Goal: Task Accomplishment & Management: Use online tool/utility

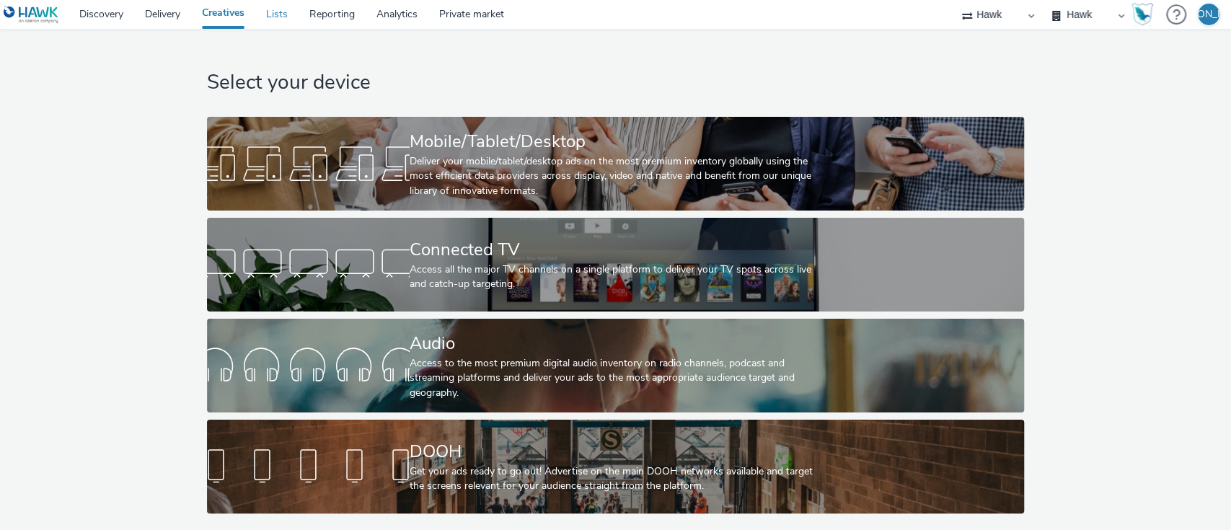
click at [268, 23] on link "Lists" at bounding box center [276, 14] width 43 height 29
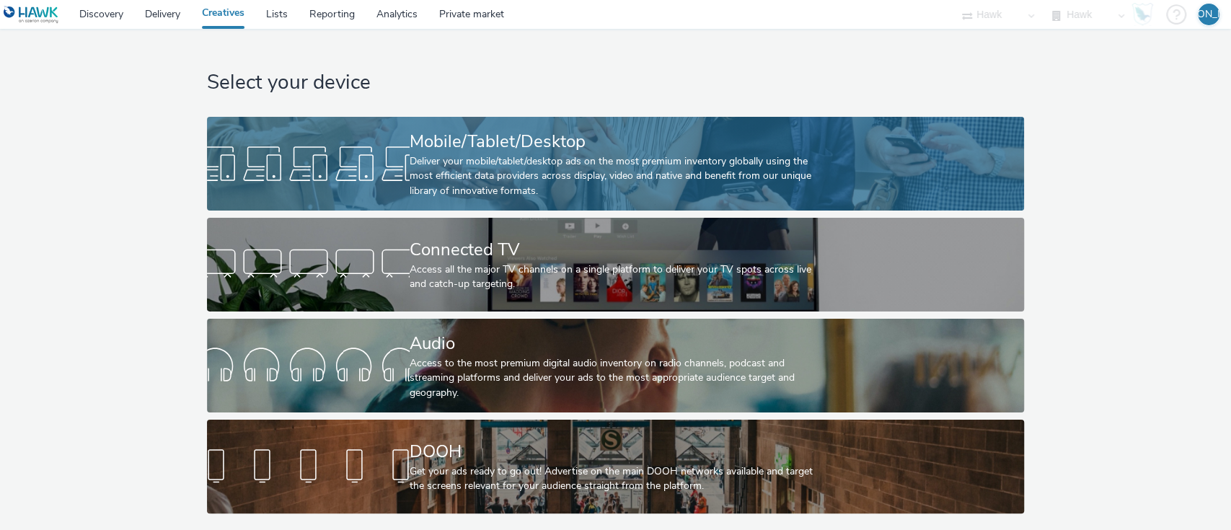
click at [291, 154] on div at bounding box center [308, 164] width 203 height 46
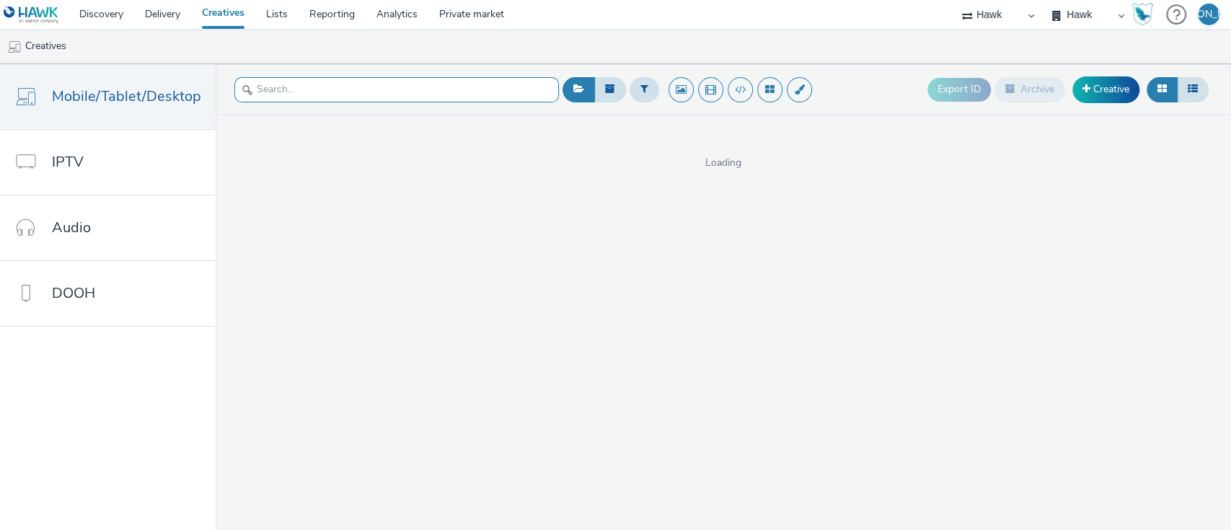
click at [470, 89] on input "text" at bounding box center [396, 89] width 324 height 25
click at [634, 77] on button at bounding box center [644, 89] width 30 height 25
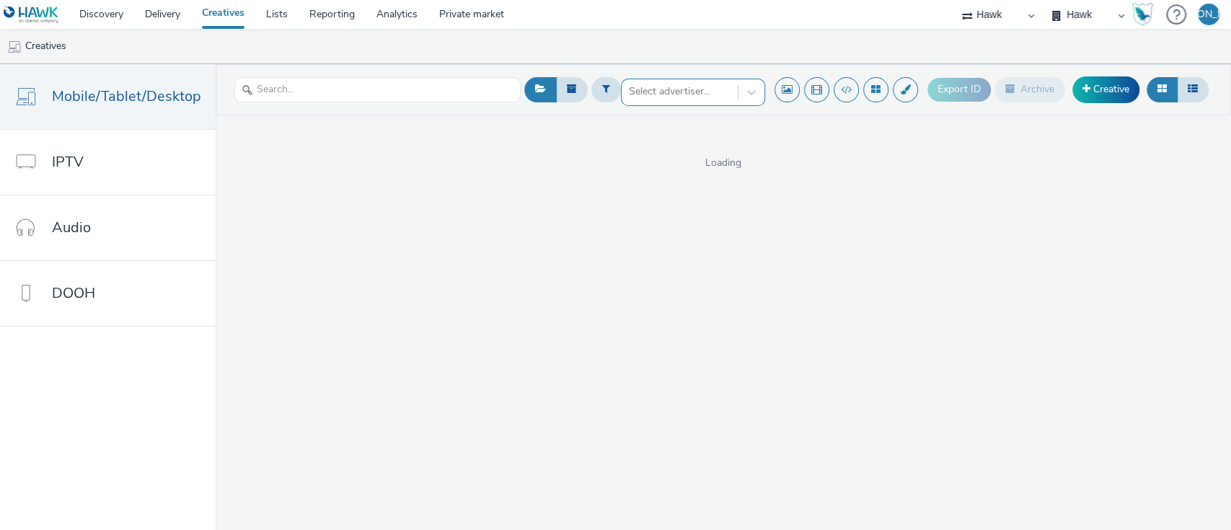
click at [641, 84] on div at bounding box center [680, 91] width 102 height 17
type input "de s"
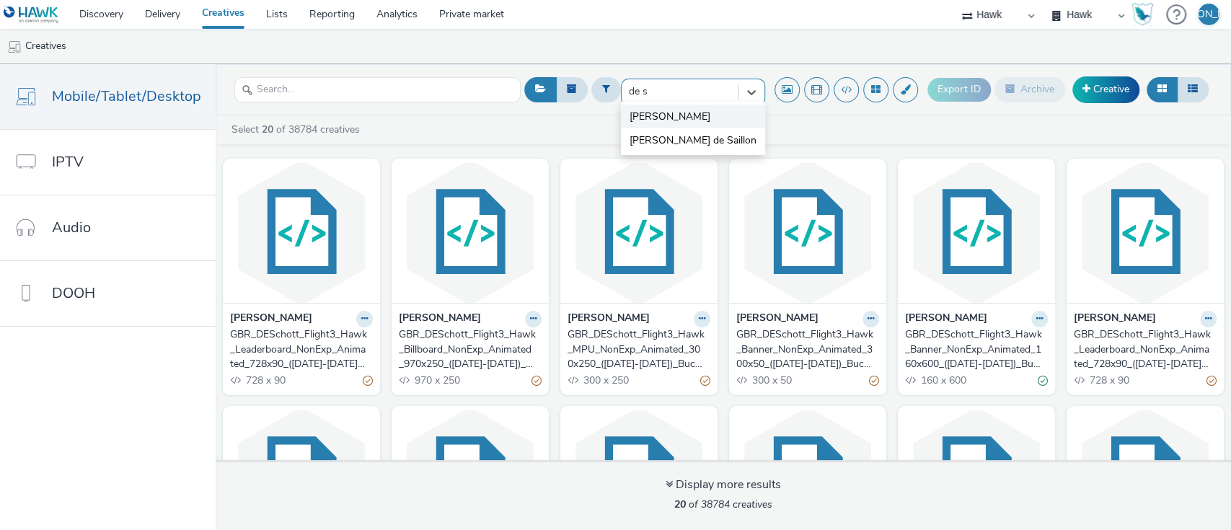
click at [650, 117] on span "[PERSON_NAME]" at bounding box center [669, 117] width 81 height 14
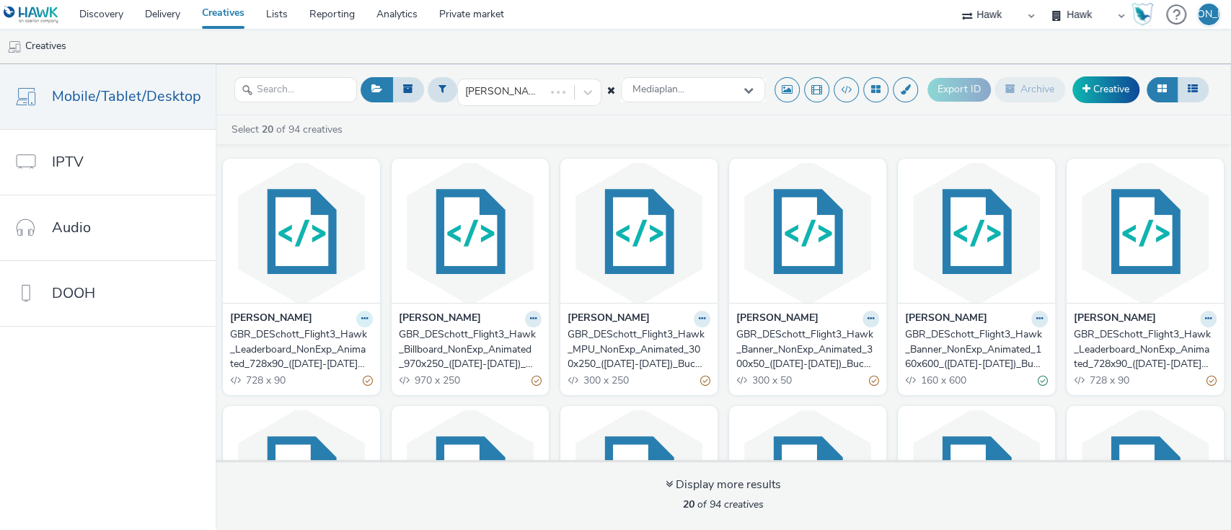
click at [361, 316] on icon at bounding box center [364, 318] width 6 height 9
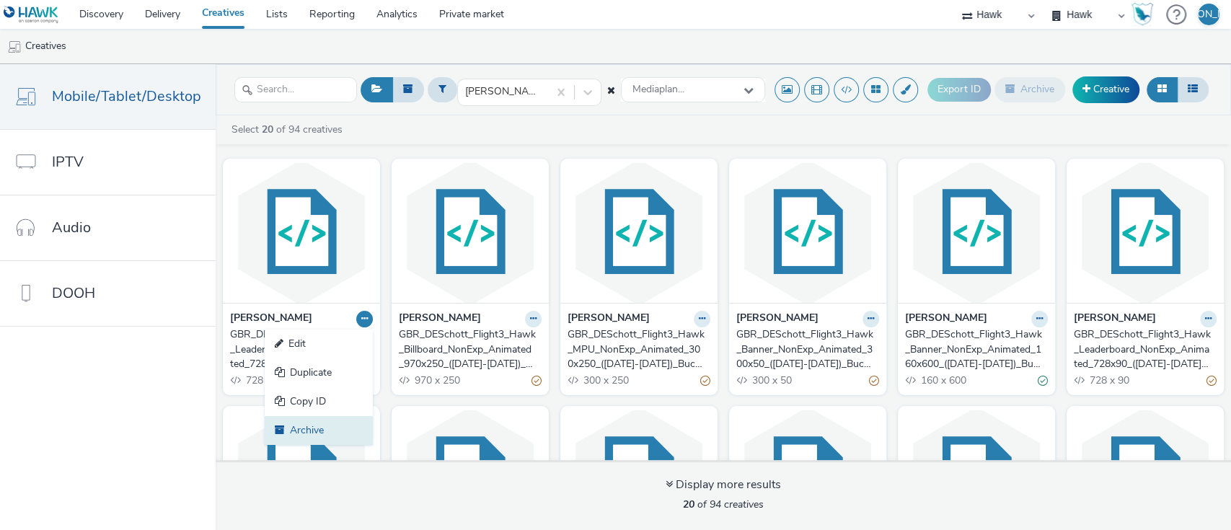
click at [346, 427] on link "Archive" at bounding box center [319, 430] width 108 height 29
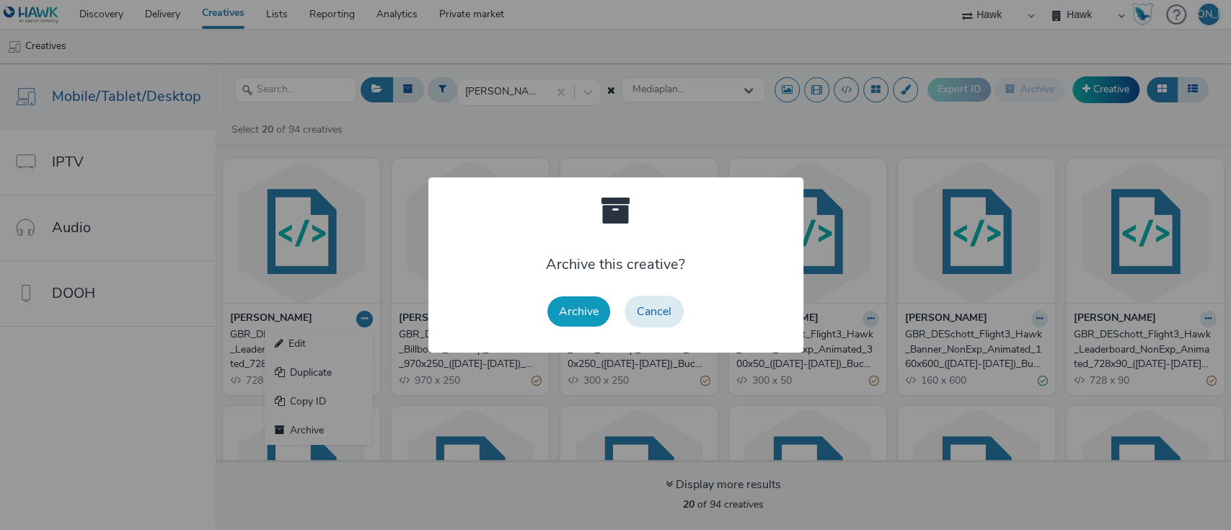
click at [567, 319] on button "Archive" at bounding box center [578, 311] width 63 height 30
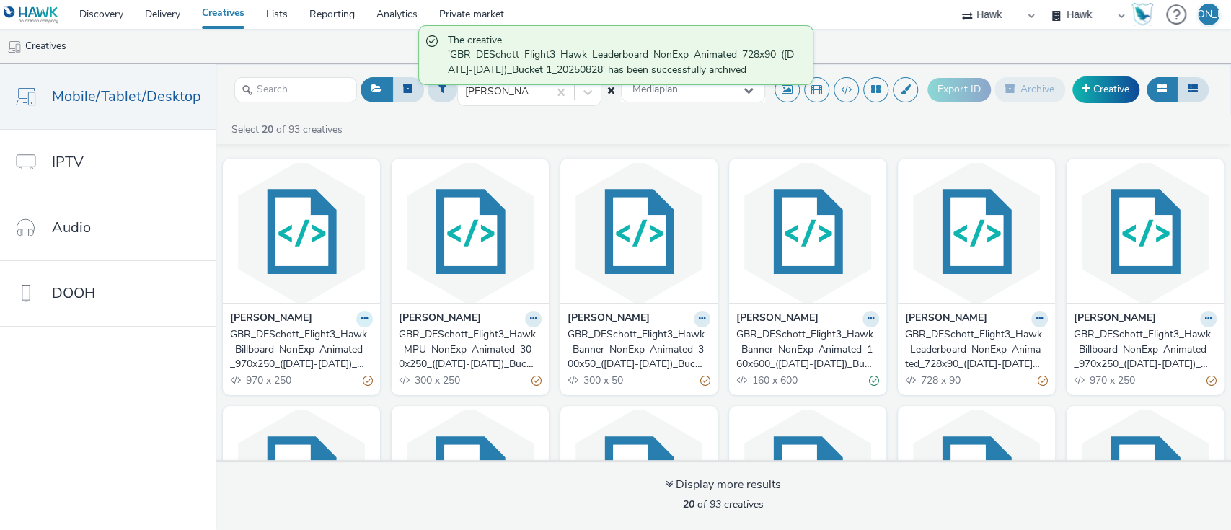
click at [361, 322] on icon at bounding box center [364, 318] width 6 height 9
click at [334, 423] on link "Archive" at bounding box center [319, 430] width 108 height 29
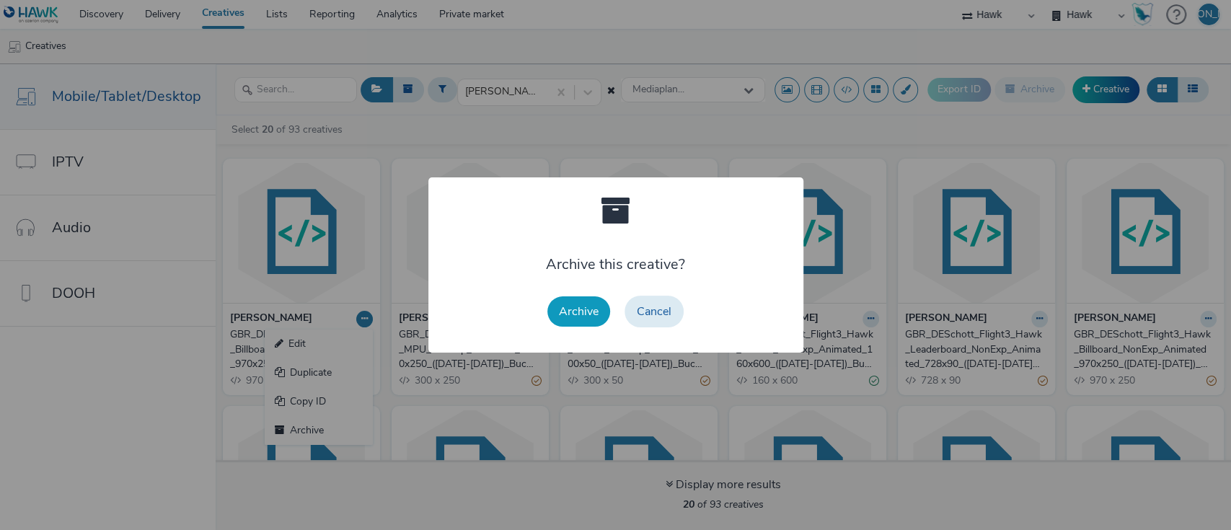
click at [581, 319] on button "Archive" at bounding box center [578, 311] width 63 height 30
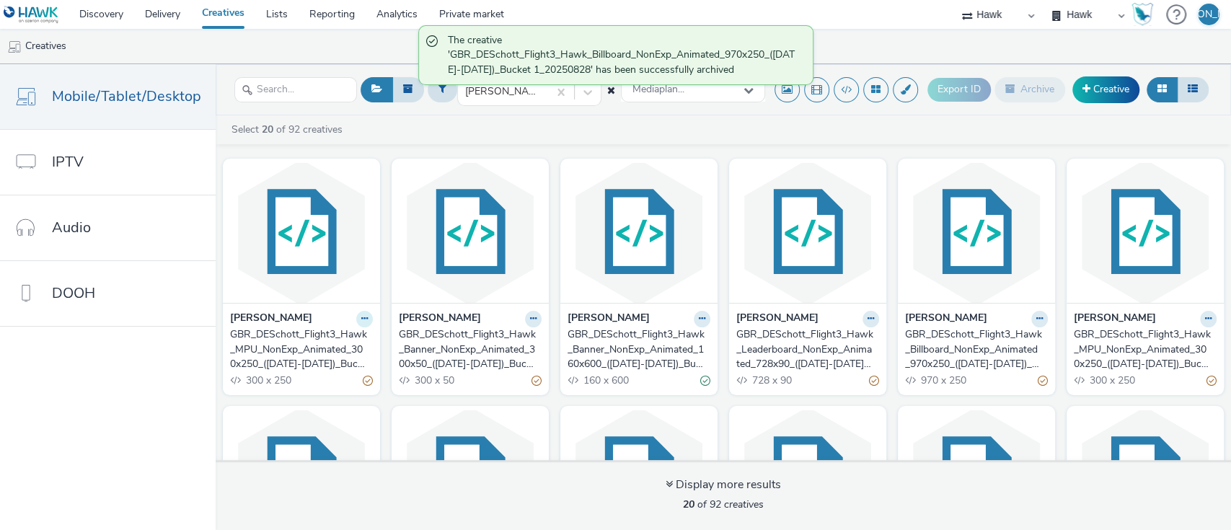
click at [361, 316] on icon at bounding box center [364, 318] width 6 height 9
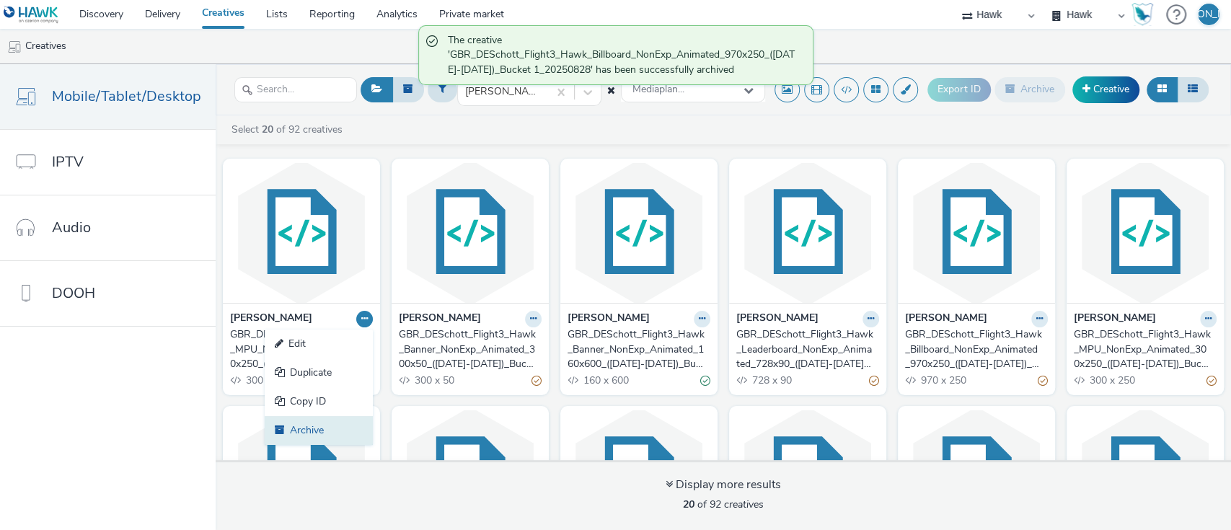
click at [340, 435] on link "Archive" at bounding box center [319, 430] width 108 height 29
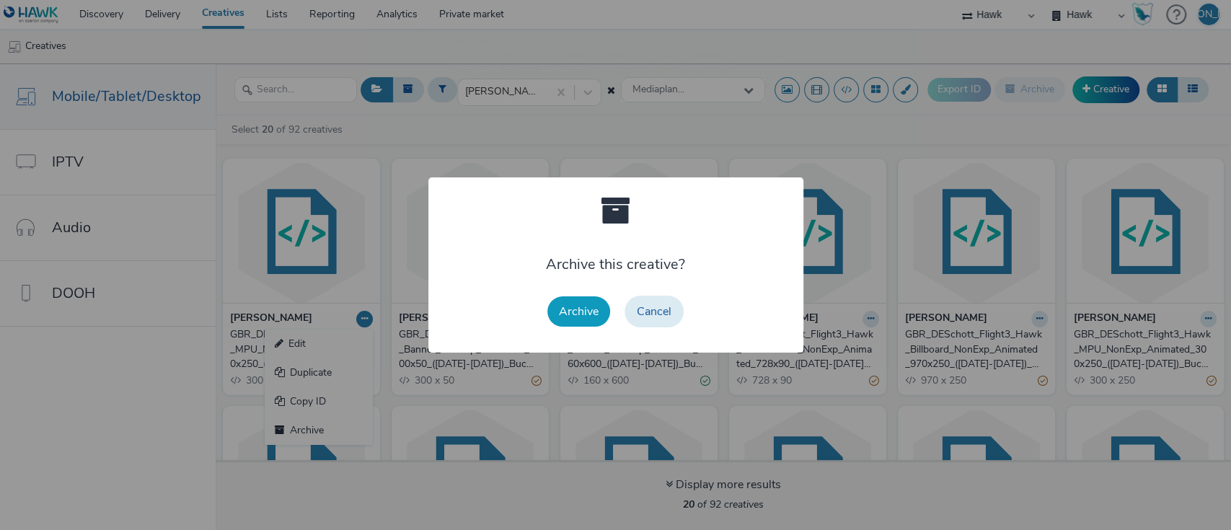
click at [562, 325] on button "Archive" at bounding box center [578, 311] width 63 height 30
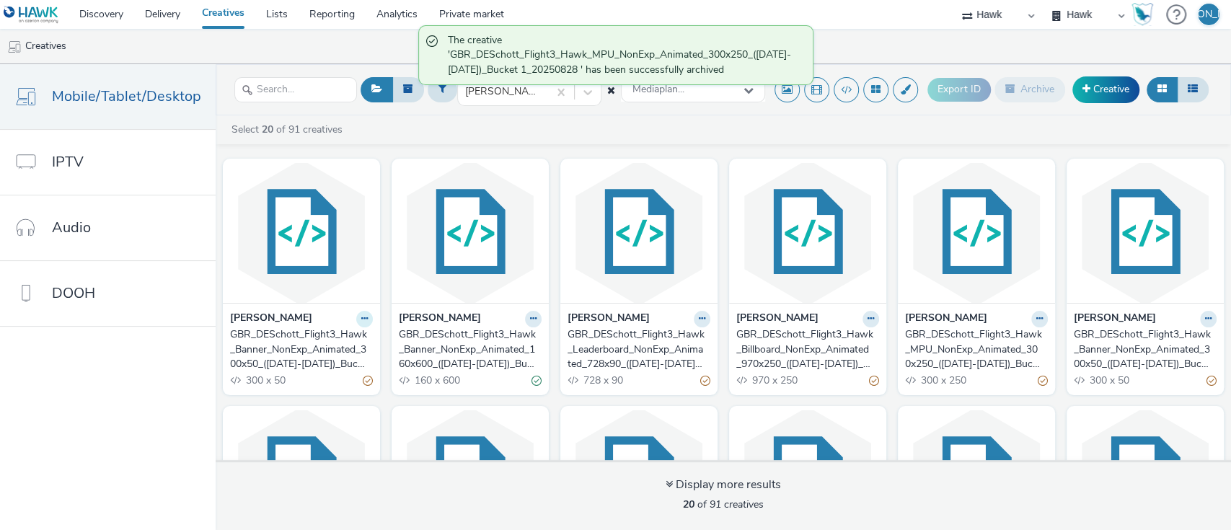
click at [365, 317] on button at bounding box center [364, 319] width 17 height 17
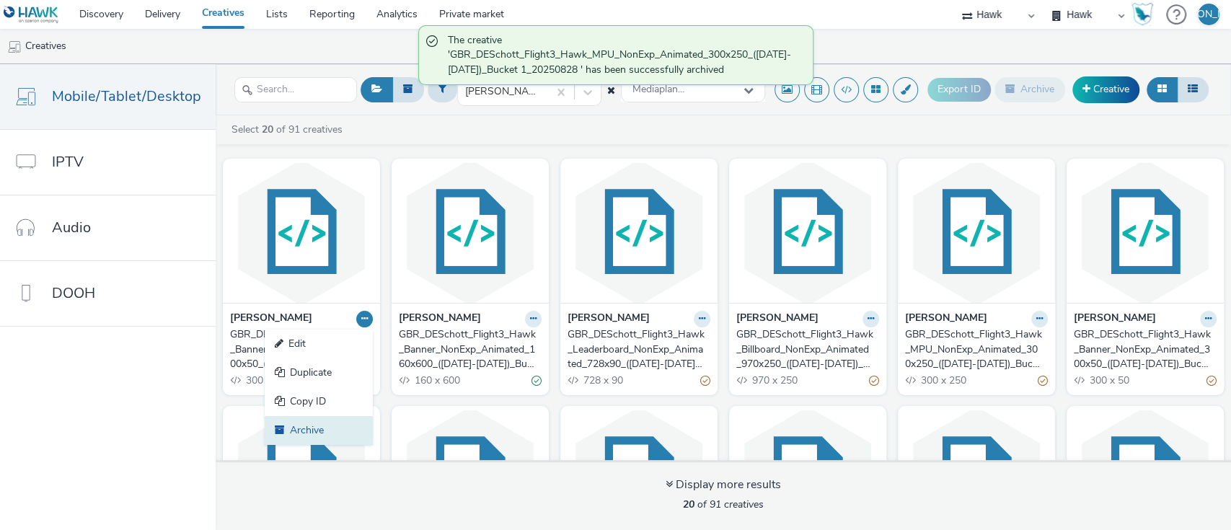
click at [323, 429] on link "Archive" at bounding box center [319, 430] width 108 height 29
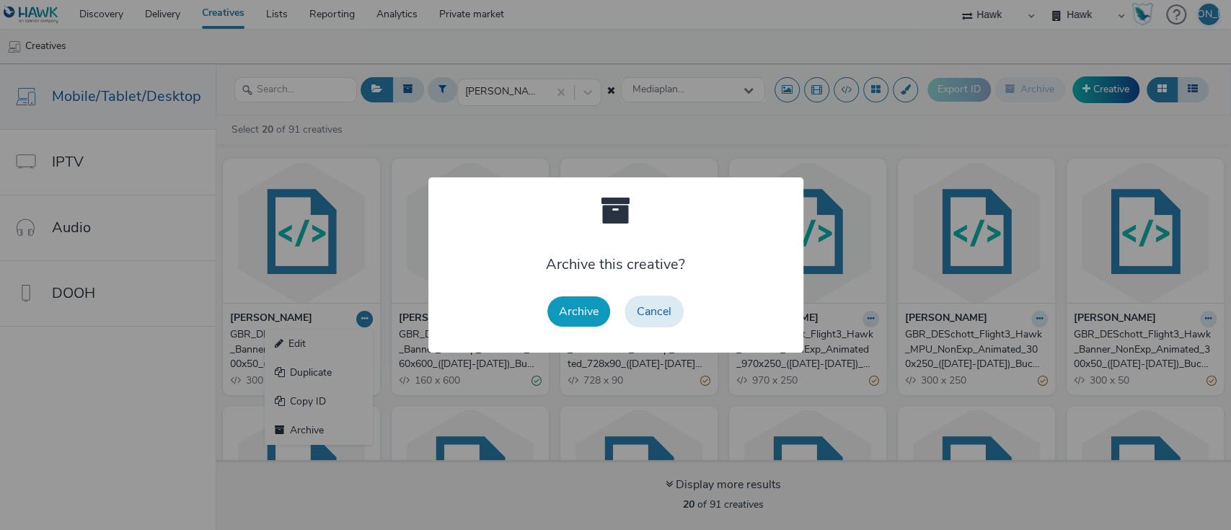
click at [581, 317] on button "Archive" at bounding box center [578, 311] width 63 height 30
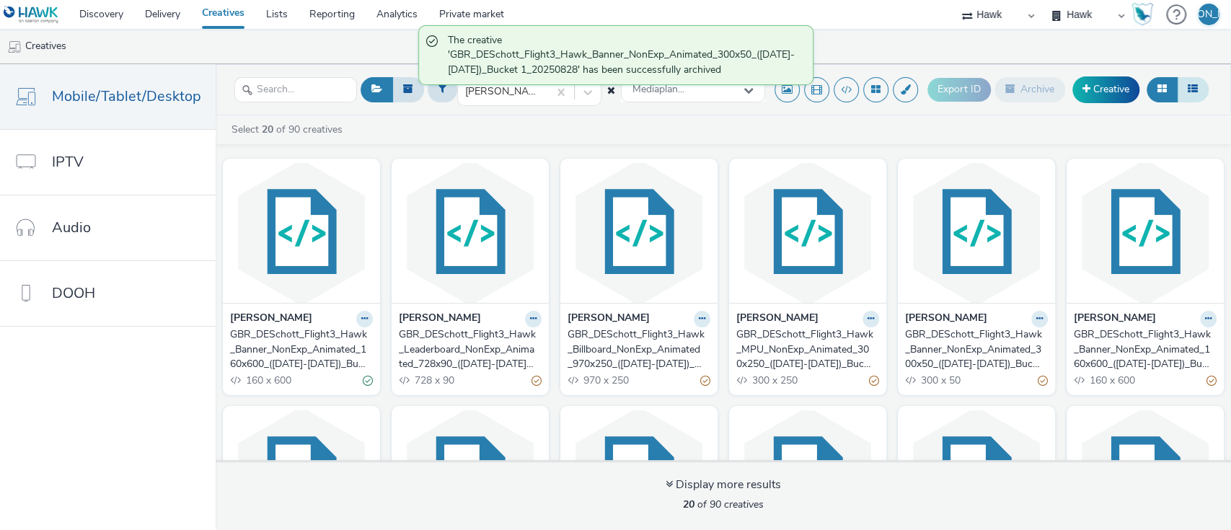
click at [1192, 95] on button at bounding box center [1192, 89] width 32 height 25
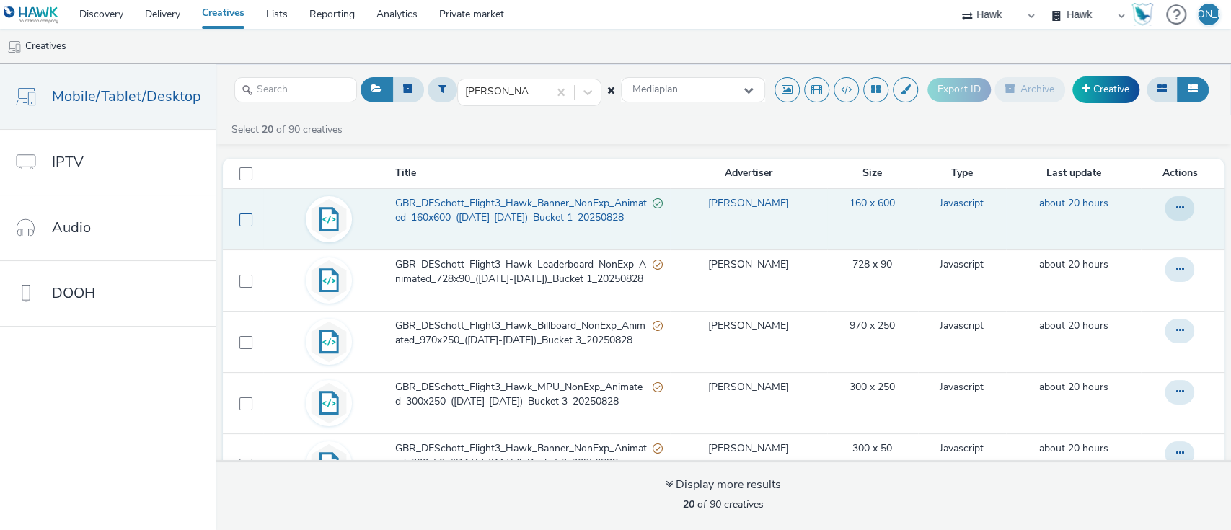
click at [241, 223] on span at bounding box center [245, 219] width 13 height 13
checkbox input "true"
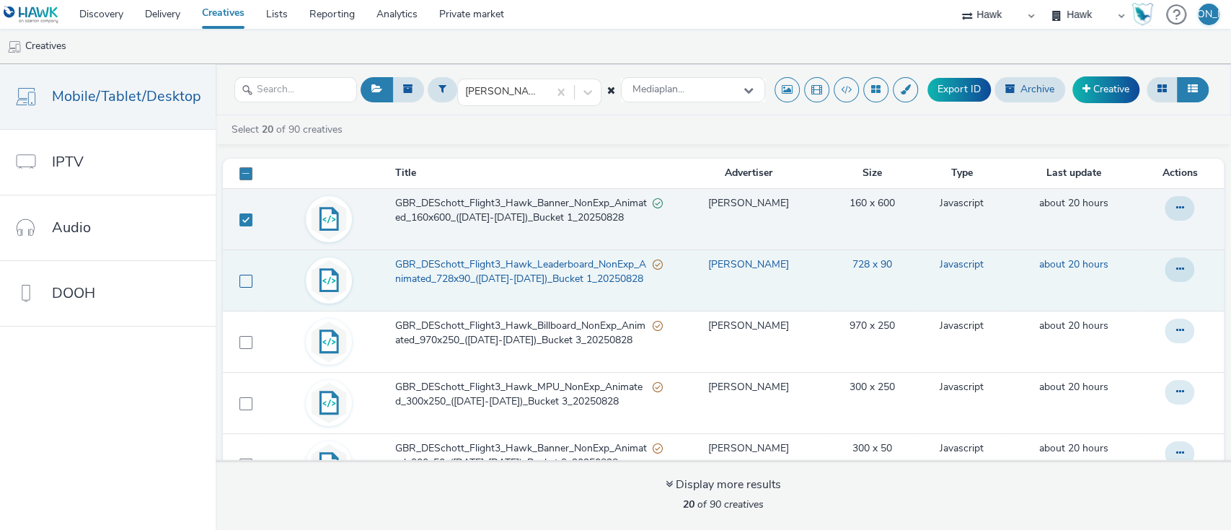
click at [248, 278] on span at bounding box center [245, 281] width 13 height 13
checkbox input "true"
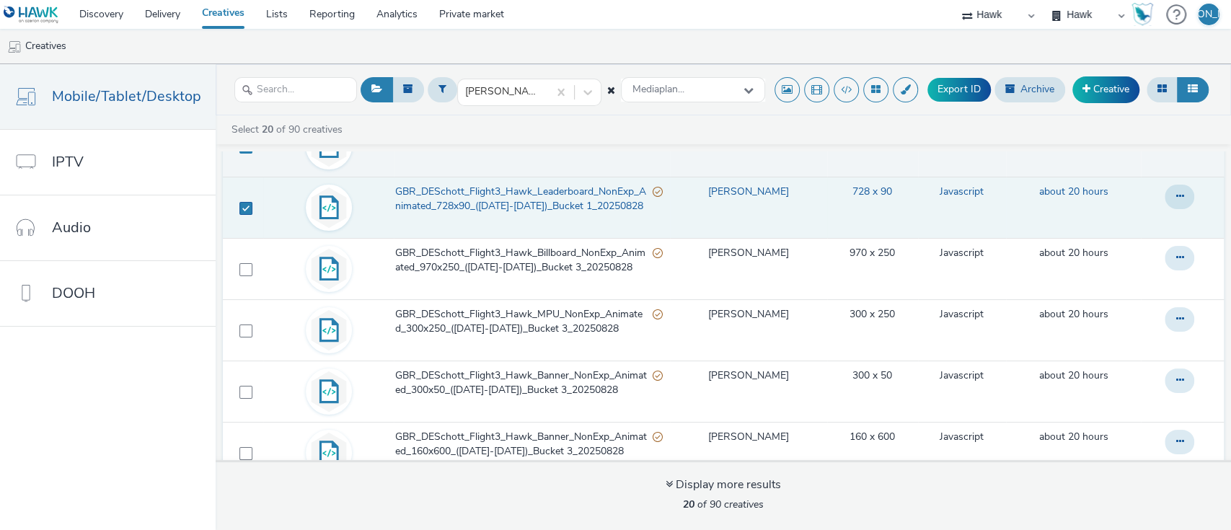
click at [248, 278] on td at bounding box center [243, 268] width 40 height 61
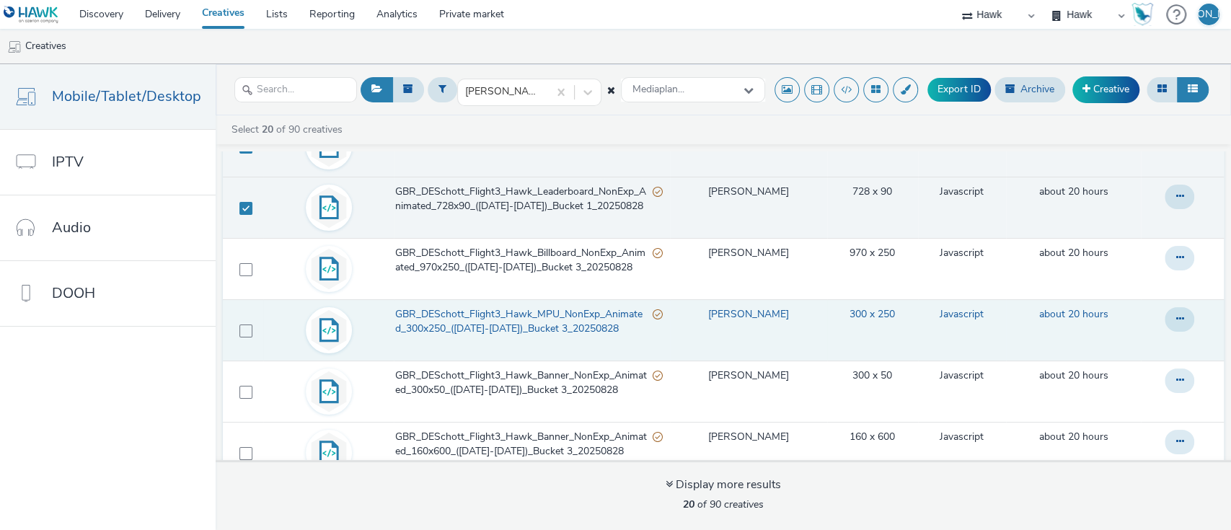
click at [249, 327] on td at bounding box center [243, 329] width 40 height 61
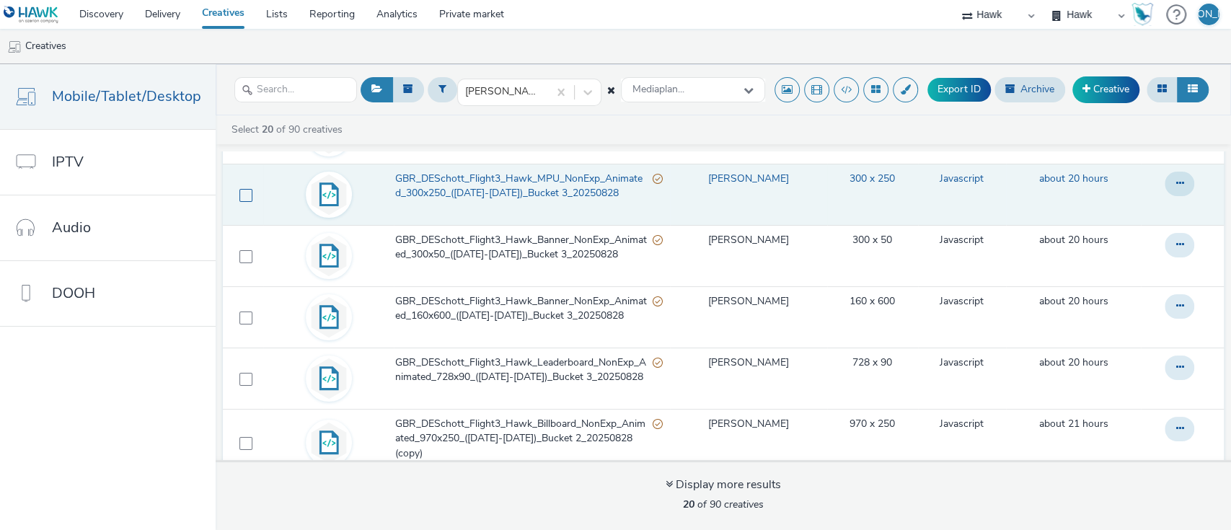
scroll to position [118, 0]
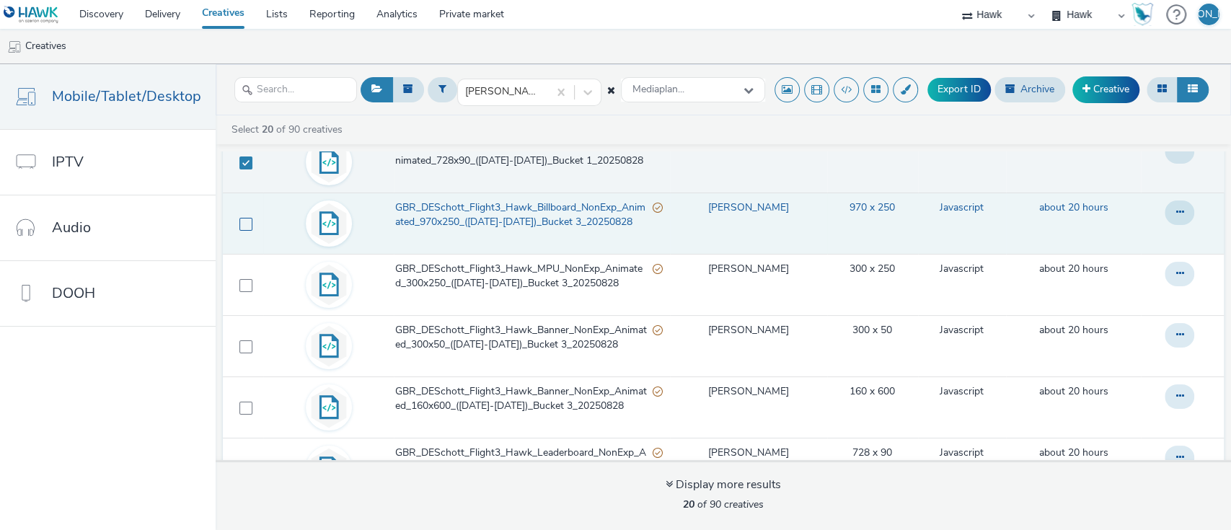
click at [247, 220] on span at bounding box center [245, 224] width 13 height 13
checkbox input "true"
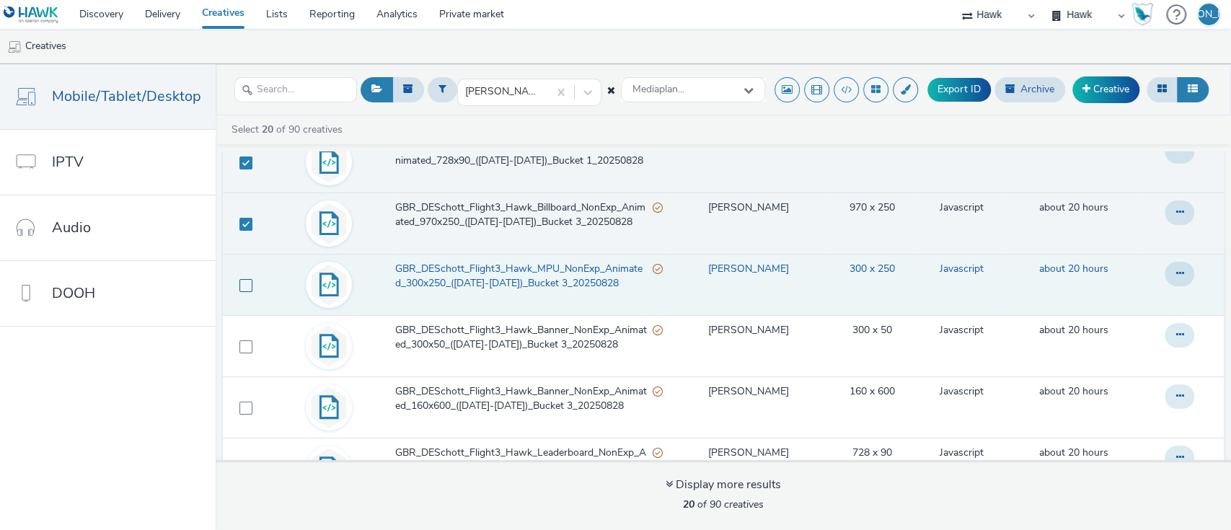
click at [248, 279] on span at bounding box center [245, 285] width 13 height 13
checkbox input "true"
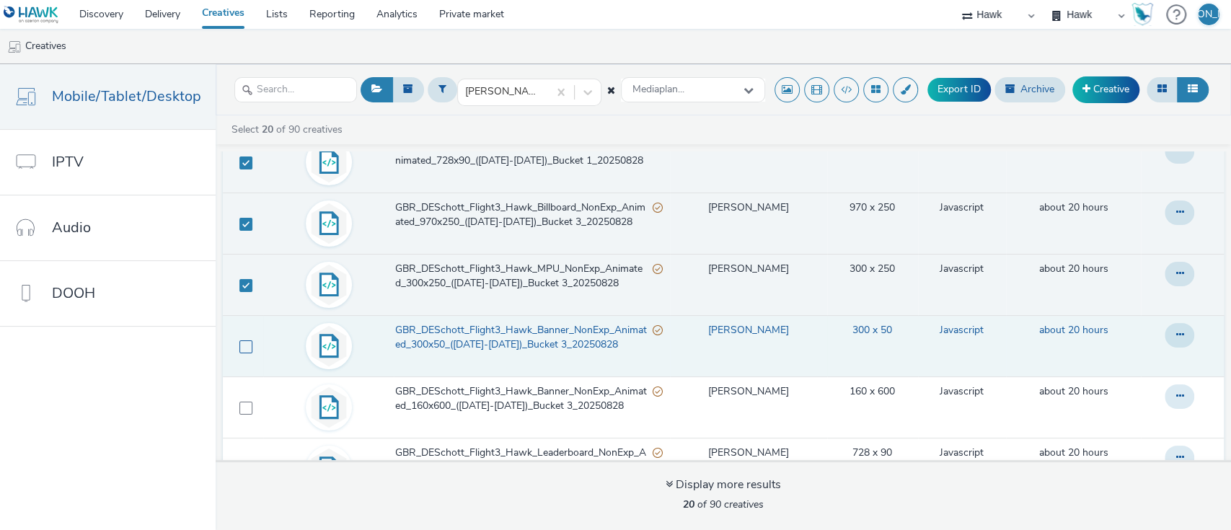
click at [244, 352] on span at bounding box center [245, 346] width 13 height 13
checkbox input "true"
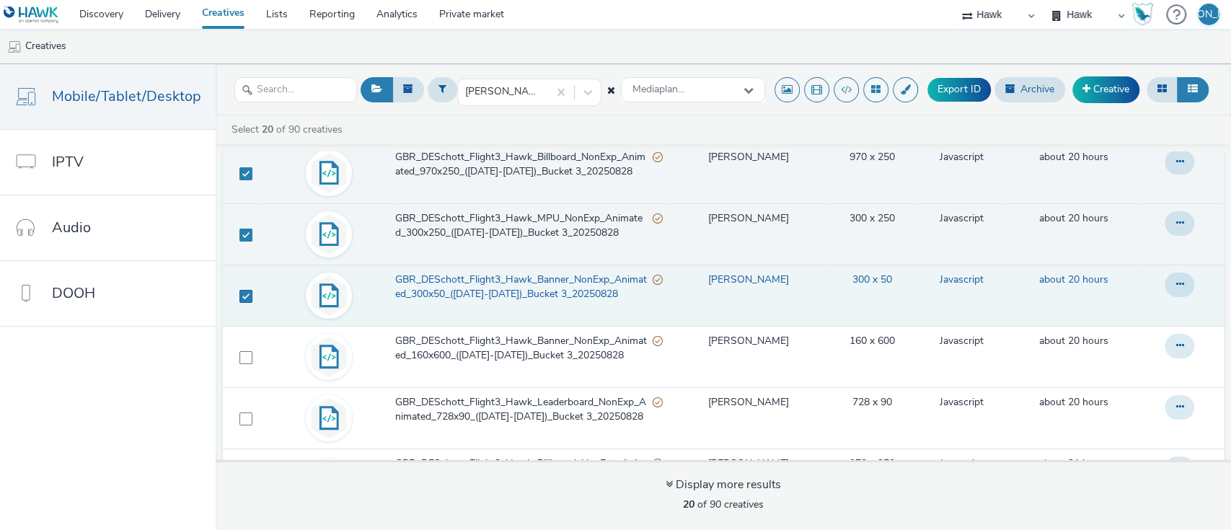
click at [244, 352] on span at bounding box center [245, 357] width 13 height 13
checkbox input "true"
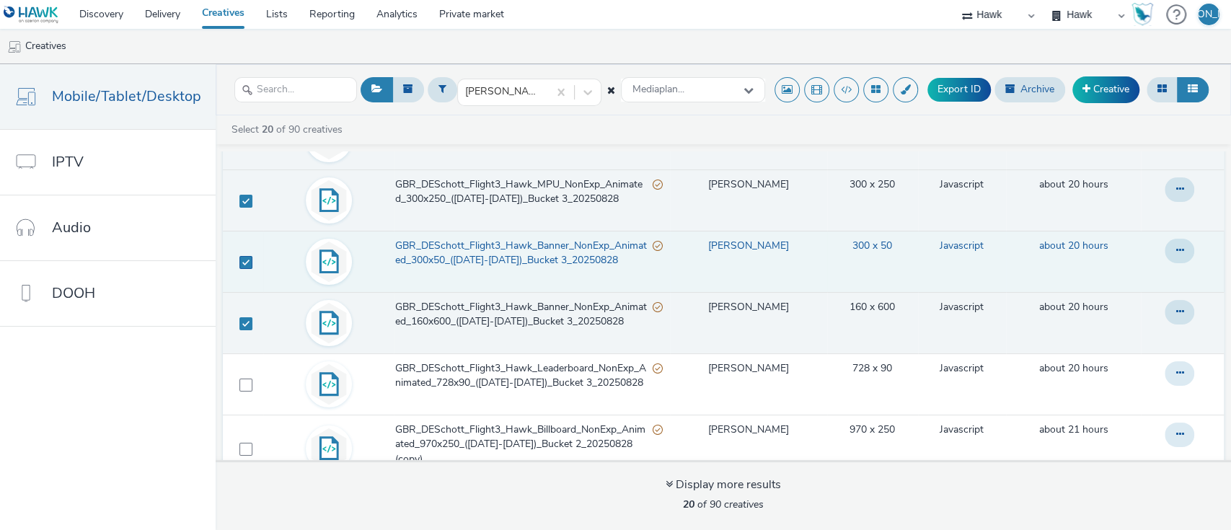
scroll to position [203, 0]
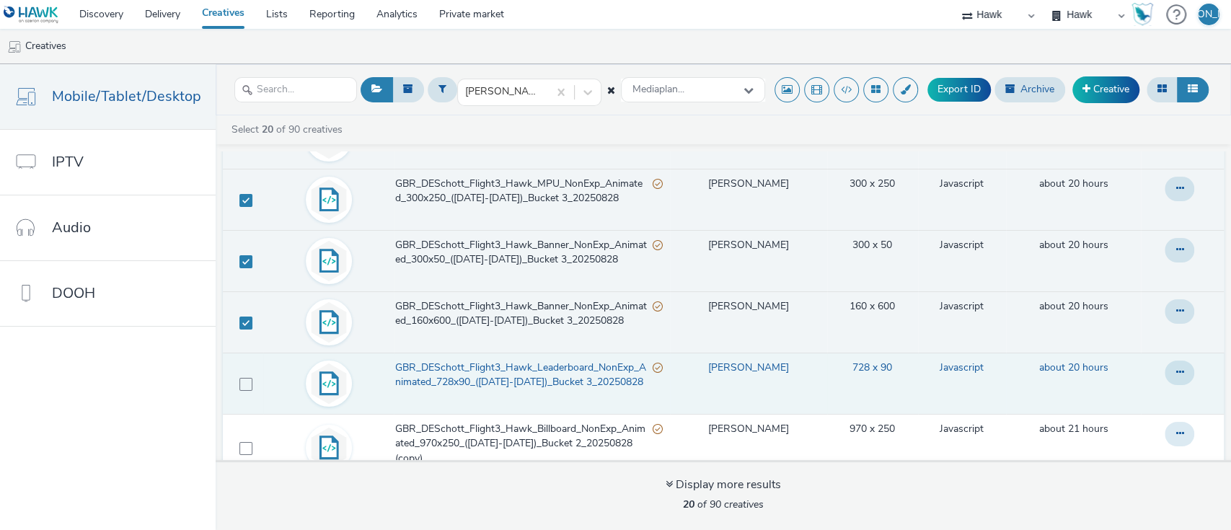
click at [245, 376] on label at bounding box center [245, 383] width 13 height 14
checkbox input "true"
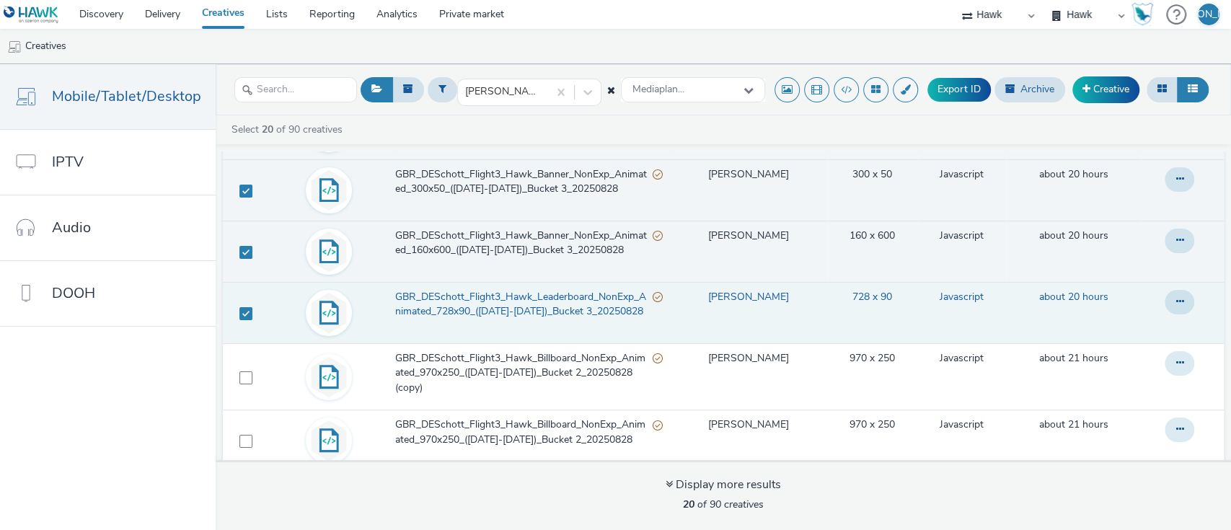
click at [245, 374] on span at bounding box center [245, 377] width 13 height 13
checkbox input "true"
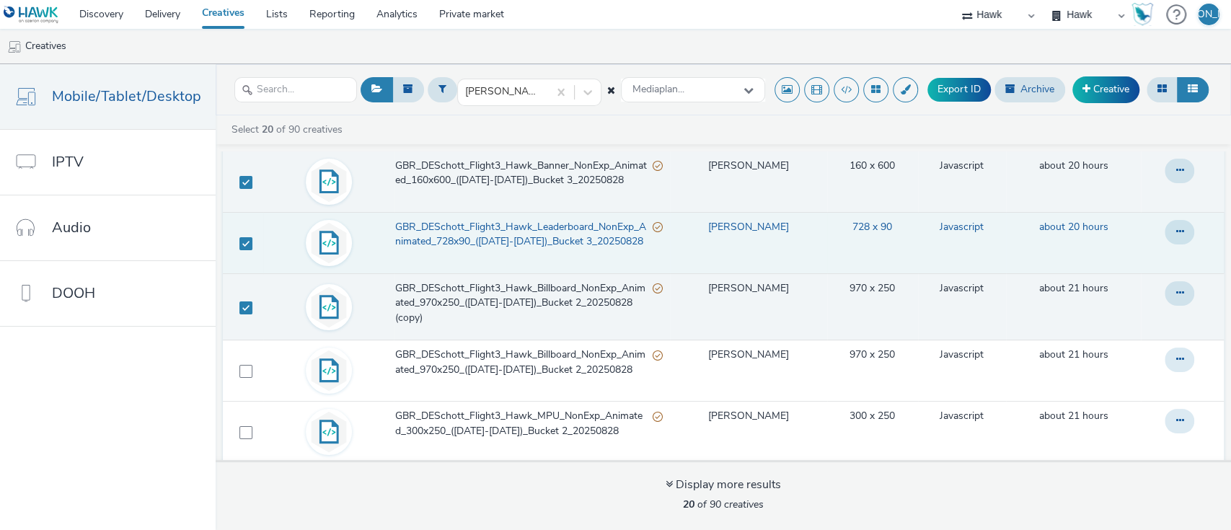
click at [245, 374] on span at bounding box center [245, 371] width 13 height 13
checkbox input "true"
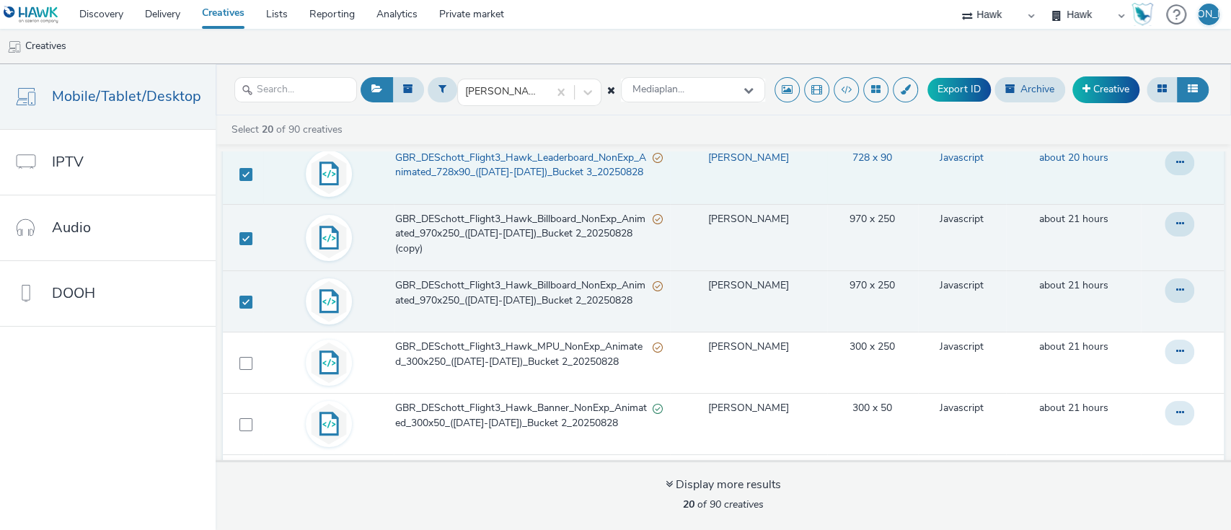
click at [245, 374] on td at bounding box center [243, 362] width 40 height 61
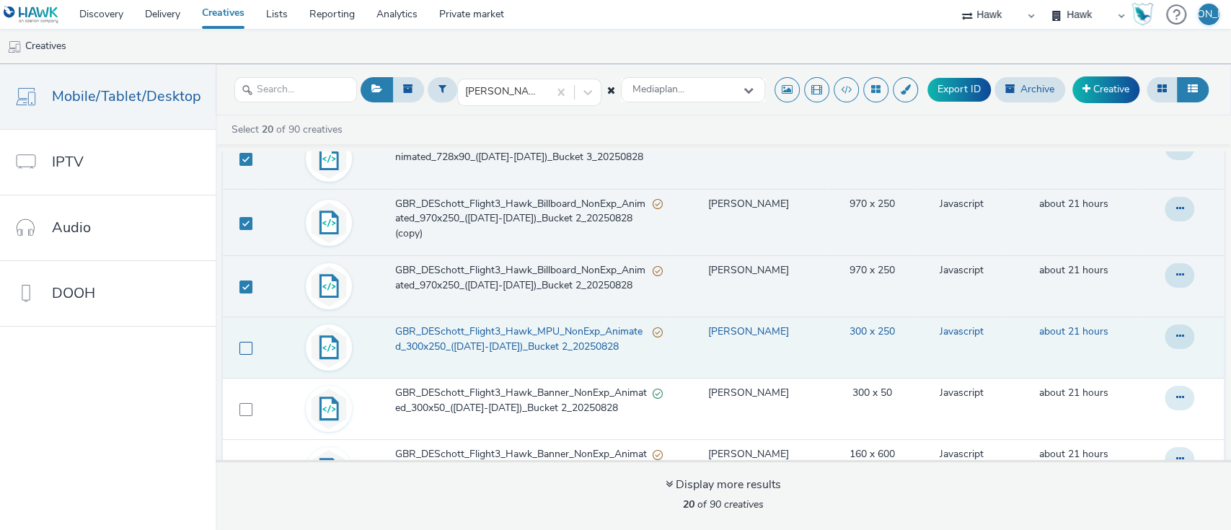
click at [243, 342] on span at bounding box center [245, 348] width 13 height 13
checkbox input "true"
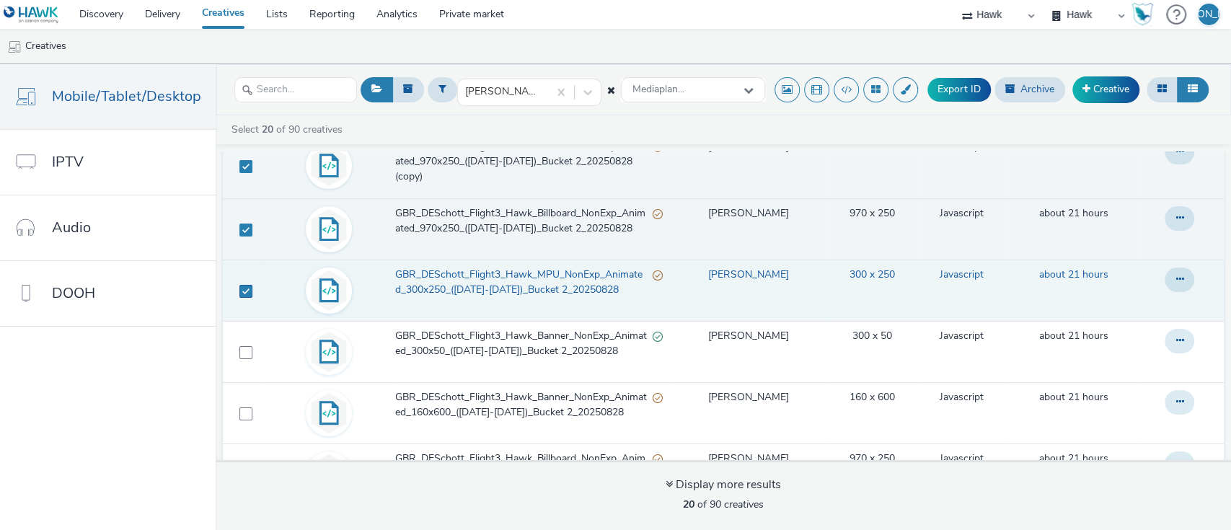
scroll to position [486, 0]
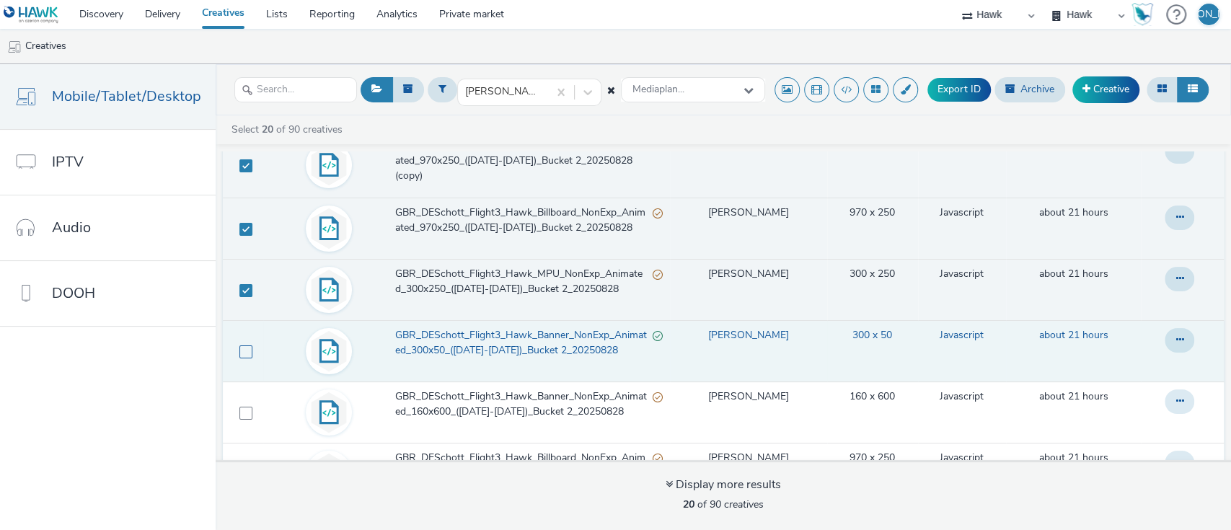
click at [247, 349] on span at bounding box center [245, 351] width 13 height 13
checkbox input "true"
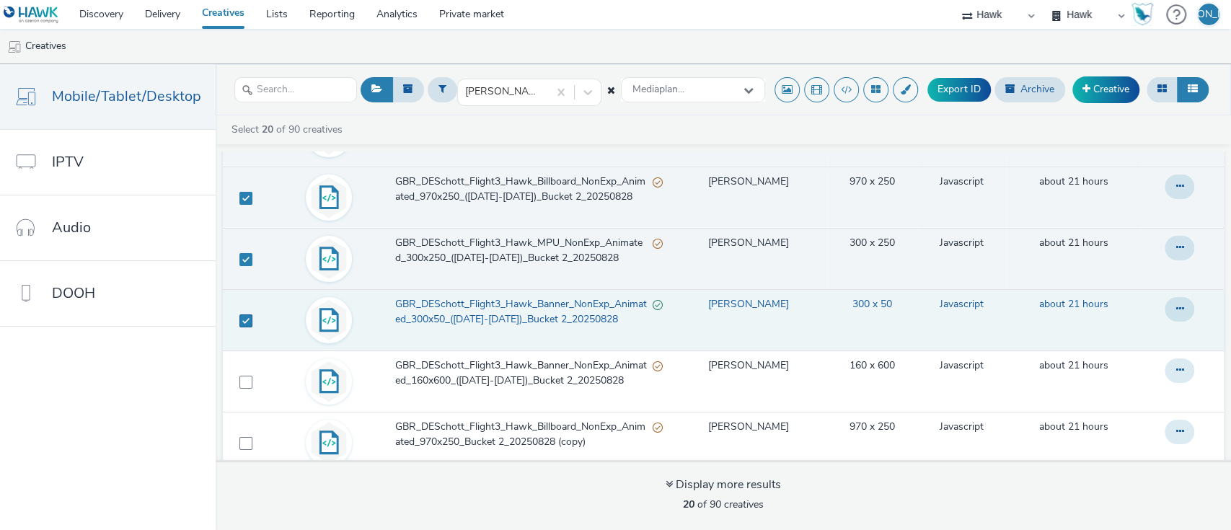
click at [247, 351] on td at bounding box center [243, 381] width 40 height 61
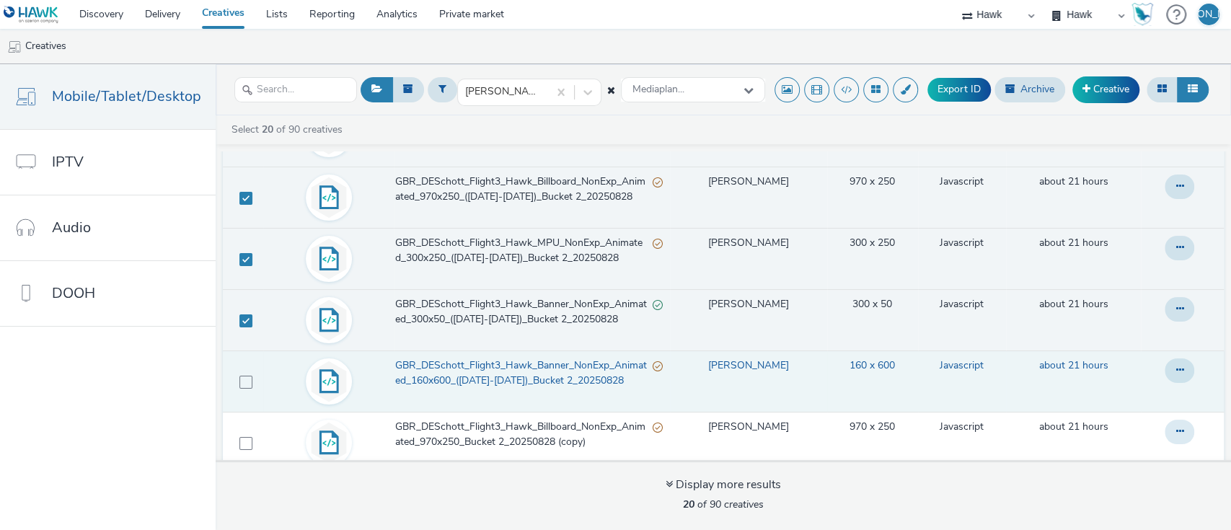
click at [250, 376] on td at bounding box center [243, 381] width 40 height 61
click at [245, 378] on span at bounding box center [245, 382] width 13 height 13
checkbox input "true"
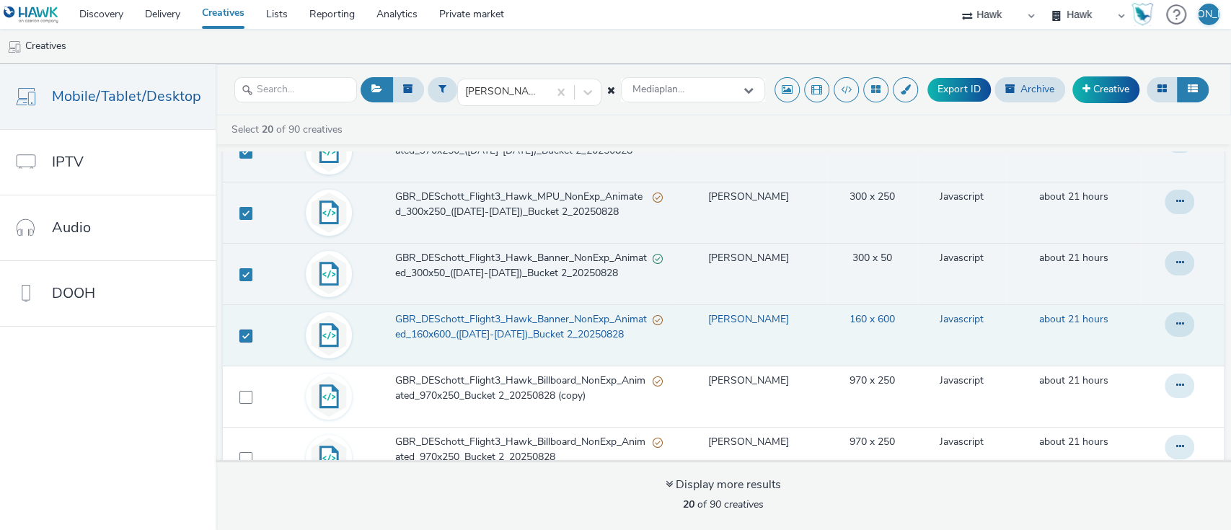
scroll to position [566, 0]
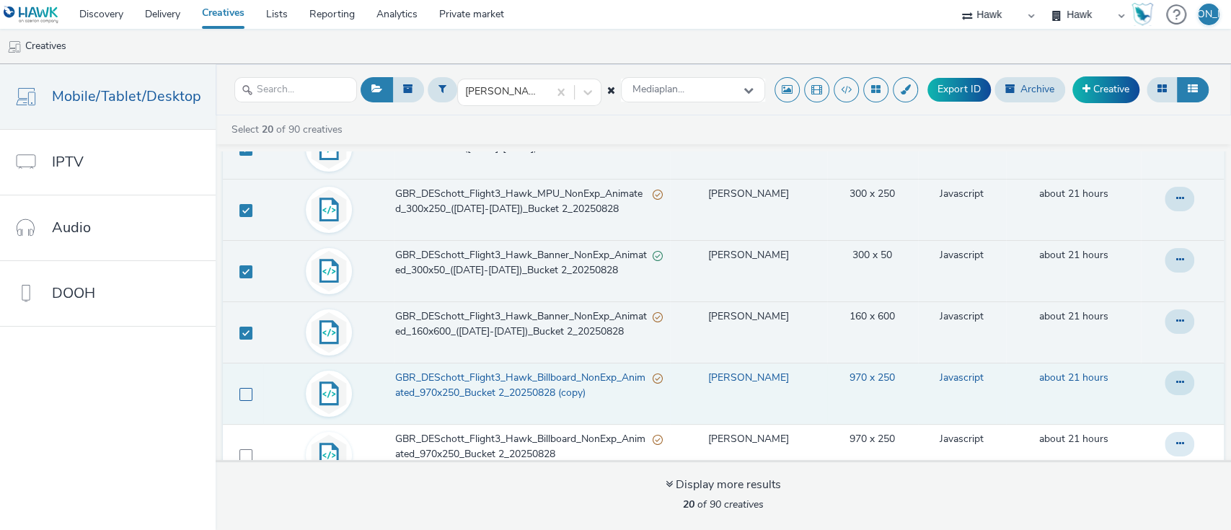
click at [247, 389] on span at bounding box center [245, 394] width 13 height 13
checkbox input "true"
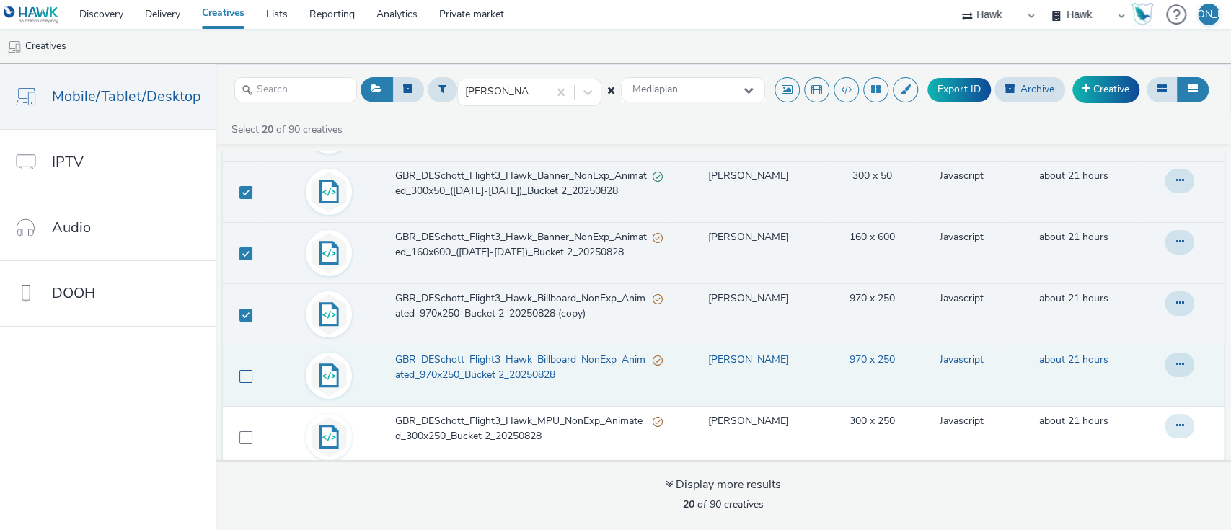
click at [244, 378] on span at bounding box center [245, 376] width 13 height 13
checkbox input "true"
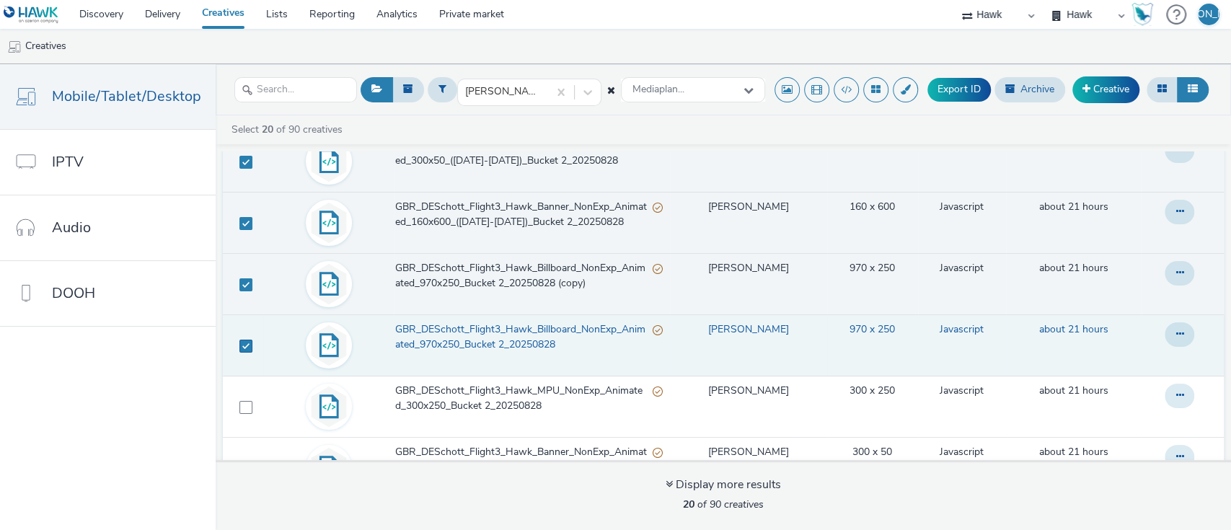
scroll to position [678, 0]
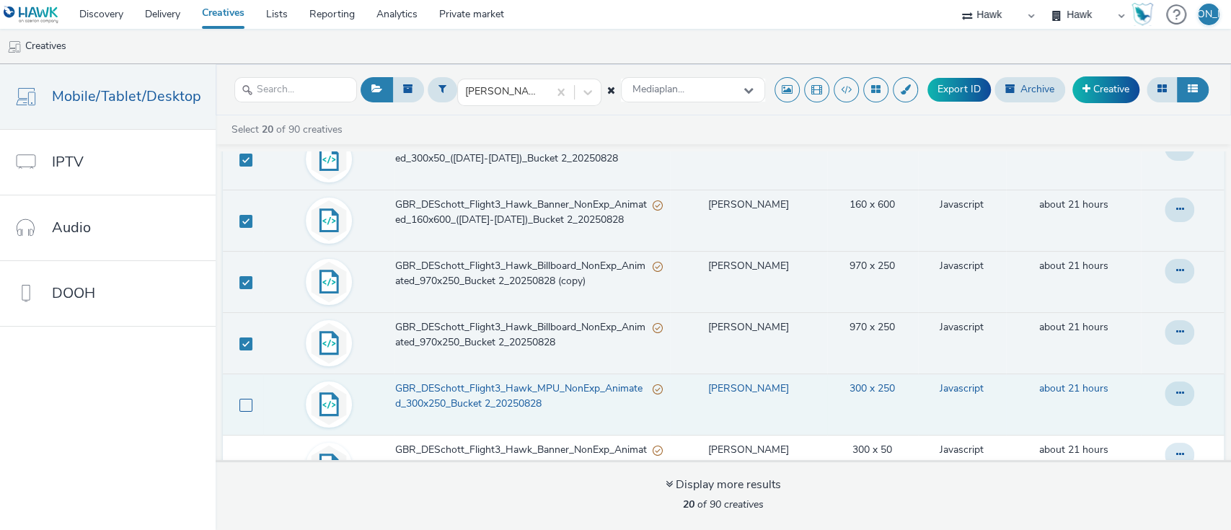
click at [248, 399] on span at bounding box center [245, 405] width 13 height 13
checkbox input "true"
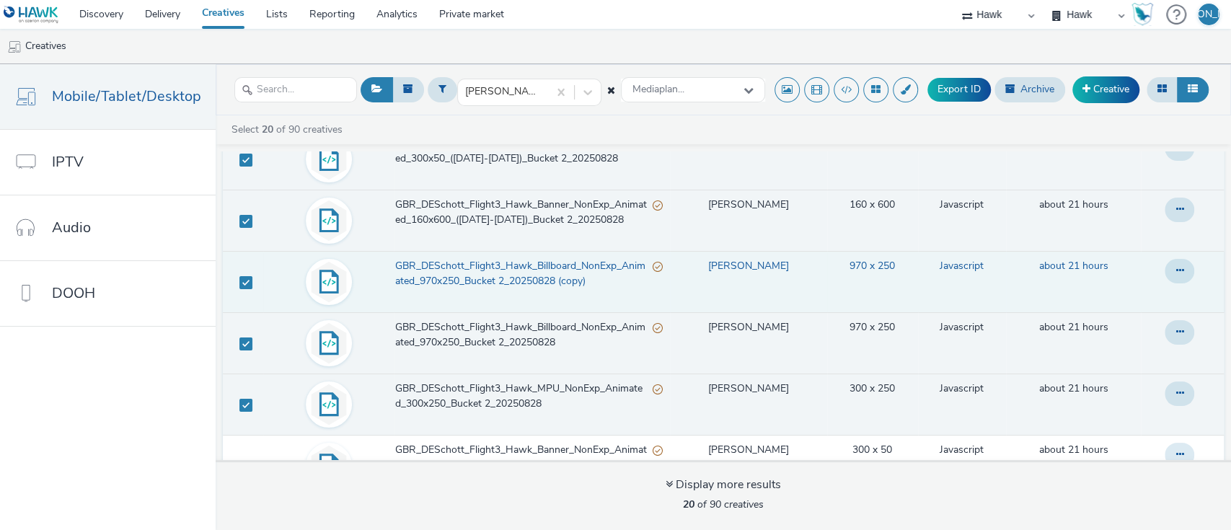
scroll to position [840, 0]
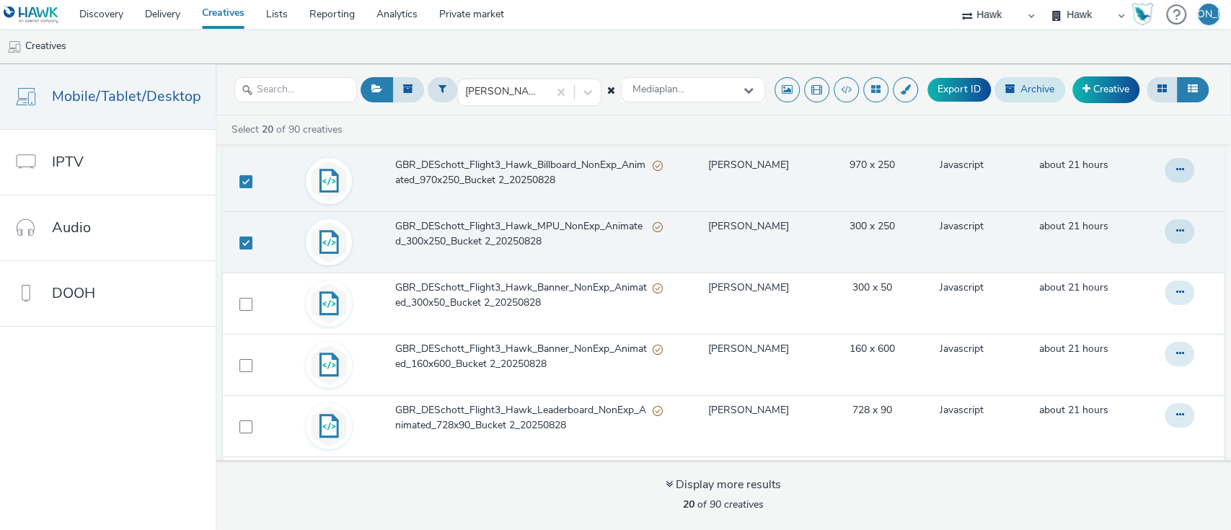
click at [1032, 92] on button "Archive" at bounding box center [1029, 89] width 71 height 25
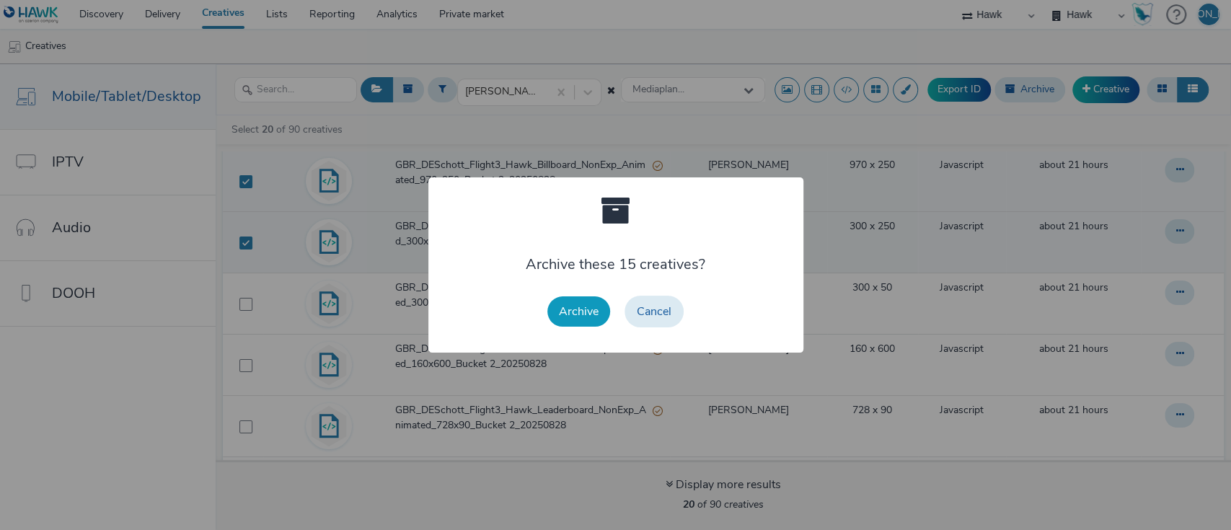
click at [590, 326] on button "Archive" at bounding box center [578, 311] width 63 height 30
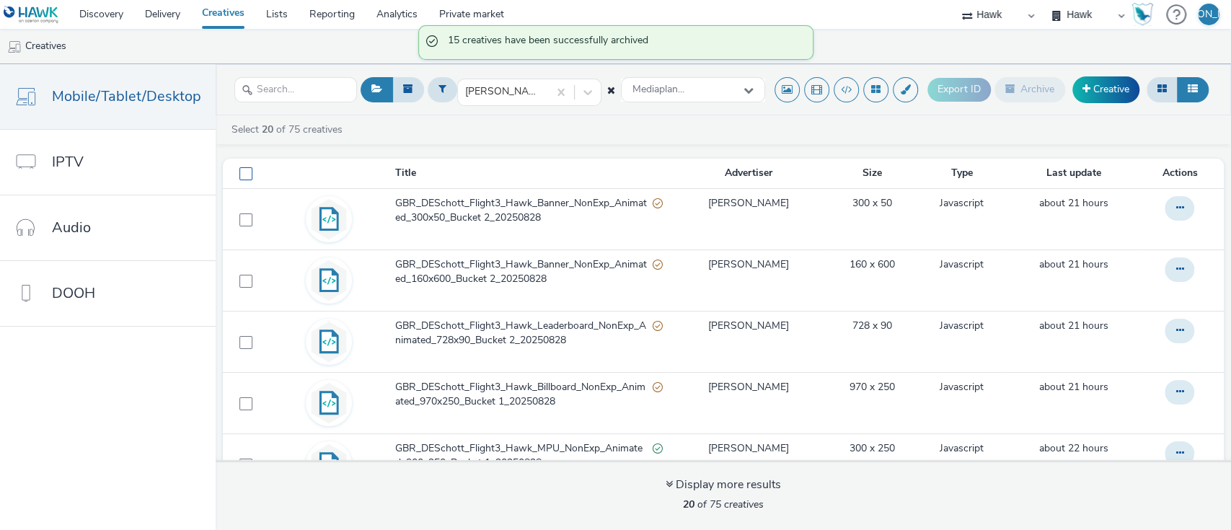
click at [242, 170] on span at bounding box center [245, 173] width 13 height 13
checkbox input "true"
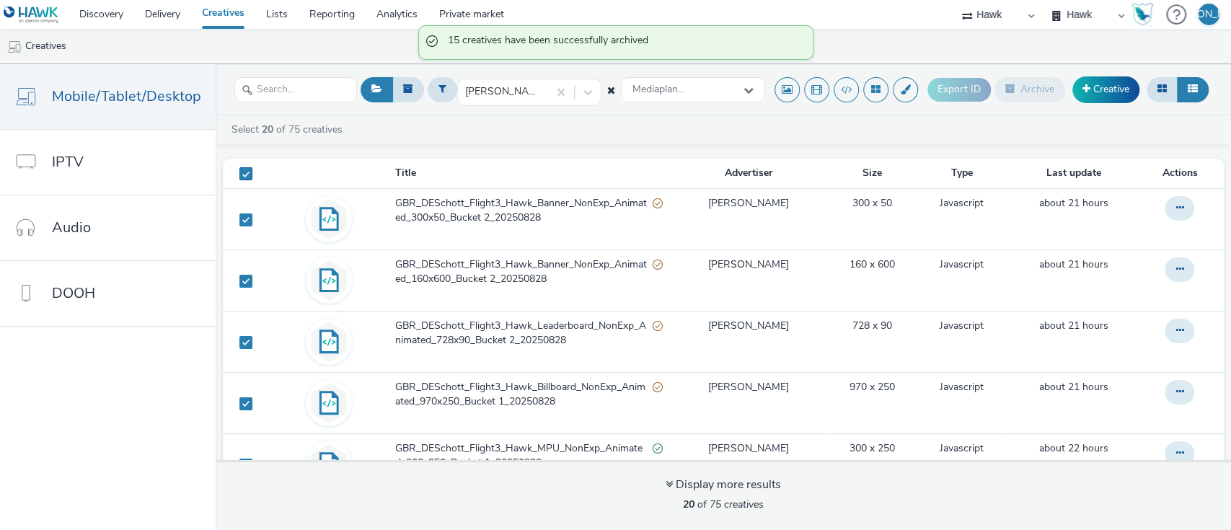
checkbox input "true"
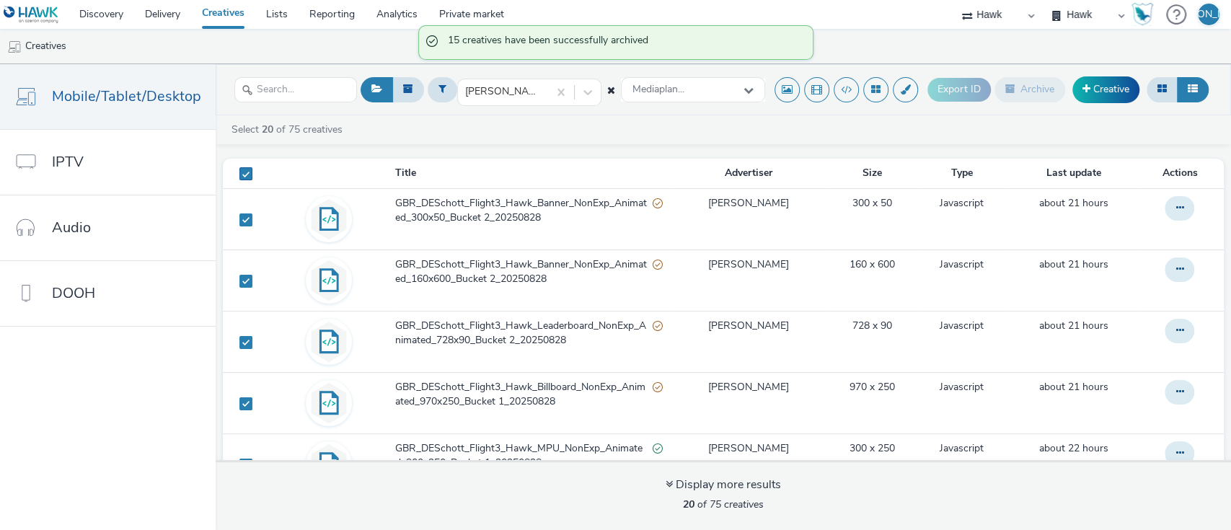
checkbox input "true"
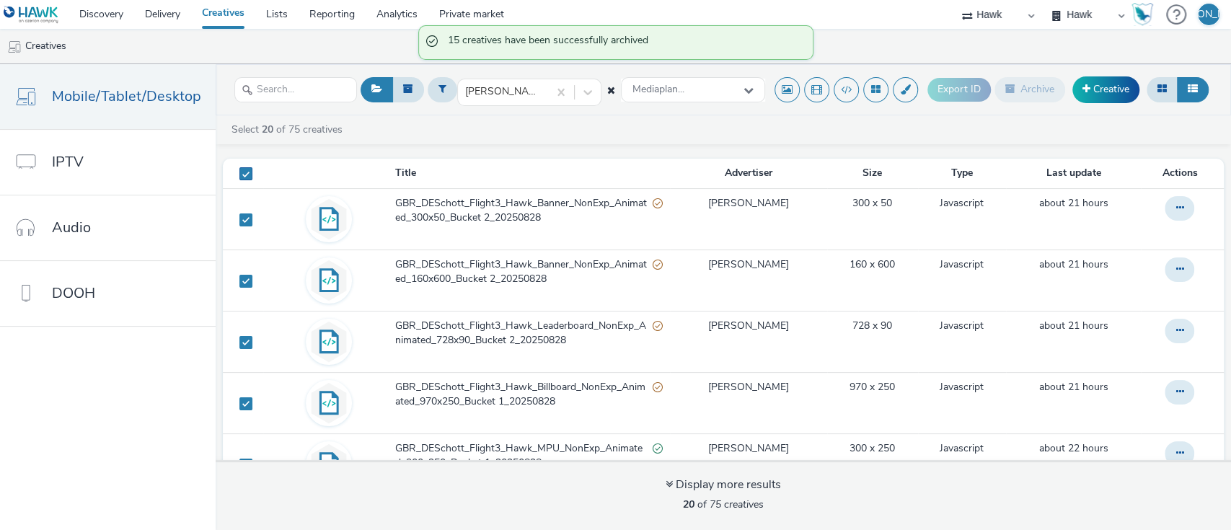
checkbox input "true"
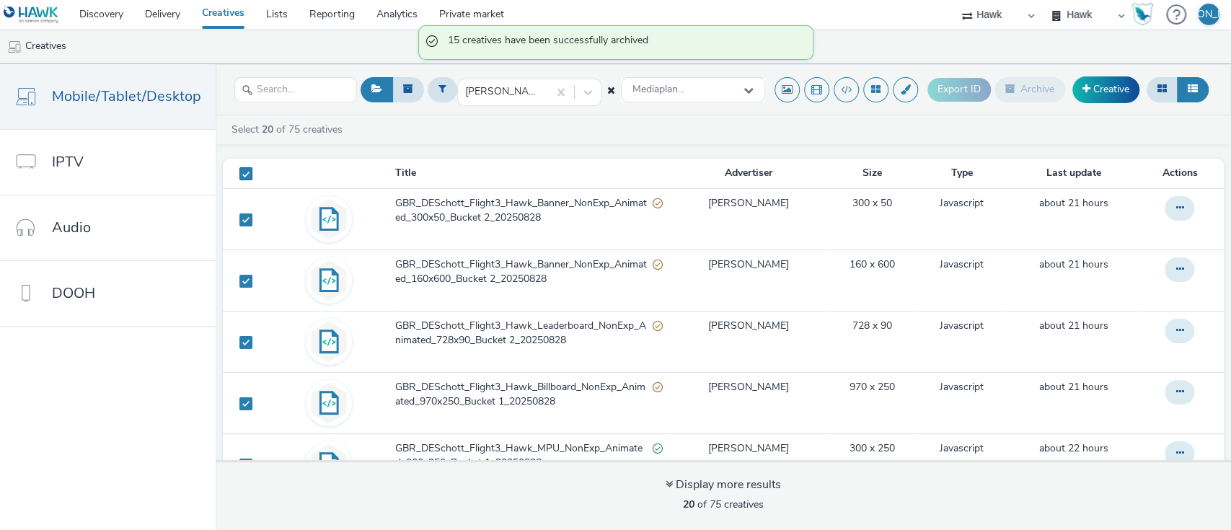
checkbox input "true"
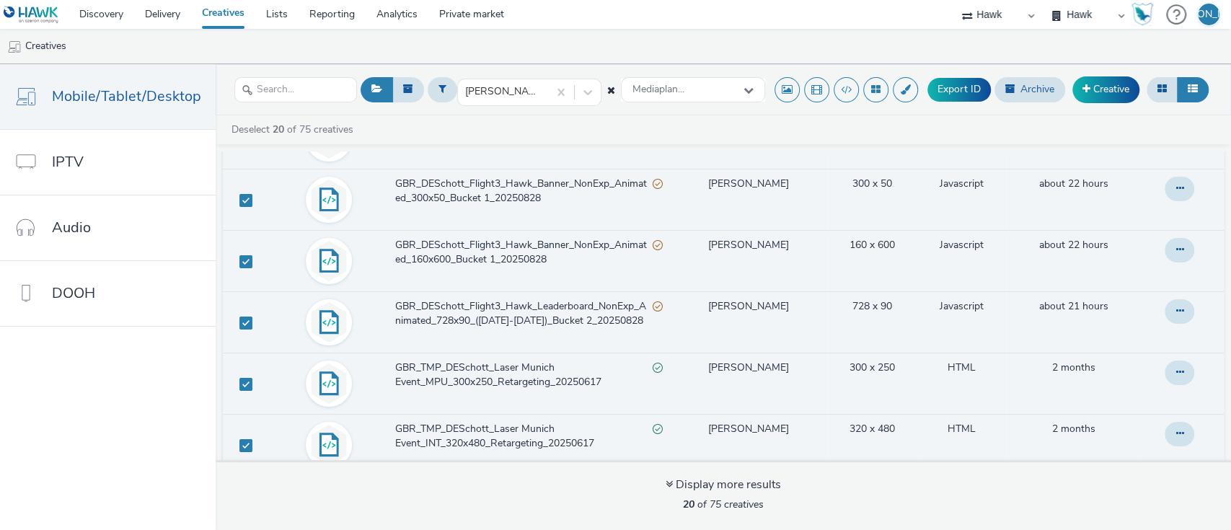
scroll to position [315, 0]
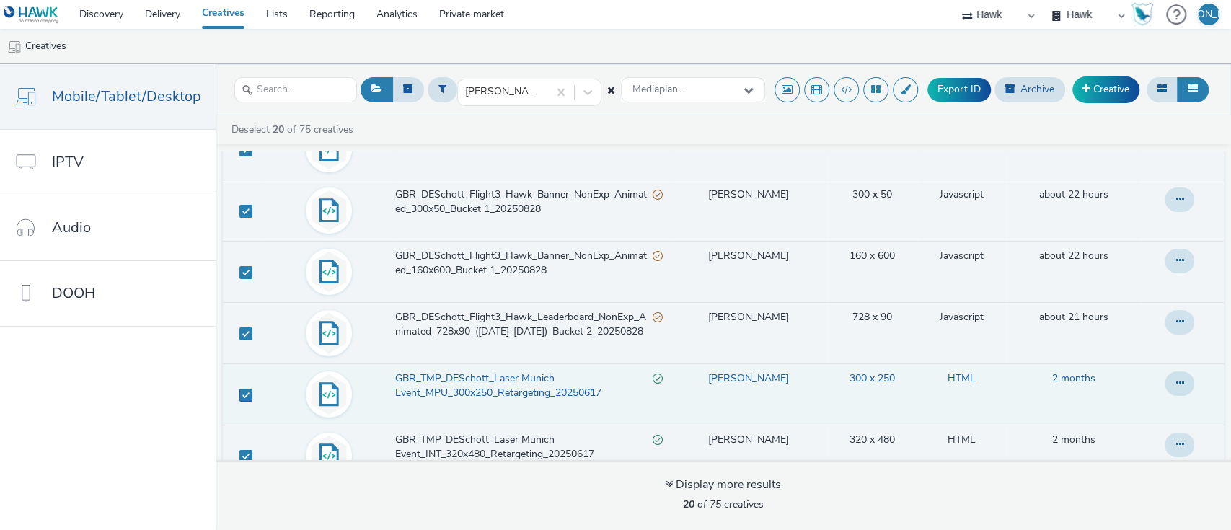
click at [242, 394] on span at bounding box center [245, 395] width 13 height 13
checkbox input "false"
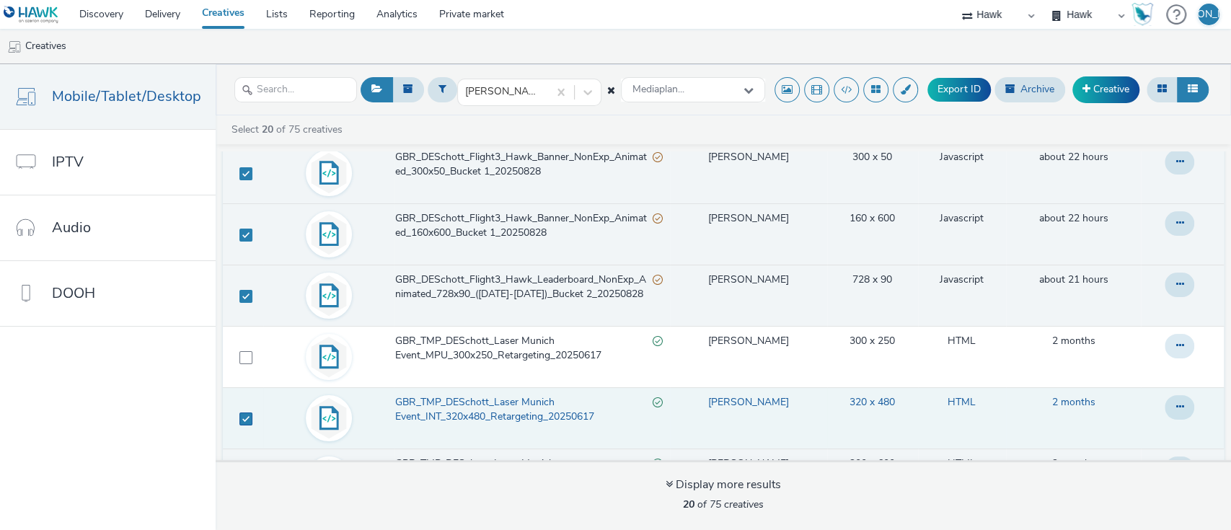
click at [248, 420] on span at bounding box center [245, 418] width 13 height 13
checkbox input "false"
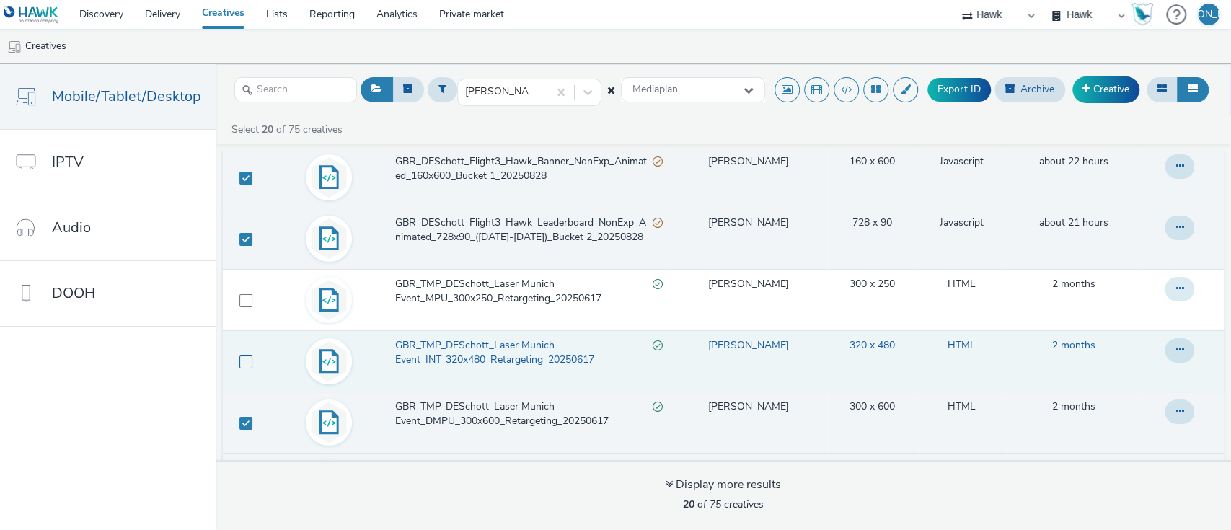
scroll to position [410, 0]
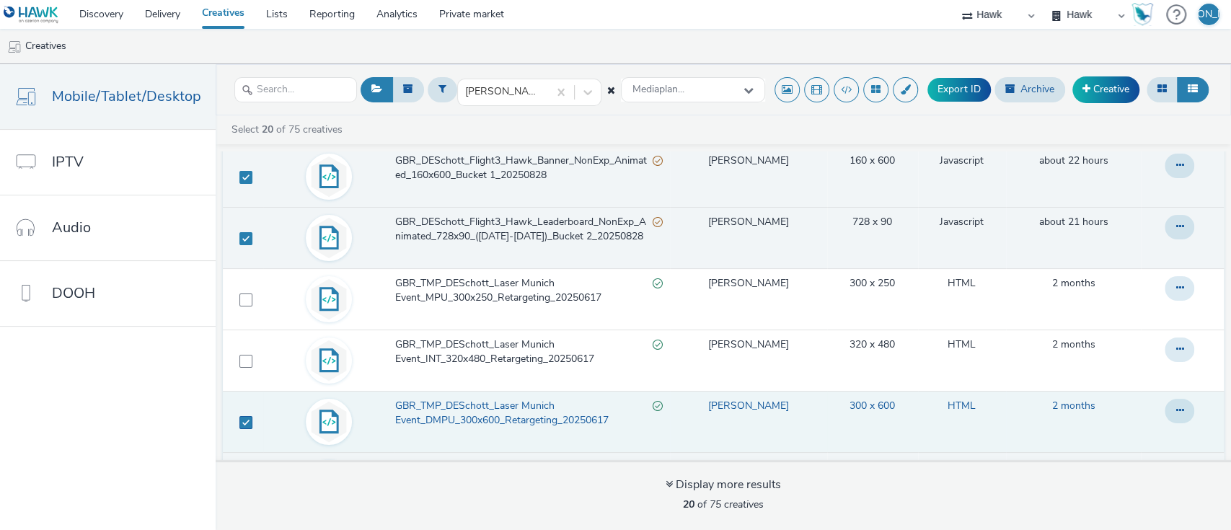
click at [248, 418] on span at bounding box center [245, 422] width 13 height 13
checkbox input "false"
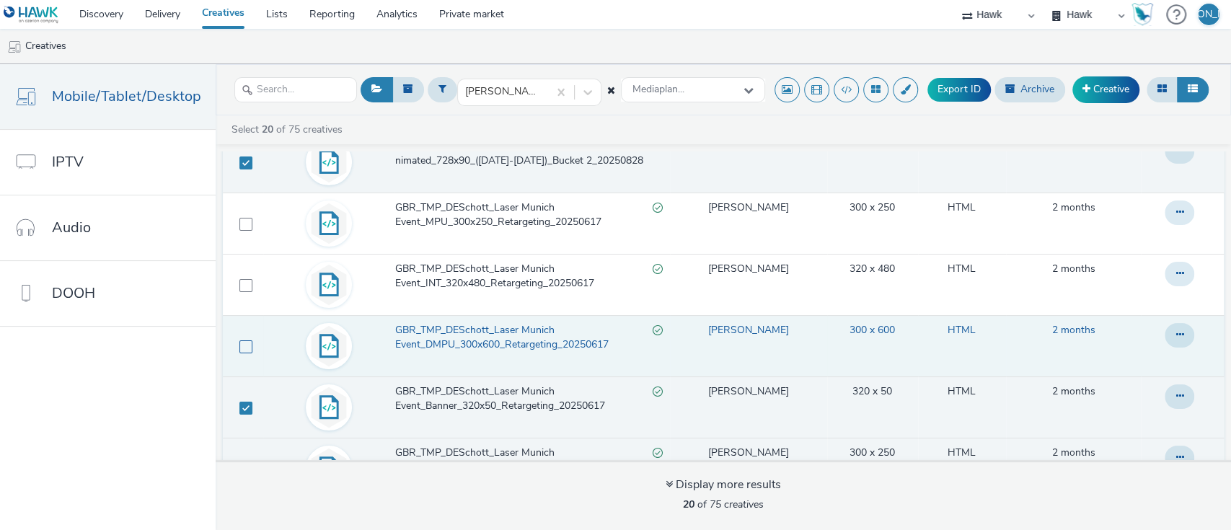
scroll to position [487, 0]
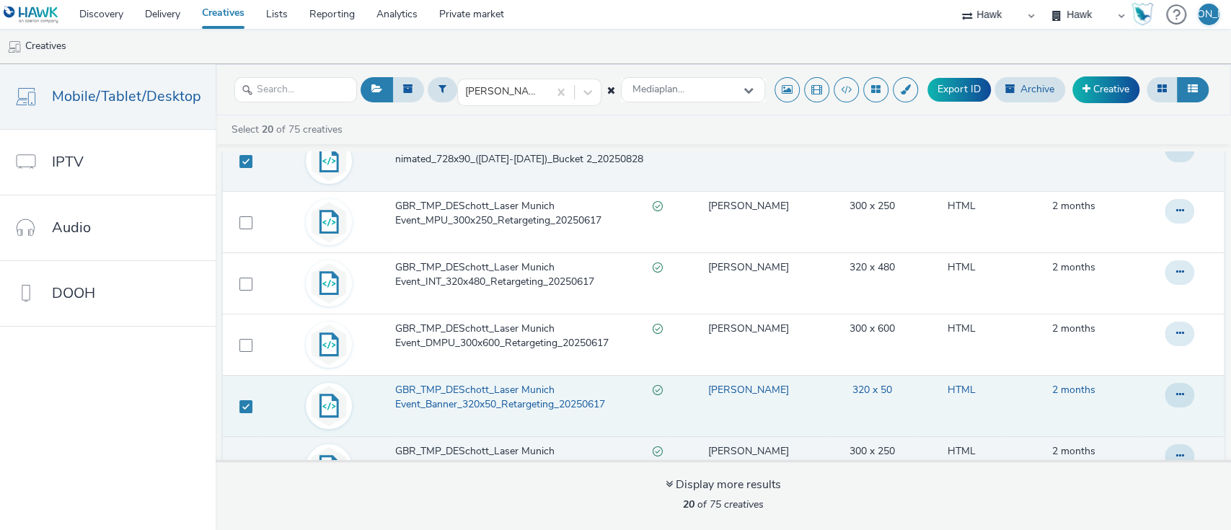
click at [244, 415] on td at bounding box center [243, 405] width 40 height 61
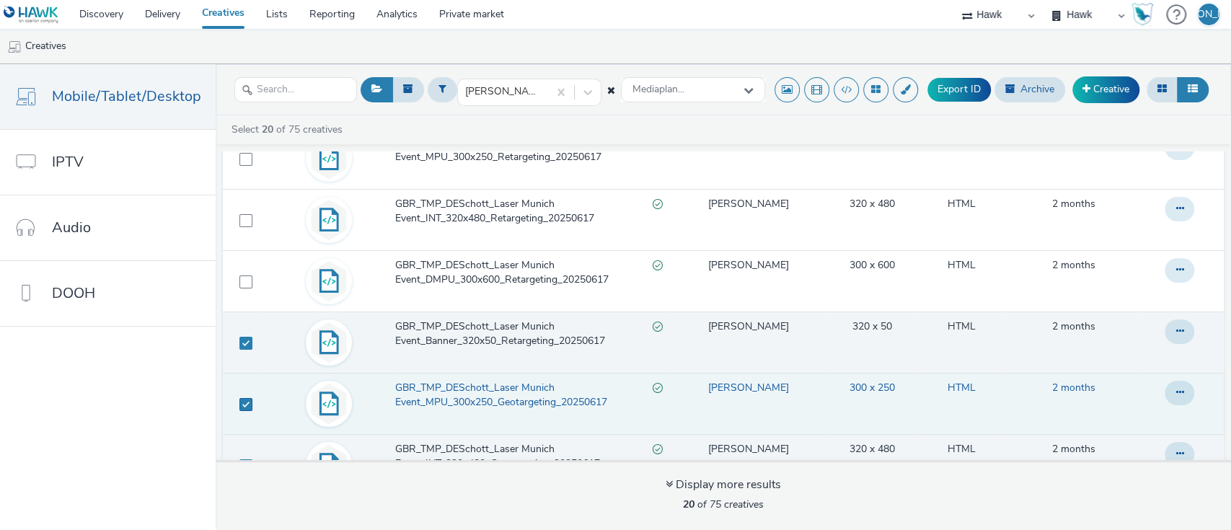
click at [242, 402] on span at bounding box center [245, 404] width 13 height 13
checkbox input "false"
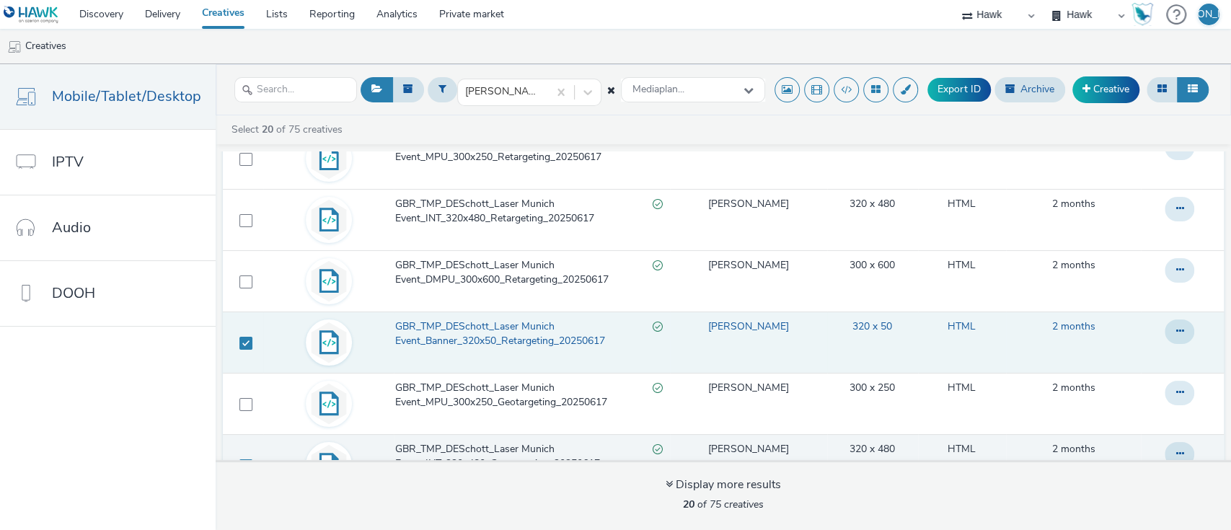
click at [240, 349] on td at bounding box center [243, 341] width 40 height 61
click at [242, 331] on td at bounding box center [243, 341] width 40 height 61
click at [245, 340] on span at bounding box center [245, 343] width 13 height 13
checkbox input "false"
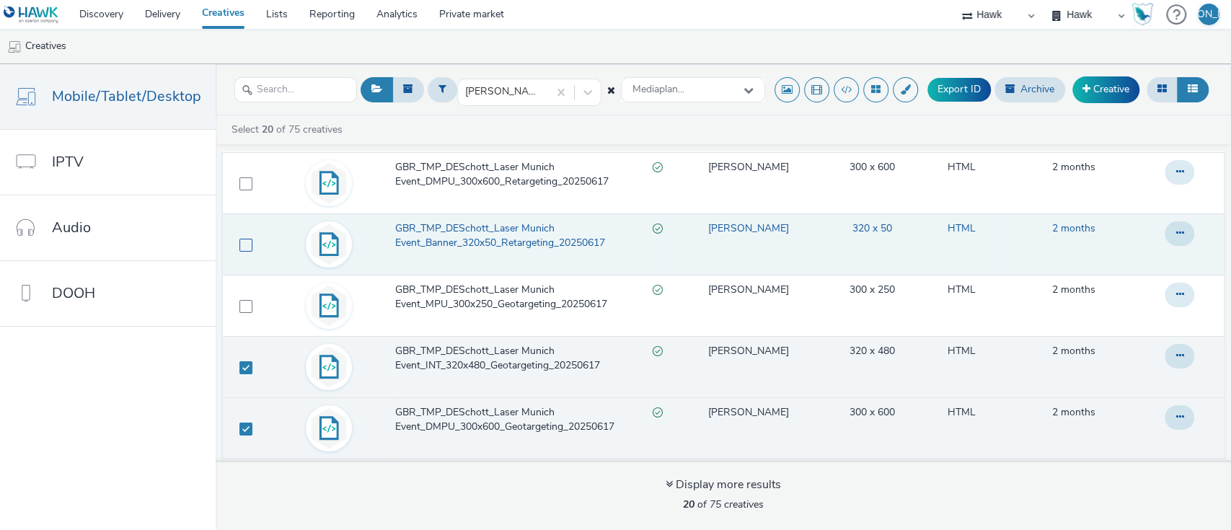
scroll to position [652, 0]
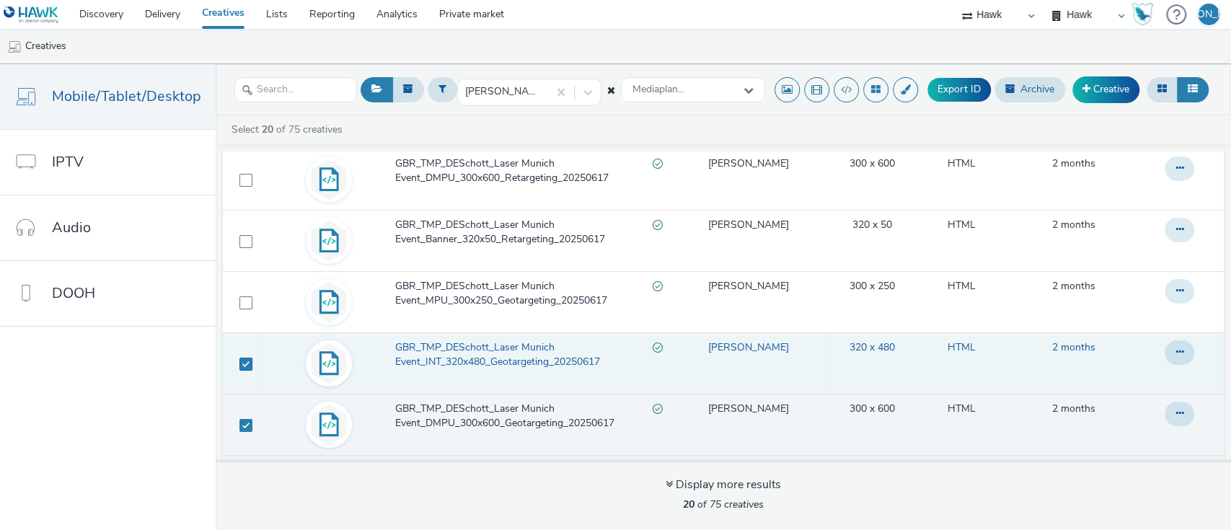
click at [247, 358] on span at bounding box center [245, 364] width 13 height 13
checkbox input "false"
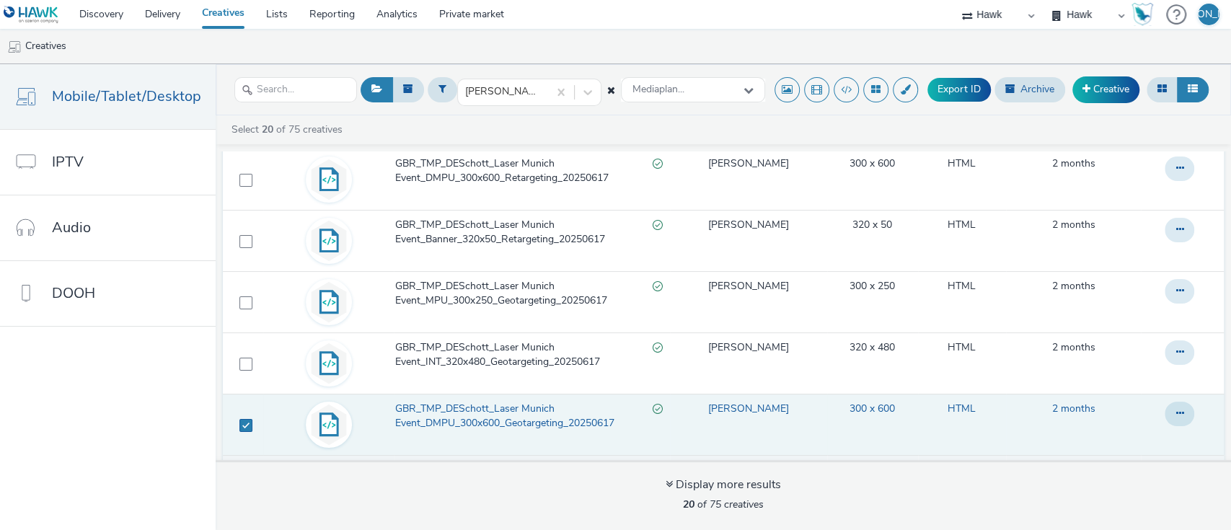
click at [246, 420] on span at bounding box center [245, 425] width 13 height 13
checkbox input "false"
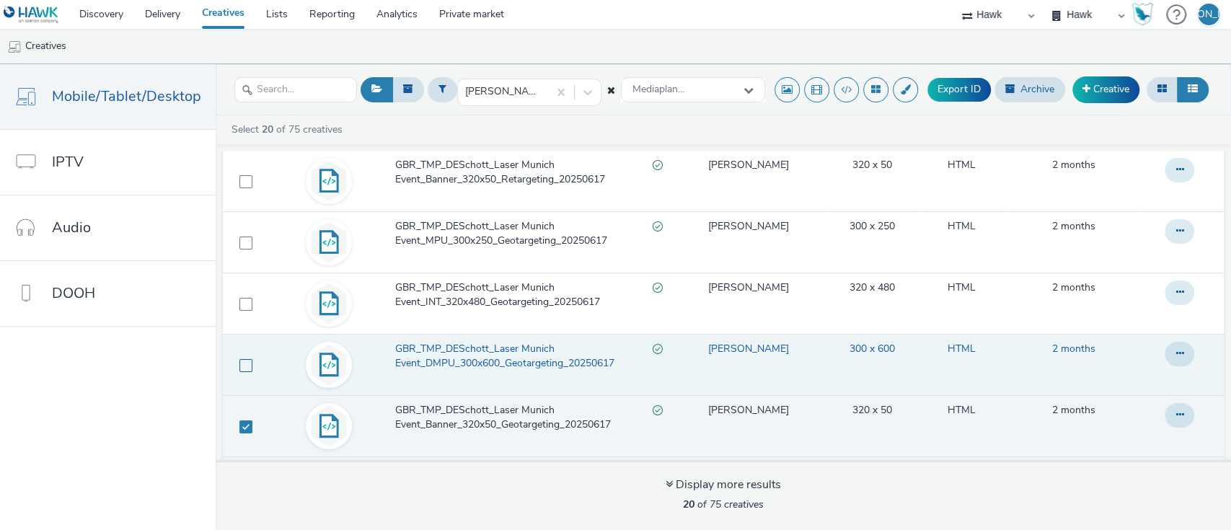
click at [246, 420] on span at bounding box center [245, 426] width 13 height 13
checkbox input "false"
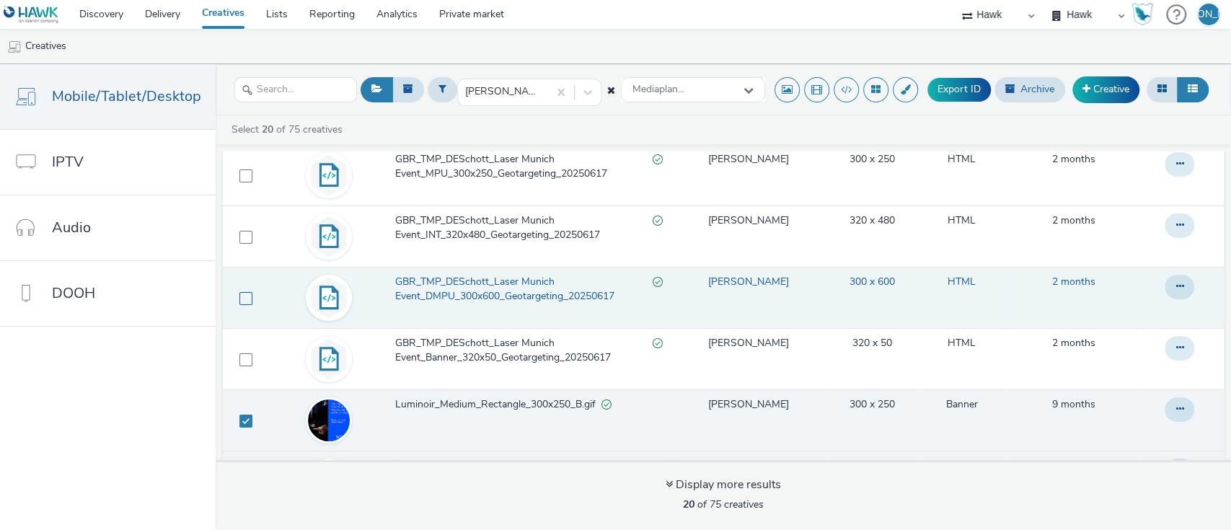
click at [246, 420] on span at bounding box center [245, 421] width 13 height 13
checkbox input "false"
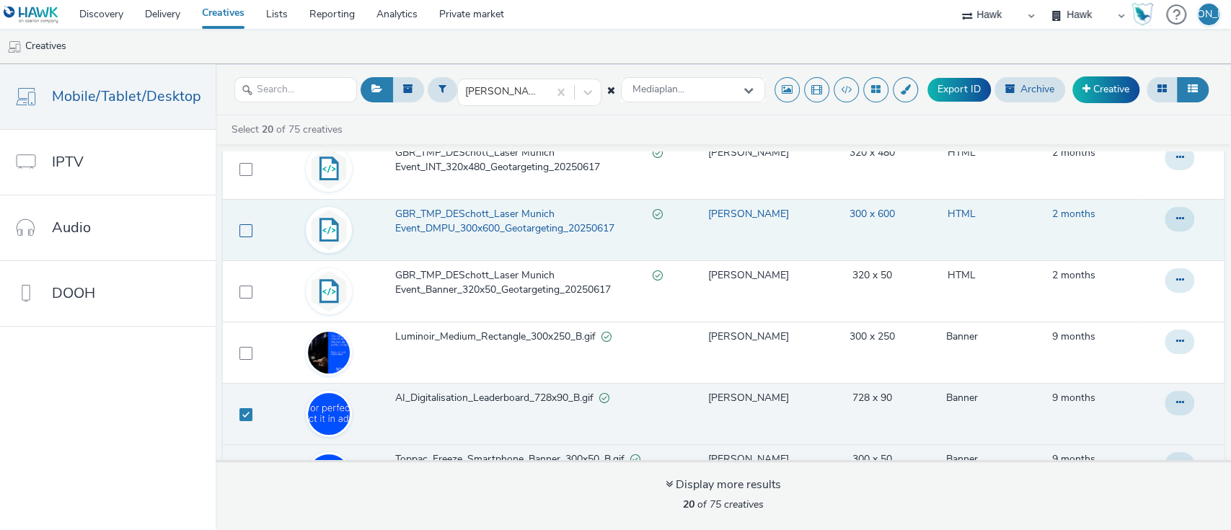
scroll to position [848, 0]
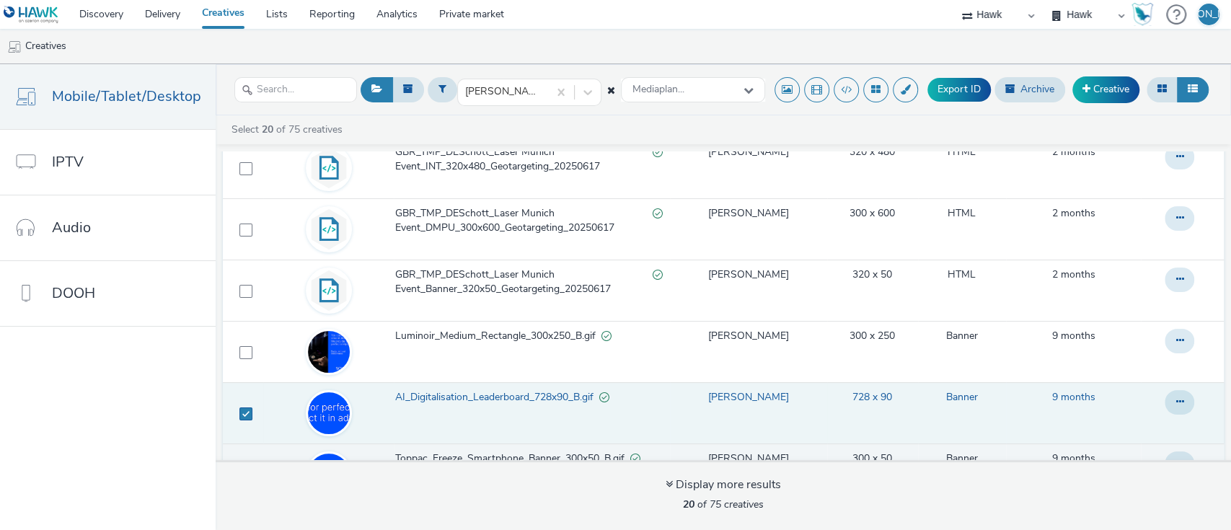
click at [242, 412] on span at bounding box center [245, 413] width 13 height 13
checkbox input "false"
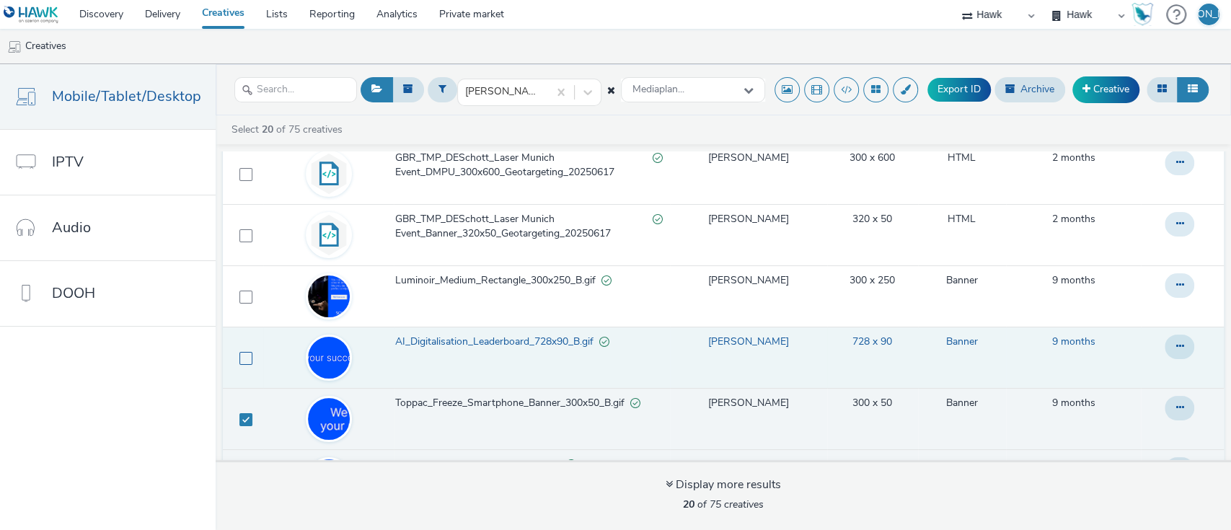
click at [242, 413] on span at bounding box center [245, 419] width 13 height 13
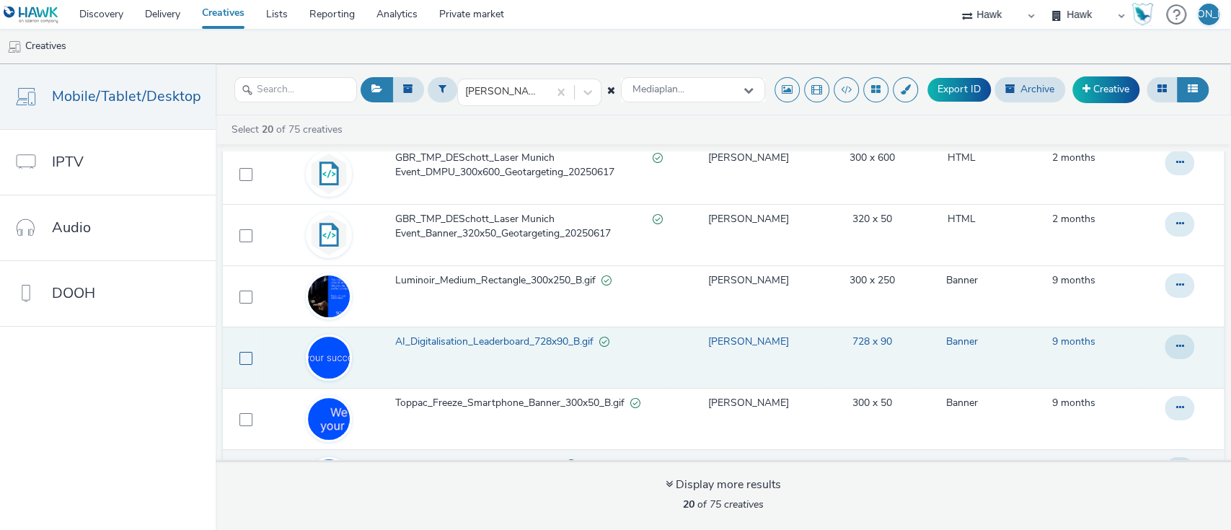
checkbox input "false"
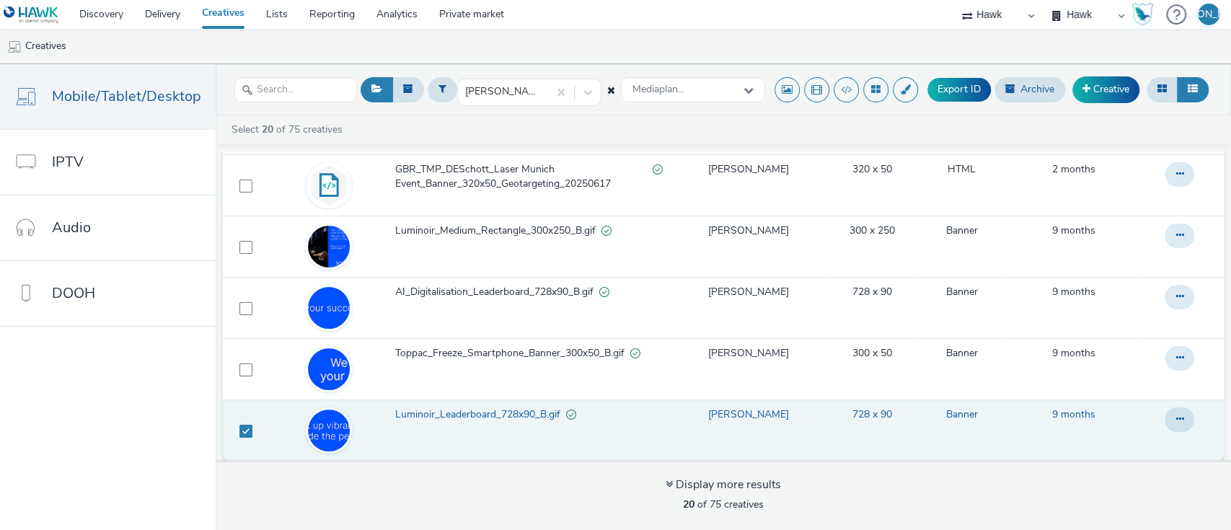
click at [245, 419] on td at bounding box center [243, 429] width 40 height 61
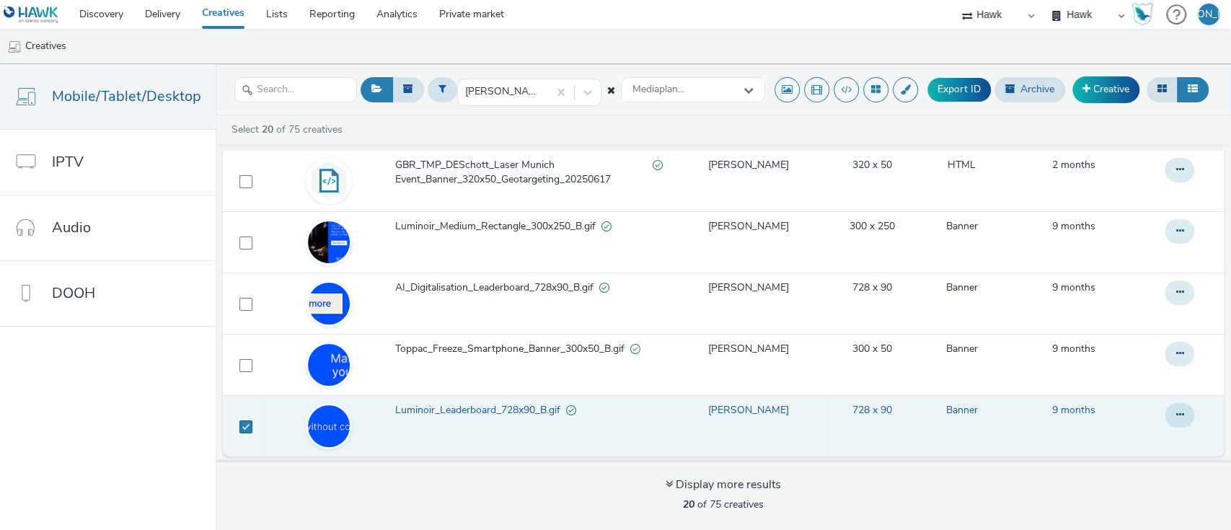
click at [247, 420] on span at bounding box center [245, 426] width 13 height 13
checkbox input "false"
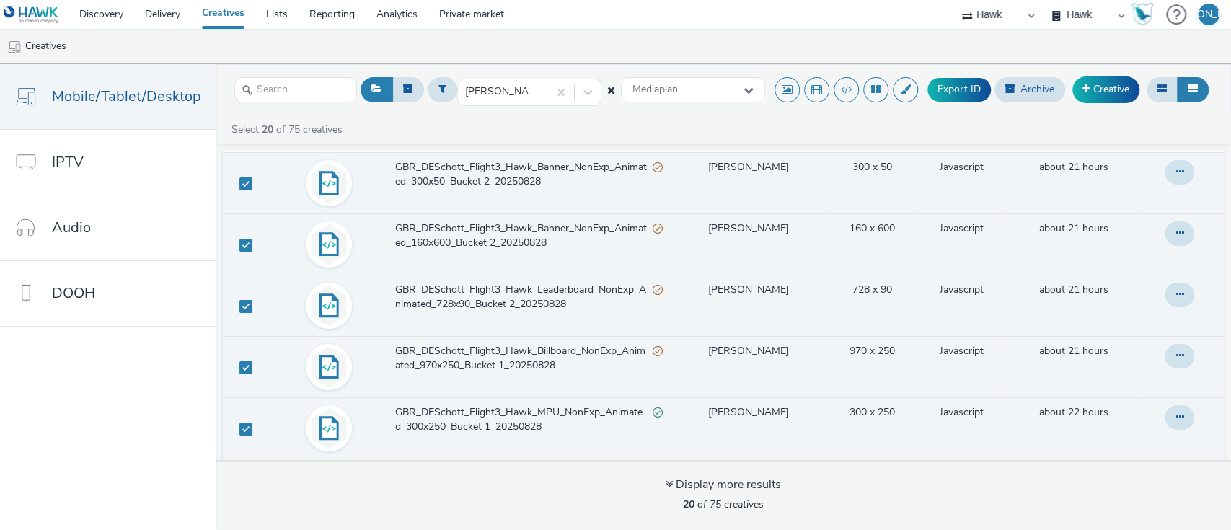
scroll to position [0, 0]
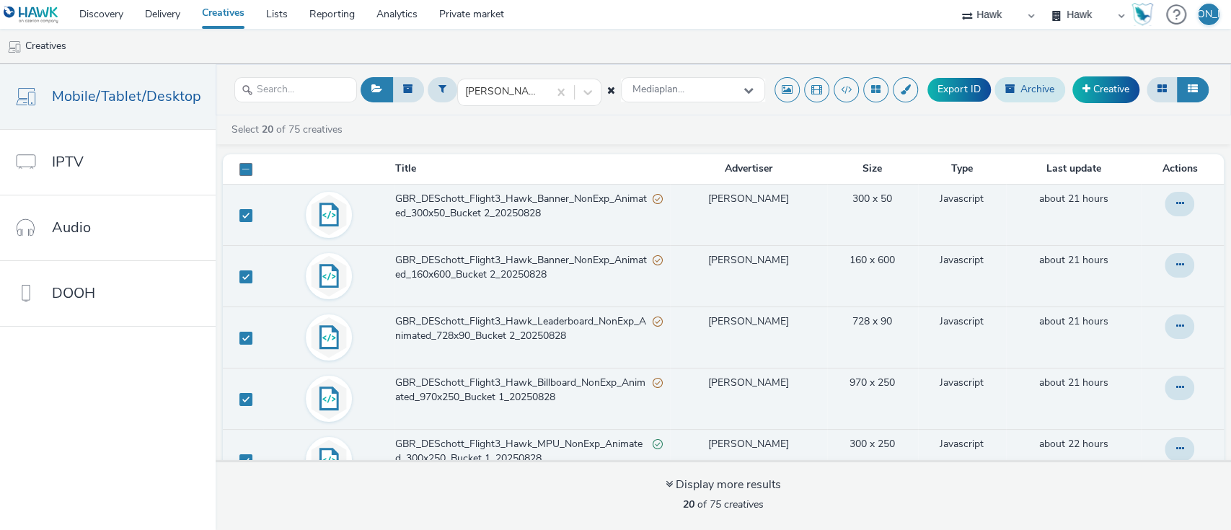
click at [1040, 78] on button "Archive" at bounding box center [1029, 89] width 71 height 25
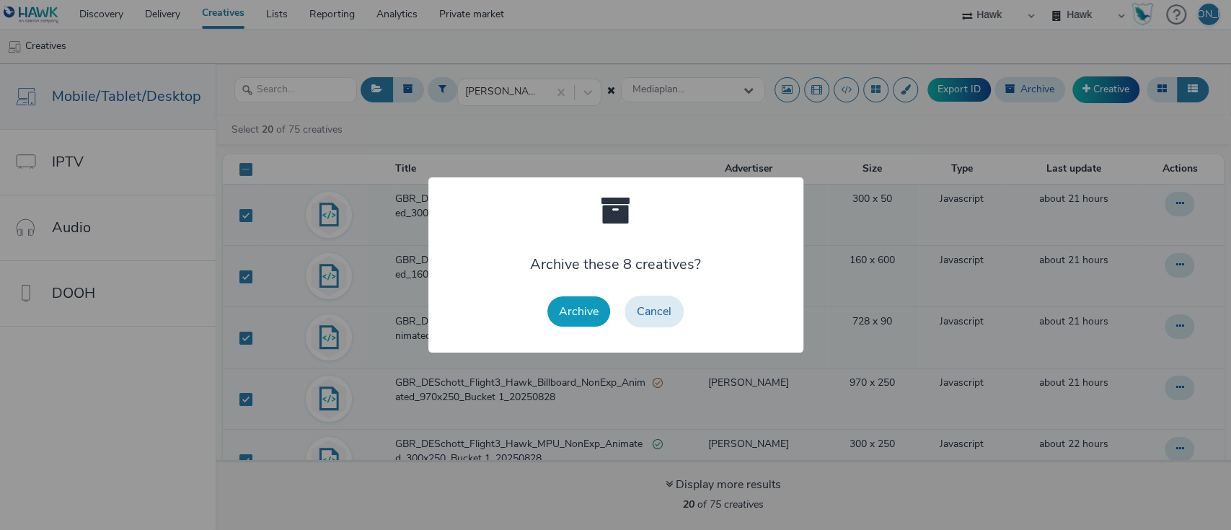
click at [588, 309] on button "Archive" at bounding box center [578, 311] width 63 height 30
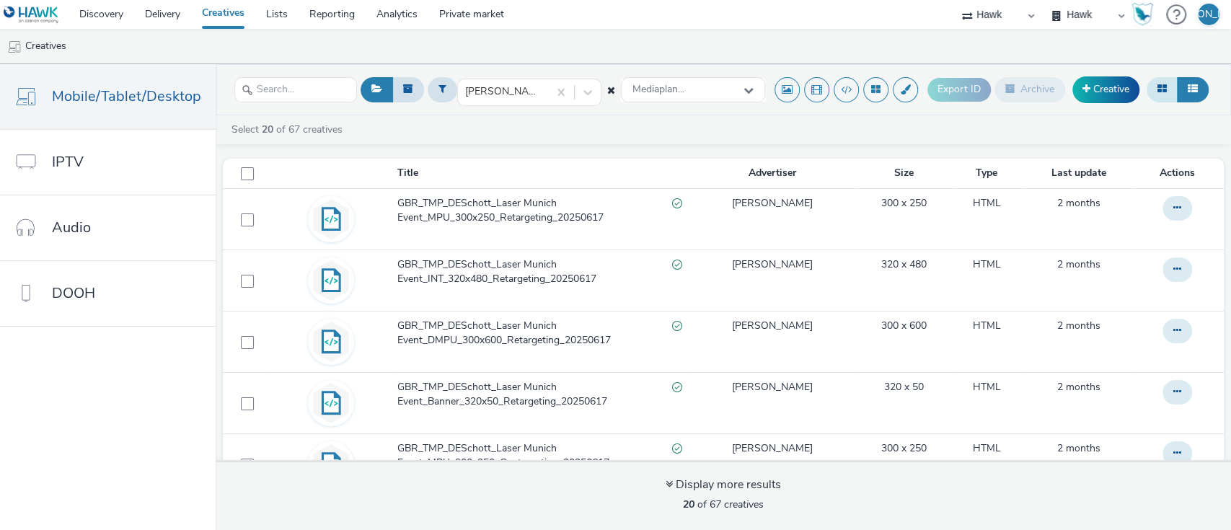
click at [1155, 79] on button at bounding box center [1161, 89] width 31 height 25
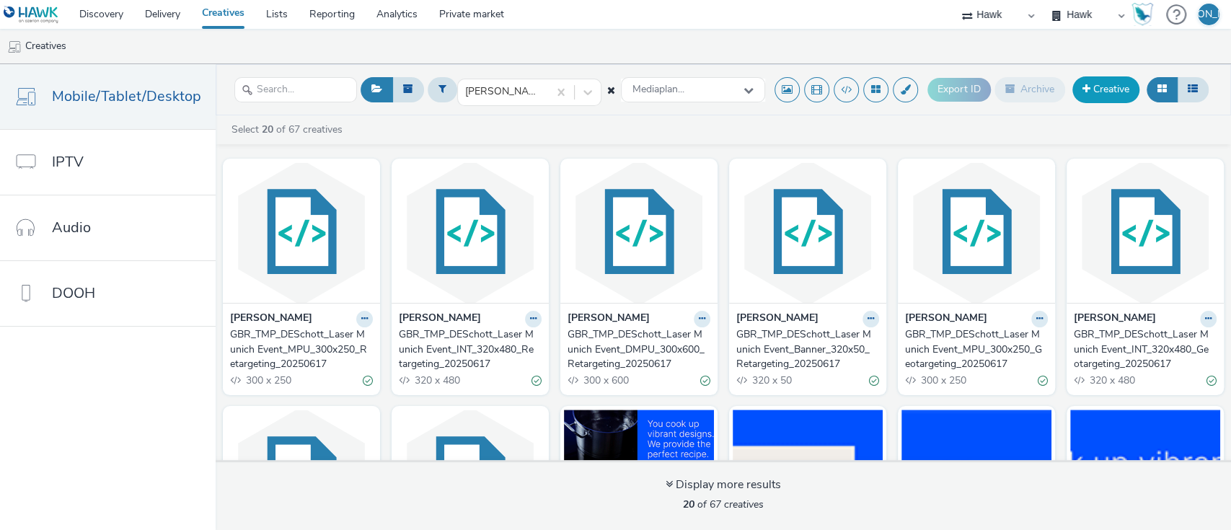
click at [1108, 83] on link "Creative" at bounding box center [1105, 89] width 67 height 26
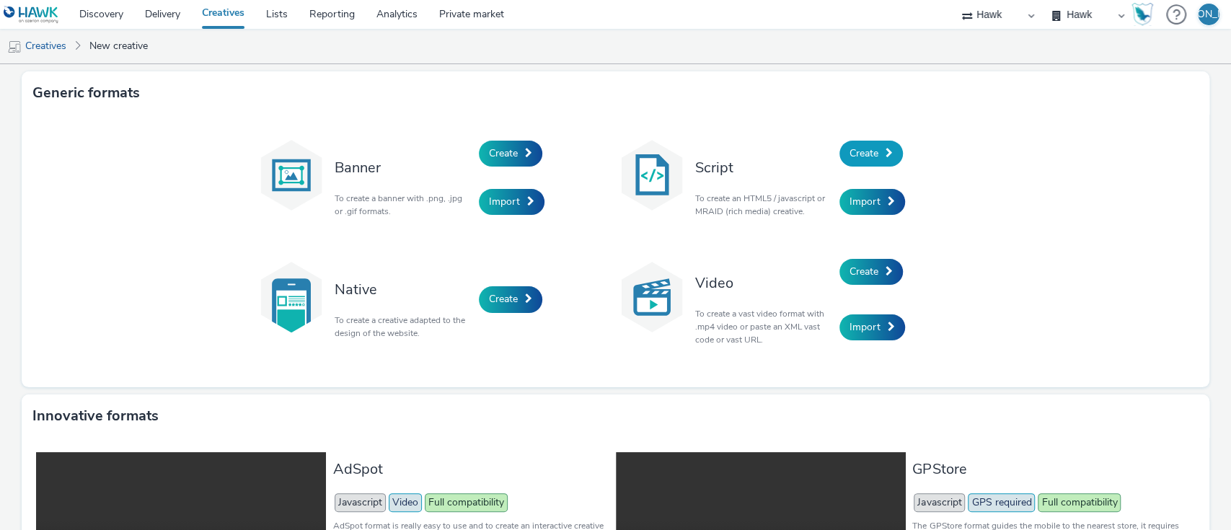
click at [849, 155] on span "Create" at bounding box center [863, 153] width 29 height 14
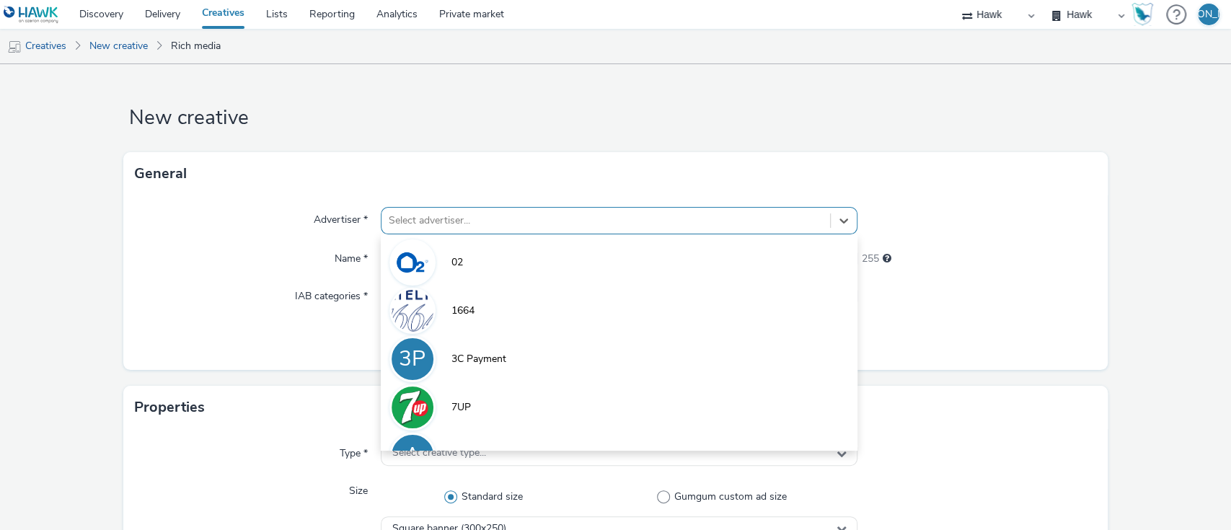
click at [409, 223] on div at bounding box center [606, 220] width 435 height 17
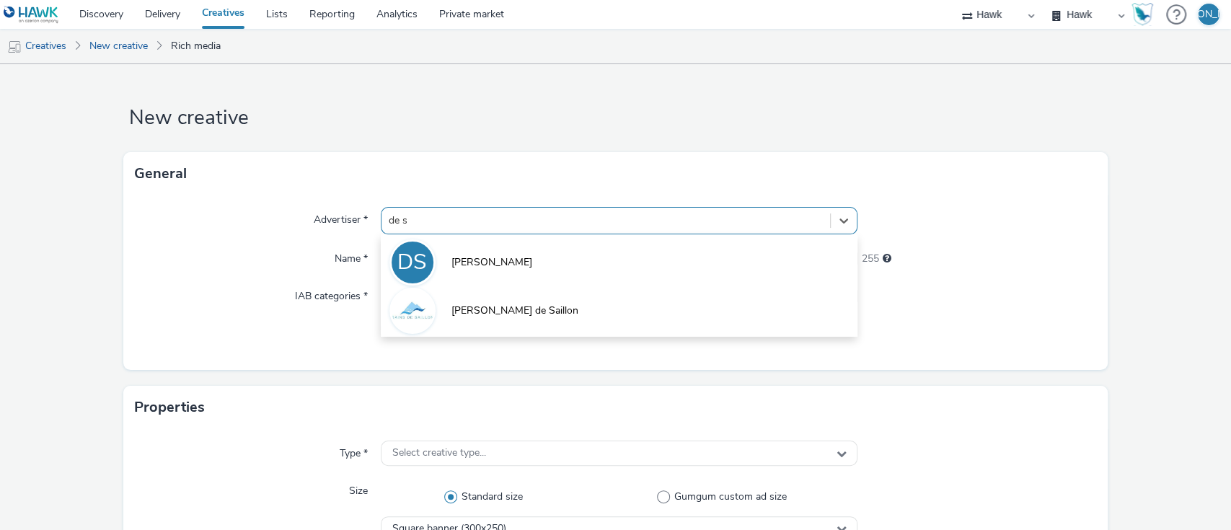
type input "de sc"
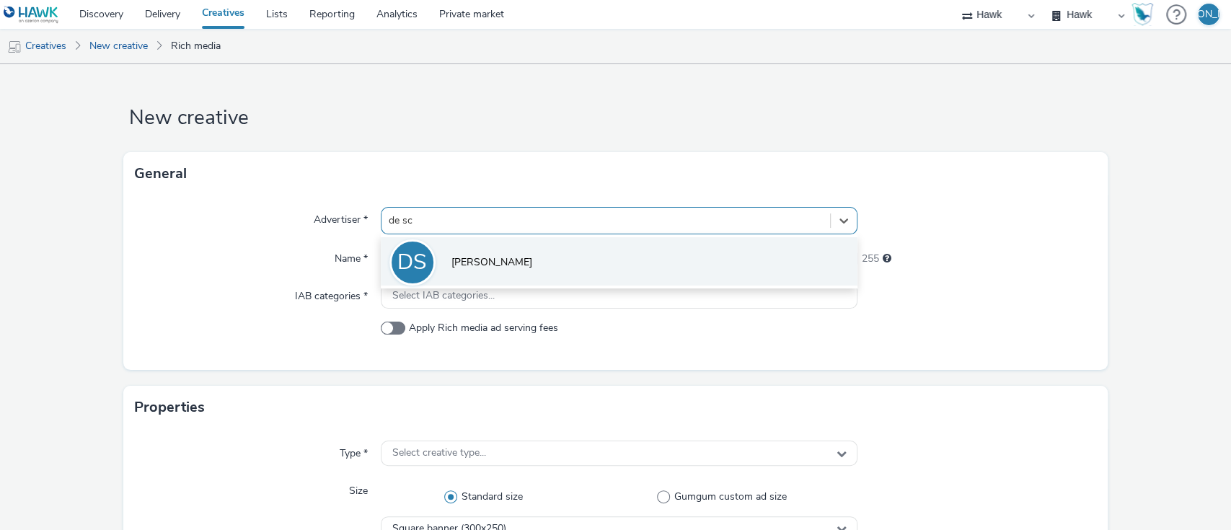
click at [438, 254] on li "DS DE Schott" at bounding box center [619, 261] width 477 height 48
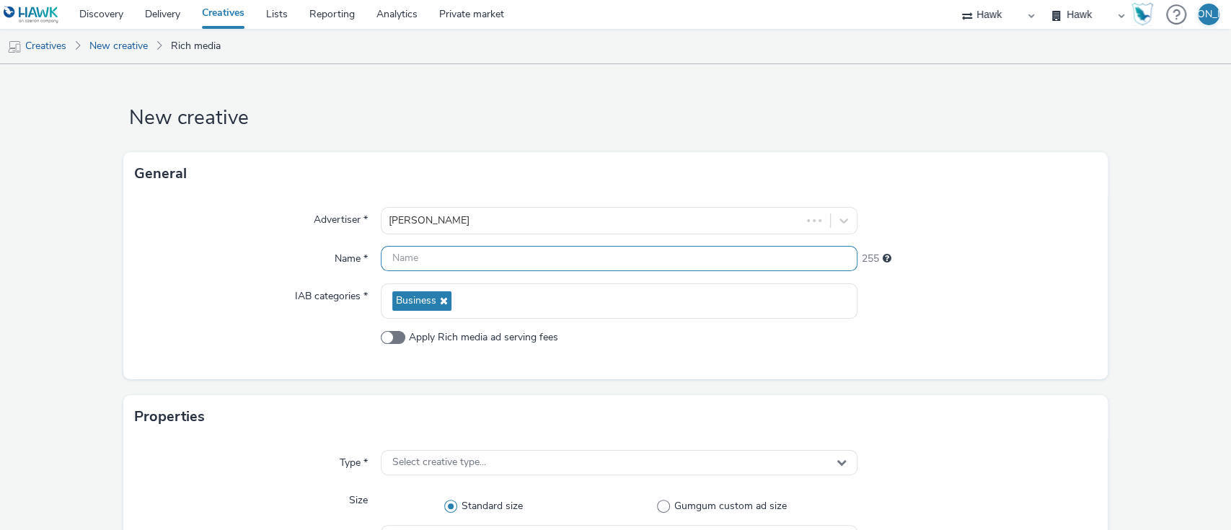
paste input "[Country]_[Advertiser]_[CampaignName]_[PlatformHosted]_[CreativeType]_[Exp/NonE…"
click at [442, 259] on input "text" at bounding box center [619, 258] width 477 height 25
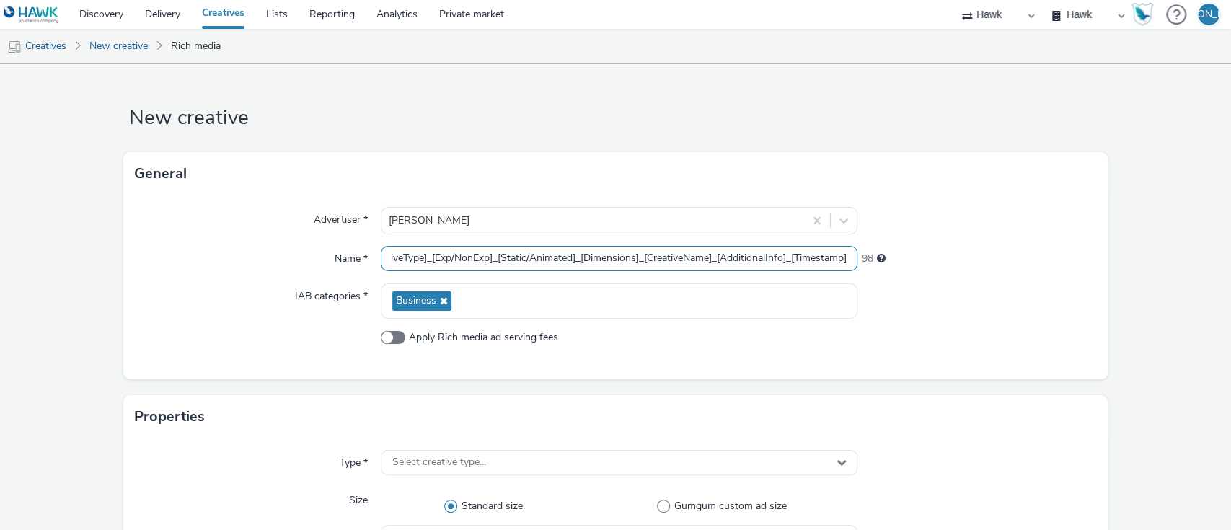
scroll to position [0, 37]
drag, startPoint x: 414, startPoint y: 251, endPoint x: 308, endPoint y: 279, distance: 109.6
click at [308, 279] on div "Advertiser * DE Schott Name * [Country]_[Advertiser]_[CampaignName]_[PlatformHo…" at bounding box center [615, 287] width 985 height 184
click at [410, 260] on input "[Country]_[Advertiser]_[CampaignName]_[PlatformHosted]_[CreativeType]_[Exp/NonE…" at bounding box center [619, 258] width 477 height 25
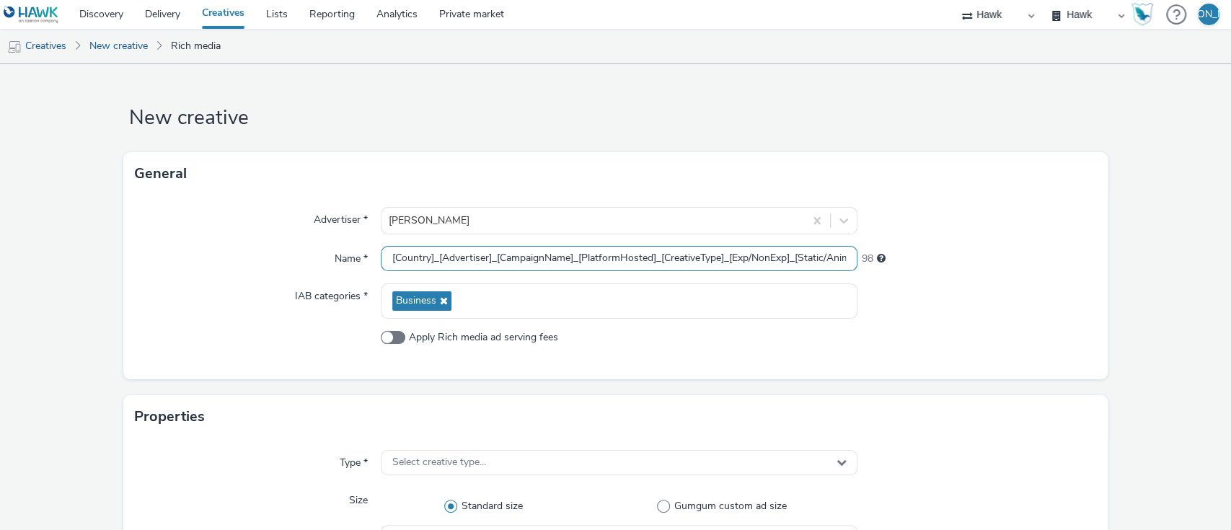
drag, startPoint x: 428, startPoint y: 253, endPoint x: 363, endPoint y: 247, distance: 65.1
click at [363, 247] on div "Name * [Country]_[Advertiser]_[CampaignName]_[PlatformHosted]_[CreativeType]_[E…" at bounding box center [616, 259] width 962 height 26
drag, startPoint x: 543, startPoint y: 246, endPoint x: 460, endPoint y: 247, distance: 82.9
click at [460, 247] on input "GBR_DE Schott_[CampaignName]_[PlatformHosted]_[CreativeType]_[Exp/NonExp]_[Stat…" at bounding box center [619, 258] width 477 height 25
click at [466, 257] on input "GBR_DE Schott_Flight 3_Hawk__[Exp/NonExp]_[Static/Animated]_[Dimensions]_[Creat…" at bounding box center [619, 258] width 477 height 25
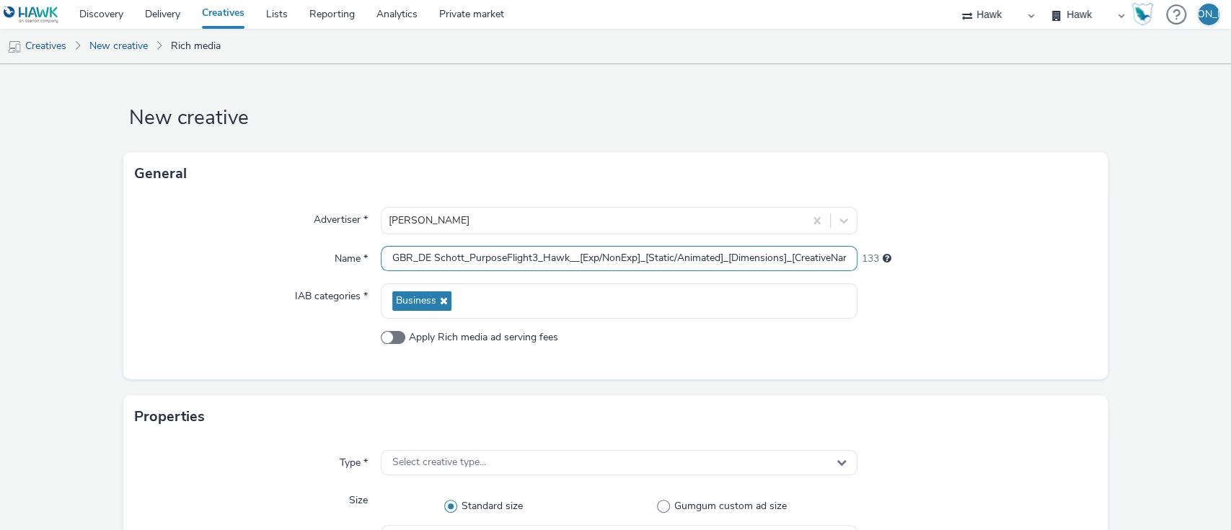
click at [571, 255] on input "GBR_DE Schott_PurposeFlight3_Hawk__[Exp/NonExp]_[Static/Animated]_[Dimensions]_…" at bounding box center [619, 258] width 477 height 25
click at [701, 249] on input "GBR_DE Schott_PurposeFlight3_Hawk_Leaderboard_NonExp_[Static/Animated]_[Dimensi…" at bounding box center [619, 258] width 477 height 25
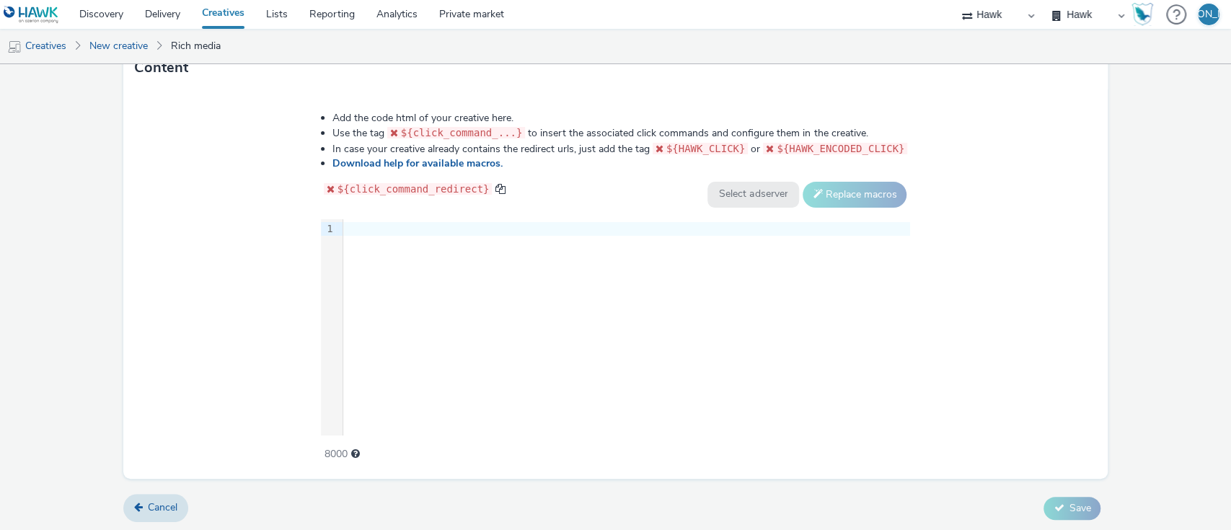
type input "GBR_DE Schott_PurposeFlight3_Hawk_Leaderboard_NonExp_Animated_[Dimensions]_[Cre…"
click at [435, 310] on div "9 1 ›" at bounding box center [616, 327] width 590 height 216
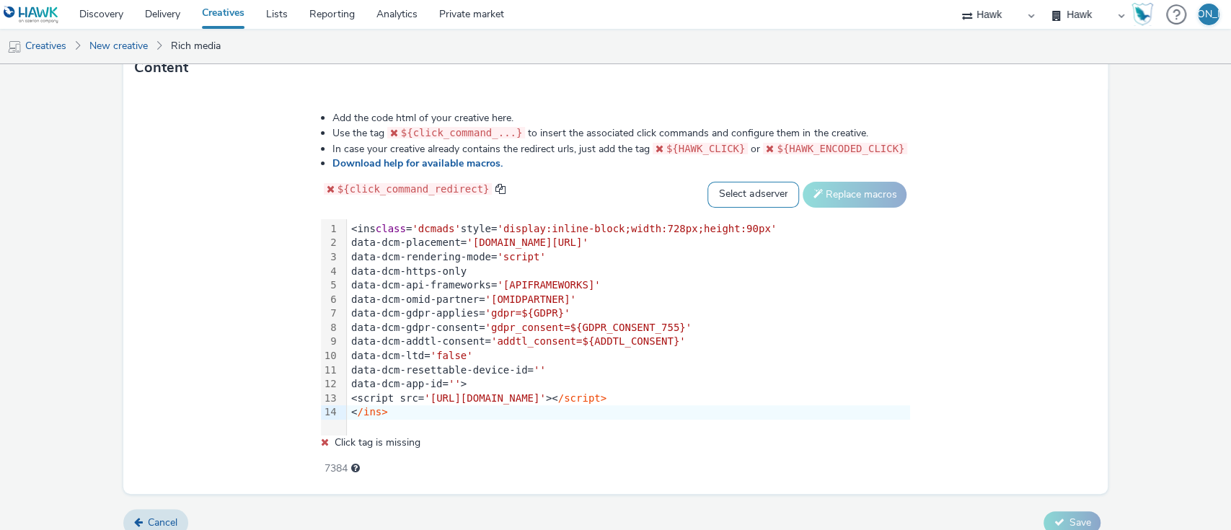
click at [740, 191] on select "Select adserver Sizmek DCM Adform Sting" at bounding box center [753, 195] width 92 height 26
select select "dcm"
click at [707, 182] on select "Select adserver Sizmek DCM Adform Sting" at bounding box center [753, 195] width 92 height 26
click at [824, 187] on button "Replace macros" at bounding box center [854, 195] width 104 height 26
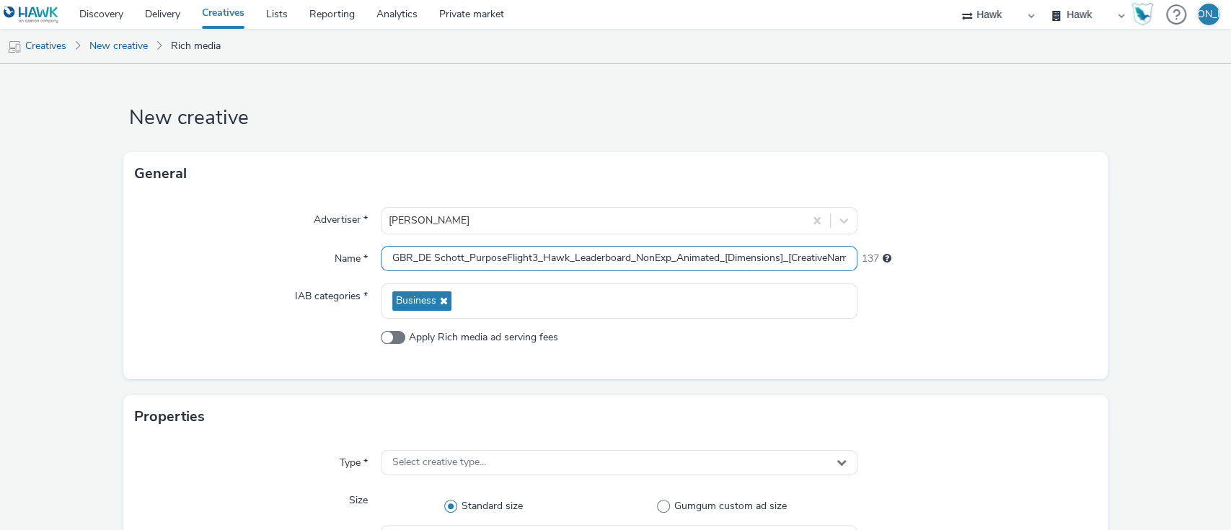
drag, startPoint x: 721, startPoint y: 265, endPoint x: 779, endPoint y: 266, distance: 57.7
click at [779, 266] on input "GBR_DE Schott_PurposeFlight3_Hawk_Leaderboard_NonExp_Animated_[Dimensions]_[Cre…" at bounding box center [619, 258] width 477 height 25
click at [830, 256] on input "GBR_DE Schott_PurposeFlight3_Hawk_Leaderboard_NonExp_Animated_728x90_Bucket1_Ph…" at bounding box center [619, 258] width 477 height 25
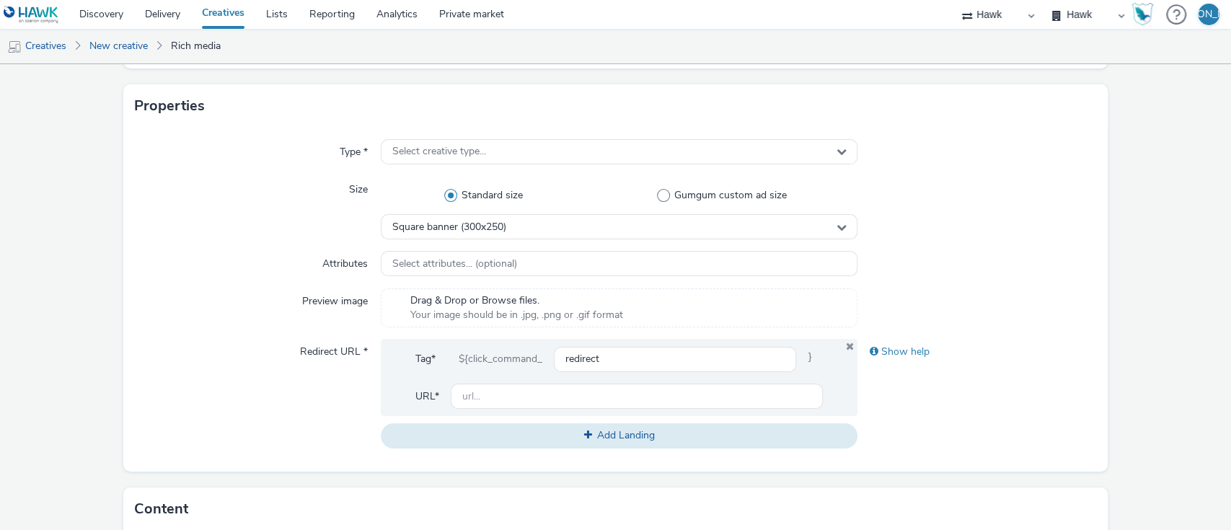
scroll to position [311, 0]
type input "GBR_DE Schott_PurposeFlight3_Hawk_Leaderboard_NonExp_Animated_728x90_Bucket1_Ge…"
click at [425, 234] on div "Square banner (300x250)" at bounding box center [619, 225] width 477 height 25
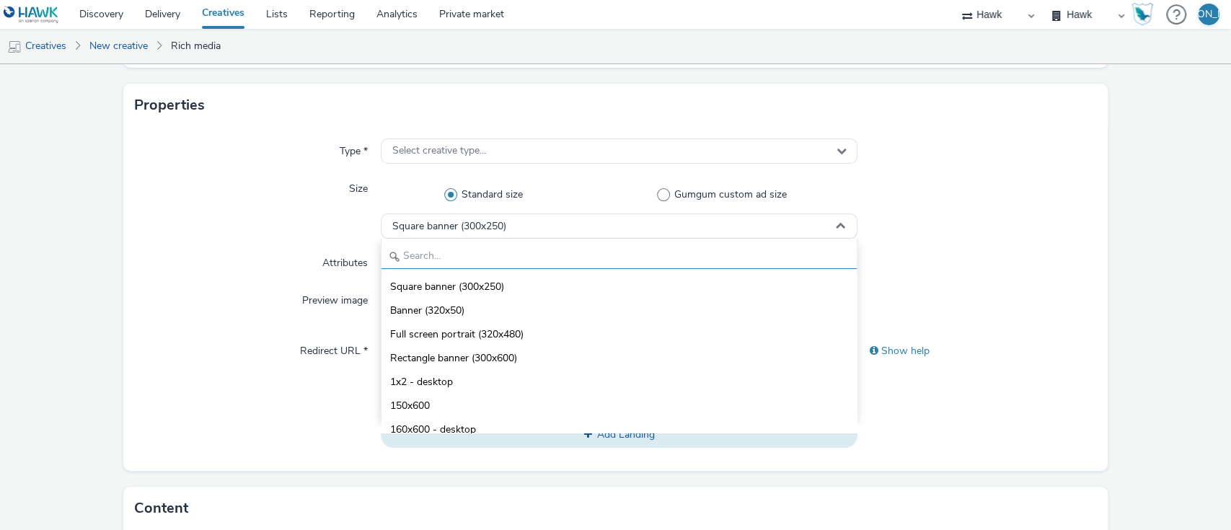
click at [458, 252] on input "text" at bounding box center [619, 256] width 476 height 25
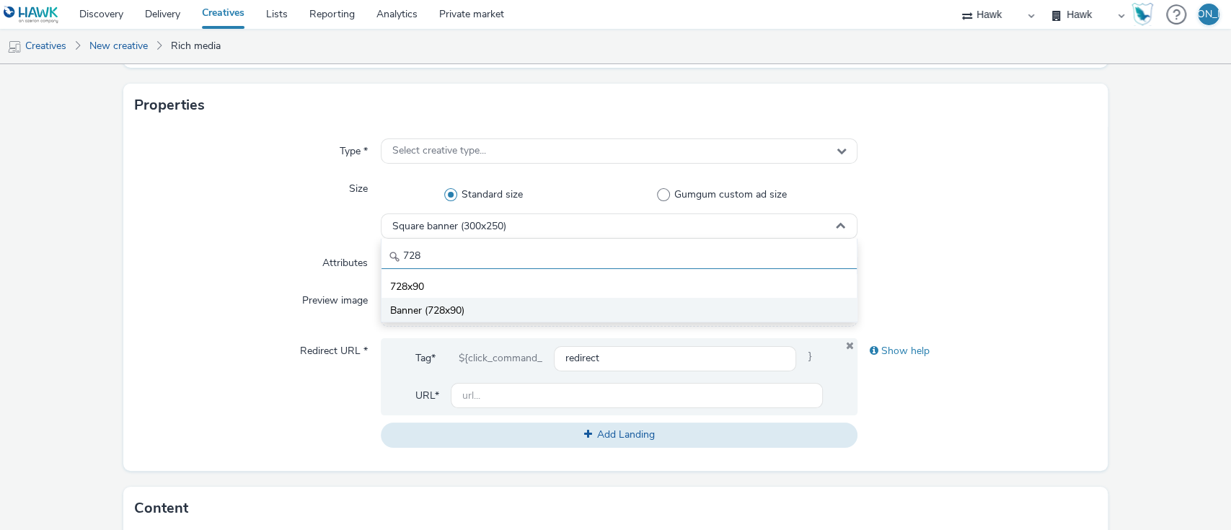
type input "728"
click at [458, 309] on span "Banner (728x90)" at bounding box center [427, 310] width 74 height 14
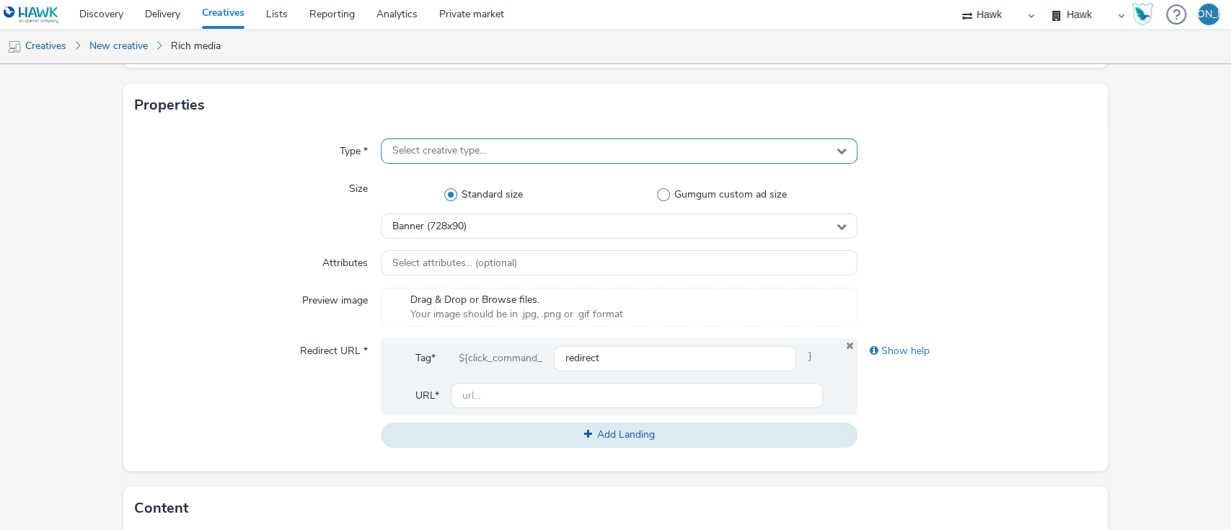
click at [435, 141] on div "Select creative type..." at bounding box center [619, 150] width 477 height 25
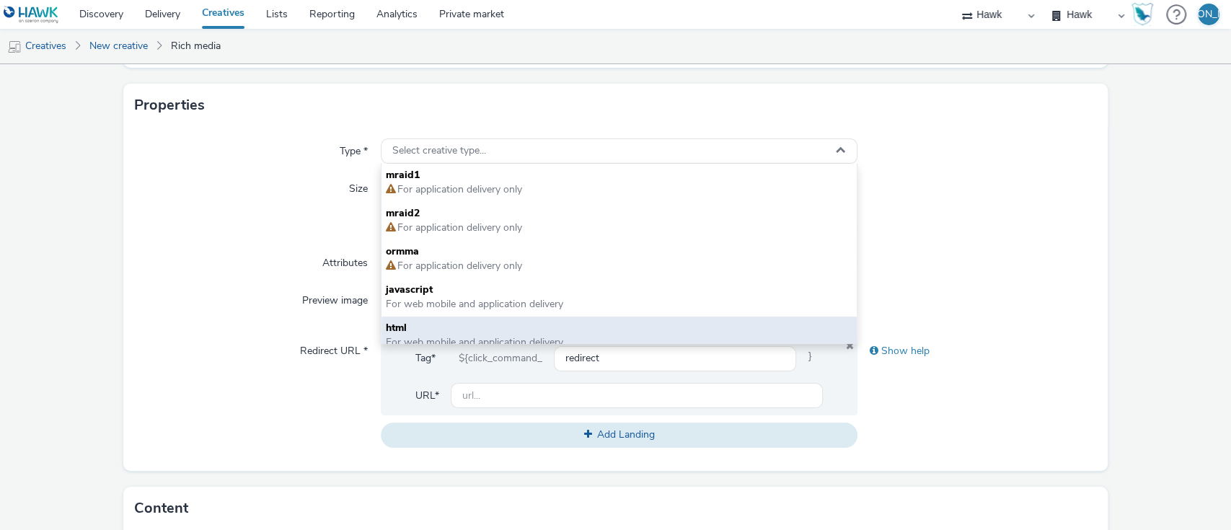
click at [449, 324] on span "html" at bounding box center [619, 328] width 467 height 14
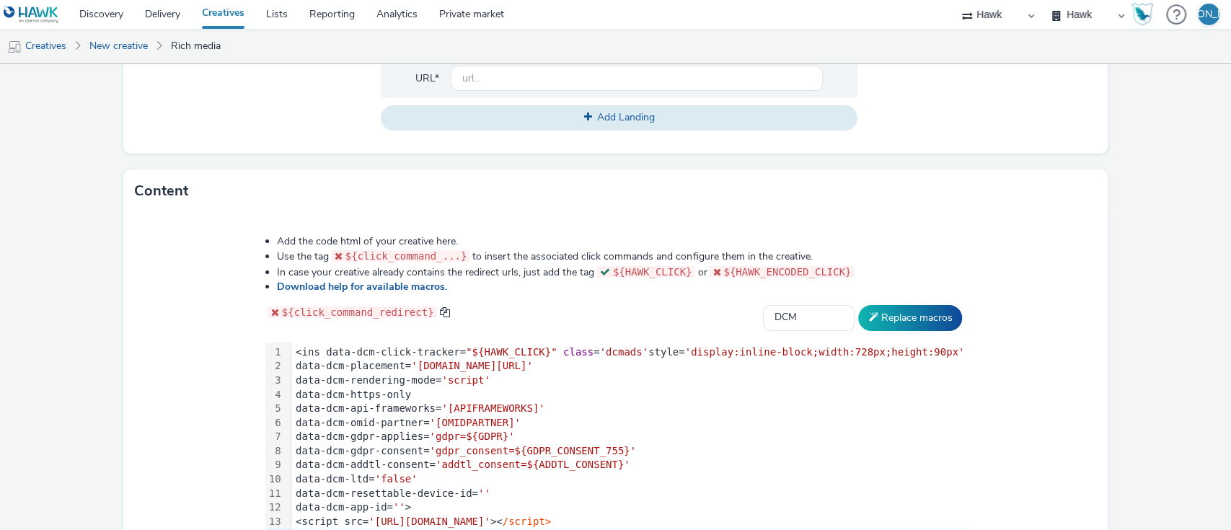
scroll to position [623, 0]
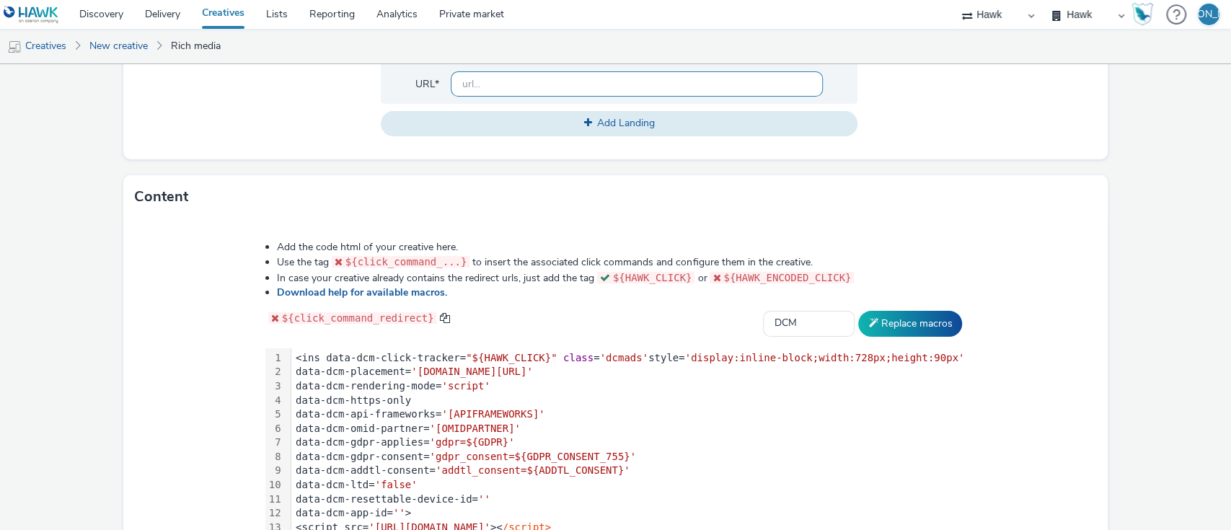
click at [480, 84] on input "text" at bounding box center [637, 83] width 373 height 25
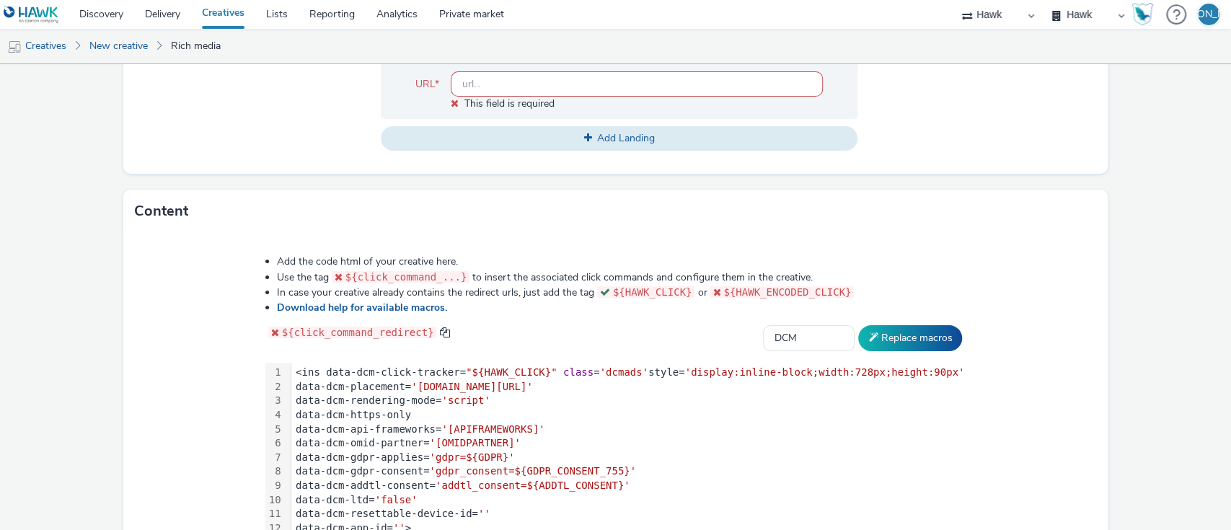
paste input "https://www.schott.com/en-gb"
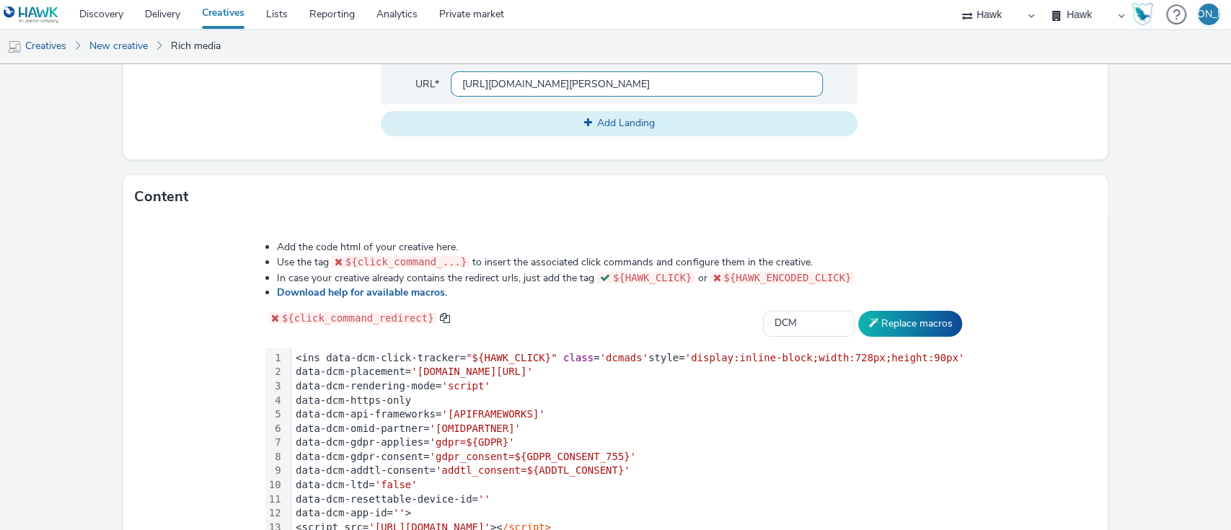
scroll to position [752, 0]
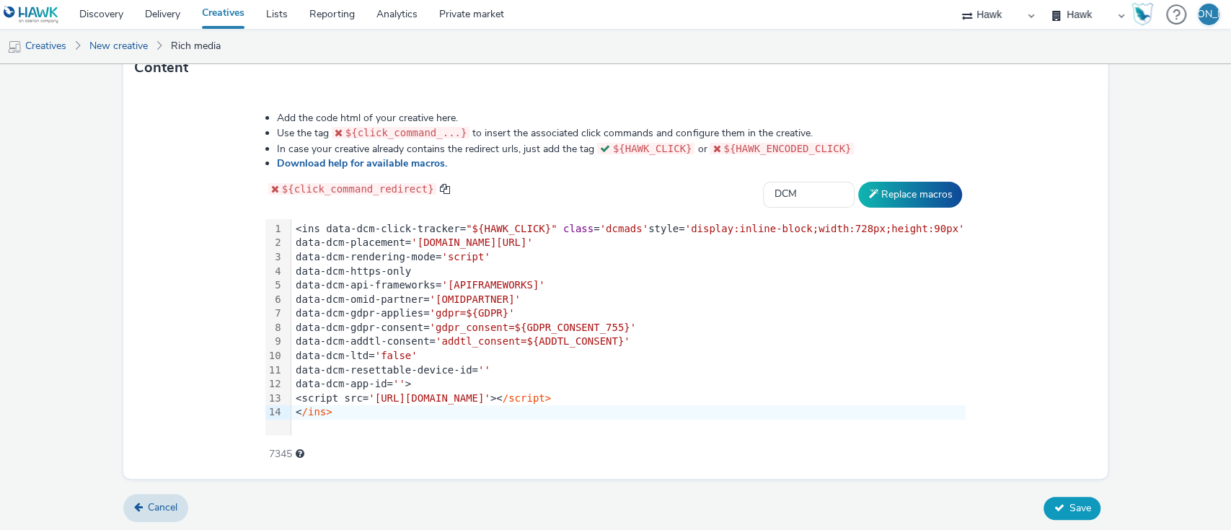
type input "[URL][DOMAIN_NAME][PERSON_NAME]"
click at [1073, 515] on button "Save" at bounding box center [1071, 508] width 57 height 23
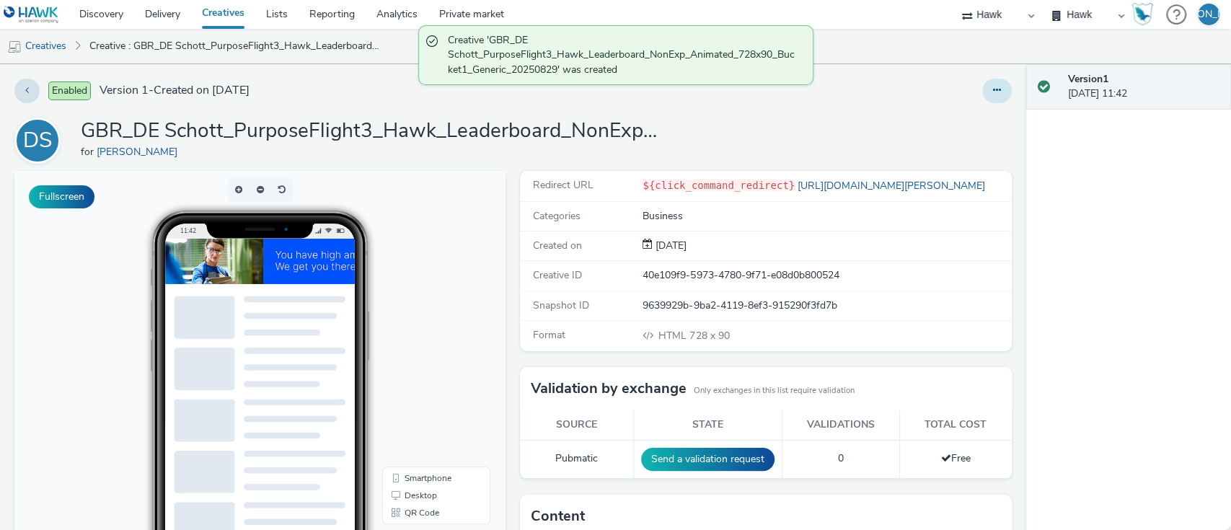
click at [993, 90] on icon at bounding box center [997, 90] width 8 height 10
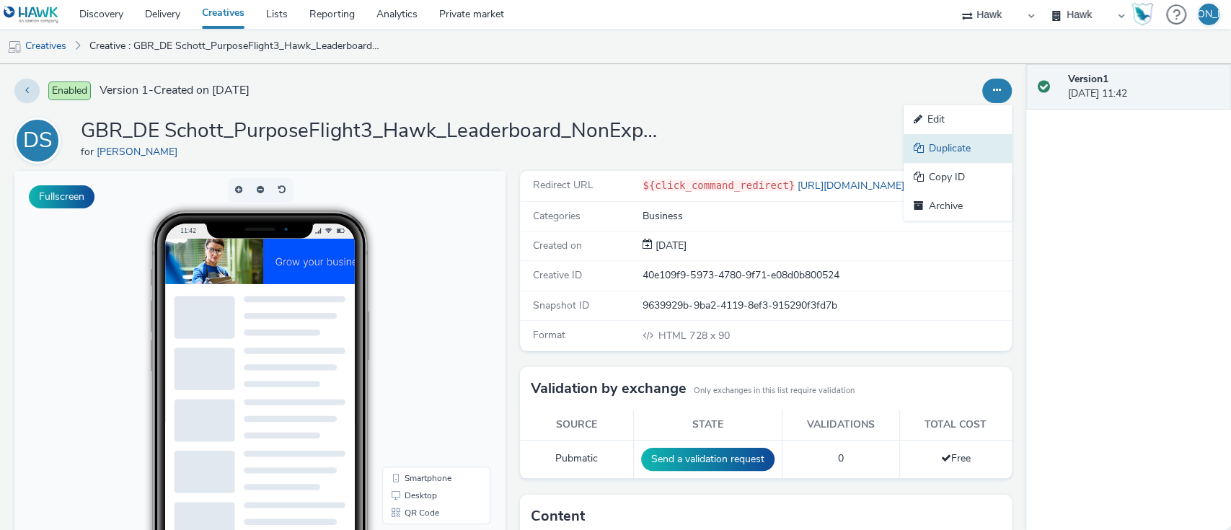
click at [968, 149] on link "Duplicate" at bounding box center [957, 148] width 108 height 29
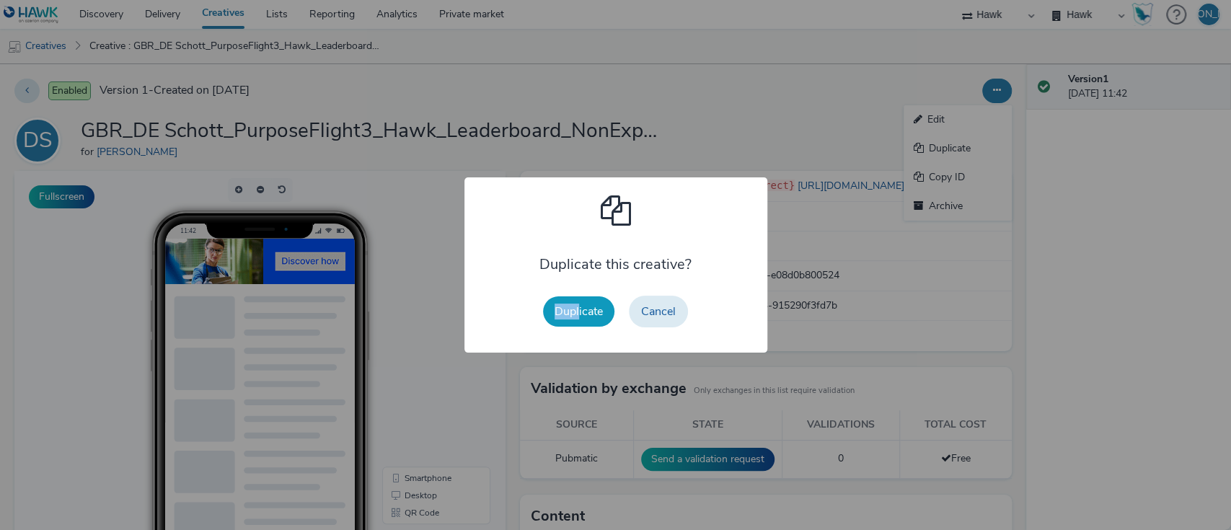
drag, startPoint x: 575, startPoint y: 293, endPoint x: 578, endPoint y: 303, distance: 9.8
click at [578, 303] on div "Duplicate Cancel" at bounding box center [615, 311] width 159 height 46
click at [578, 303] on button "Duplicate" at bounding box center [578, 311] width 71 height 30
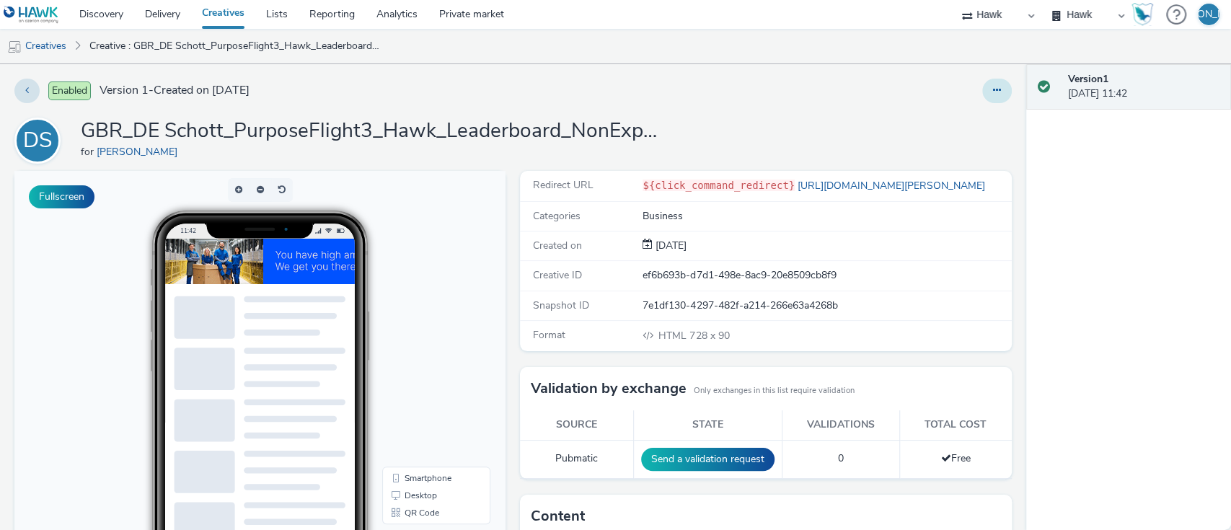
click at [988, 90] on button at bounding box center [997, 91] width 30 height 25
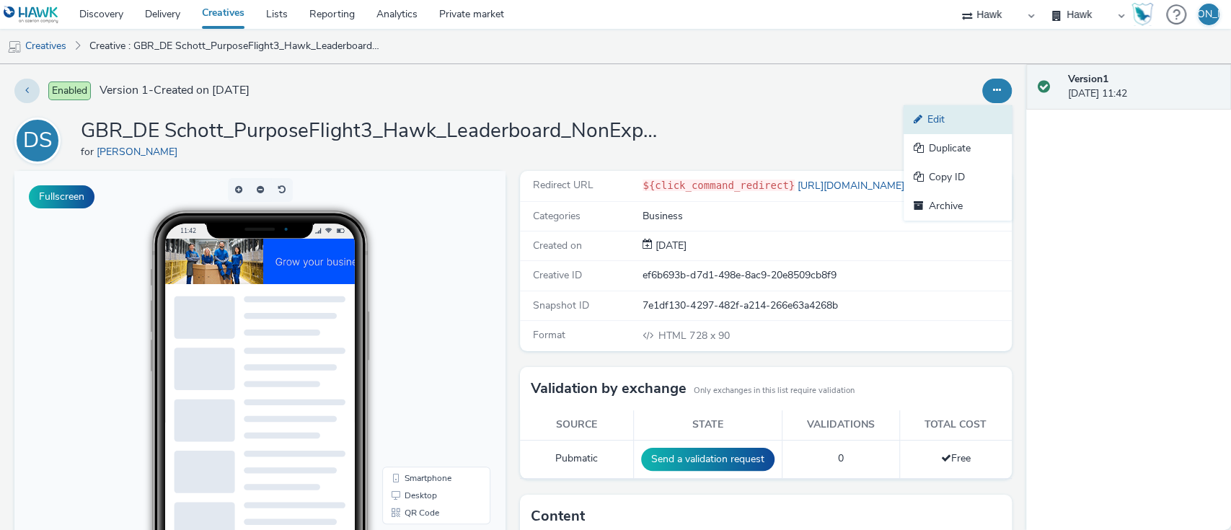
click at [987, 112] on link "Edit" at bounding box center [957, 119] width 108 height 29
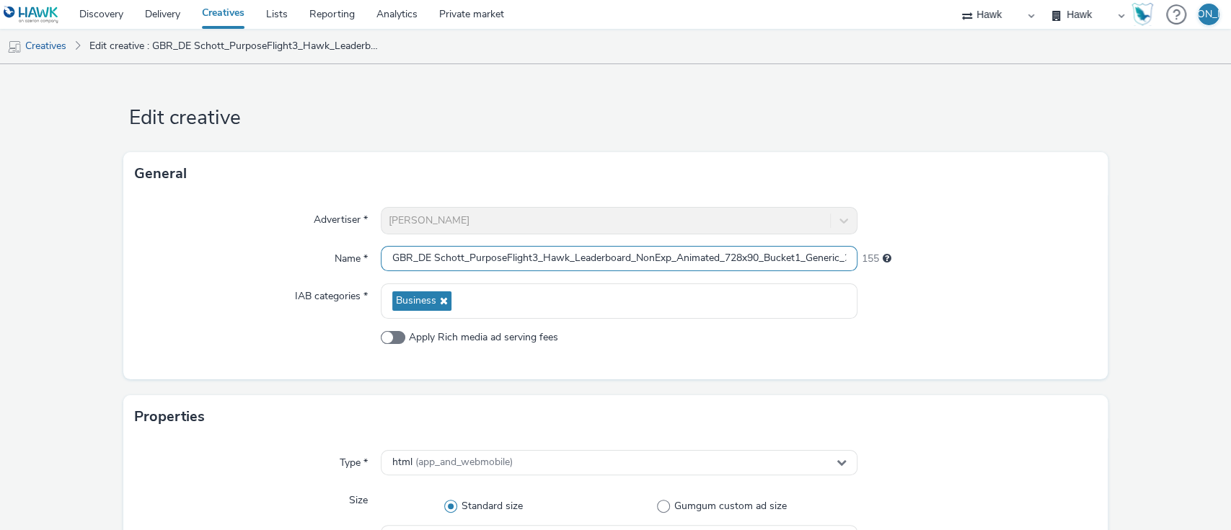
click at [796, 261] on input "GBR_DE Schott_PurposeFlight3_Hawk_Leaderboard_NonExp_Animated_728x90_Bucket1_Ge…" at bounding box center [619, 258] width 477 height 25
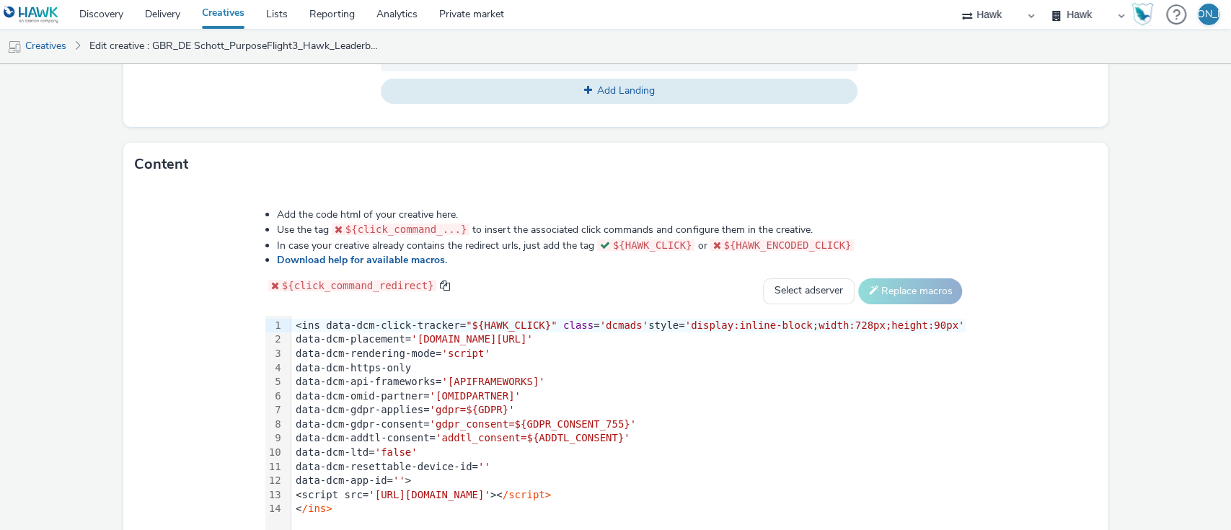
scroll to position [752, 0]
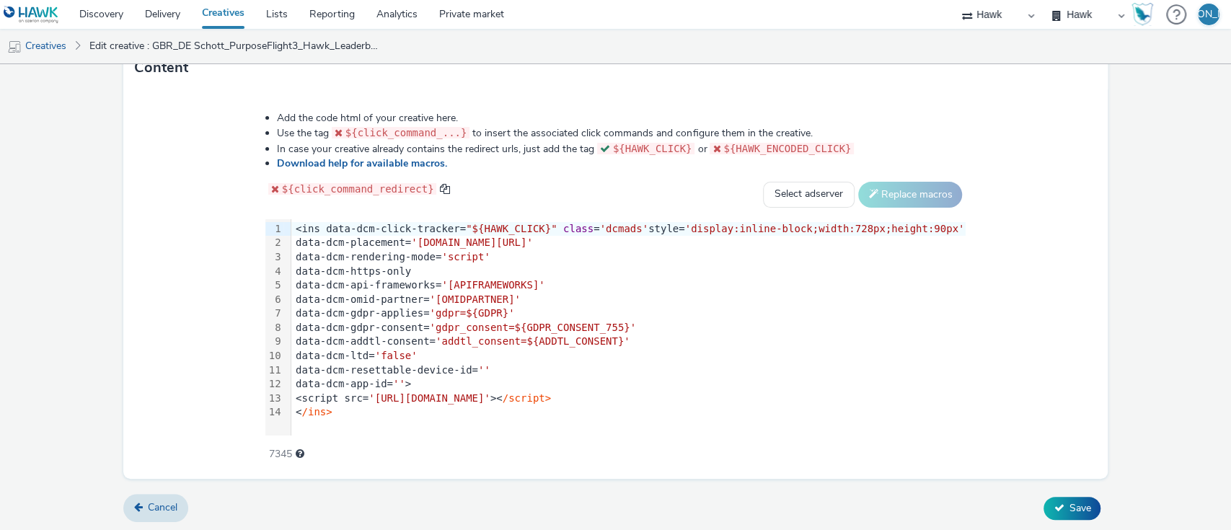
type input "GBR_DE Schott_PurposeFlight3_Hawk_Leaderboard_NonExp_Animated_728x90_Bucket2_Ge…"
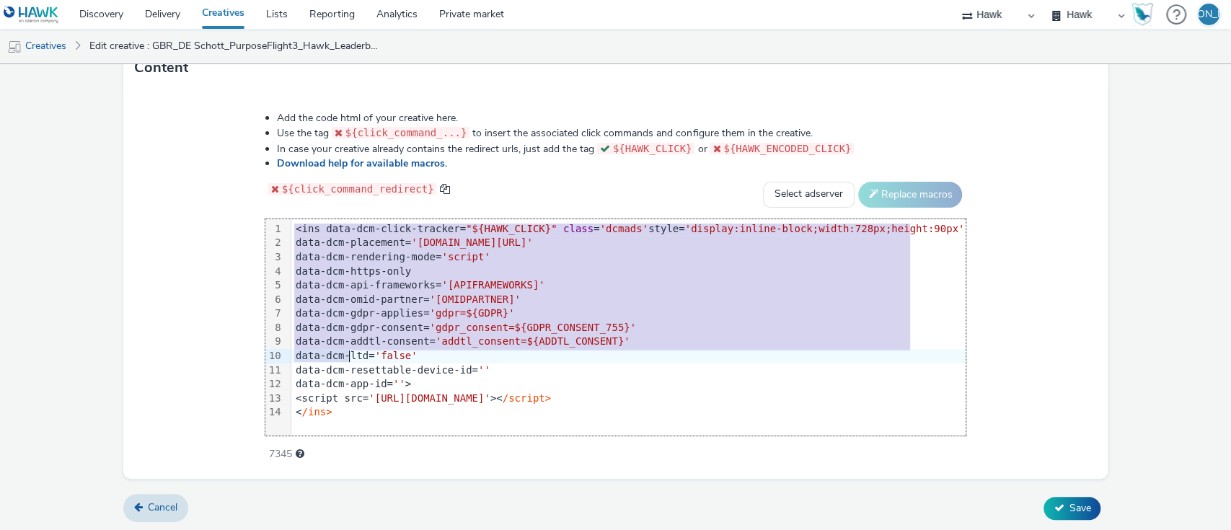
drag, startPoint x: 312, startPoint y: 226, endPoint x: 523, endPoint y: 575, distance: 407.9
click at [523, 529] on html "Discovery Delivery Creatives Lists Reporting Analytics Private market Hawk Hawk…" at bounding box center [615, 265] width 1231 height 530
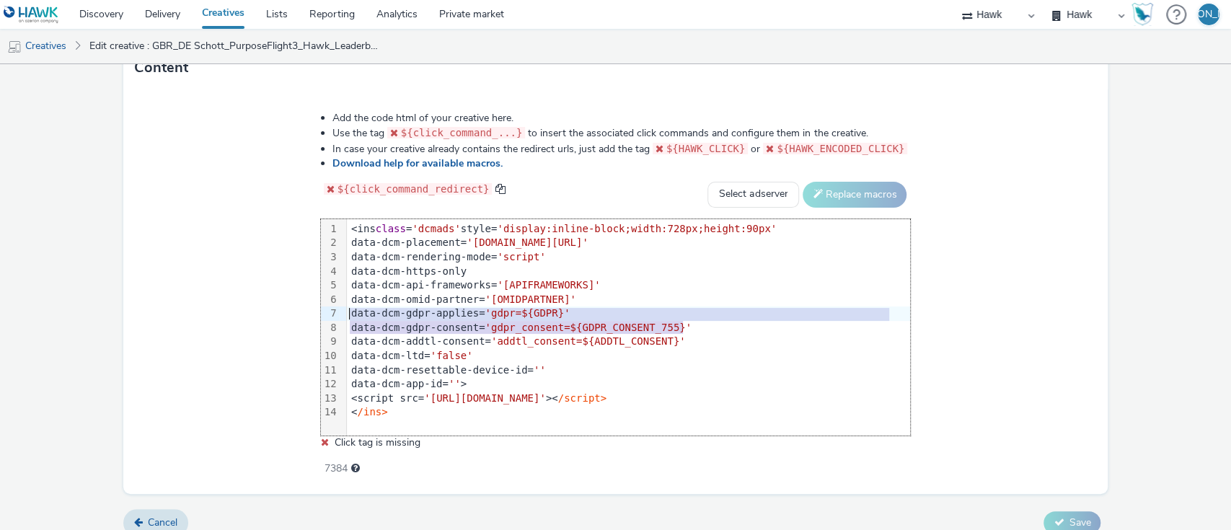
drag, startPoint x: 699, startPoint y: 322, endPoint x: 342, endPoint y: 312, distance: 356.3
click at [342, 312] on div "99 1 2 3 4 5 6 7 8 9 10 11 12 13 14 › <ins class = 'dcmads' style= 'display:inl…" at bounding box center [616, 327] width 590 height 216
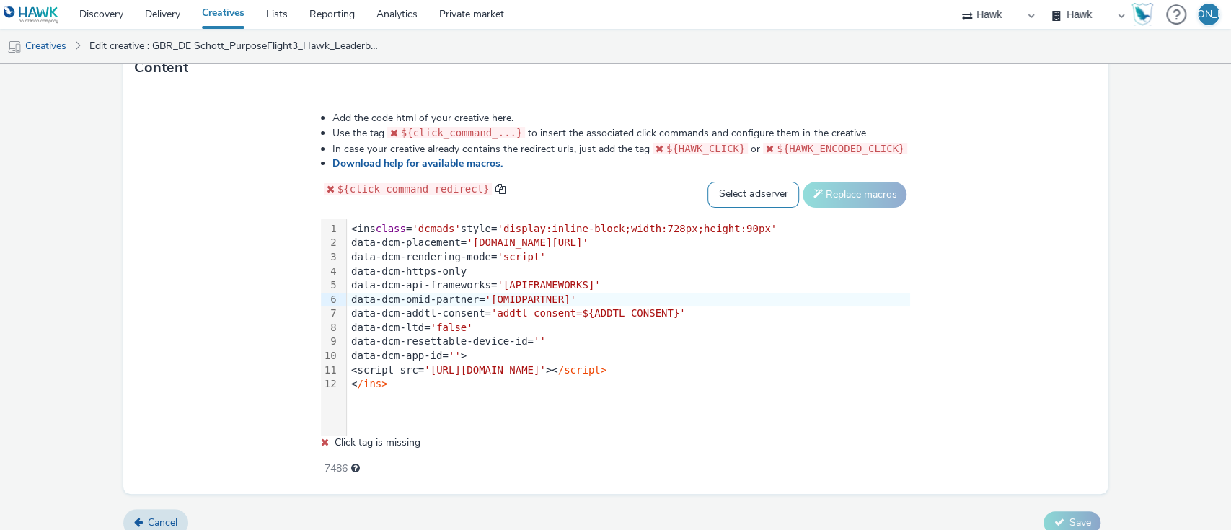
click at [751, 182] on select "Select adserver Sizmek DCM Adform Sting" at bounding box center [753, 195] width 92 height 26
select select "dcm"
click at [707, 182] on select "Select adserver Sizmek DCM Adform Sting" at bounding box center [753, 195] width 92 height 26
click at [826, 200] on button "Replace macros" at bounding box center [854, 195] width 104 height 26
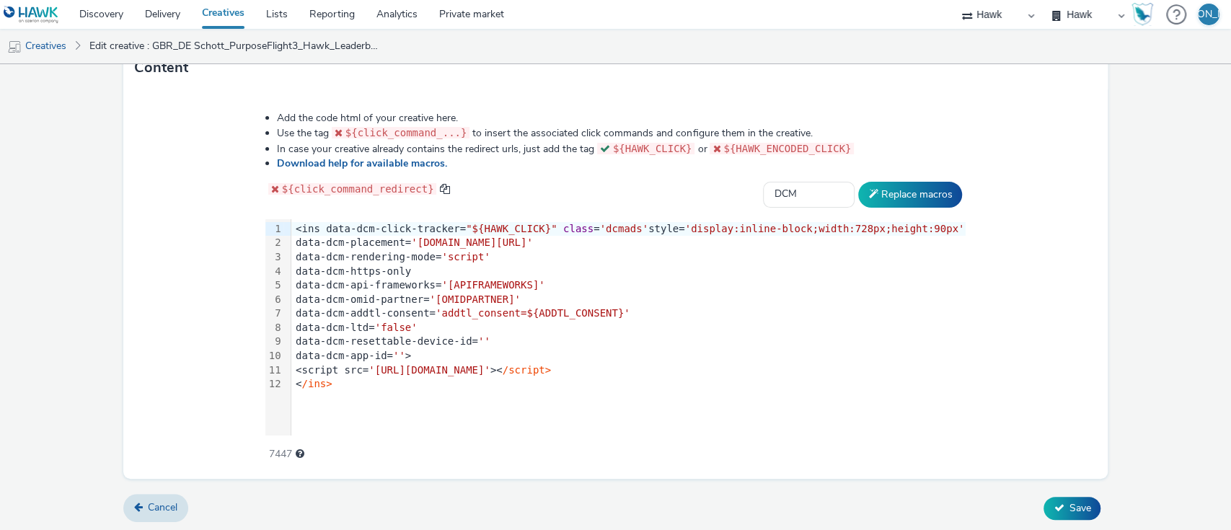
click at [1053, 497] on button "Save" at bounding box center [1071, 508] width 57 height 23
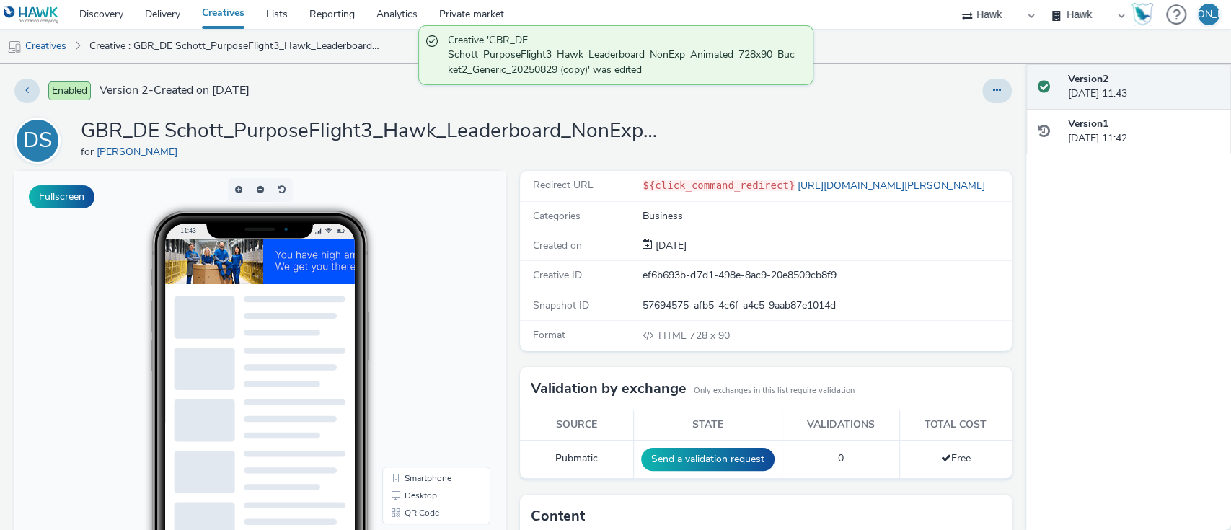
click at [59, 50] on link "Creatives" at bounding box center [37, 46] width 74 height 35
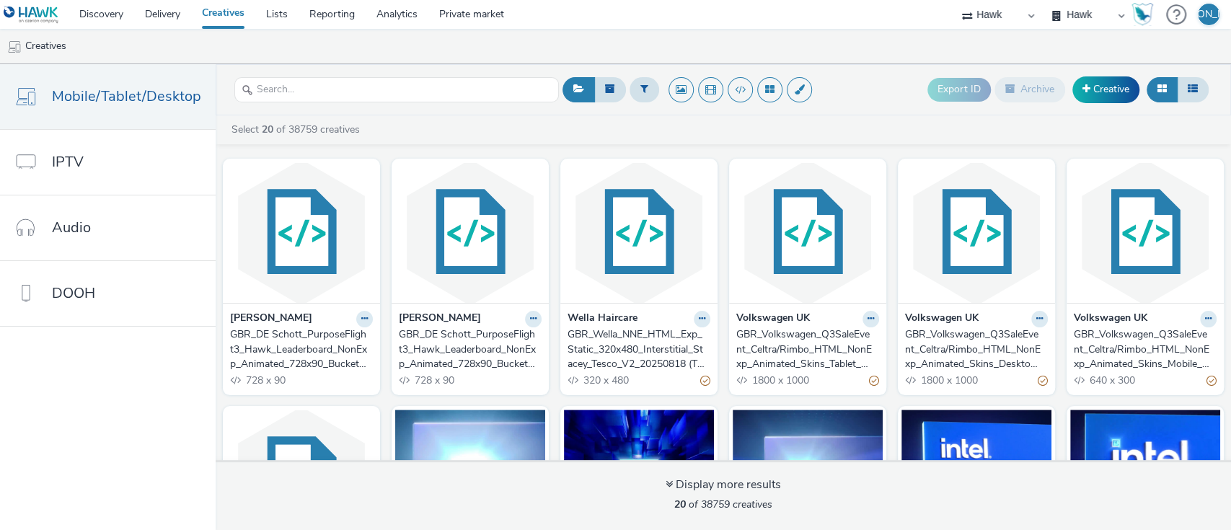
click at [438, 360] on div "GBR_DE Schott_PurposeFlight3_Hawk_Leaderboard_NonExp_Animated_728x90_Bucket1_Ge…" at bounding box center [467, 349] width 137 height 44
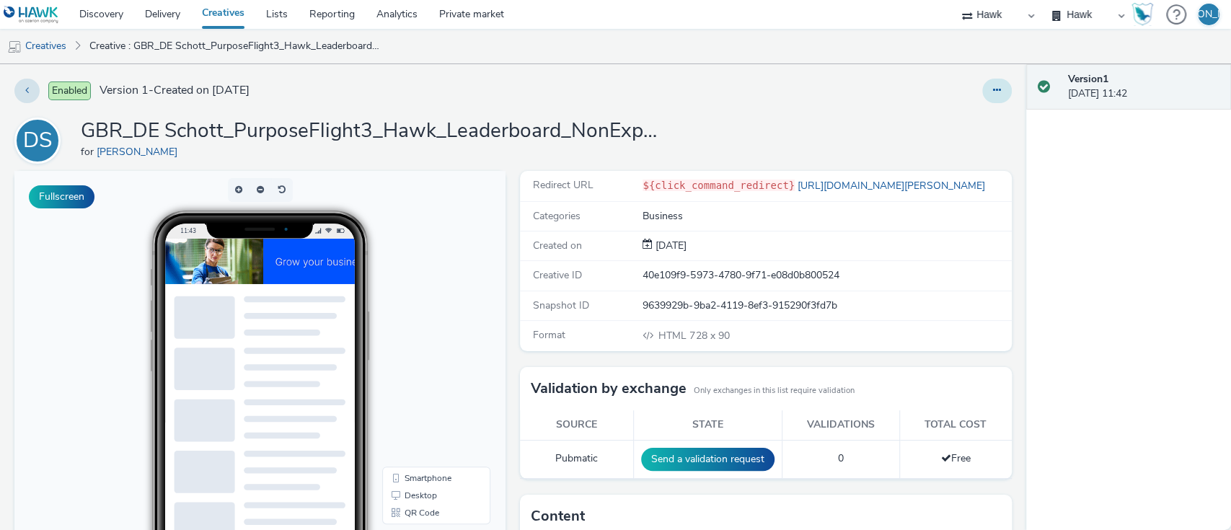
click at [993, 86] on icon at bounding box center [997, 90] width 8 height 10
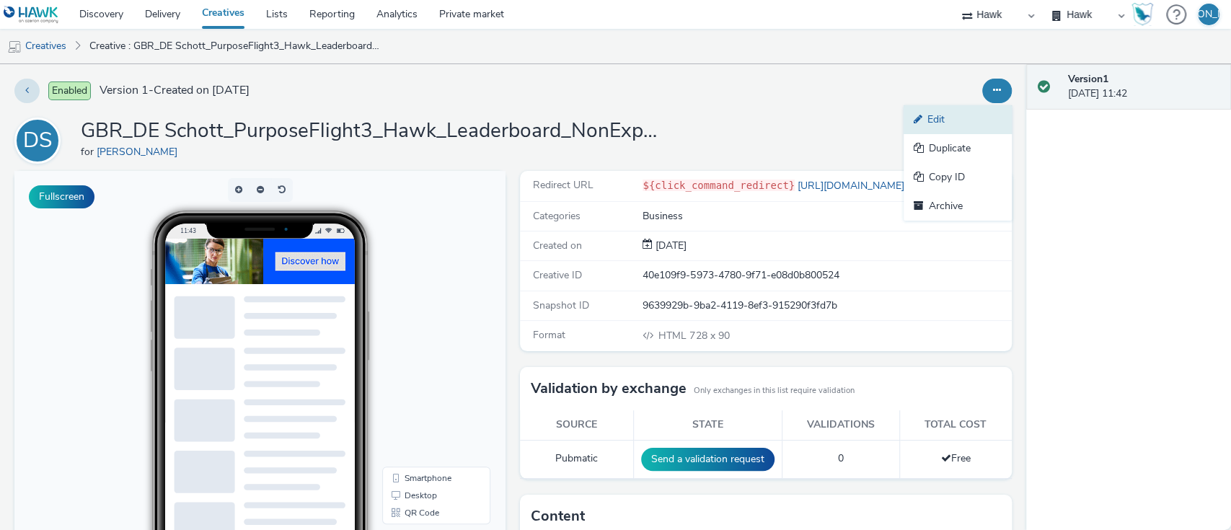
click at [982, 112] on link "Edit" at bounding box center [957, 119] width 108 height 29
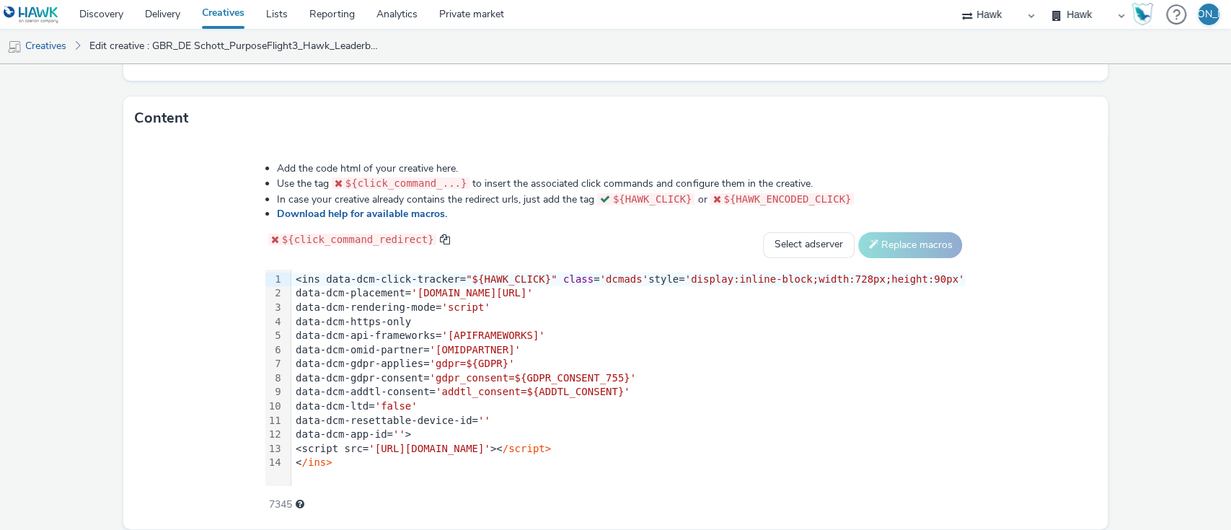
scroll to position [752, 0]
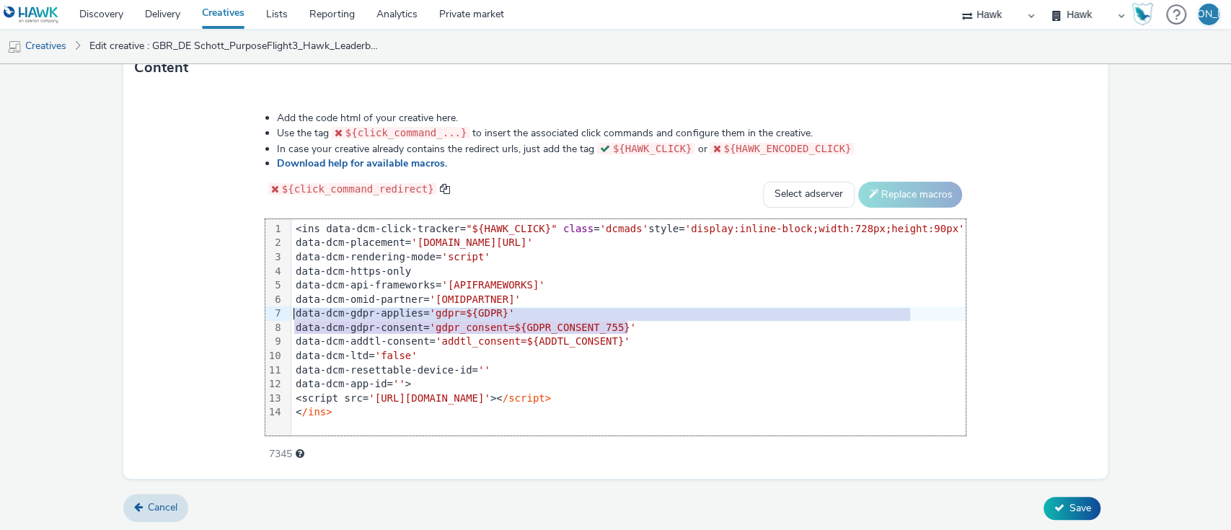
drag, startPoint x: 665, startPoint y: 318, endPoint x: 251, endPoint y: 310, distance: 413.9
click at [251, 310] on div "Add the code html of your creative here. Use the tag ${click_command_...} to in…" at bounding box center [615, 278] width 805 height 355
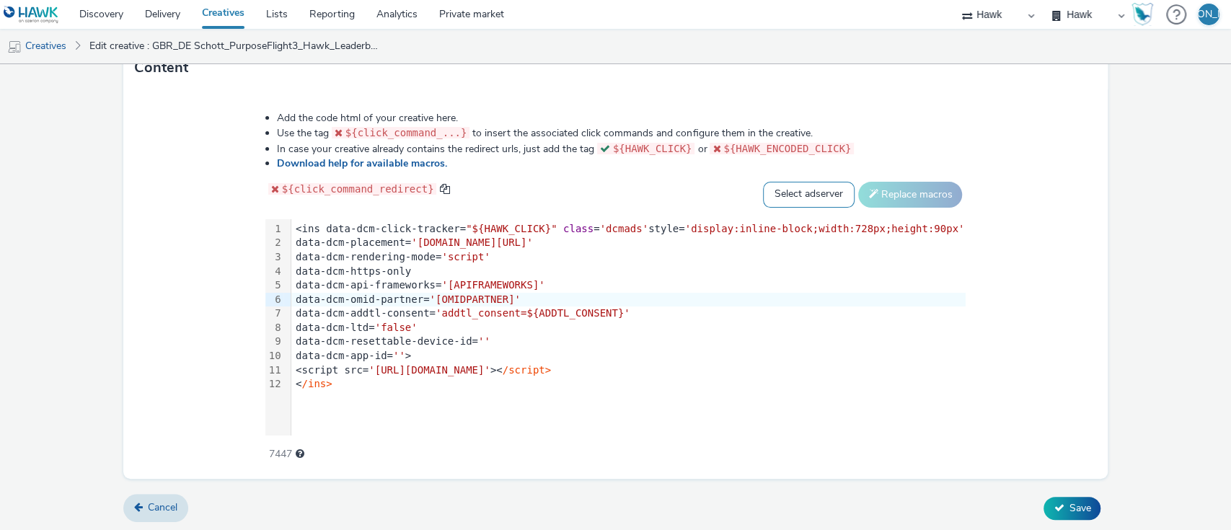
click at [763, 191] on select "Select adserver Sizmek DCM Adform Sting" at bounding box center [809, 195] width 92 height 26
select select "dcm"
click at [763, 182] on select "Select adserver Sizmek DCM Adform Sting" at bounding box center [809, 195] width 92 height 26
click at [858, 184] on button "Replace macros" at bounding box center [910, 195] width 104 height 26
click at [1068, 505] on span "Save" at bounding box center [1079, 508] width 22 height 14
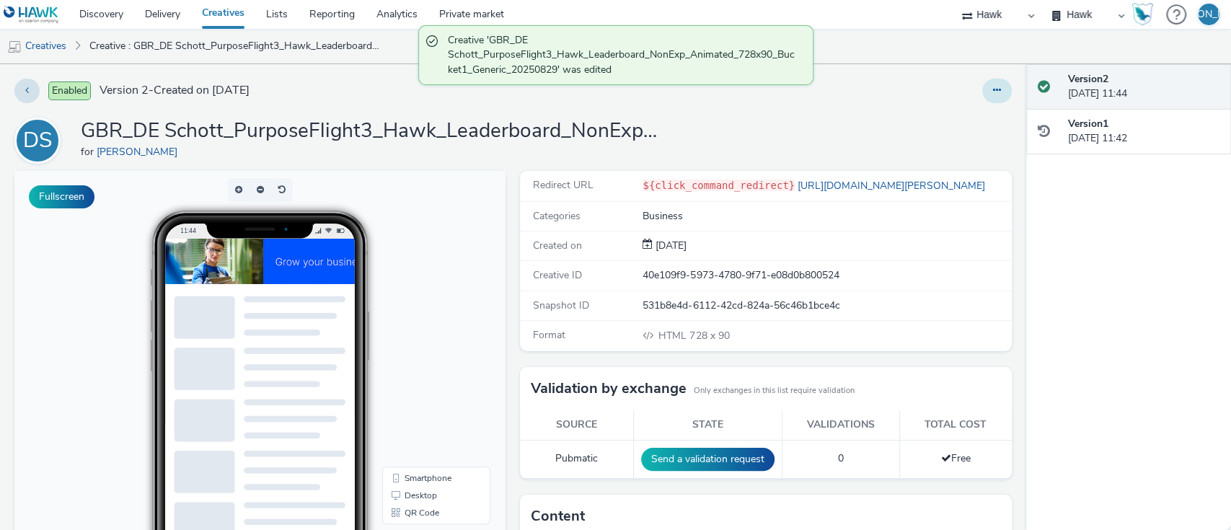
click at [988, 102] on button at bounding box center [997, 91] width 30 height 25
click at [965, 154] on link "Duplicate" at bounding box center [957, 148] width 108 height 29
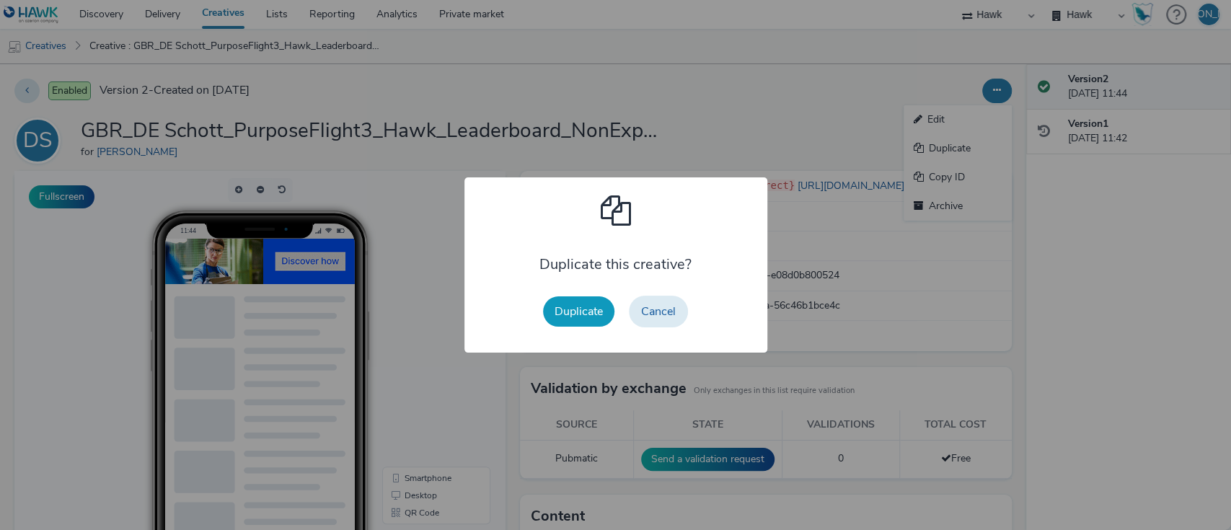
click at [583, 309] on button "Duplicate" at bounding box center [578, 311] width 71 height 30
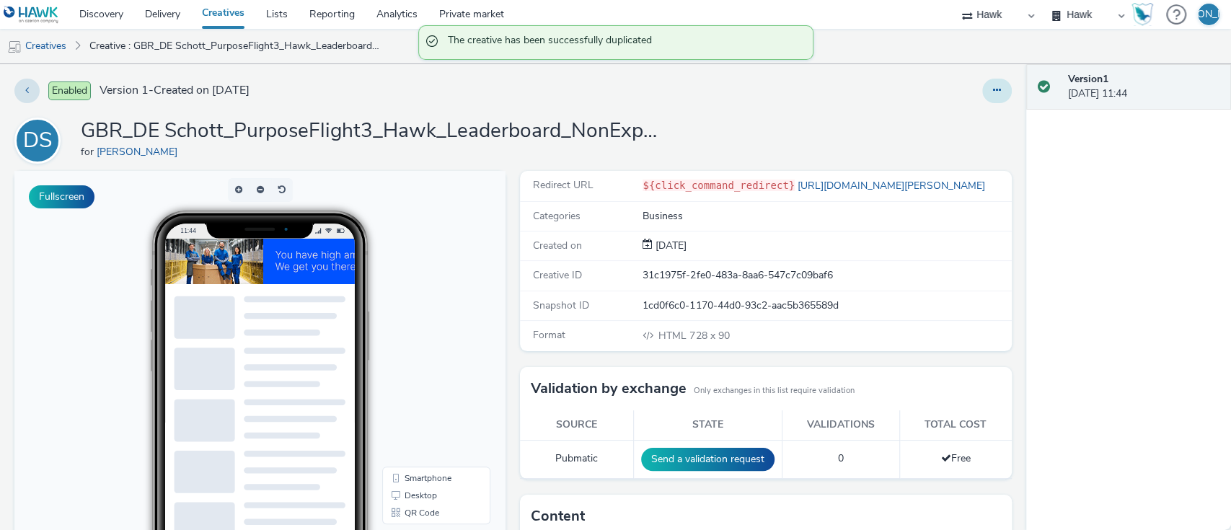
click at [982, 90] on button at bounding box center [997, 91] width 30 height 25
click at [963, 107] on link "Edit" at bounding box center [957, 119] width 108 height 29
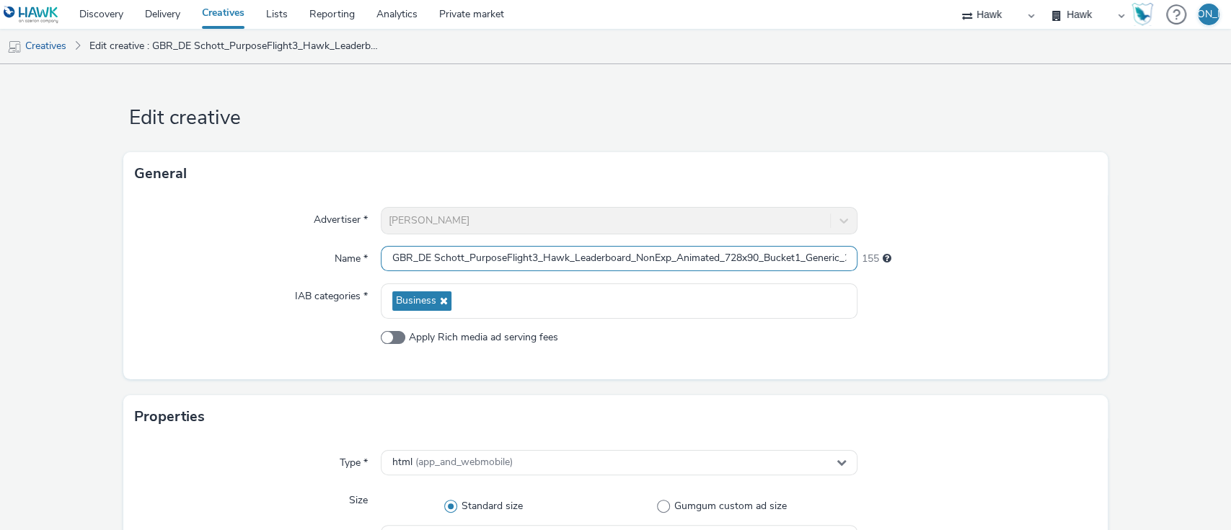
click at [798, 257] on input "GBR_DE Schott_PurposeFlight3_Hawk_Leaderboard_NonExp_Animated_728x90_Bucket1_Ge…" at bounding box center [619, 258] width 477 height 25
drag, startPoint x: 825, startPoint y: 249, endPoint x: 914, endPoint y: 279, distance: 94.4
click at [914, 279] on div "Advertiser * DE Schott Name * GBR_DE Schott_PurposeFlight3_Hawk_Leaderboard_Non…" at bounding box center [615, 287] width 985 height 184
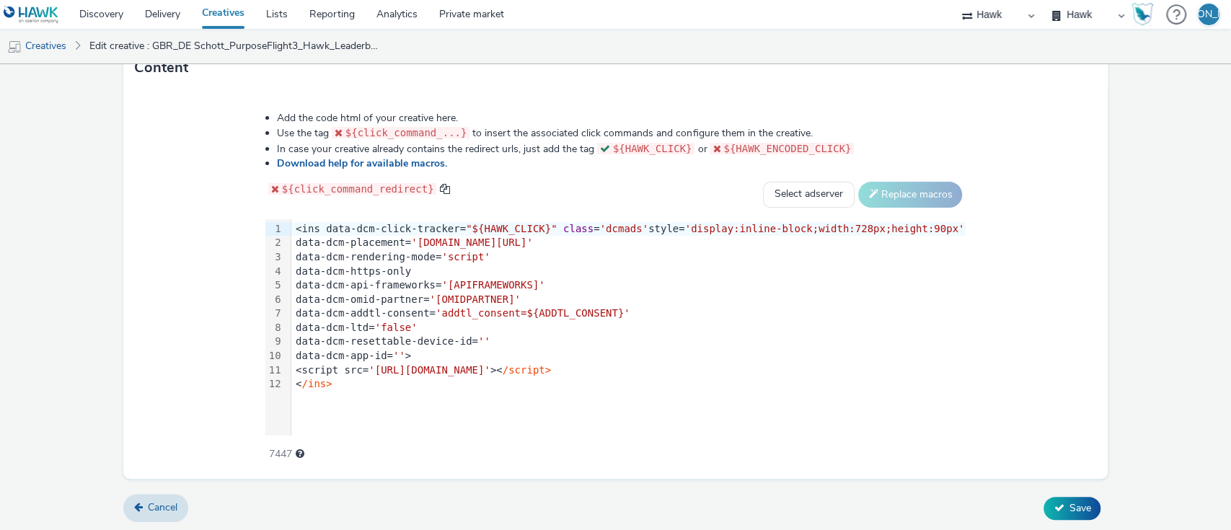
type input "GBR_DE Schott_PurposeFlight3_Hawk_Leaderboard_NonExp_Animated_728x90_Bucket3_Ge…"
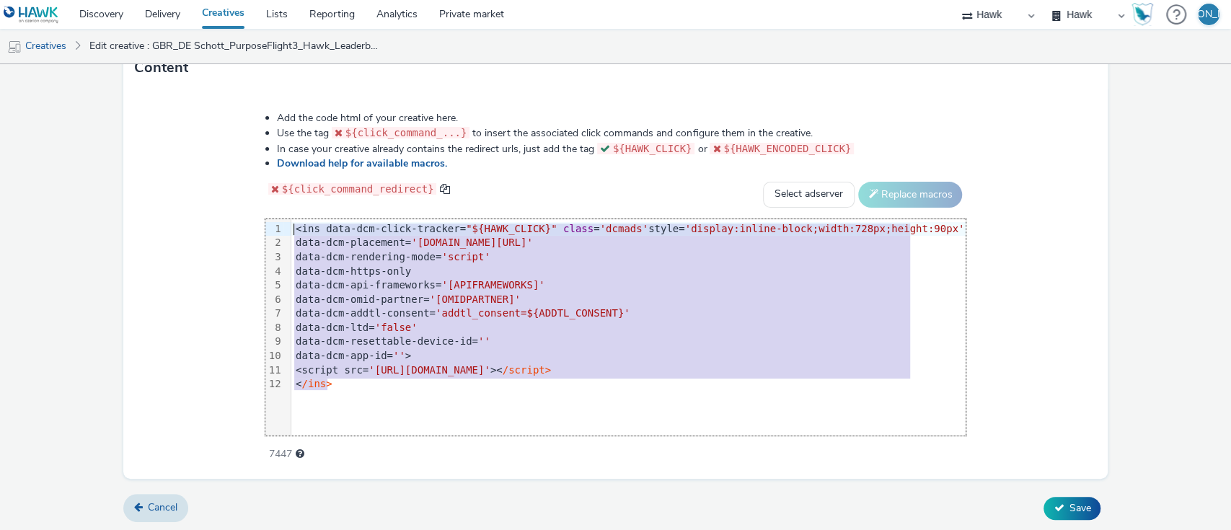
drag, startPoint x: 369, startPoint y: 391, endPoint x: 185, endPoint y: -18, distance: 448.8
click at [185, 0] on html "Discovery Delivery Creatives Lists Reporting Analytics Private market Hawk Hawk…" at bounding box center [615, 265] width 1231 height 530
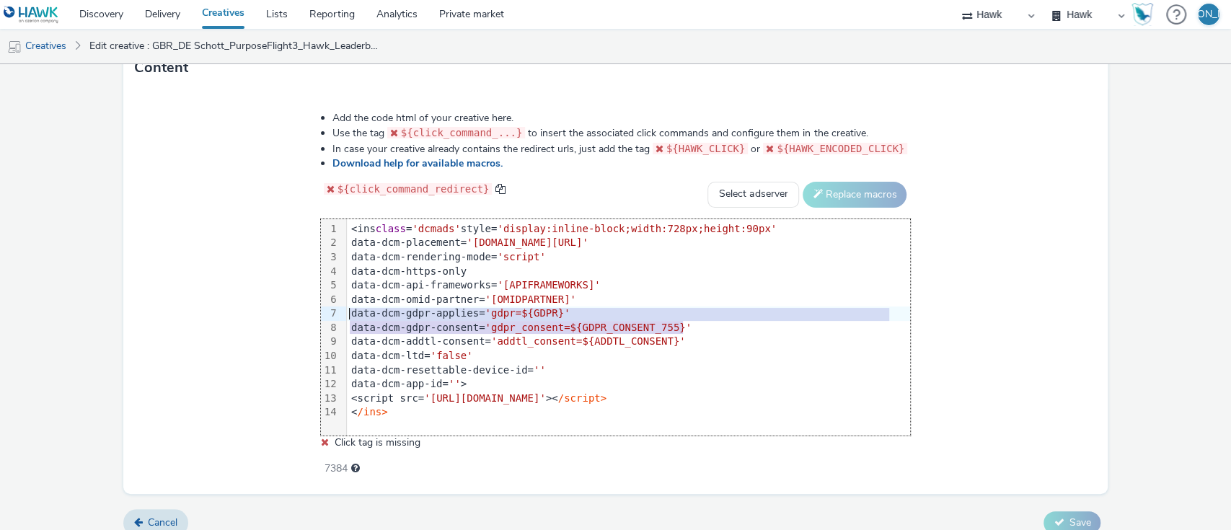
drag, startPoint x: 706, startPoint y: 322, endPoint x: 305, endPoint y: 309, distance: 401.0
click at [305, 309] on div "Add the code html of your creative here. Use the tag ${click_command_...} to in…" at bounding box center [615, 286] width 693 height 370
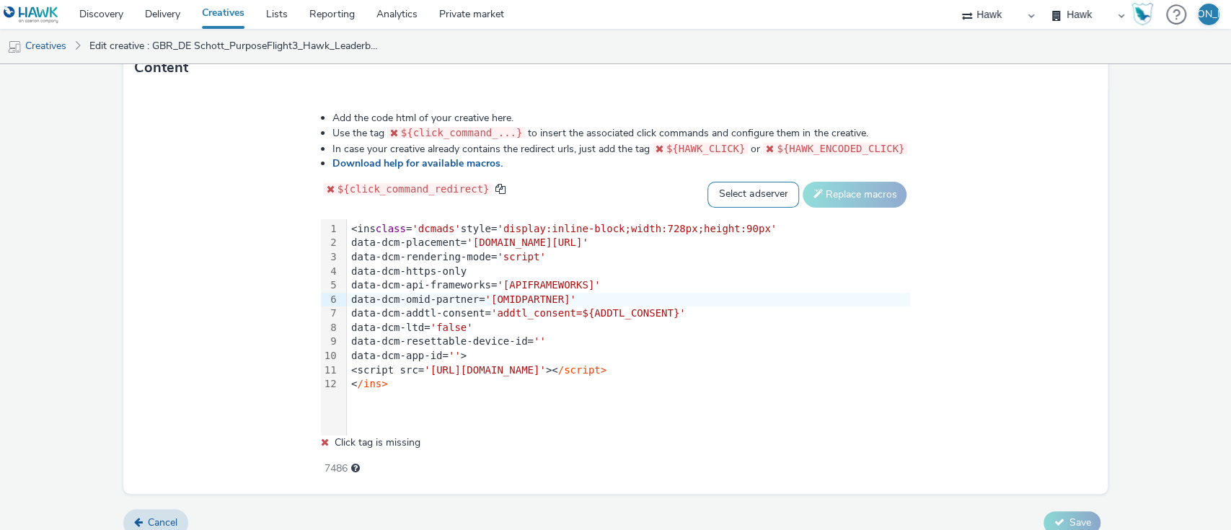
click at [754, 185] on select "Select adserver Sizmek DCM Adform Sting" at bounding box center [753, 195] width 92 height 26
select select "dcm"
click at [707, 182] on select "Select adserver Sizmek DCM Adform Sting" at bounding box center [753, 195] width 92 height 26
click at [840, 200] on button "Replace macros" at bounding box center [854, 195] width 104 height 26
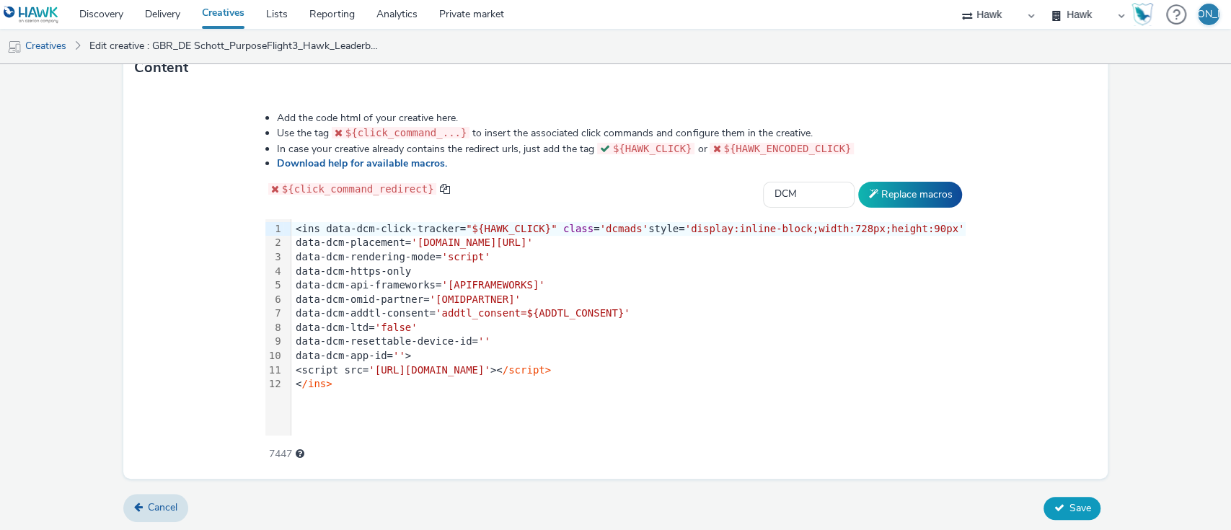
click at [1068, 502] on span "Save" at bounding box center [1079, 508] width 22 height 14
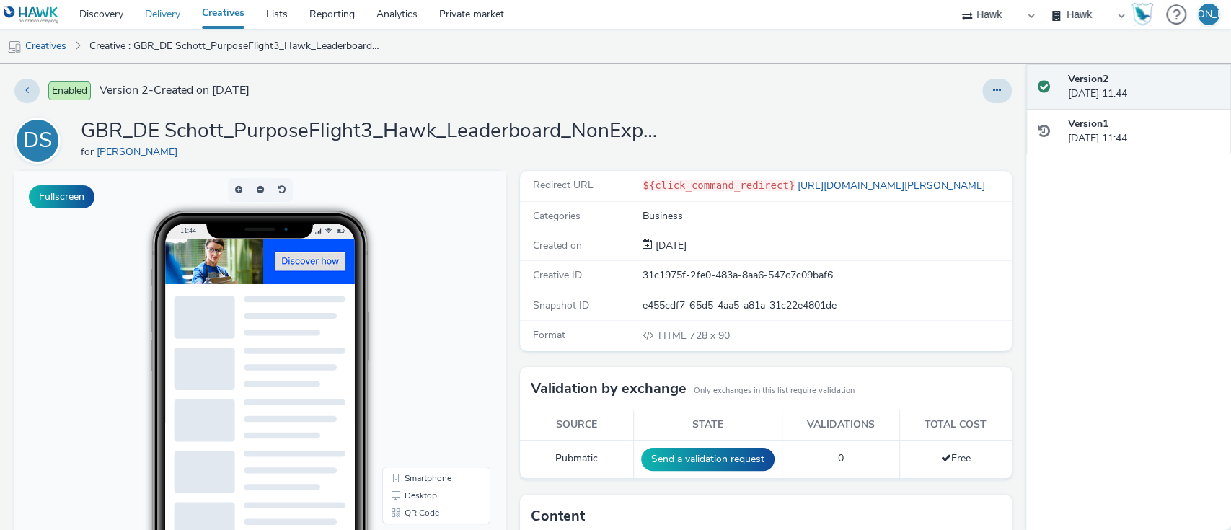
click at [166, 18] on link "Delivery" at bounding box center [162, 14] width 57 height 29
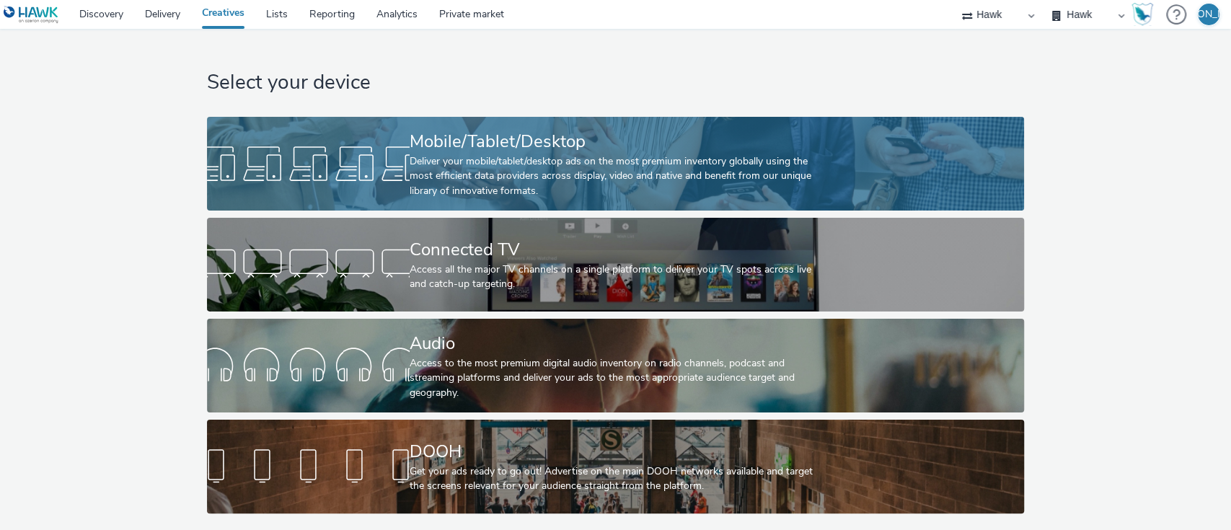
click at [270, 151] on div at bounding box center [308, 164] width 203 height 46
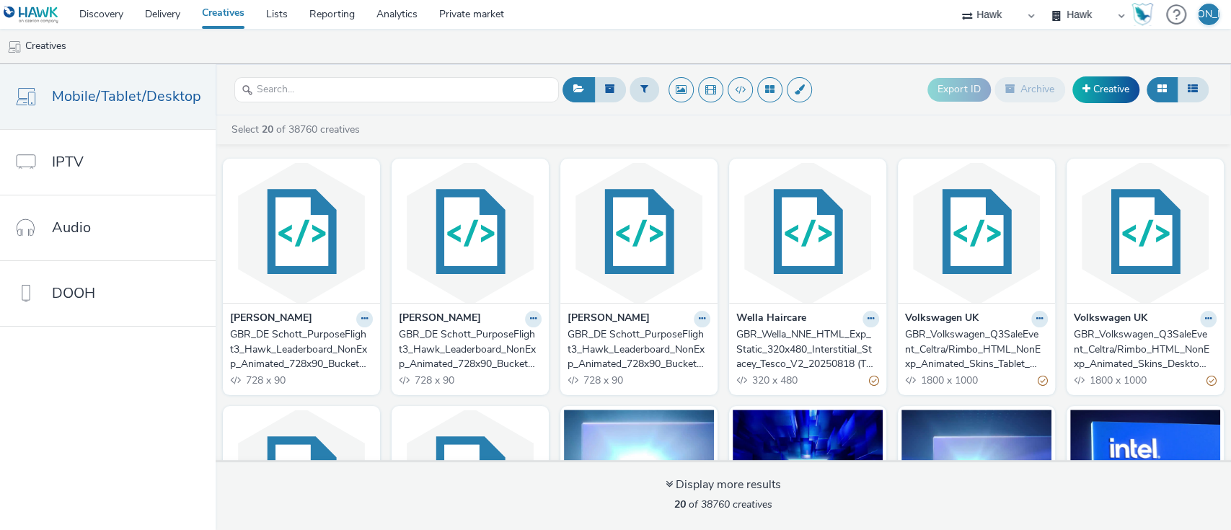
click at [445, 374] on span "728 x 90" at bounding box center [433, 380] width 41 height 14
click at [455, 357] on div "GBR_DE Schott_PurposeFlight3_Hawk_Leaderboard_NonExp_Animated_728x90_Bucket2_Ge…" at bounding box center [467, 349] width 137 height 44
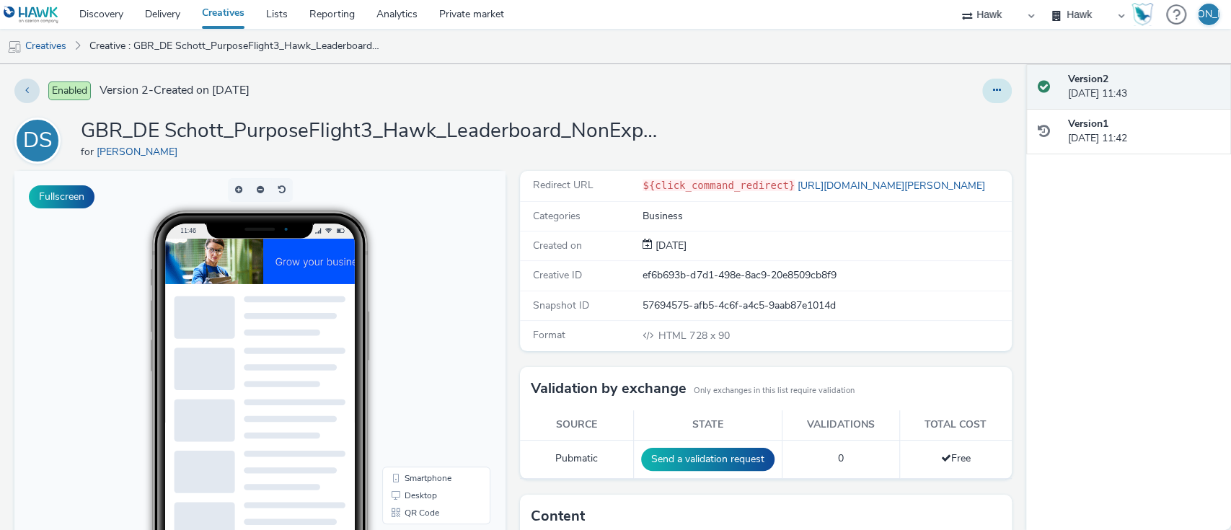
click at [984, 84] on div "Enabled Version 2 - Created on [DATE] DS GBR_DE Schott_PurposeFlight3_Hawk_Lead…" at bounding box center [513, 297] width 1026 height 466
click at [984, 84] on button at bounding box center [997, 91] width 30 height 25
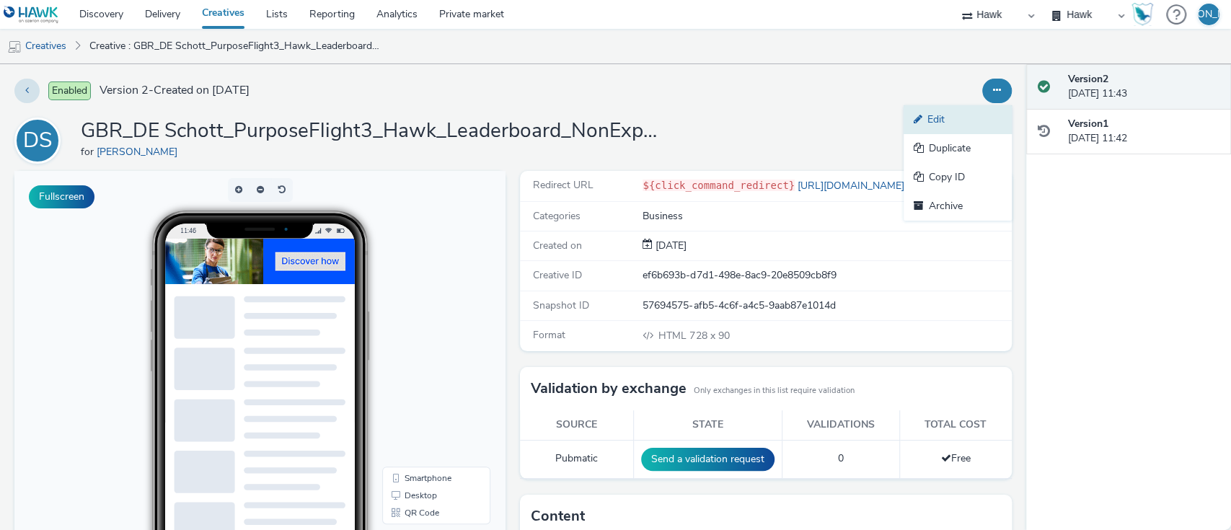
click at [973, 121] on link "Edit" at bounding box center [957, 119] width 108 height 29
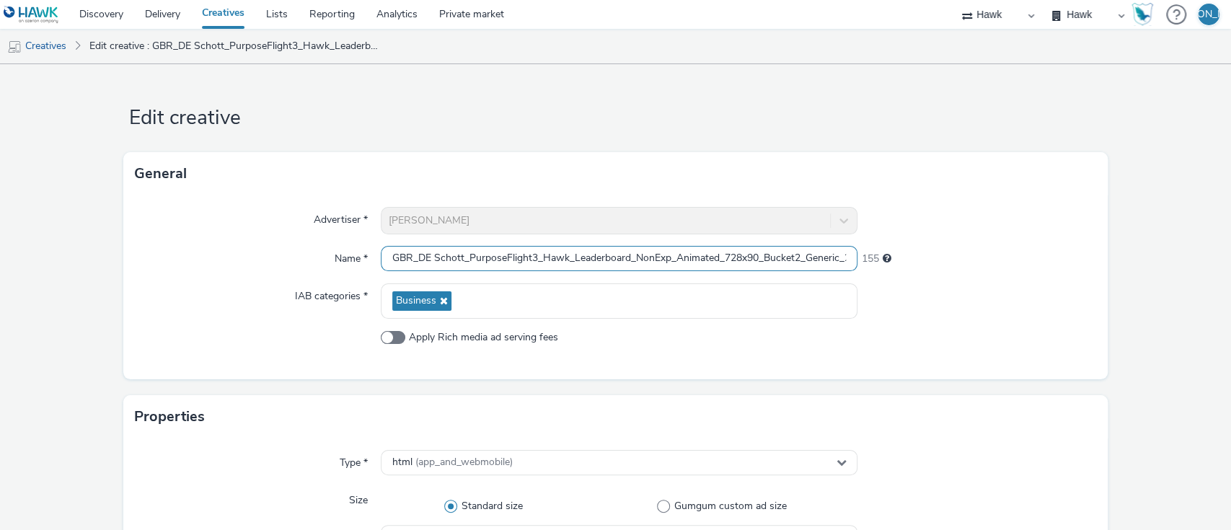
scroll to position [0, 87]
drag, startPoint x: 805, startPoint y: 270, endPoint x: 908, endPoint y: 275, distance: 102.5
click at [908, 275] on div "Advertiser * [PERSON_NAME] Name * GBR_DE Schott_PurposeFlight3_Hawk_Leaderboard…" at bounding box center [615, 287] width 985 height 184
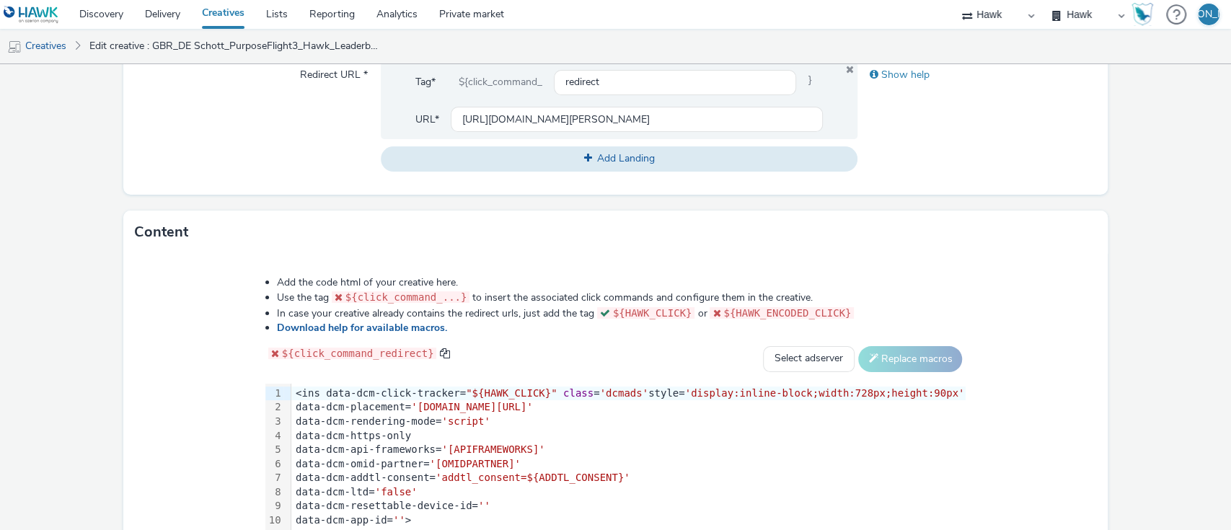
scroll to position [752, 0]
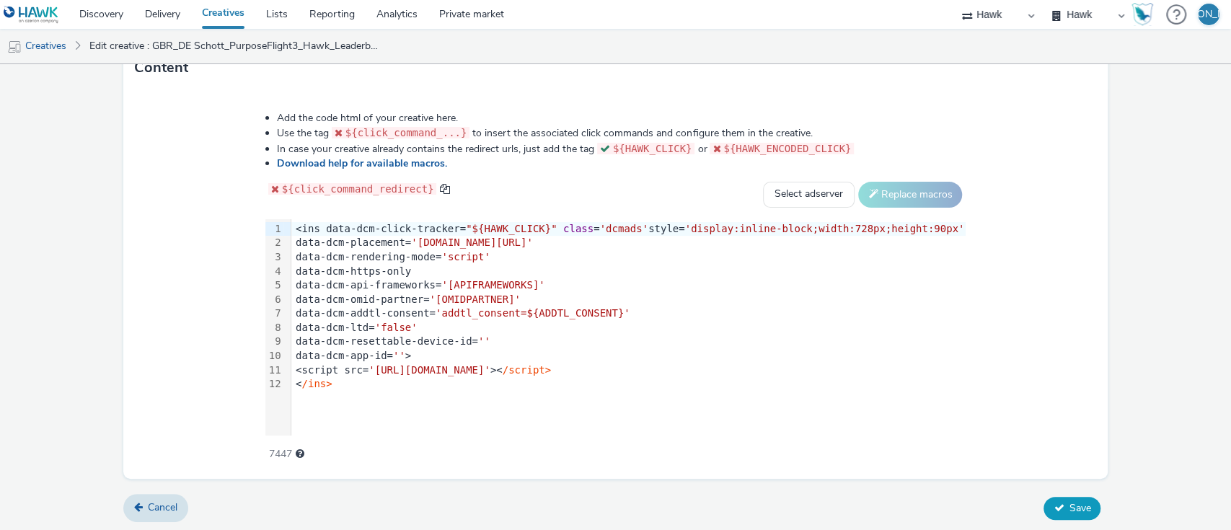
type input "GBR_DE Schott_PurposeFlight3_Hawk_Leaderboard_NonExp_Animated_728x90_Bucket2_Ge…"
click at [1057, 513] on button "Save" at bounding box center [1071, 508] width 57 height 23
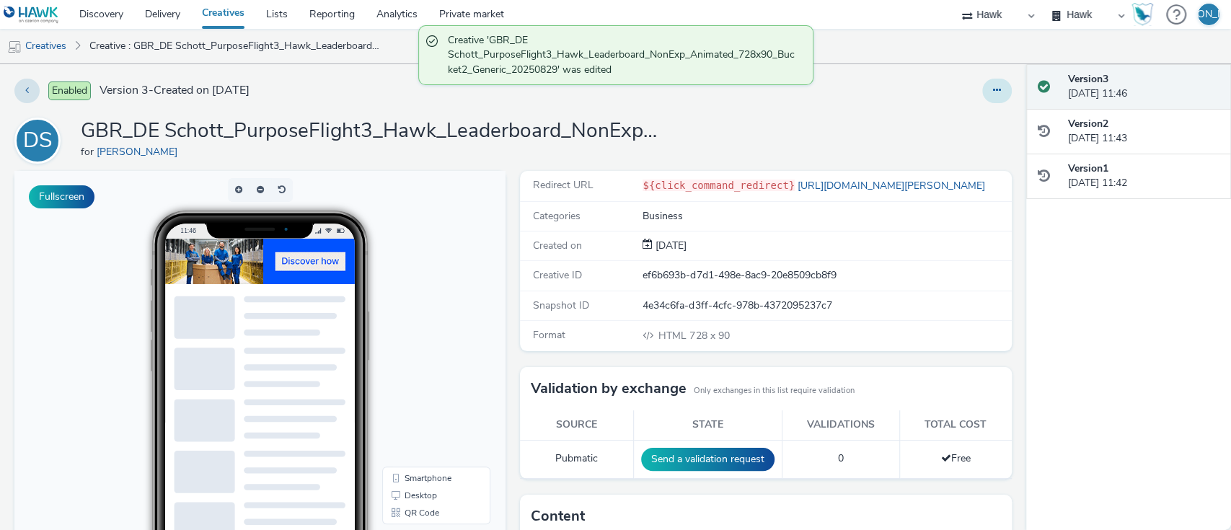
click at [994, 94] on button at bounding box center [997, 91] width 30 height 25
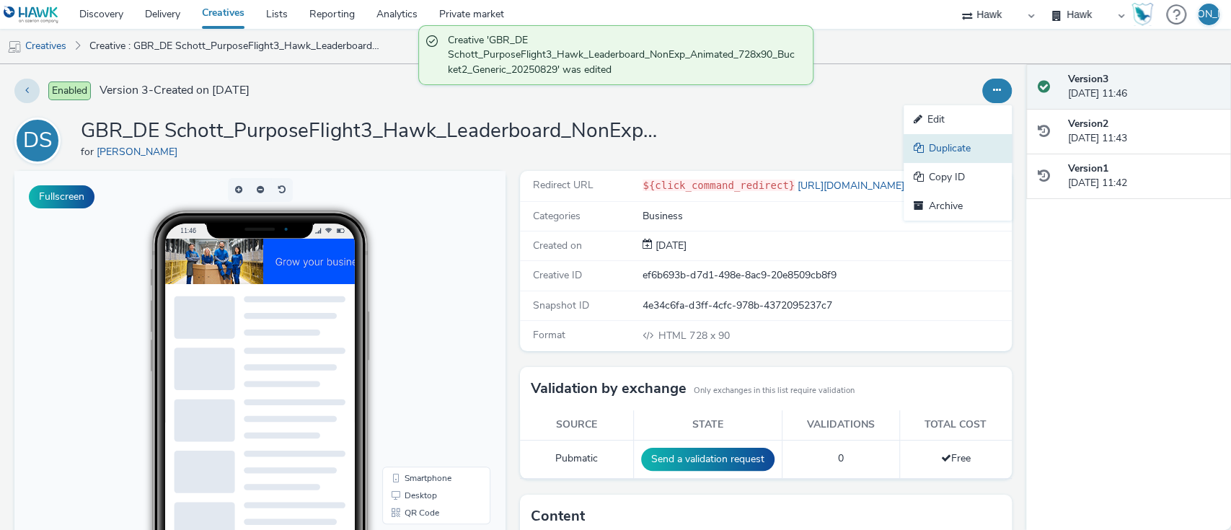
click at [980, 157] on link "Duplicate" at bounding box center [957, 148] width 108 height 29
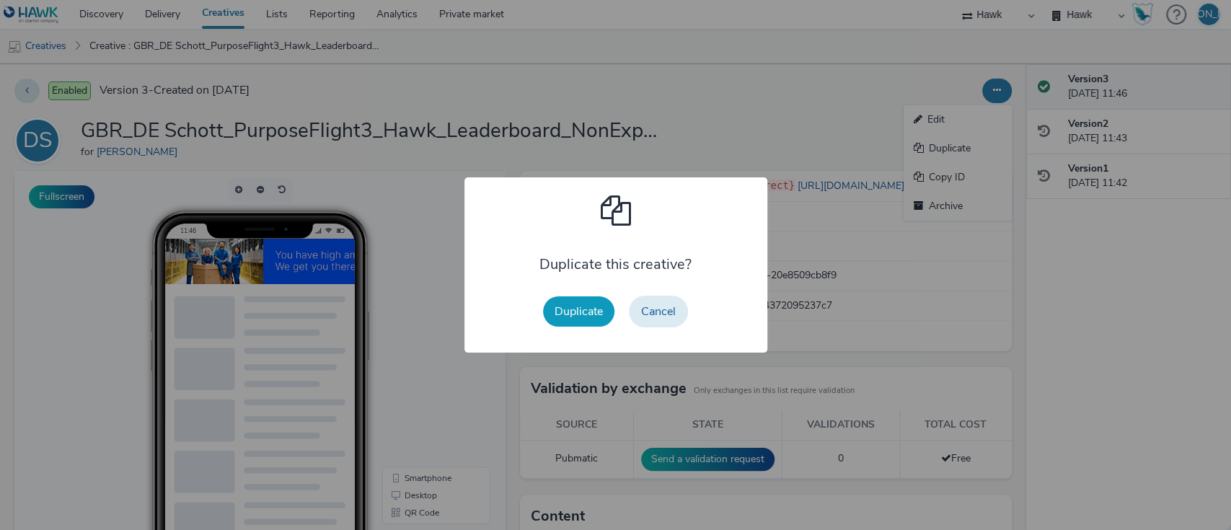
click at [577, 318] on button "Duplicate" at bounding box center [578, 311] width 71 height 30
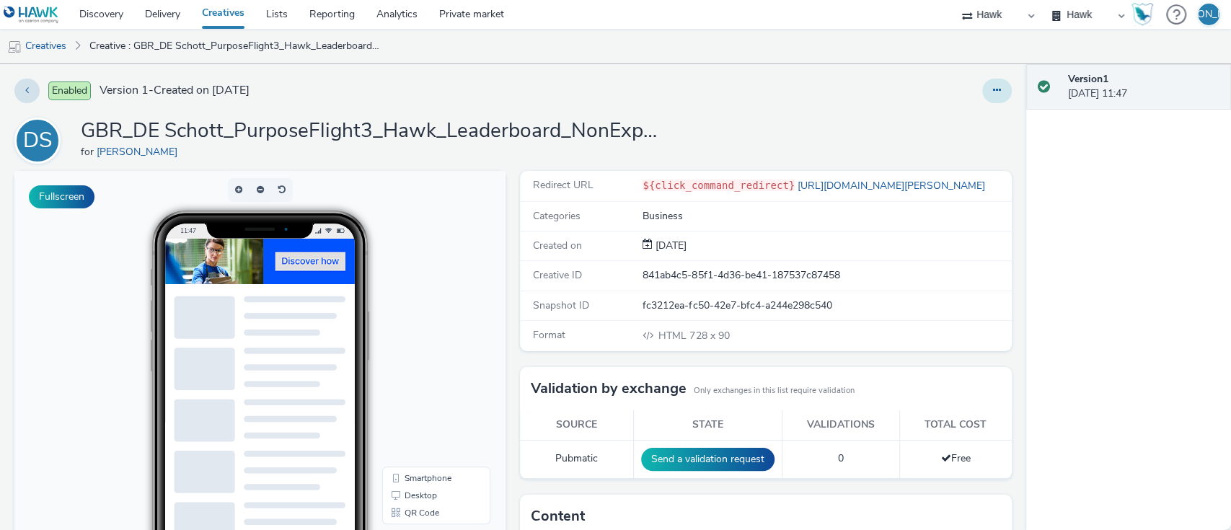
click at [982, 99] on button at bounding box center [997, 91] width 30 height 25
click at [970, 118] on link "Edit" at bounding box center [957, 119] width 108 height 29
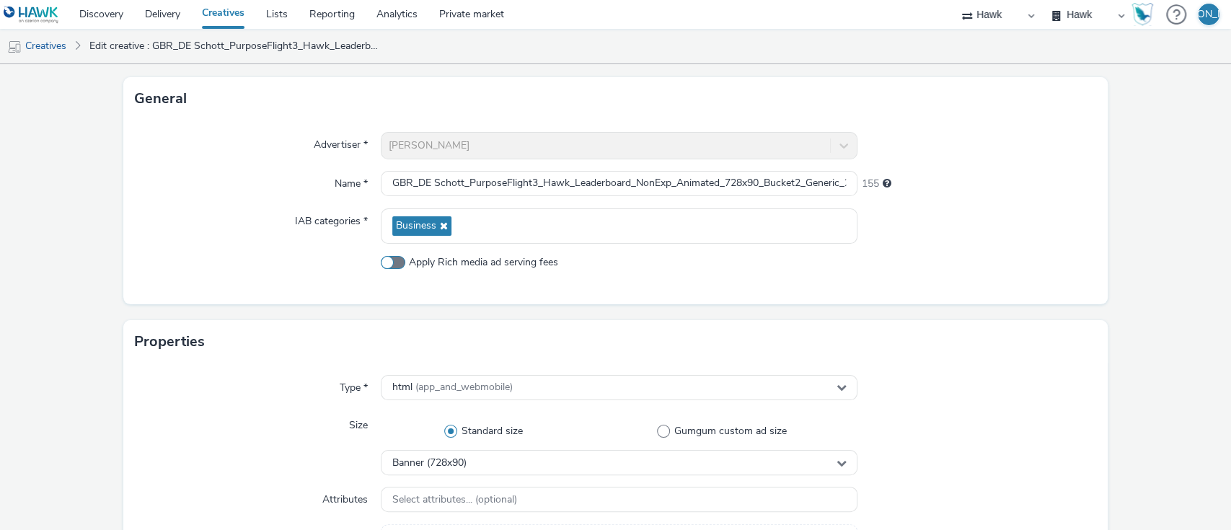
scroll to position [76, 0]
click at [631, 172] on input "GBR_DE Schott_PurposeFlight3_Hawk_Leaderboard_NonExp_Animated_728x90_Bucket2_Ge…" at bounding box center [619, 182] width 477 height 25
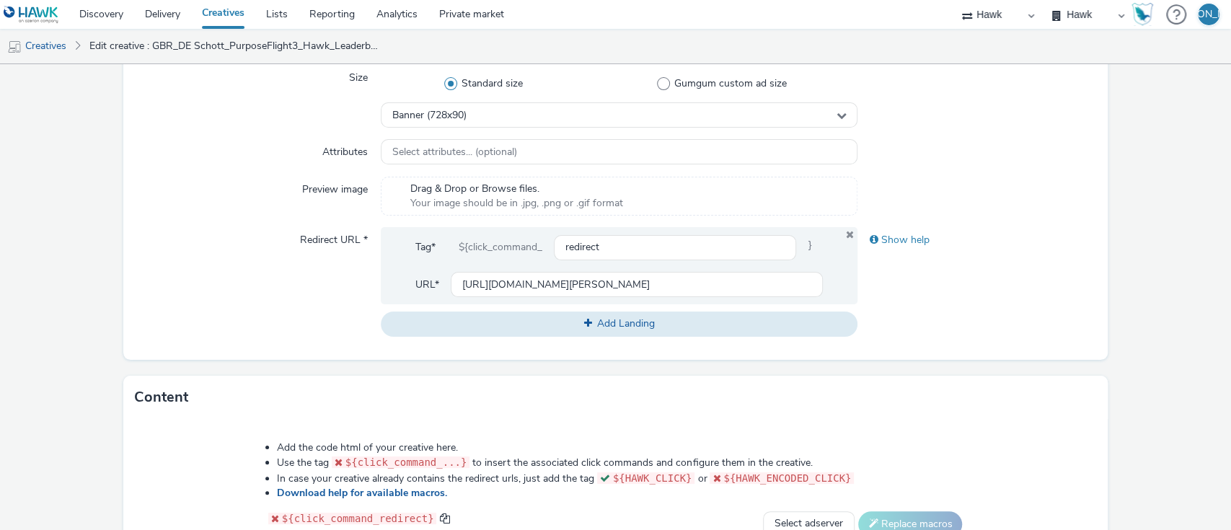
scroll to position [424, 0]
type input "GBR_DE Schott_PurposeFlight3_Hawk_MPU_NonExp_Animated_300x250_Bucket1_Generic_2…"
click at [483, 107] on div "Banner (728x90)" at bounding box center [619, 113] width 477 height 25
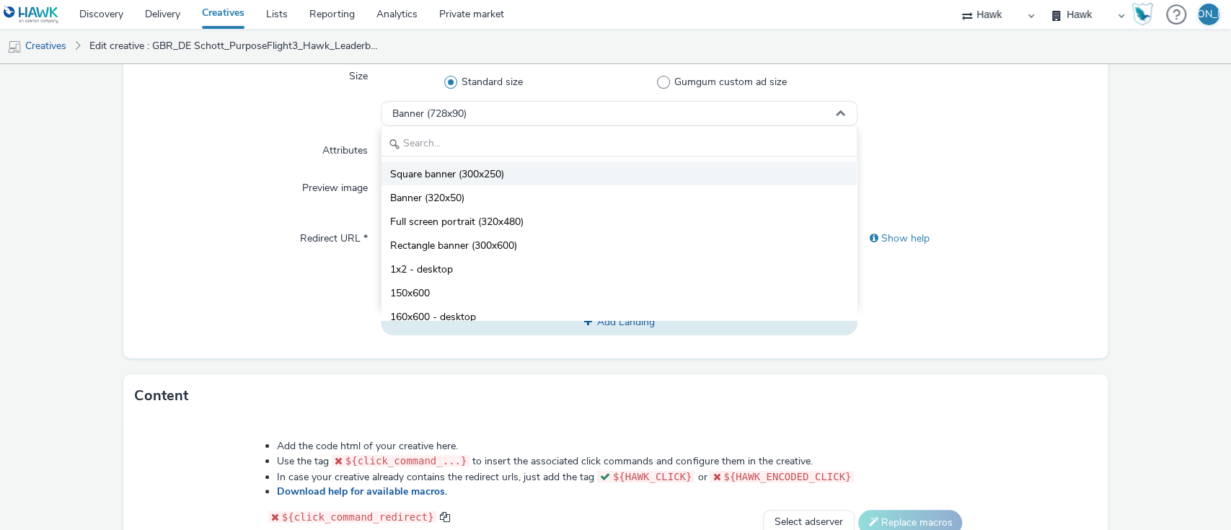
click at [485, 172] on span "Square banner (300x250)" at bounding box center [447, 174] width 114 height 14
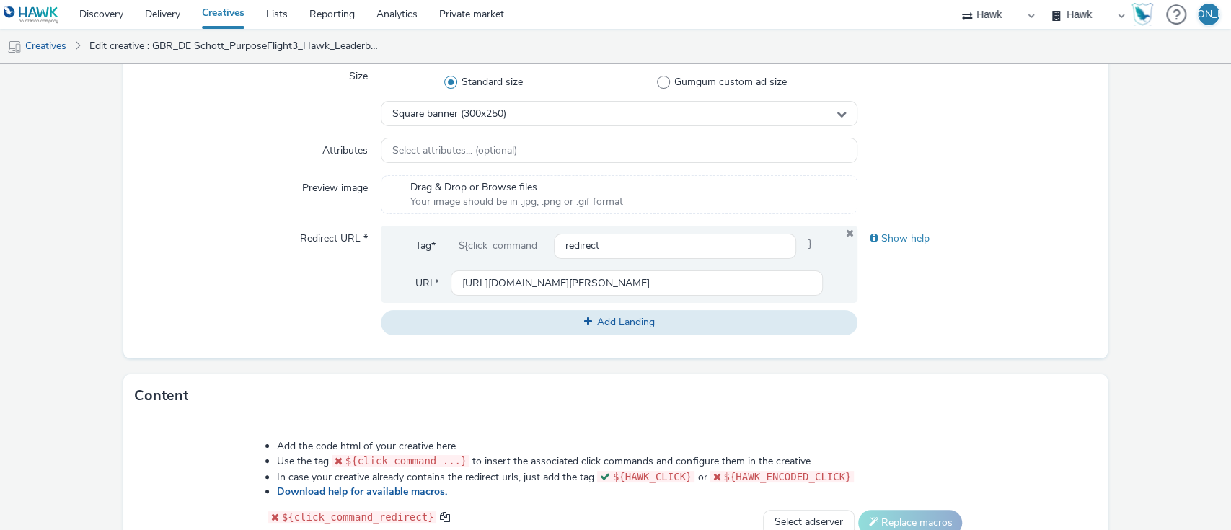
scroll to position [752, 0]
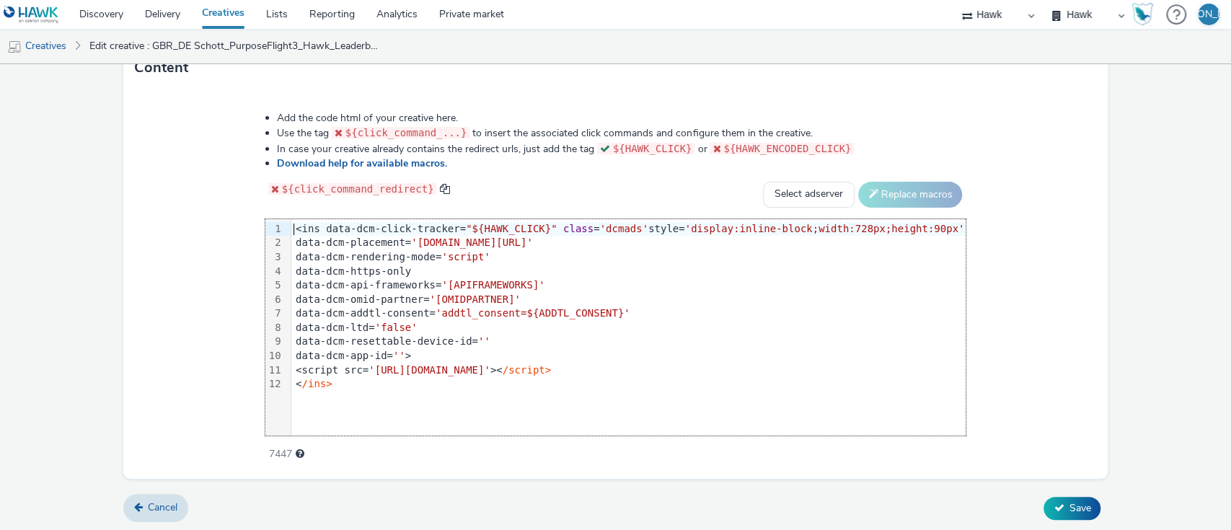
drag, startPoint x: 311, startPoint y: 224, endPoint x: 548, endPoint y: 575, distance: 422.7
click at [548, 529] on html "Discovery Delivery Creatives Lists Reporting Analytics Private market Hawk Hawk…" at bounding box center [615, 265] width 1231 height 530
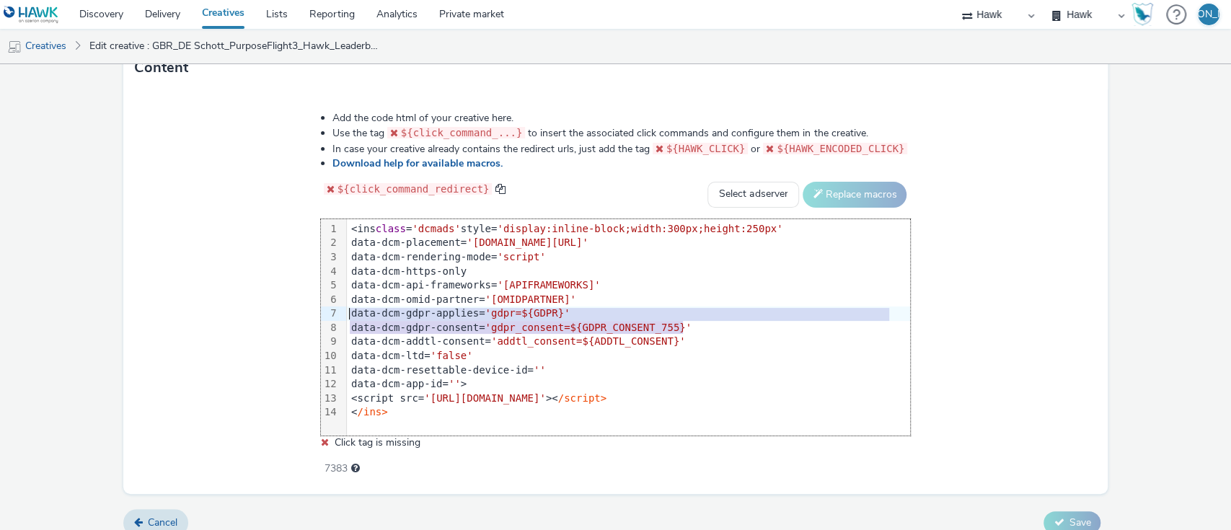
drag, startPoint x: 696, startPoint y: 324, endPoint x: 315, endPoint y: 313, distance: 380.8
click at [315, 313] on div "Add the code html of your creative here. Use the tag ${click_command_...} to in…" at bounding box center [615, 286] width 693 height 370
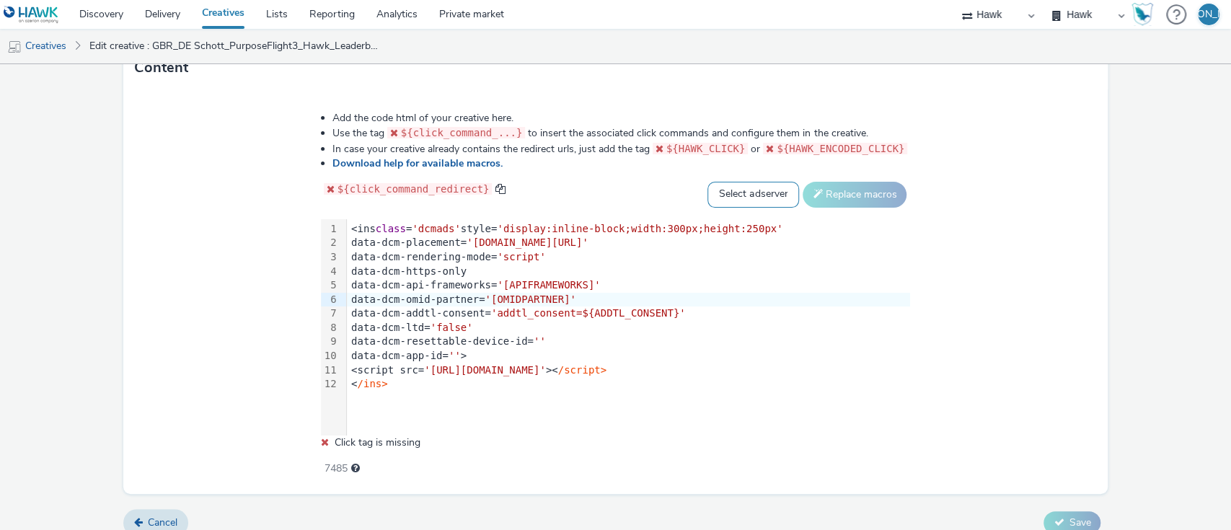
click at [734, 203] on select "Select adserver Sizmek DCM Adform Sting" at bounding box center [753, 195] width 92 height 26
select select "dcm"
click at [707, 182] on select "Select adserver Sizmek DCM Adform Sting" at bounding box center [753, 195] width 92 height 26
click at [831, 210] on div "Add the code html of your creative here. Use the tag ${click_command_...} to in…" at bounding box center [615, 286] width 693 height 370
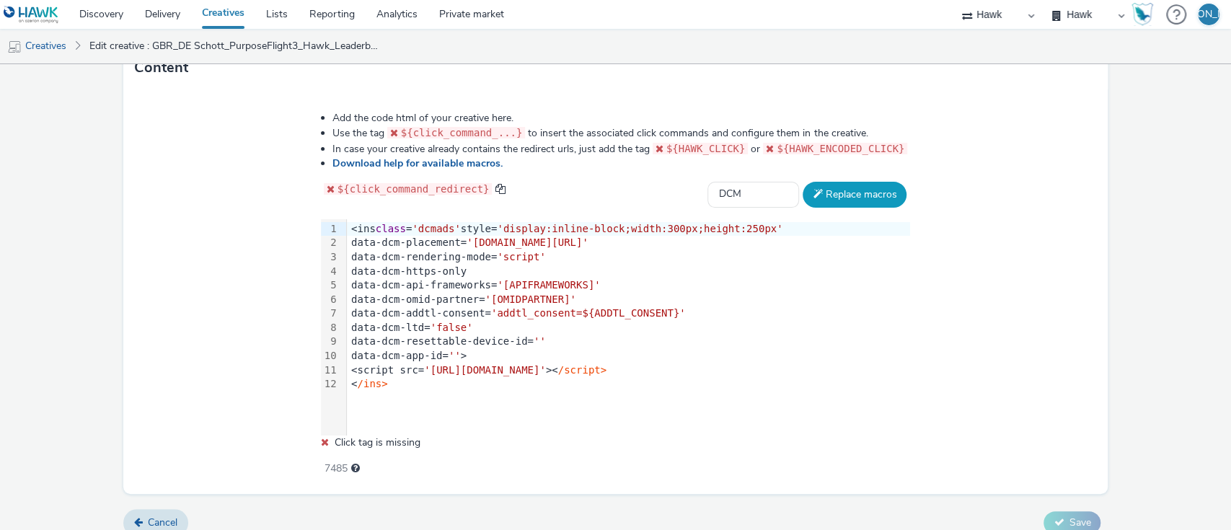
click at [828, 196] on button "Replace macros" at bounding box center [854, 195] width 104 height 26
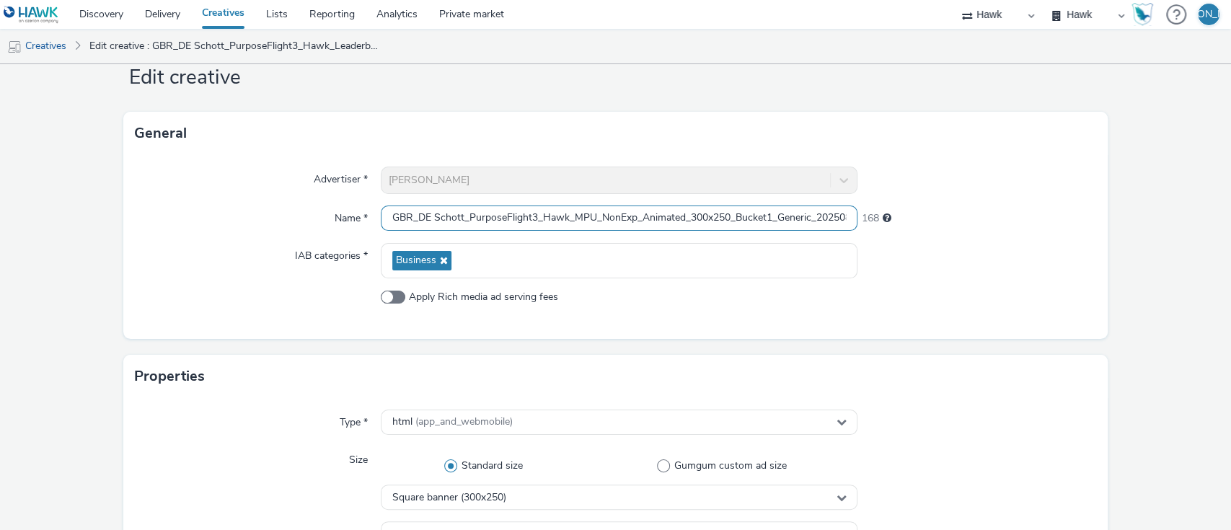
scroll to position [0, 30]
drag, startPoint x: 750, startPoint y: 208, endPoint x: 935, endPoint y: 265, distance: 192.9
click at [935, 265] on div "Advertiser * [PERSON_NAME] Name * GBR_DE Schott_PurposeFlight3_Hawk_MPU_NonExp_…" at bounding box center [615, 247] width 985 height 184
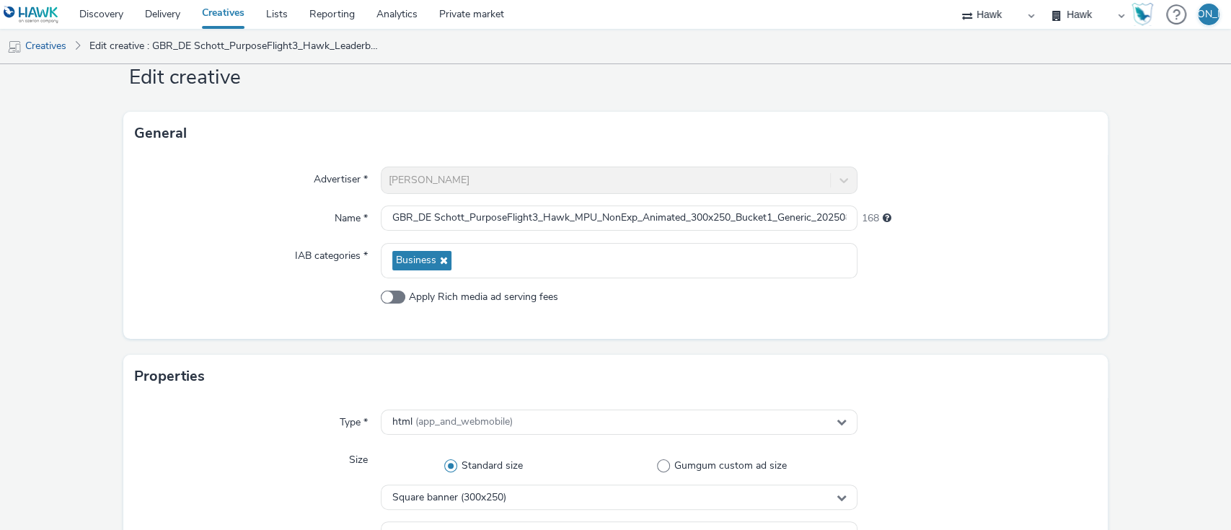
scroll to position [752, 0]
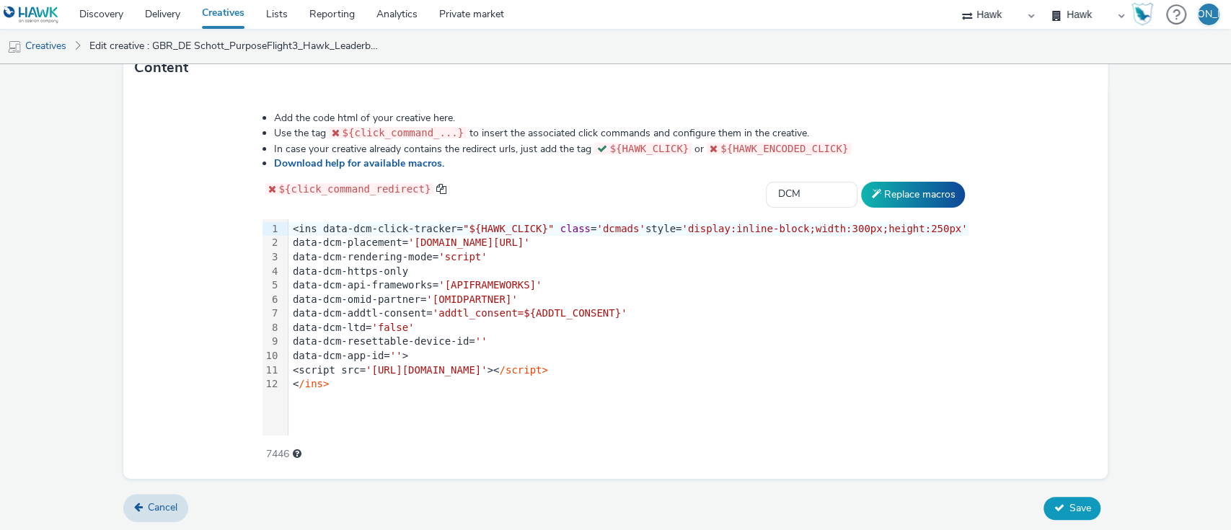
click at [1068, 510] on span "Save" at bounding box center [1079, 508] width 22 height 14
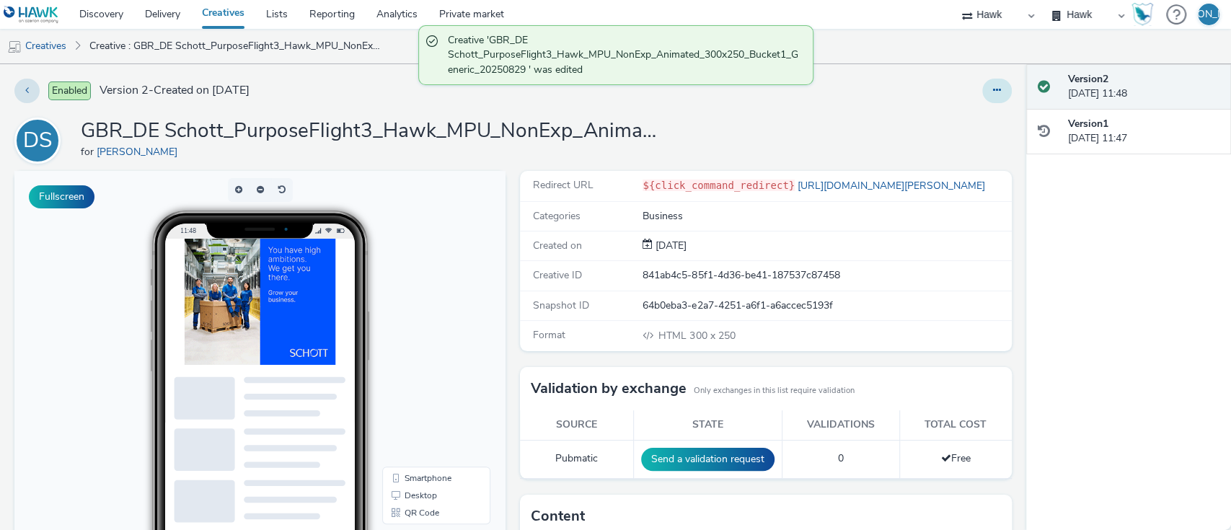
click at [990, 94] on button at bounding box center [997, 91] width 30 height 25
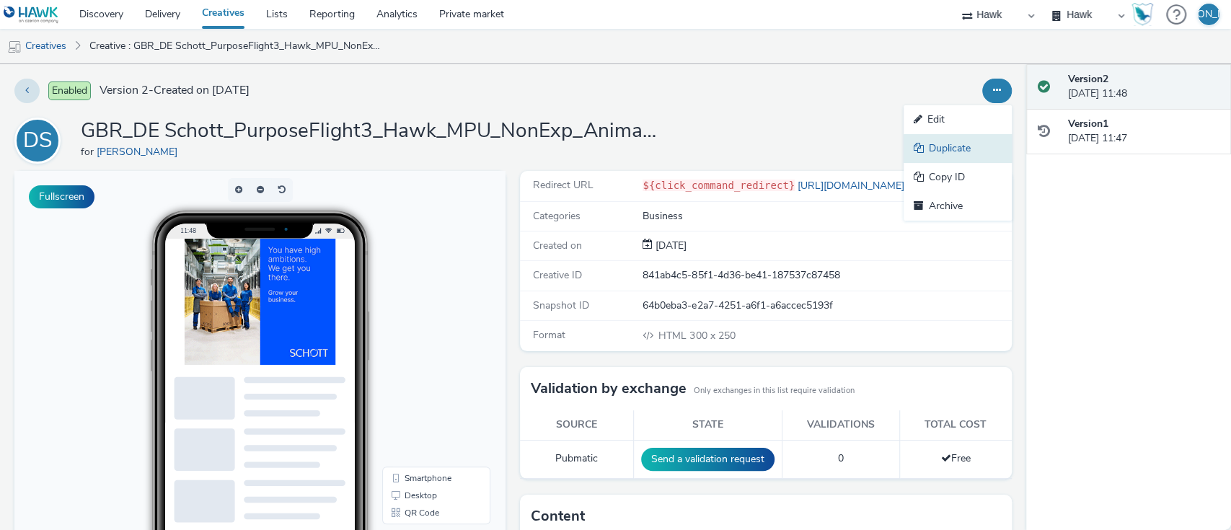
click at [976, 149] on link "Duplicate" at bounding box center [957, 148] width 108 height 29
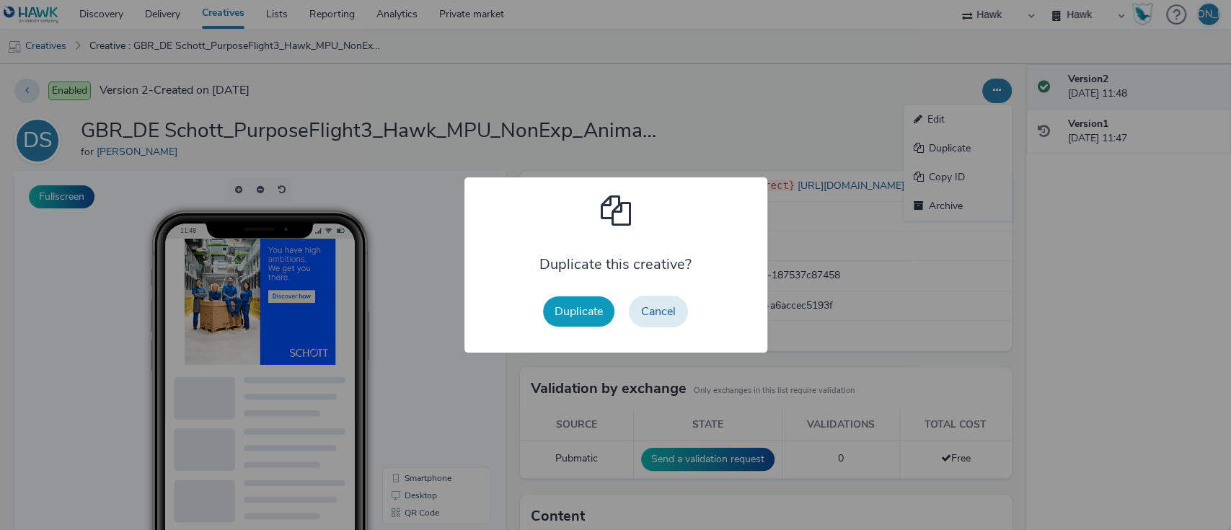
click at [589, 319] on button "Duplicate" at bounding box center [578, 311] width 71 height 30
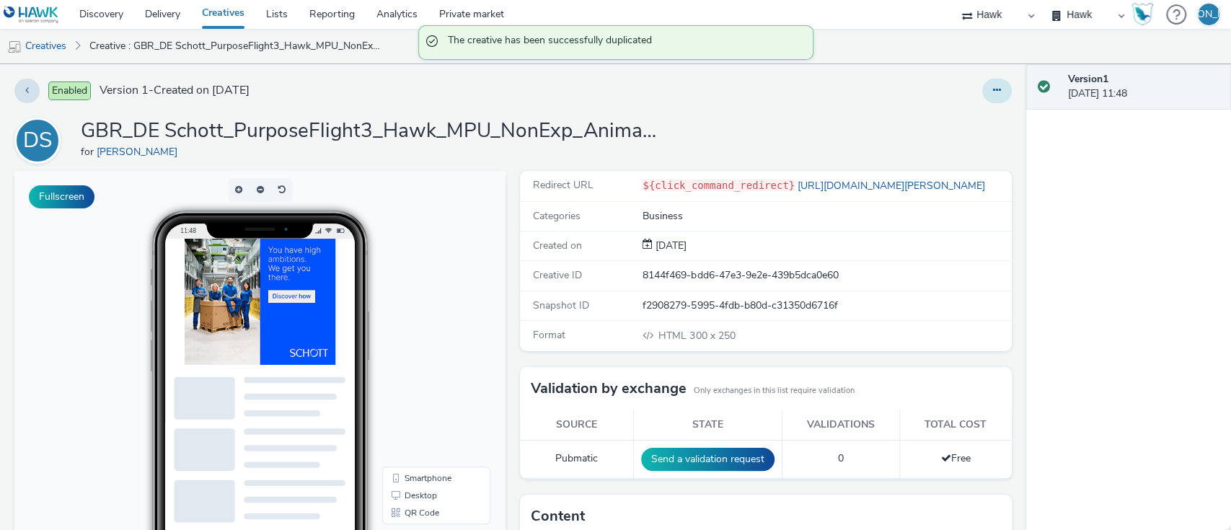
click at [982, 98] on button at bounding box center [997, 91] width 30 height 25
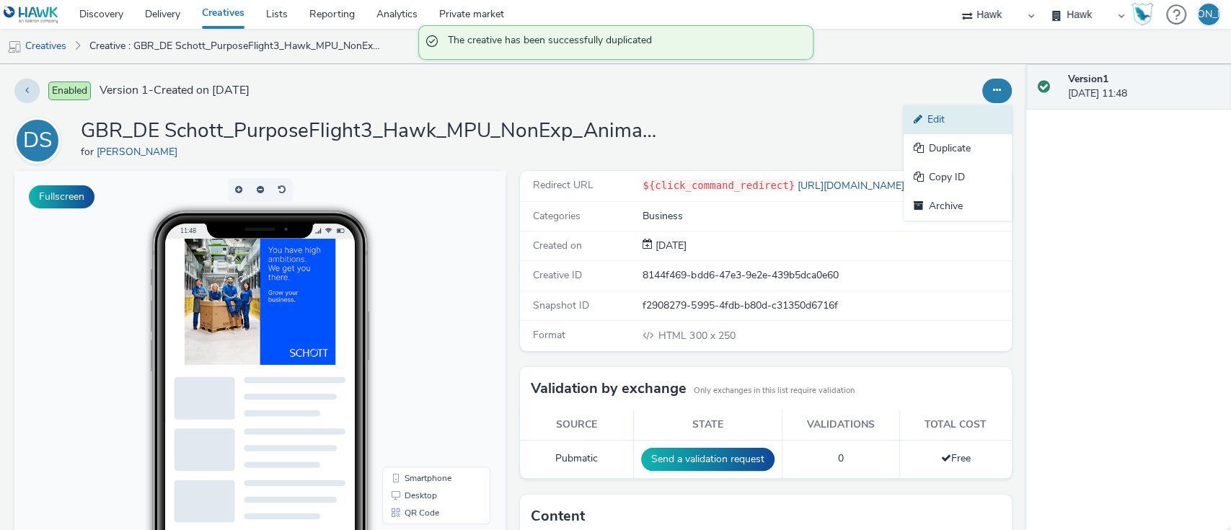
click at [965, 119] on link "Edit" at bounding box center [957, 119] width 108 height 29
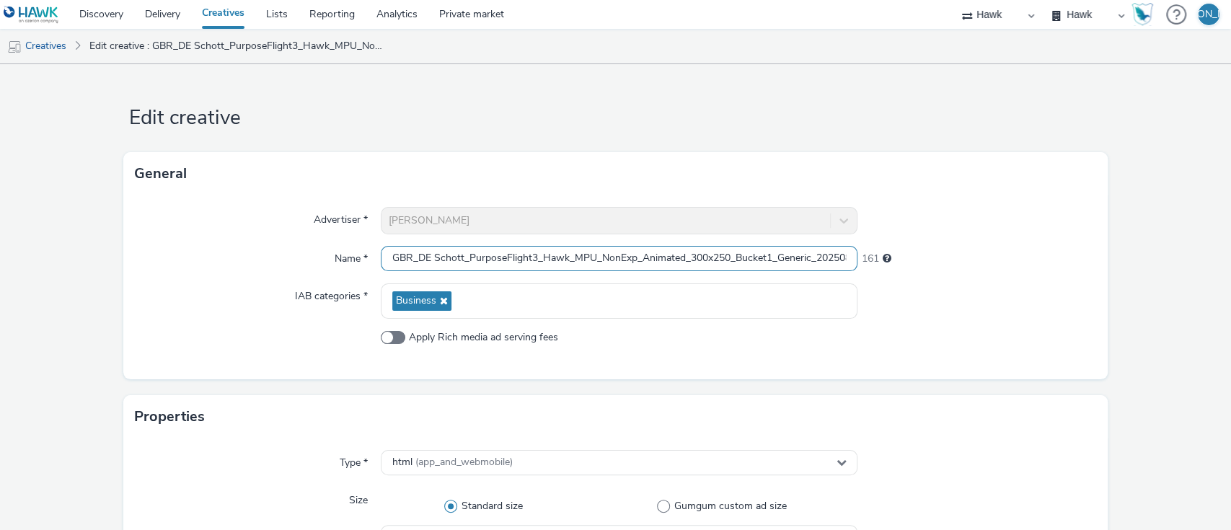
click at [768, 257] on input "GBR_DE Schott_PurposeFlight3_Hawk_MPU_NonExp_Animated_300x250_Bucket1_Generic_2…" at bounding box center [619, 258] width 477 height 25
drag, startPoint x: 802, startPoint y: 259, endPoint x: 855, endPoint y: 274, distance: 55.5
click at [855, 274] on div "Advertiser * [PERSON_NAME] Name * GBR_DE Schott_PurposeFlight3_Hawk_MPU_NonExp_…" at bounding box center [615, 287] width 985 height 184
click at [815, 263] on input "GBR_DE Schott_PurposeFlight3_Hawk_MPU_NonExp_Animated_300x250_Bucket2_Generic_2…" at bounding box center [619, 258] width 477 height 25
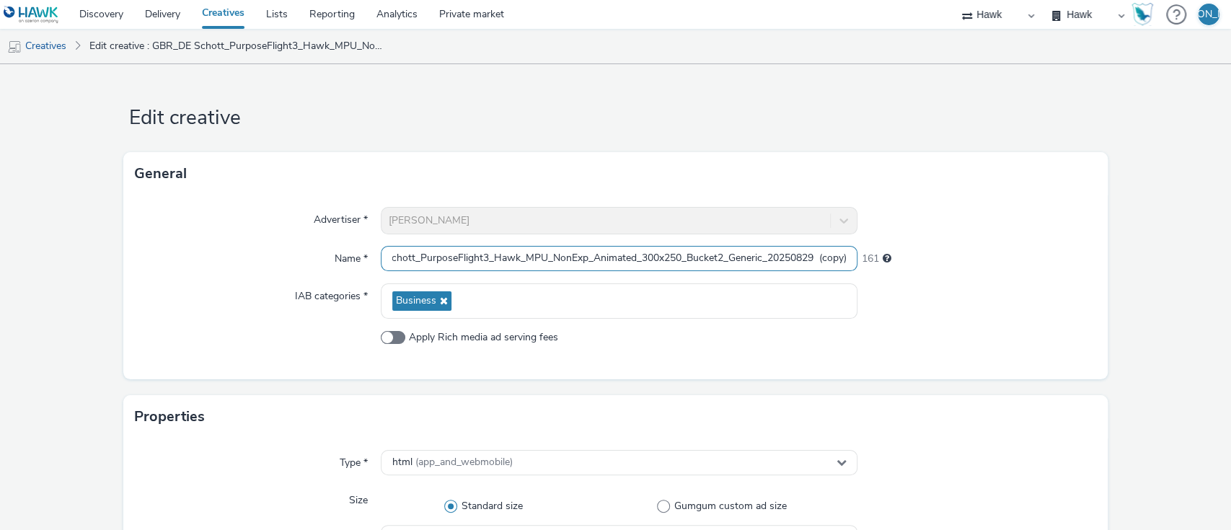
drag, startPoint x: 807, startPoint y: 257, endPoint x: 896, endPoint y: 248, distance: 89.2
click at [896, 248] on div "Name * GBR_DE Schott_PurposeFlight3_Hawk_MPU_NonExp_Animated_300x250_Bucket2_Ge…" at bounding box center [616, 259] width 962 height 26
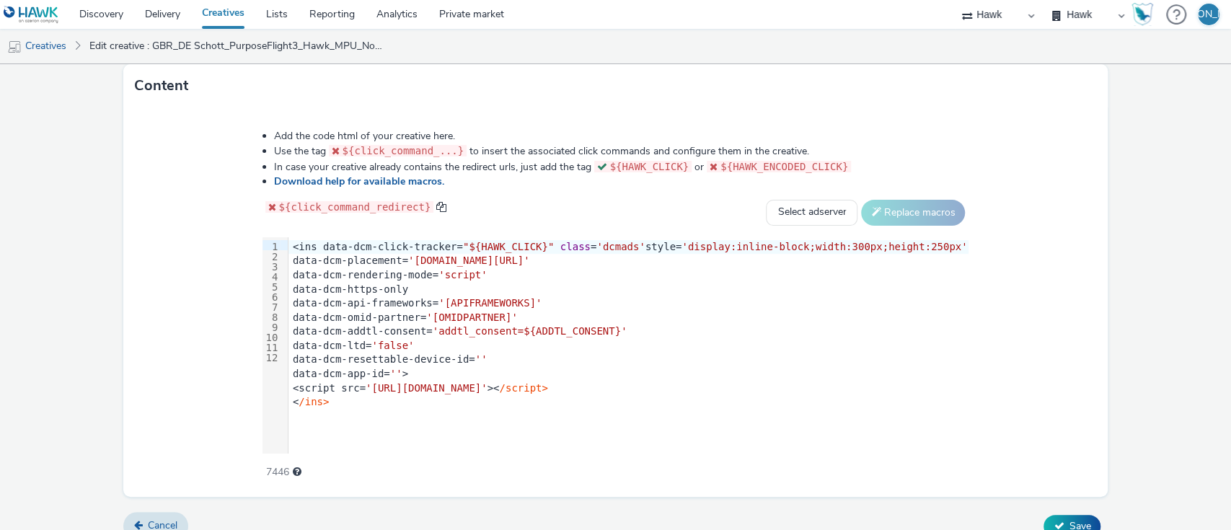
scroll to position [752, 0]
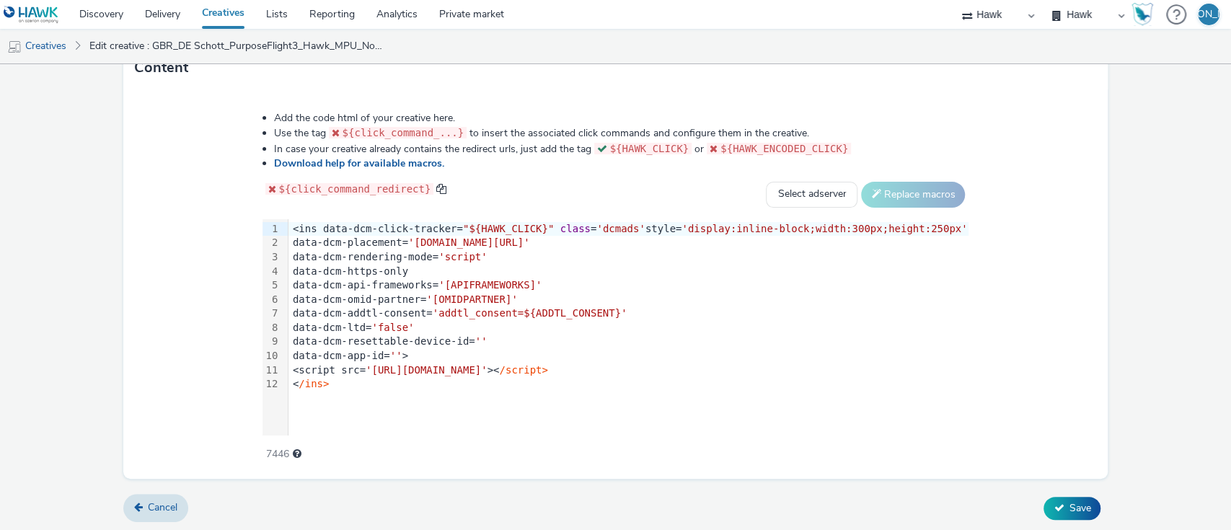
type input "GBR_DE Schott_PurposeFlight3_Hawk_MPU_NonExp_Animated_300x250_Bucket2_Generic_2…"
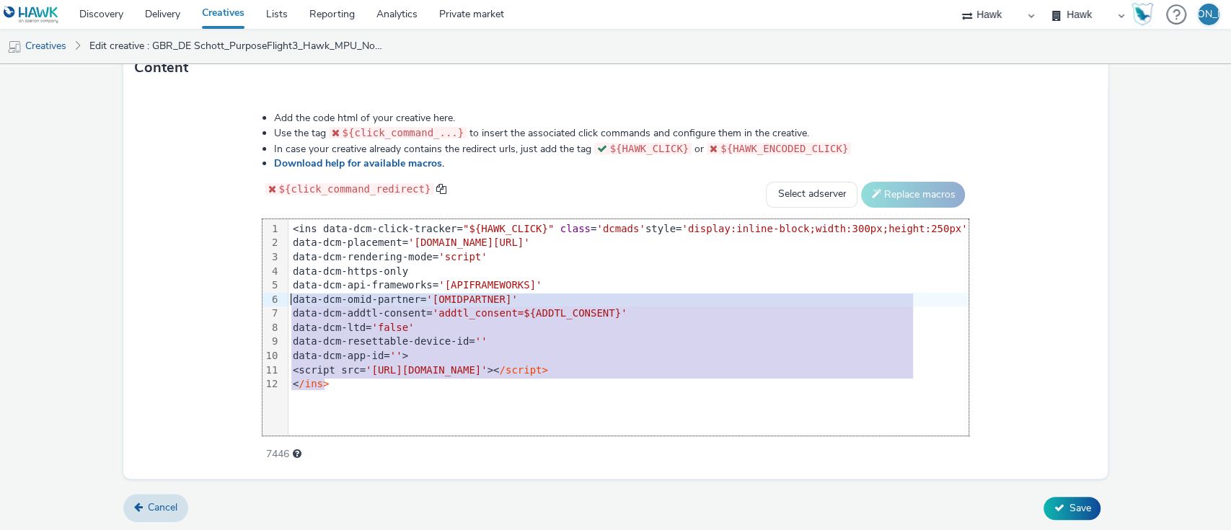
drag, startPoint x: 371, startPoint y: 389, endPoint x: 283, endPoint y: 212, distance: 197.6
click at [283, 212] on div "Add the code html of your creative here. Use the tag ${click_command_...} to in…" at bounding box center [615, 278] width 810 height 355
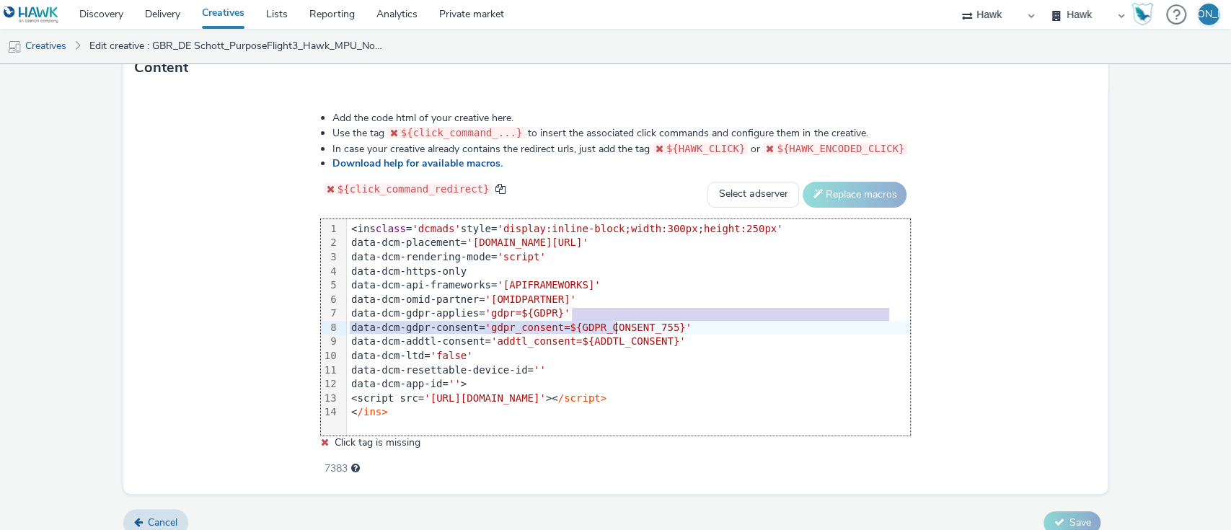
drag, startPoint x: 732, startPoint y: 315, endPoint x: 616, endPoint y: 327, distance: 115.9
click at [616, 327] on div "<ins class = 'dcmads' style= 'display:inline-block;width:300px;height:250px' da…" at bounding box center [628, 320] width 563 height 203
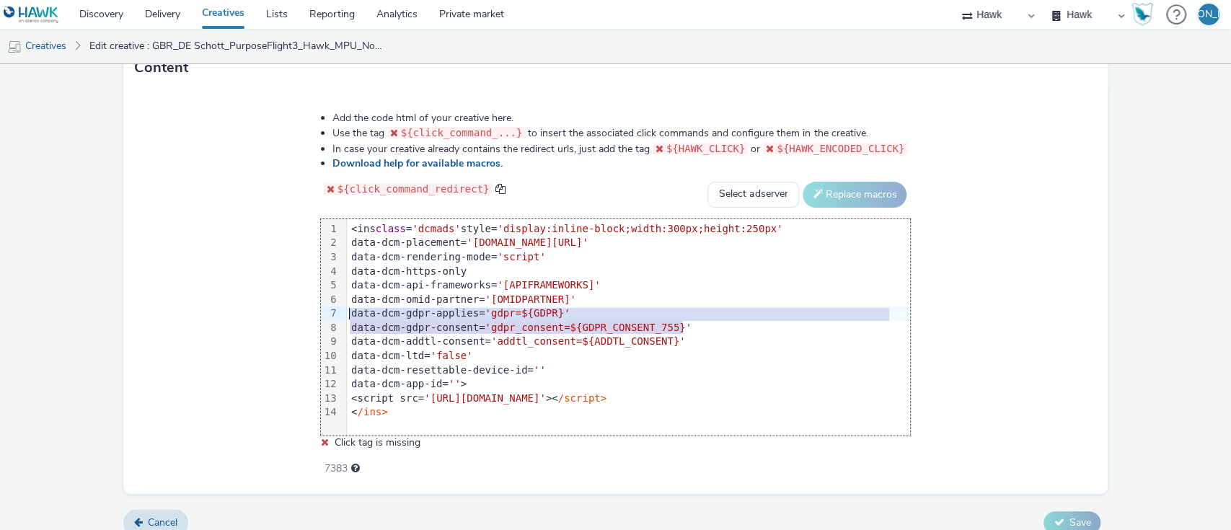
drag, startPoint x: 708, startPoint y: 326, endPoint x: 304, endPoint y: 309, distance: 404.1
click at [304, 309] on div "Add the code html of your creative here. Use the tag ${click_command_...} to in…" at bounding box center [615, 286] width 693 height 370
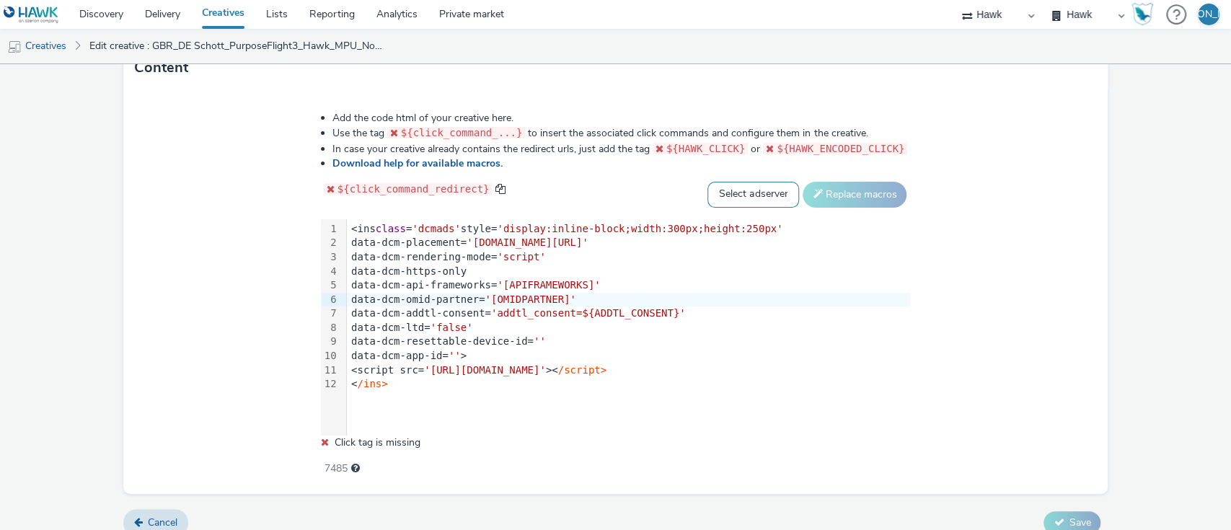
click at [732, 203] on select "Select adserver Sizmek DCM Adform Sting" at bounding box center [753, 195] width 92 height 26
select select "dcm"
click at [707, 182] on select "Select adserver Sizmek DCM Adform Sting" at bounding box center [753, 195] width 92 height 26
click at [826, 196] on button "Replace macros" at bounding box center [854, 195] width 104 height 26
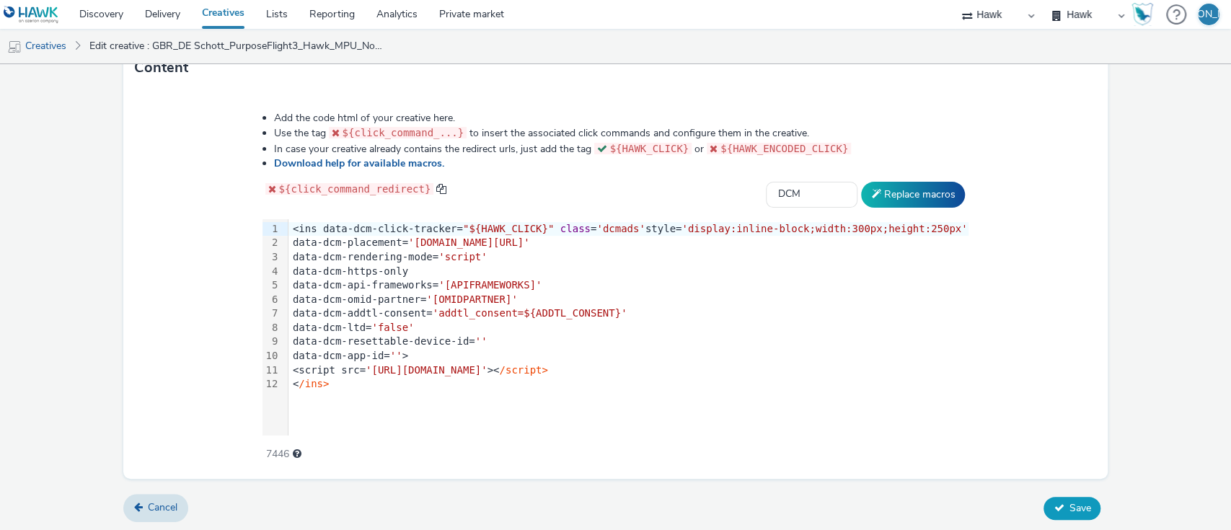
click at [1068, 501] on span "Save" at bounding box center [1079, 508] width 22 height 14
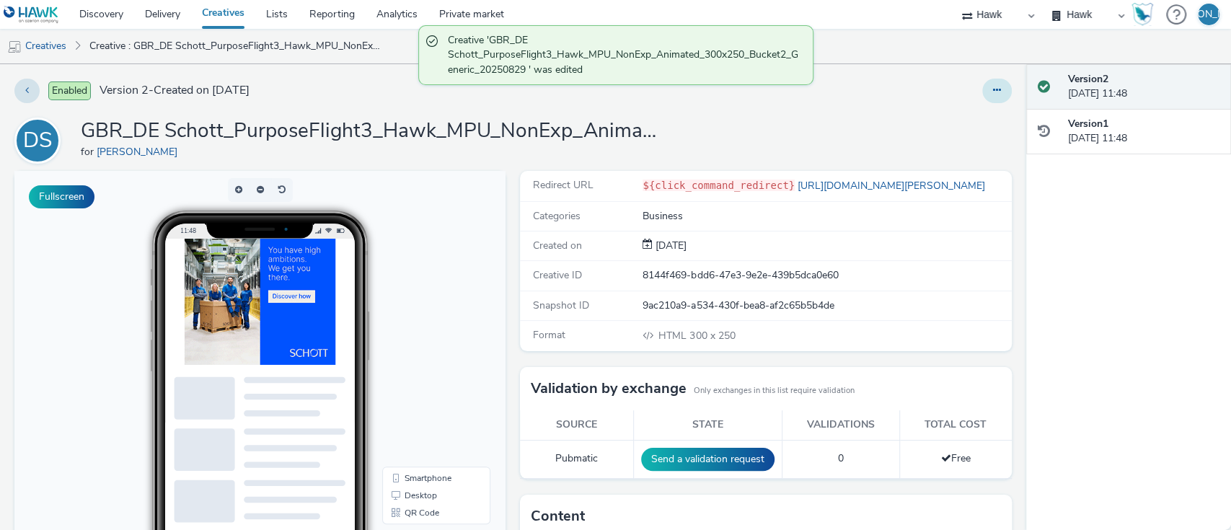
click at [988, 93] on button at bounding box center [997, 91] width 30 height 25
click at [965, 154] on link "Duplicate" at bounding box center [957, 148] width 108 height 29
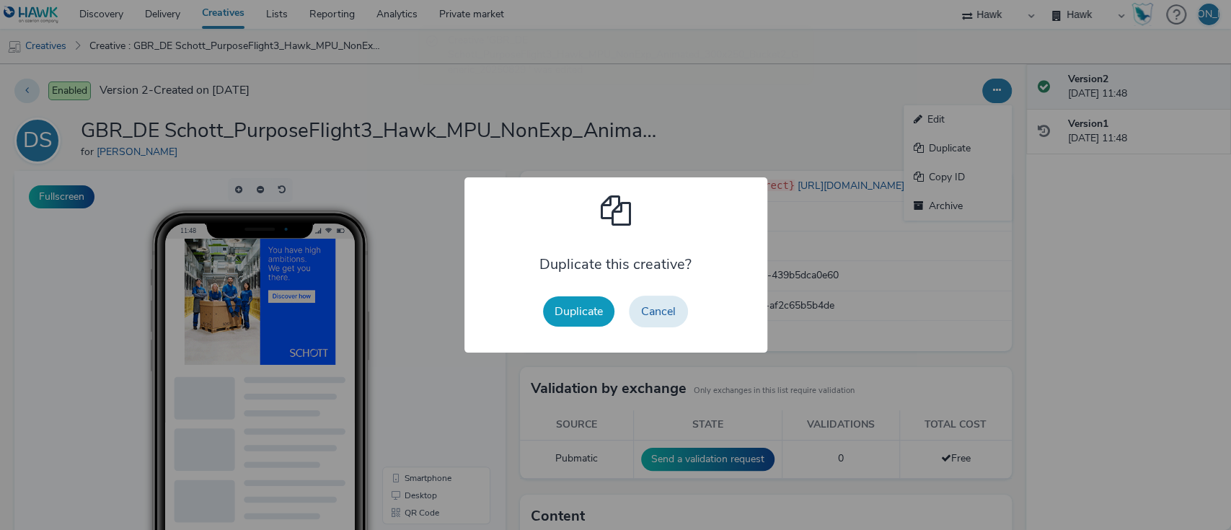
click at [598, 309] on button "Duplicate" at bounding box center [578, 311] width 71 height 30
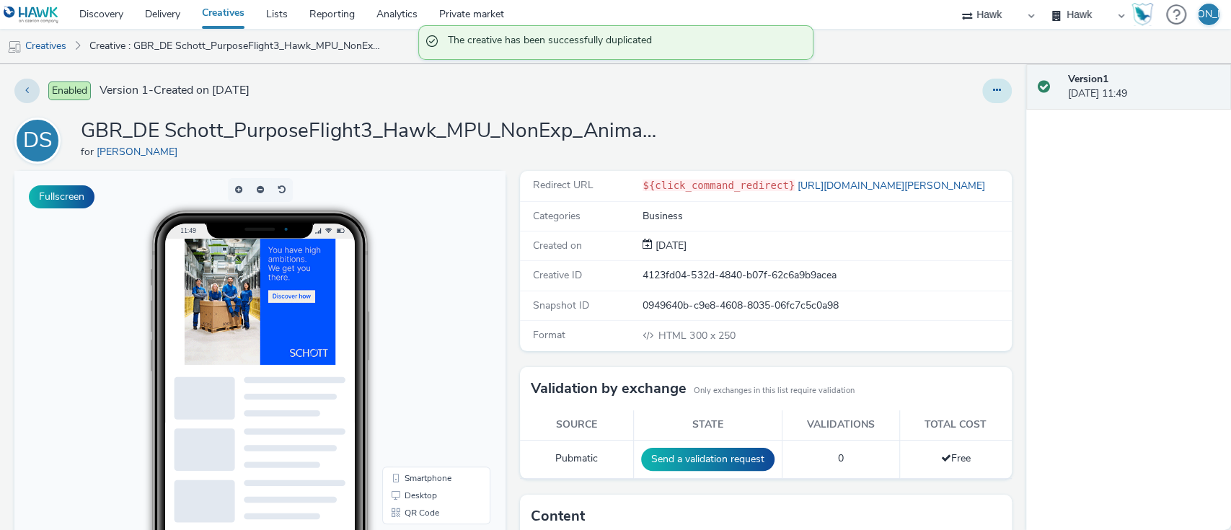
click at [993, 90] on icon at bounding box center [997, 90] width 8 height 10
click at [975, 120] on link "Edit" at bounding box center [957, 119] width 108 height 29
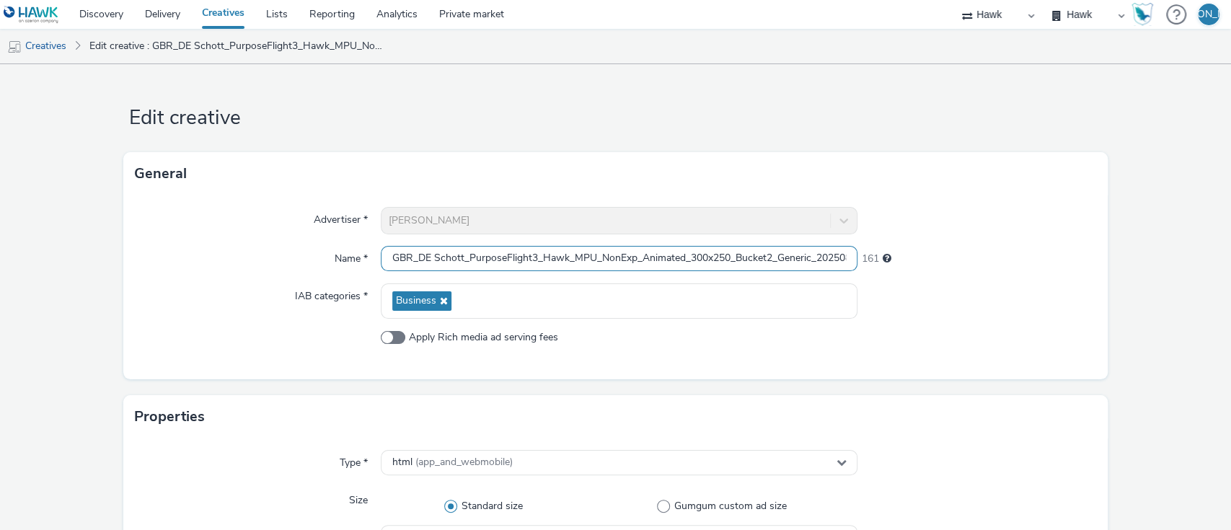
click at [773, 252] on input "GBR_DE Schott_PurposeFlight3_Hawk_MPU_NonExp_Animated_300x250_Bucket2_Generic_2…" at bounding box center [619, 258] width 477 height 25
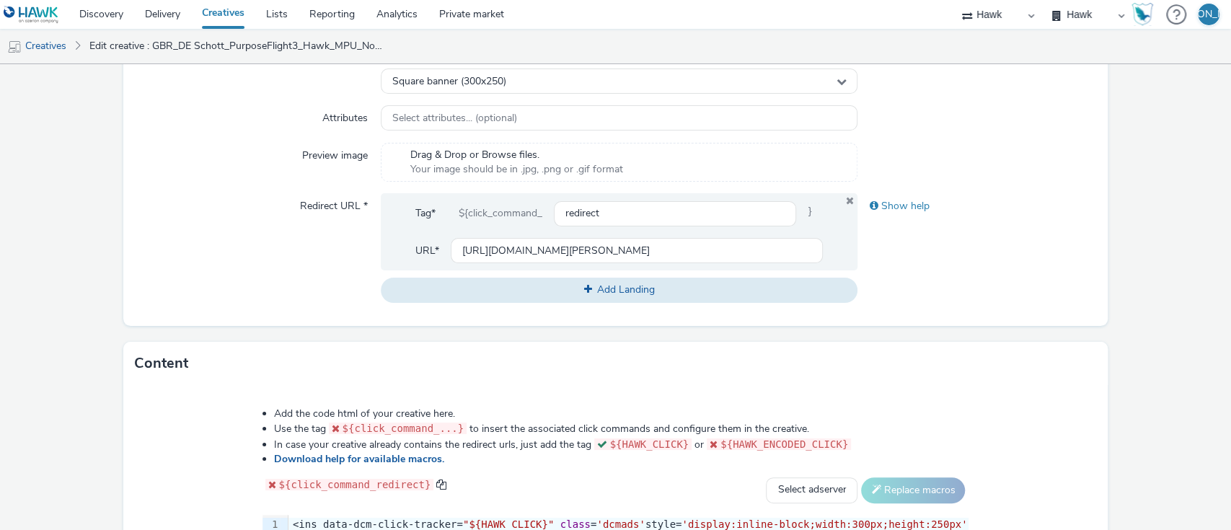
scroll to position [752, 0]
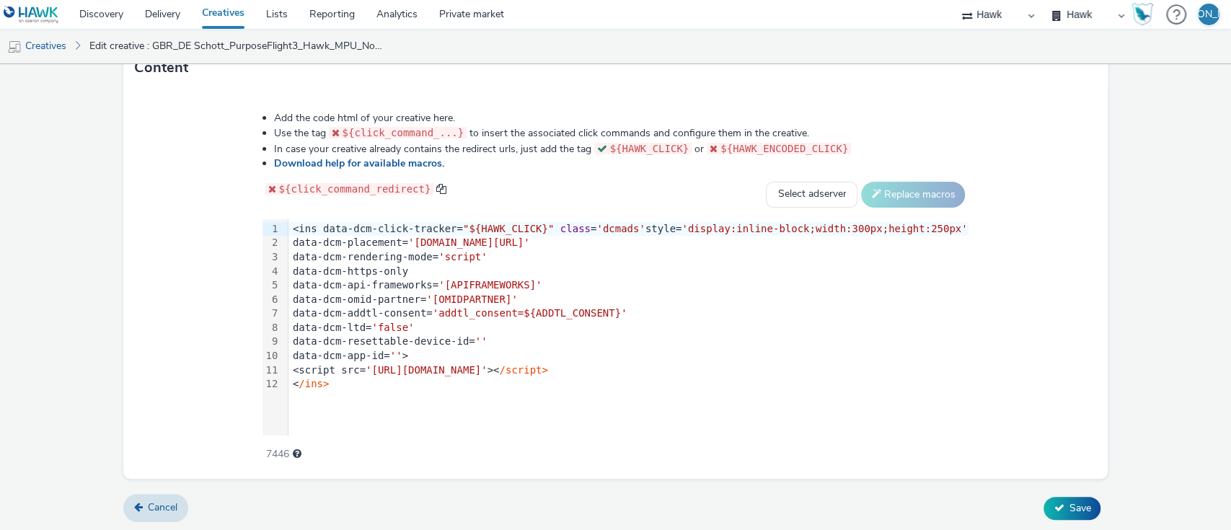
type input "GBR_DE Schott_PurposeFlight3_Hawk_MPU_NonExp_Animated_300x250_Bucket3_Generic_2…"
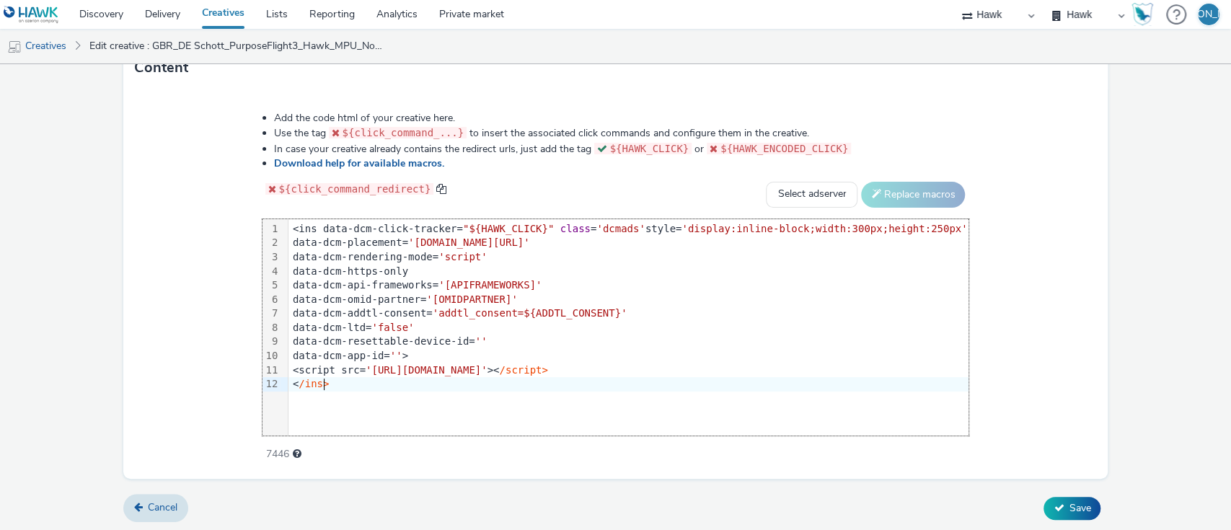
drag, startPoint x: 365, startPoint y: 381, endPoint x: 291, endPoint y: -107, distance: 492.9
click at [291, 0] on html "Discovery Delivery Creatives Lists Reporting Analytics Private market Hawk Hawk…" at bounding box center [615, 265] width 1231 height 530
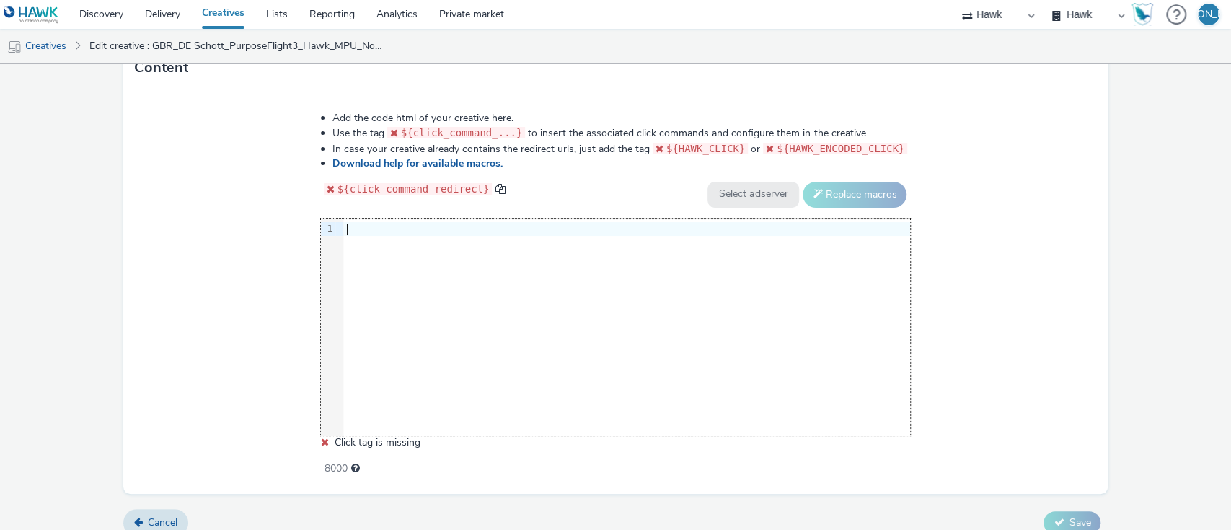
click at [502, 257] on div "9 1 ›" at bounding box center [616, 327] width 590 height 216
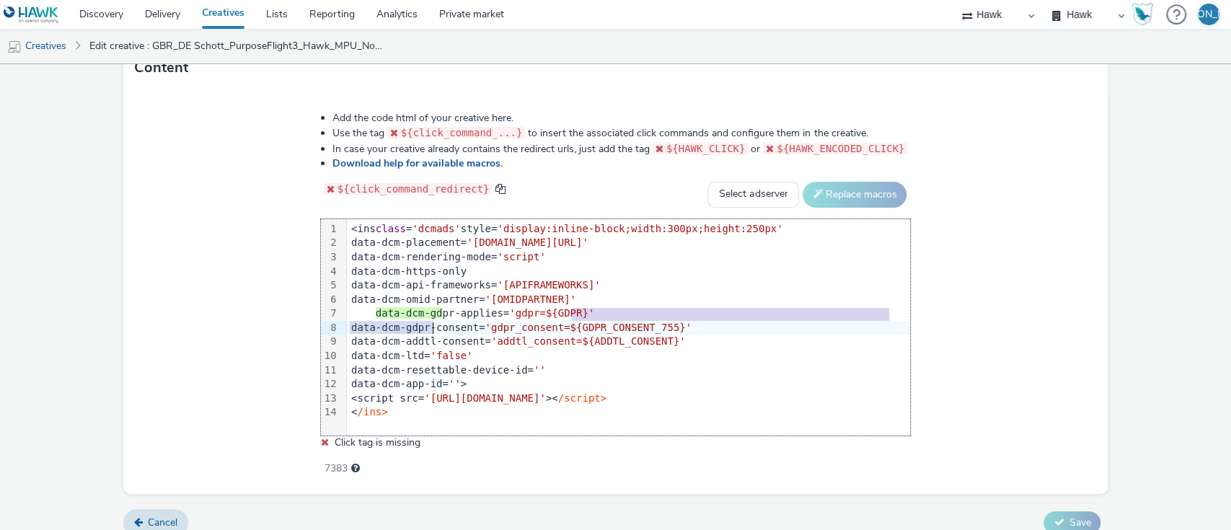
drag, startPoint x: 696, startPoint y: 317, endPoint x: 427, endPoint y: 324, distance: 269.0
click at [427, 324] on div "<ins class = 'dcmads' style= 'display:inline-block;width:300px;height:250px' da…" at bounding box center [628, 320] width 563 height 203
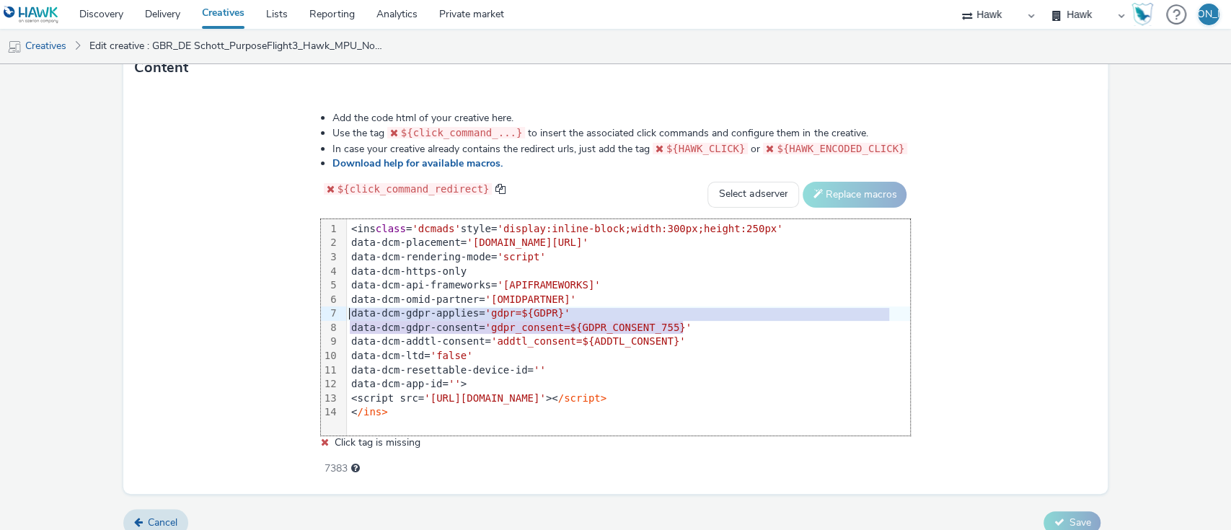
drag, startPoint x: 693, startPoint y: 326, endPoint x: 345, endPoint y: 314, distance: 348.4
click at [345, 314] on div "99 1 2 3 4 5 6 7 8 9 10 11 12 13 14 › <ins class = 'dcmads' style= 'display:inl…" at bounding box center [616, 327] width 590 height 216
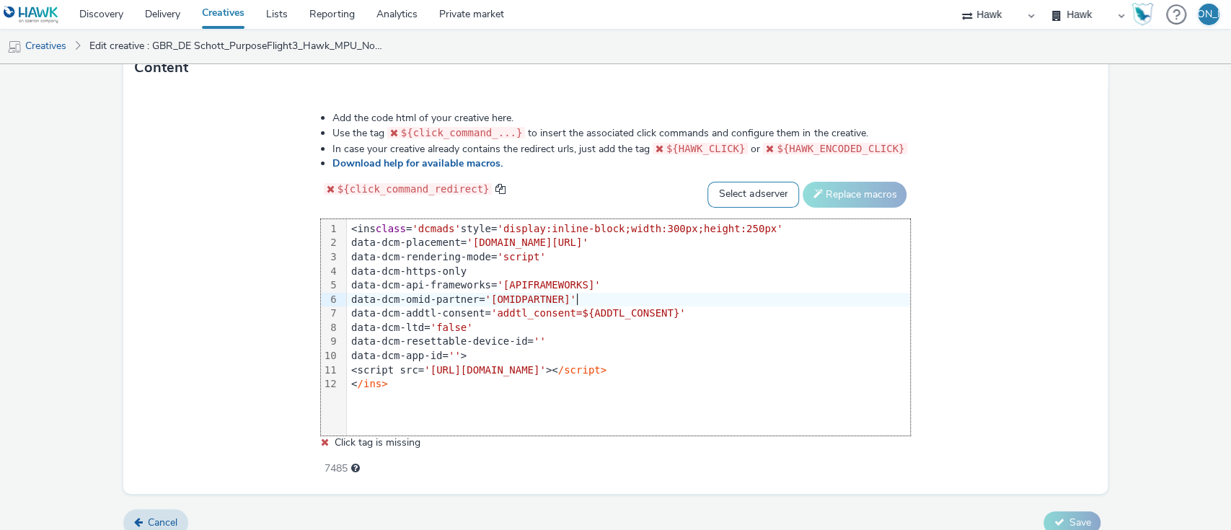
click at [744, 183] on select "Select adserver Sizmek DCM Adform Sting" at bounding box center [753, 195] width 92 height 26
select select "dcm"
click at [707, 182] on select "Select adserver Sizmek DCM Adform Sting" at bounding box center [753, 195] width 92 height 26
click at [849, 185] on button "Replace macros" at bounding box center [854, 195] width 104 height 26
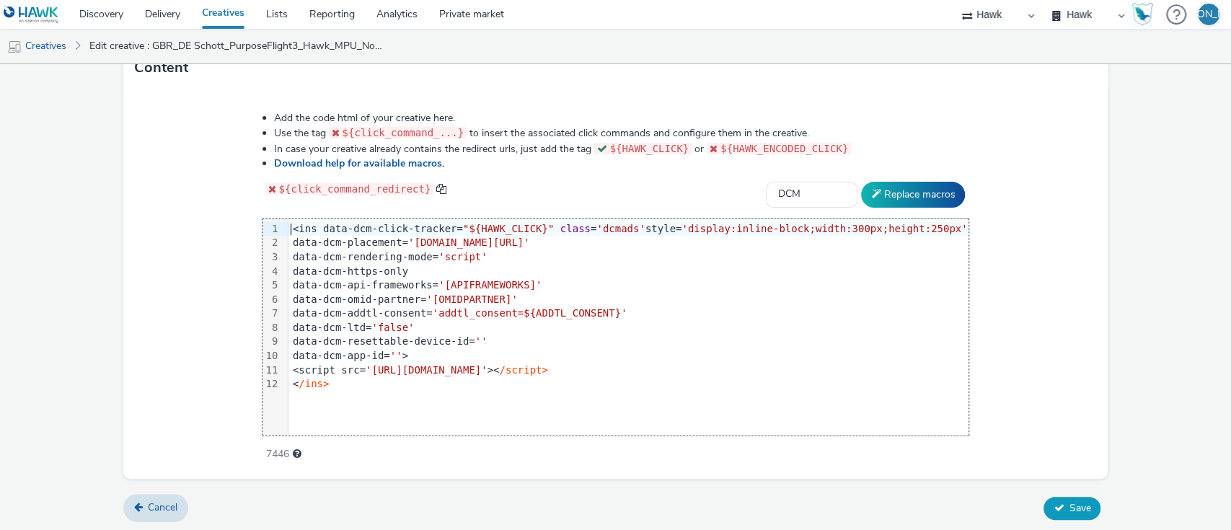
click at [1068, 505] on span "Save" at bounding box center [1079, 508] width 22 height 14
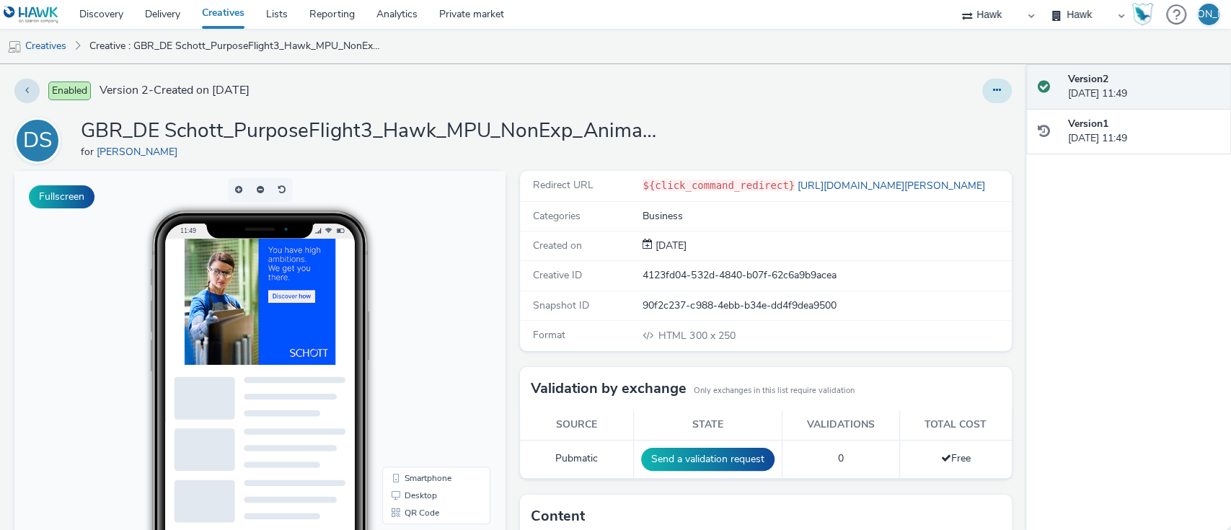
click at [982, 81] on button at bounding box center [997, 91] width 30 height 25
click at [944, 152] on link "Duplicate" at bounding box center [957, 148] width 108 height 29
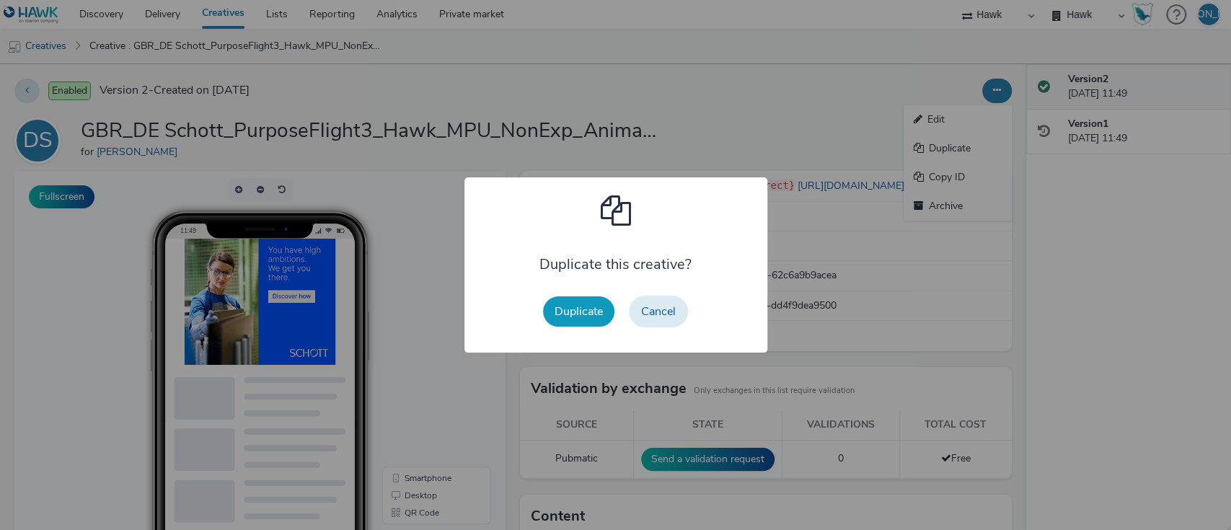
click at [568, 309] on button "Duplicate" at bounding box center [578, 311] width 71 height 30
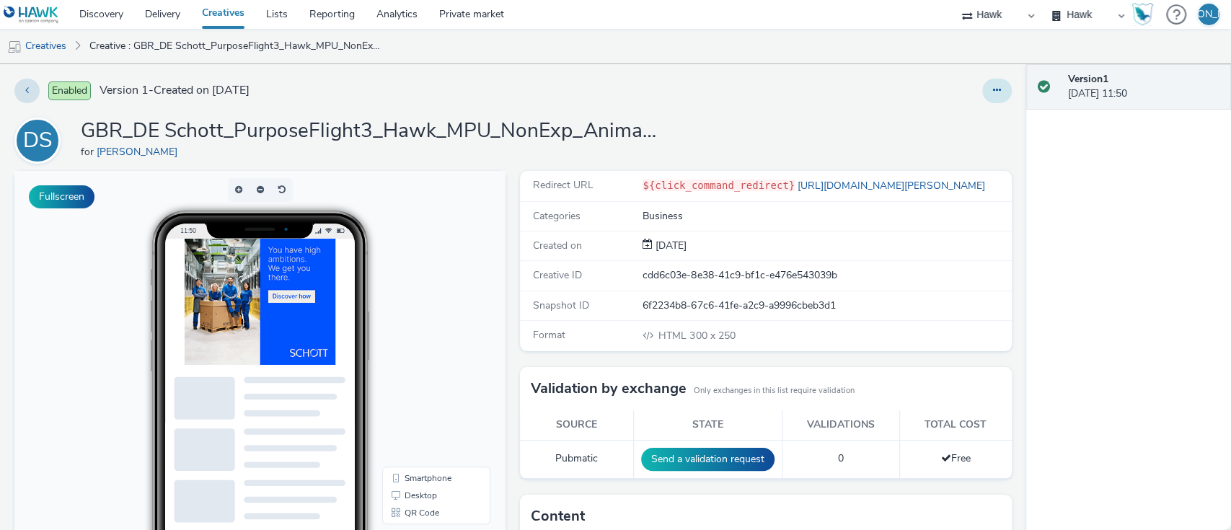
click at [993, 92] on icon at bounding box center [997, 90] width 8 height 10
click at [967, 118] on link "Edit" at bounding box center [957, 119] width 108 height 29
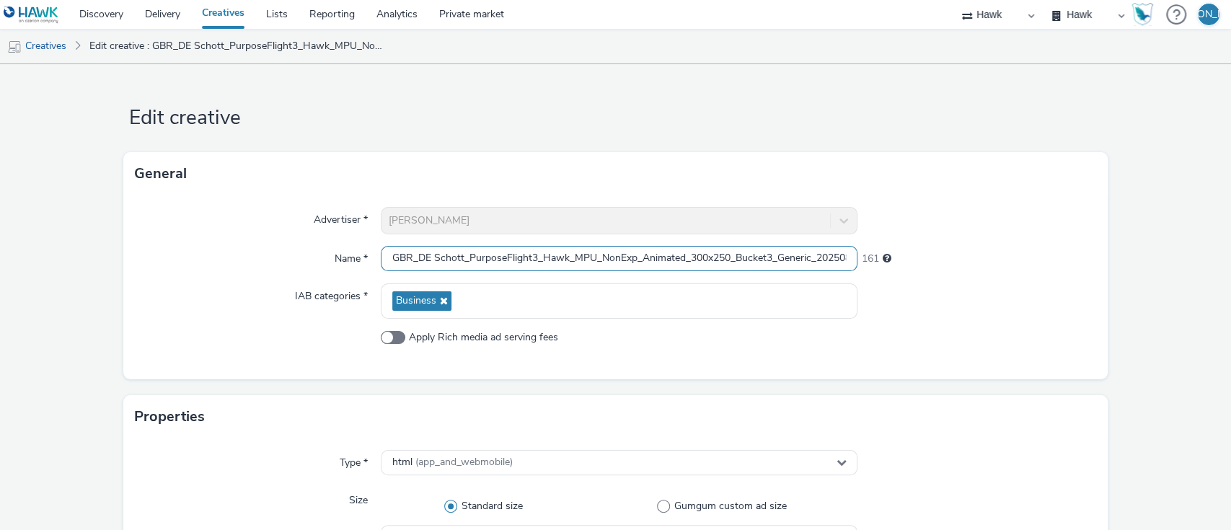
click at [589, 257] on input "GBR_DE Schott_PurposeFlight3_Hawk_MPU_NonExp_Animated_300x250_Bucket3_Generic_2…" at bounding box center [619, 258] width 477 height 25
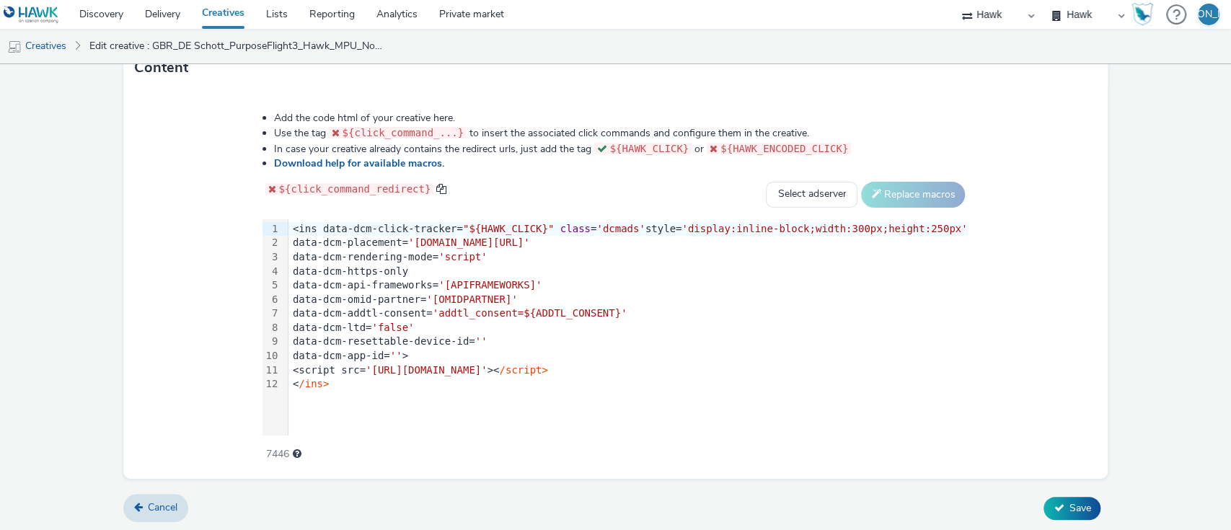
type input "GBR_DE Schott_PurposeFlight3_Hawk_Banner_NonExp_Animated_300x50_Bucket1_Generic…"
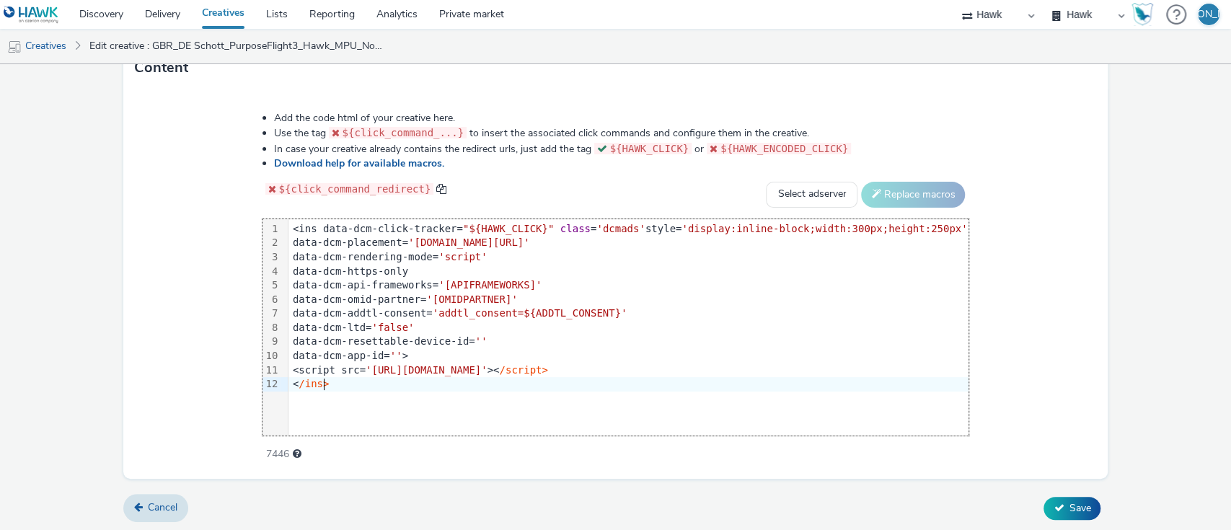
scroll to position [0, 0]
drag, startPoint x: 380, startPoint y: 391, endPoint x: 298, endPoint y: 12, distance: 388.0
click at [298, 12] on div "Discovery Delivery Creatives Lists Reporting Analytics Private market Hawk Hawk…" at bounding box center [615, 265] width 1231 height 530
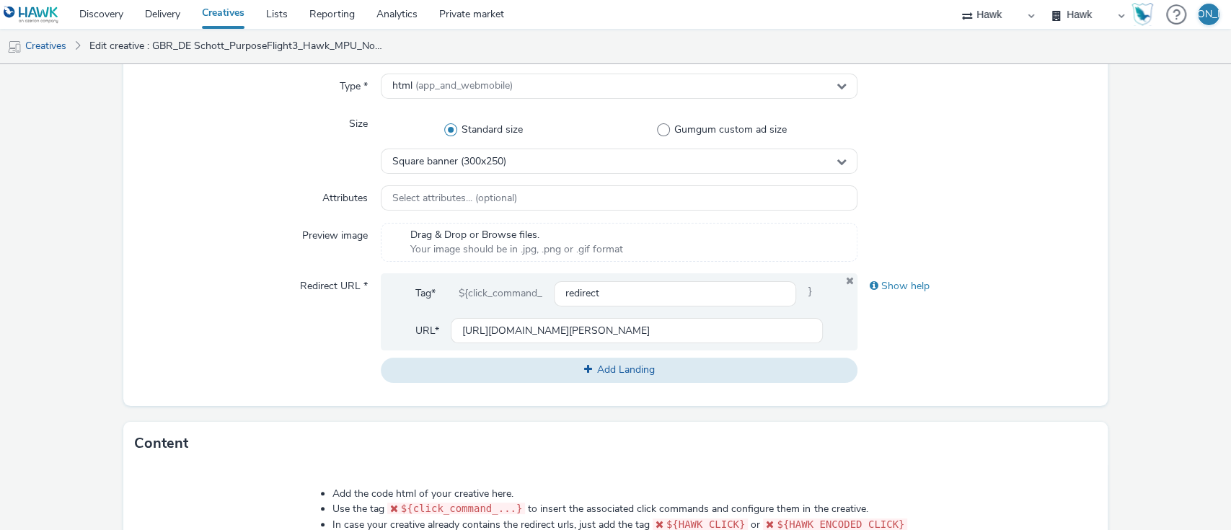
scroll to position [347, 0]
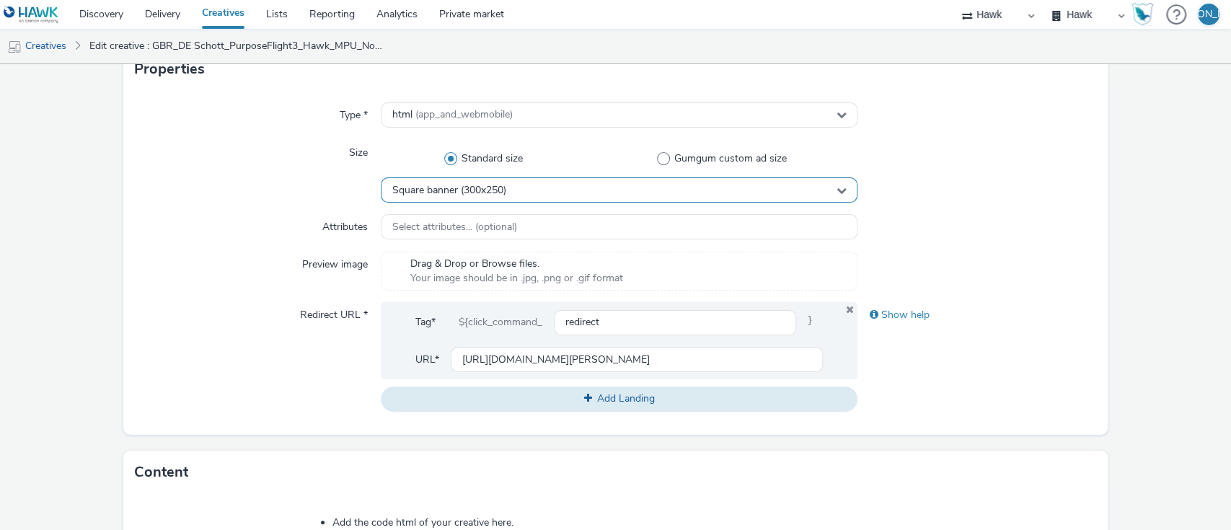
click at [532, 185] on div "Square banner (300x250)" at bounding box center [619, 189] width 477 height 25
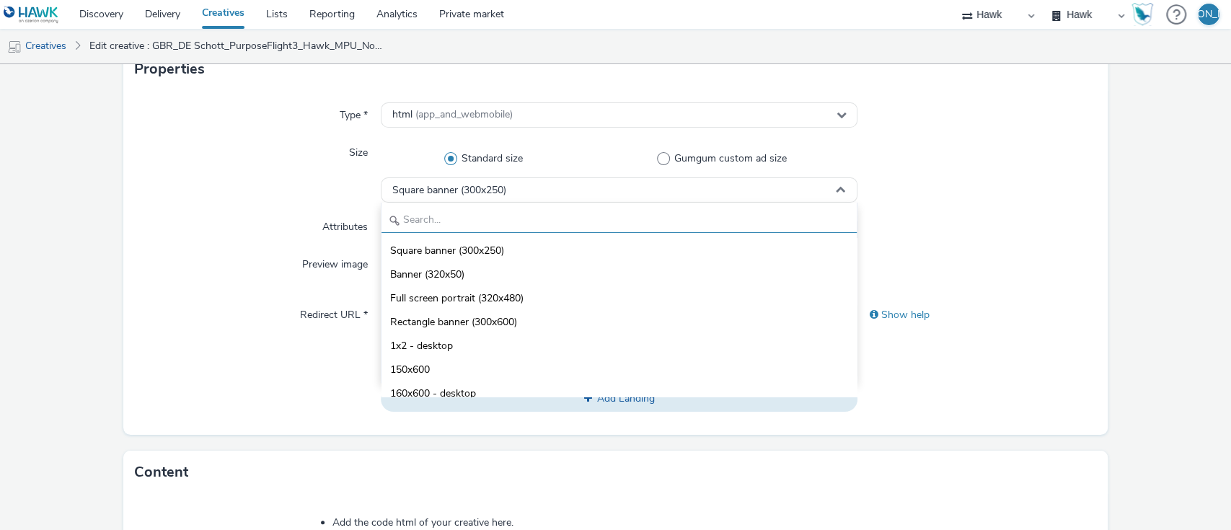
click at [508, 216] on input "text" at bounding box center [619, 220] width 476 height 25
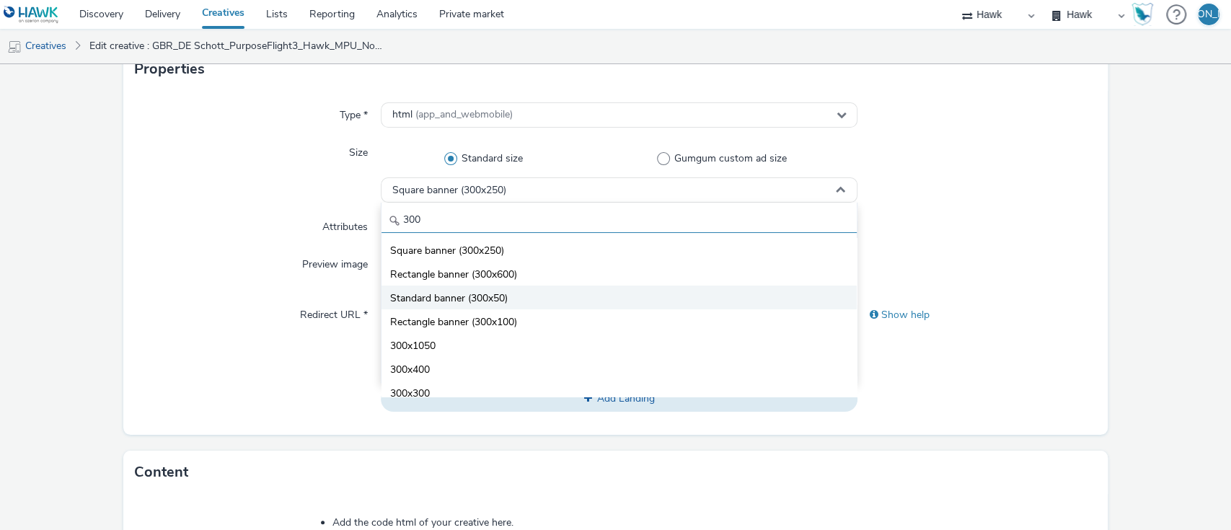
type input "300"
click at [517, 285] on li "Standard banner (300x50)" at bounding box center [619, 297] width 476 height 24
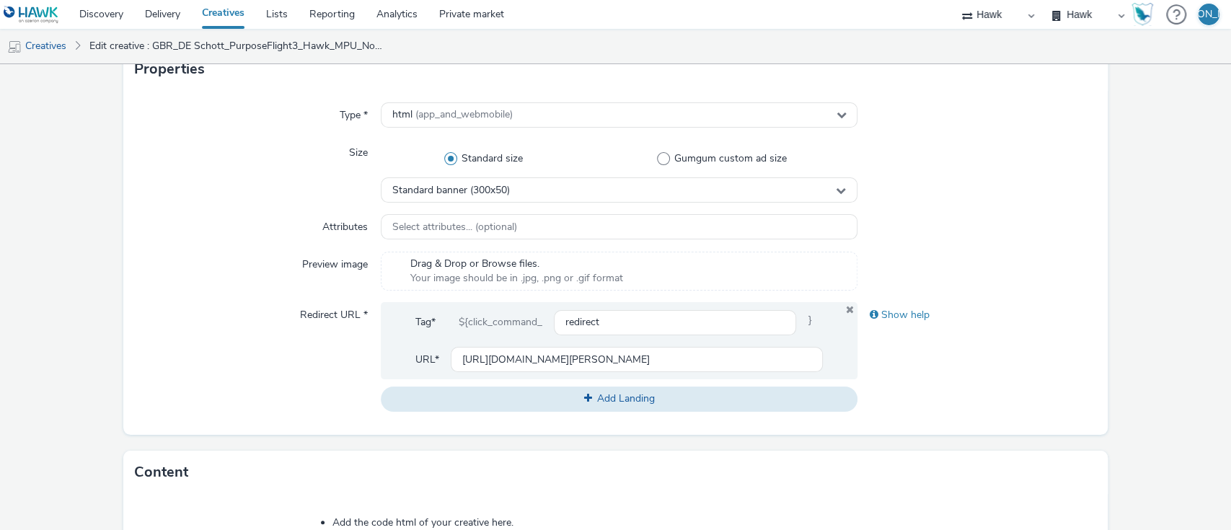
scroll to position [767, 0]
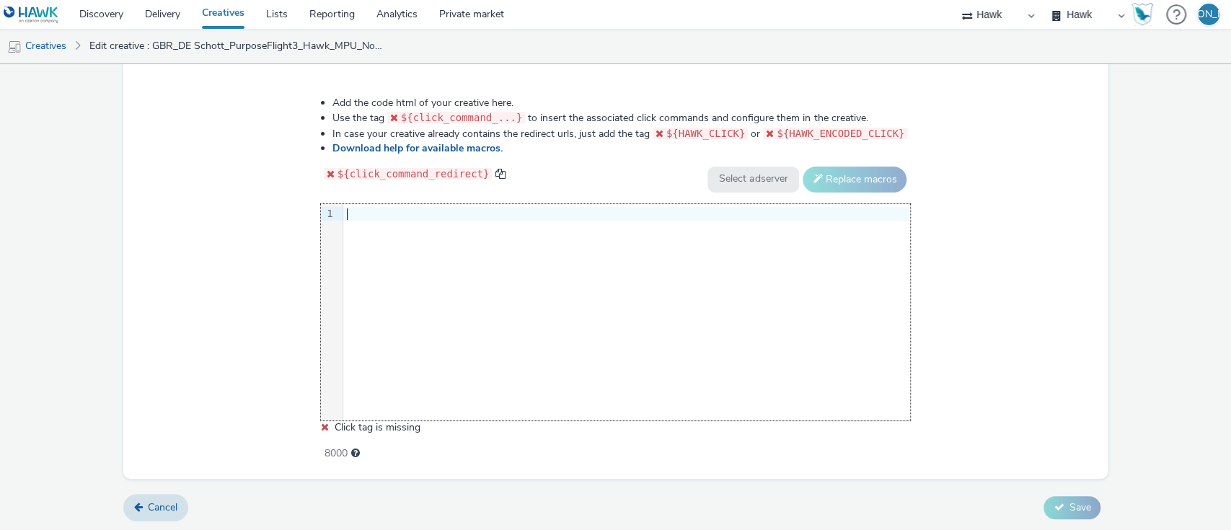
click at [624, 225] on div "9 1 ›" at bounding box center [616, 312] width 590 height 216
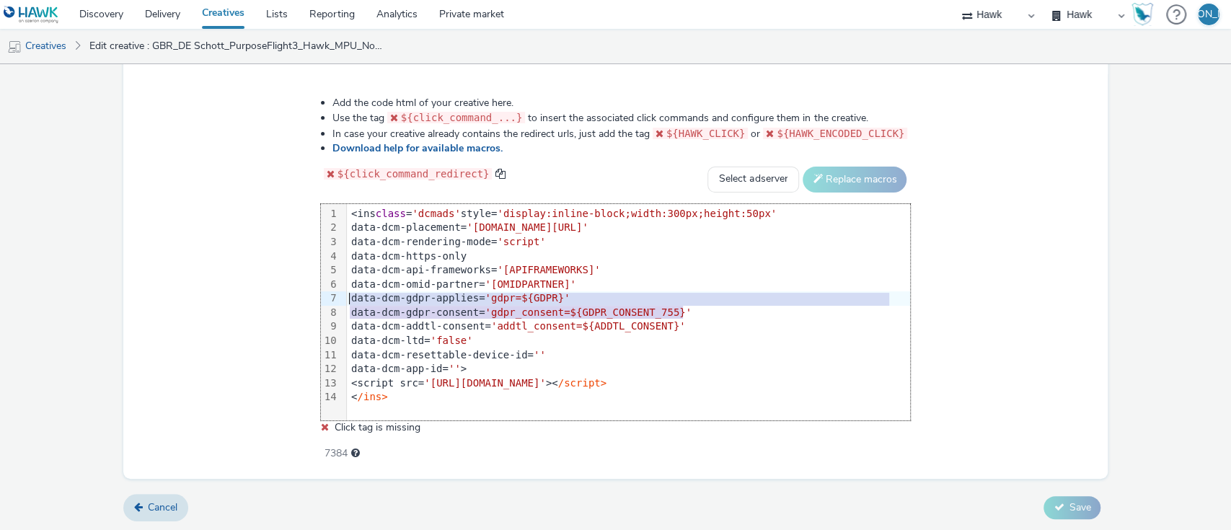
drag, startPoint x: 714, startPoint y: 306, endPoint x: 321, endPoint y: 302, distance: 392.9
click at [321, 302] on div "Add the code html of your creative here. Use the tag ${click_command_...} to in…" at bounding box center [615, 271] width 693 height 370
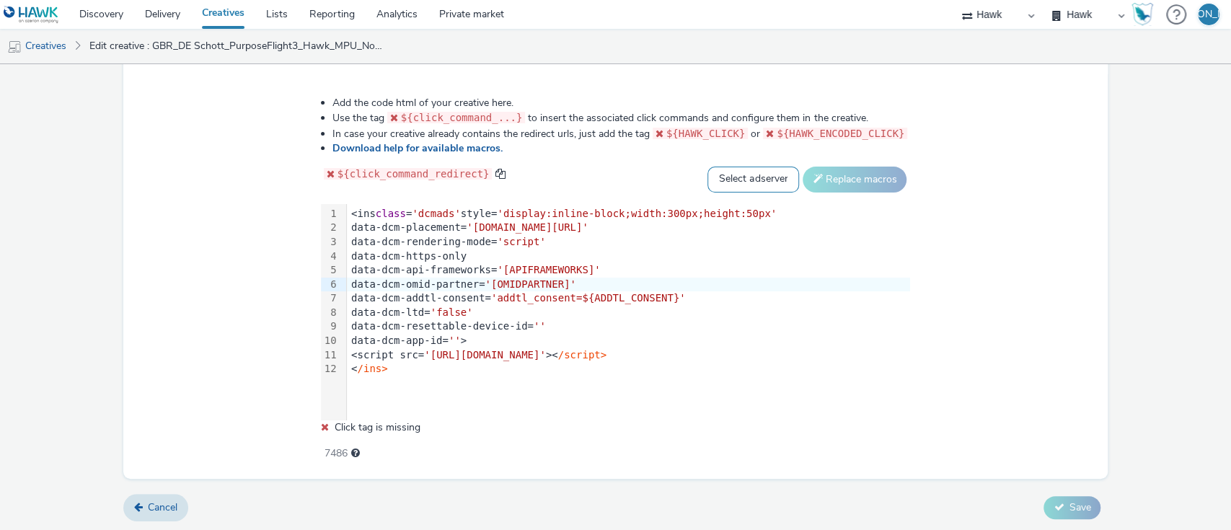
click at [711, 169] on select "Select adserver Sizmek DCM Adform Sting" at bounding box center [753, 180] width 92 height 26
select select "dcm"
click at [707, 167] on select "Select adserver Sizmek DCM Adform Sting" at bounding box center [753, 180] width 92 height 26
click at [824, 174] on button "Replace macros" at bounding box center [854, 180] width 104 height 26
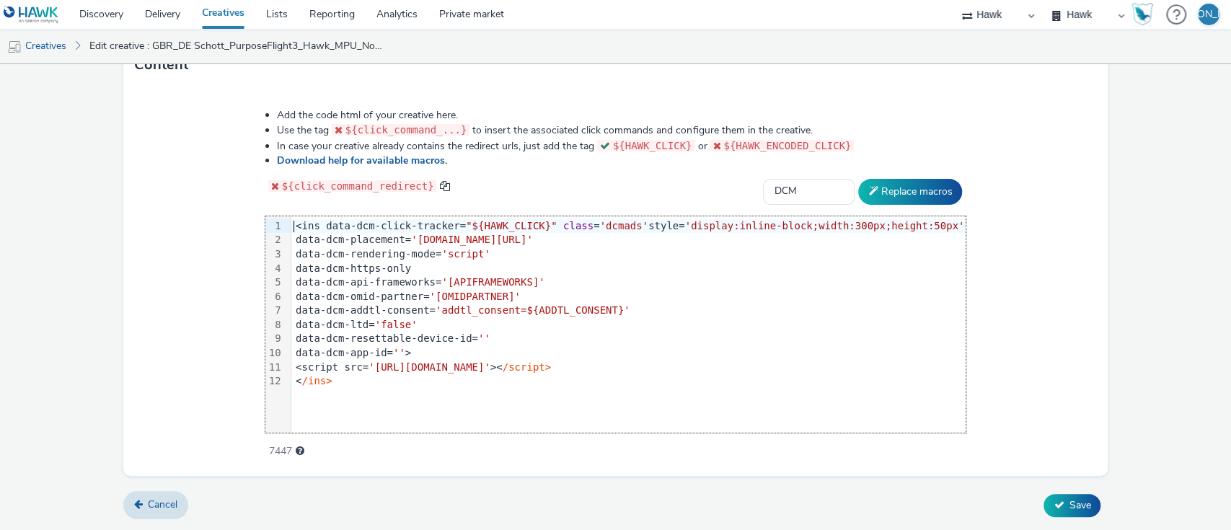
scroll to position [752, 0]
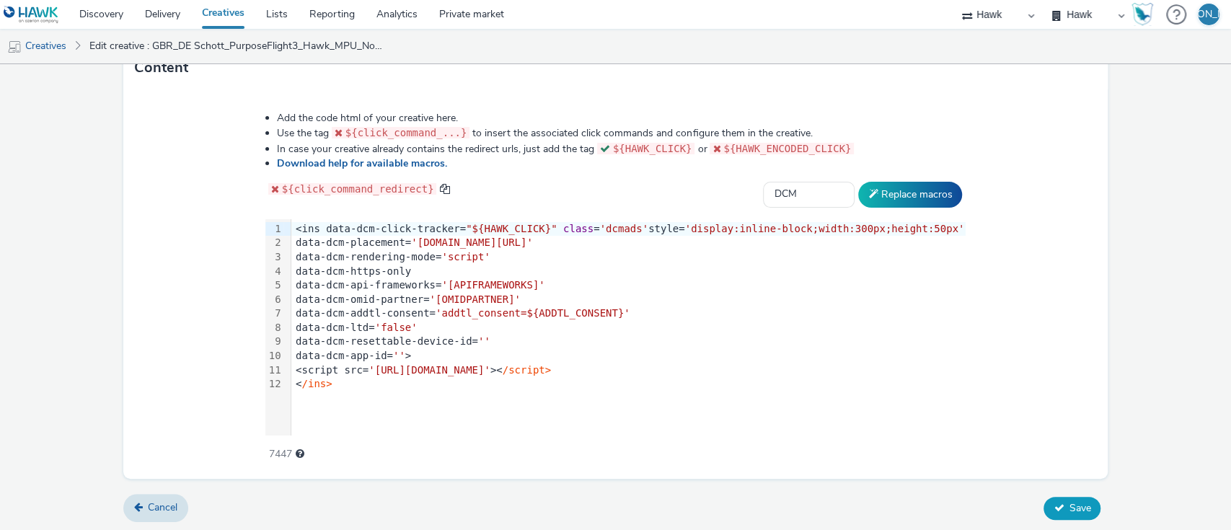
click at [1053, 503] on icon at bounding box center [1058, 507] width 10 height 10
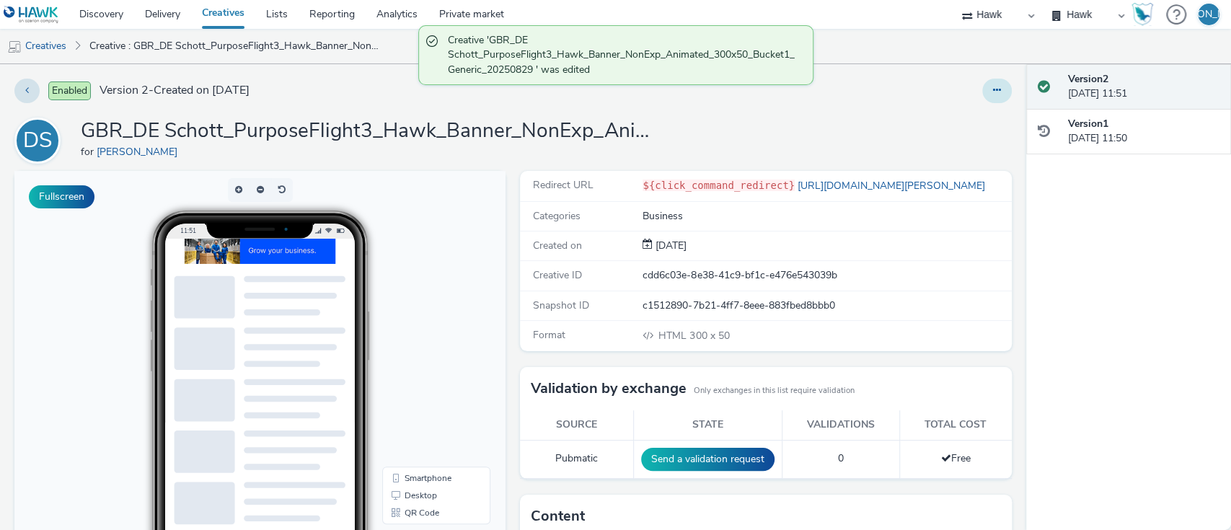
click at [982, 100] on button at bounding box center [997, 91] width 30 height 25
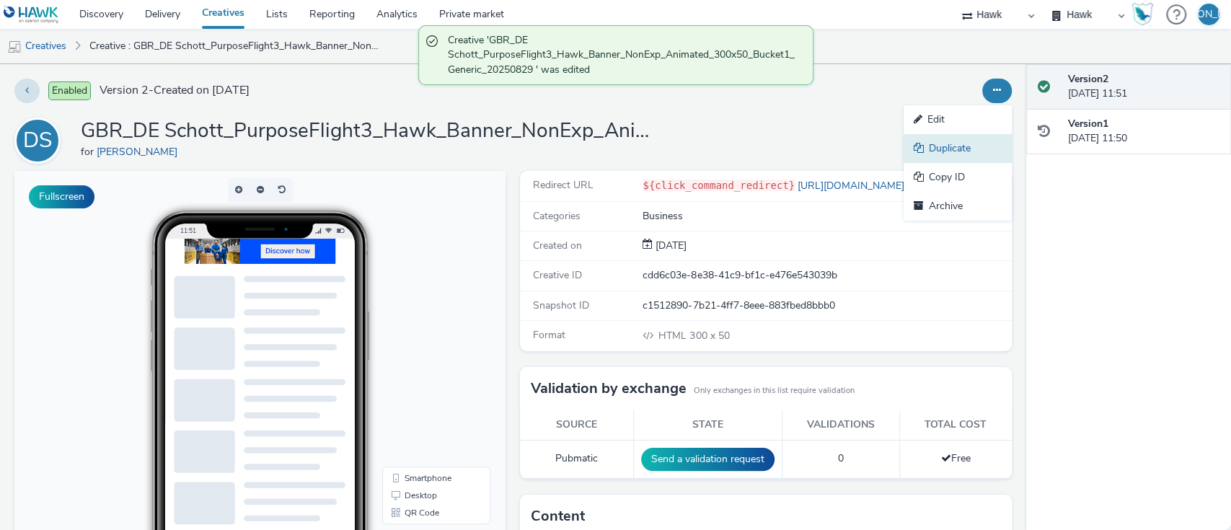
click at [971, 153] on link "Duplicate" at bounding box center [957, 148] width 108 height 29
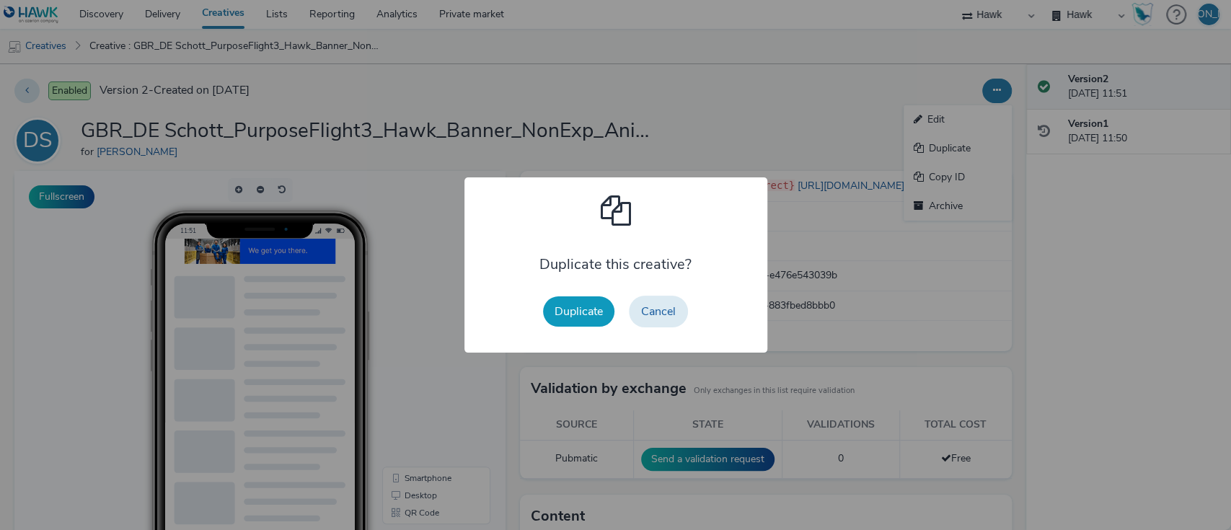
click at [568, 322] on button "Duplicate" at bounding box center [578, 311] width 71 height 30
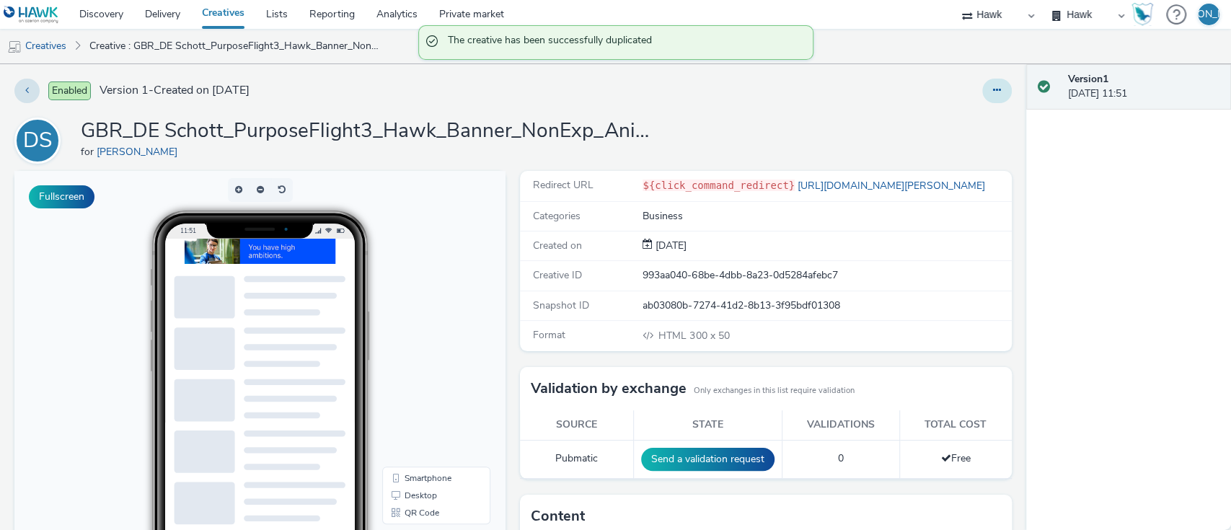
click at [986, 86] on button at bounding box center [997, 91] width 30 height 25
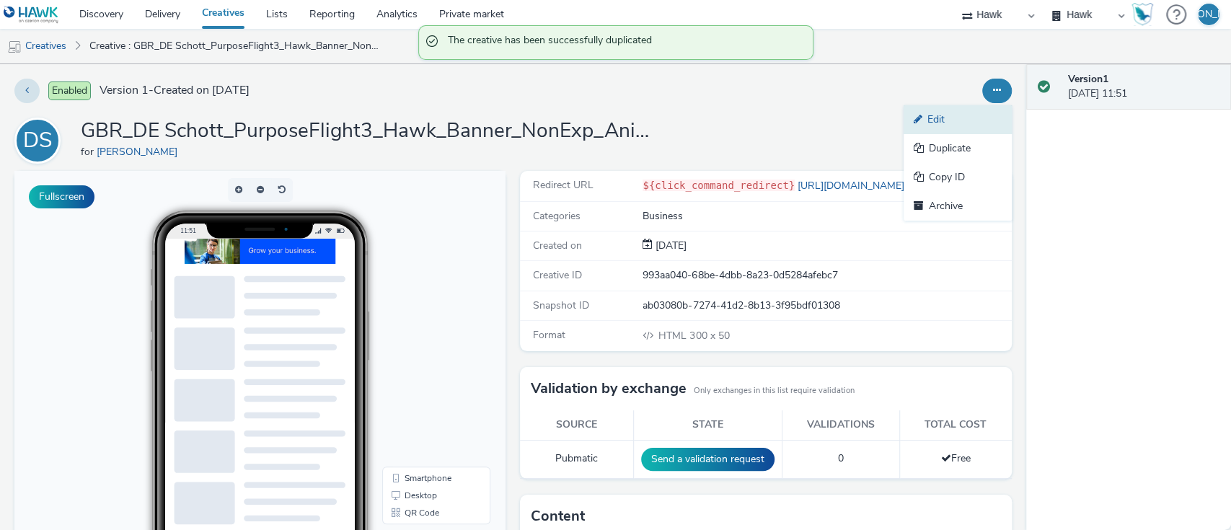
click at [982, 107] on link "Edit" at bounding box center [957, 119] width 108 height 29
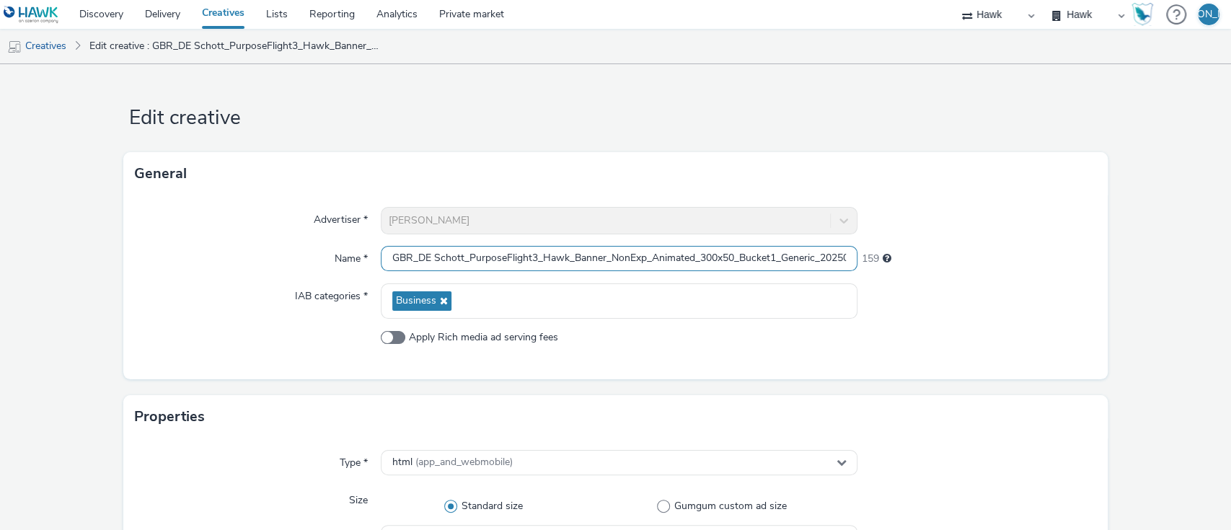
click at [773, 251] on input "GBR_DE Schott_PurposeFlight3_Hawk_Banner_NonExp_Animated_300x50_Bucket1_Generic…" at bounding box center [619, 258] width 477 height 25
drag, startPoint x: 776, startPoint y: 252, endPoint x: 928, endPoint y: 284, distance: 154.7
click at [928, 284] on div "Advertiser * [PERSON_NAME] Name * GBR_DE Schott_PurposeFlight3_Hawk_Banner_NonE…" at bounding box center [615, 287] width 985 height 184
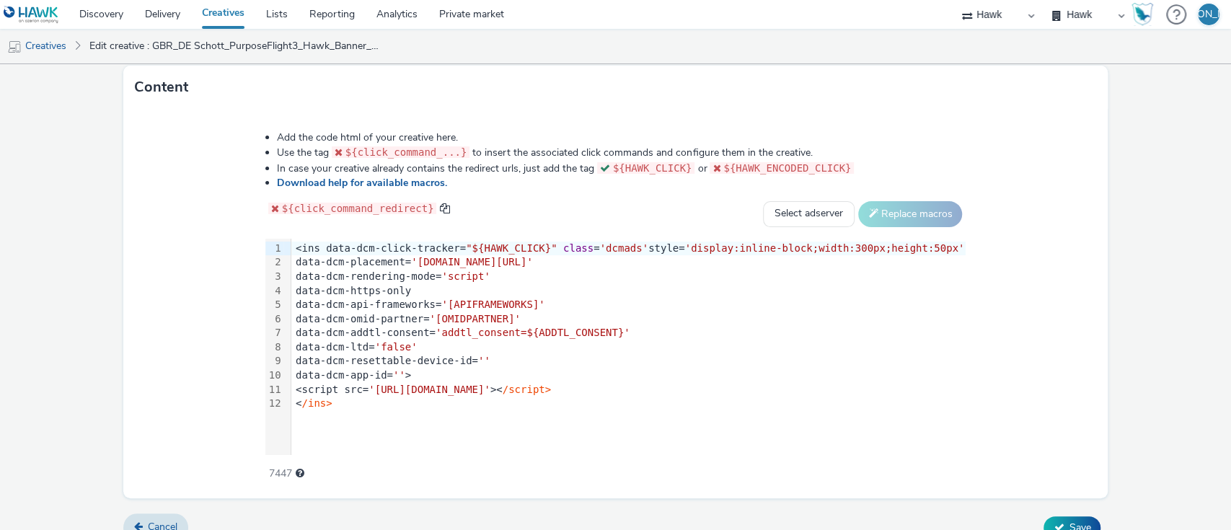
scroll to position [752, 0]
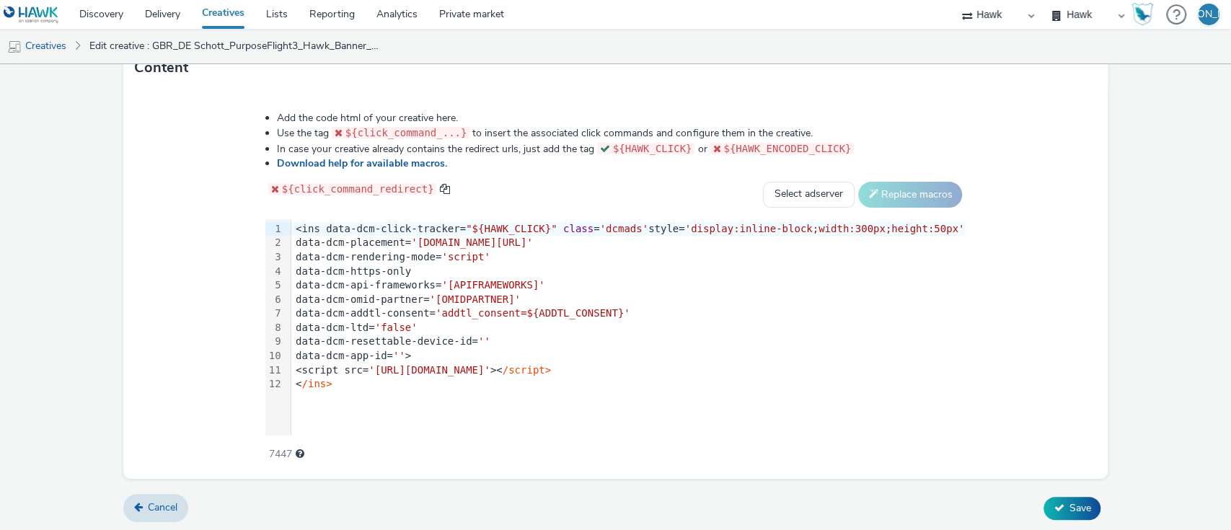
type input "GBR_DE Schott_PurposeFlight3_Hawk_Banner_NonExp_Animated_300x50_Bucket2_Generic…"
drag, startPoint x: 313, startPoint y: 228, endPoint x: 452, endPoint y: 489, distance: 295.7
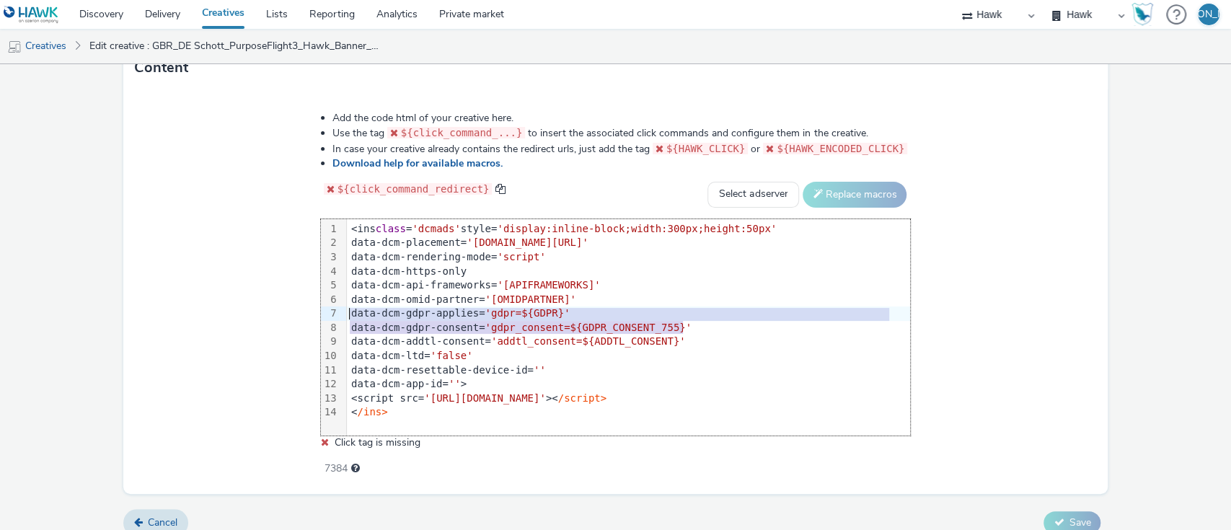
drag, startPoint x: 695, startPoint y: 326, endPoint x: 350, endPoint y: 308, distance: 345.8
click at [350, 308] on div "<ins class = 'dcmads' style= 'display:inline-block;width:300px;height:50px' dat…" at bounding box center [628, 320] width 563 height 203
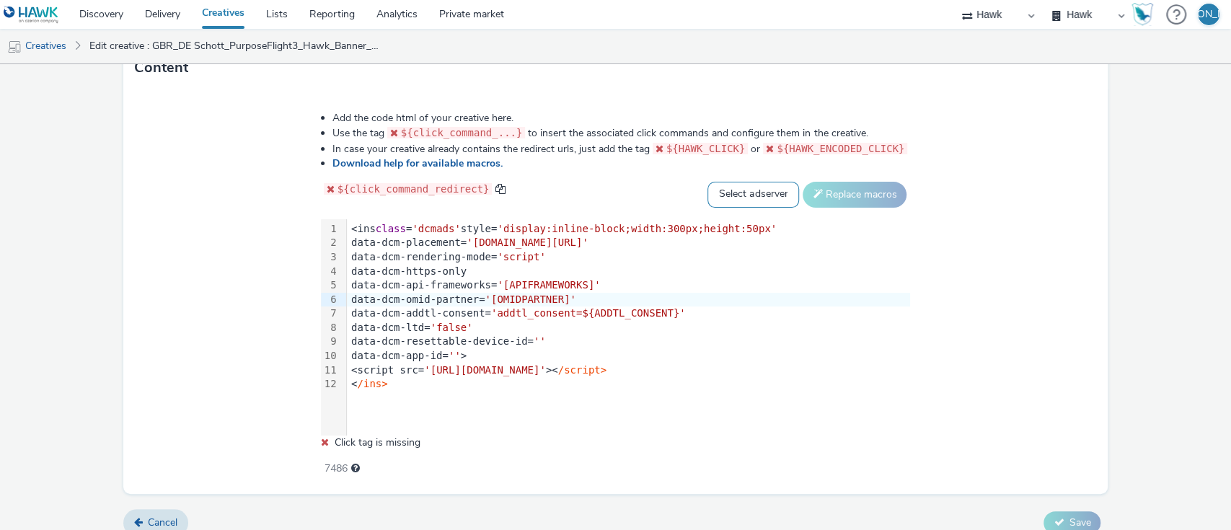
click at [722, 198] on select "Select adserver Sizmek DCM Adform Sting" at bounding box center [753, 195] width 92 height 26
select select "dcm"
click at [707, 182] on select "Select adserver Sizmek DCM Adform Sting" at bounding box center [753, 195] width 92 height 26
click at [825, 190] on button "Replace macros" at bounding box center [854, 195] width 104 height 26
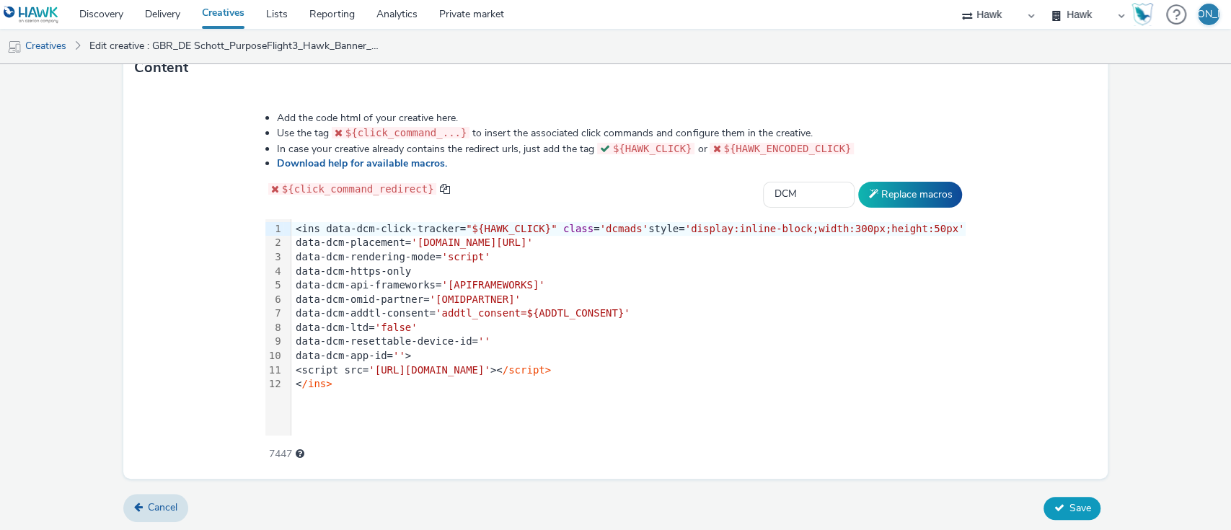
click at [1050, 499] on button "Save" at bounding box center [1071, 508] width 57 height 23
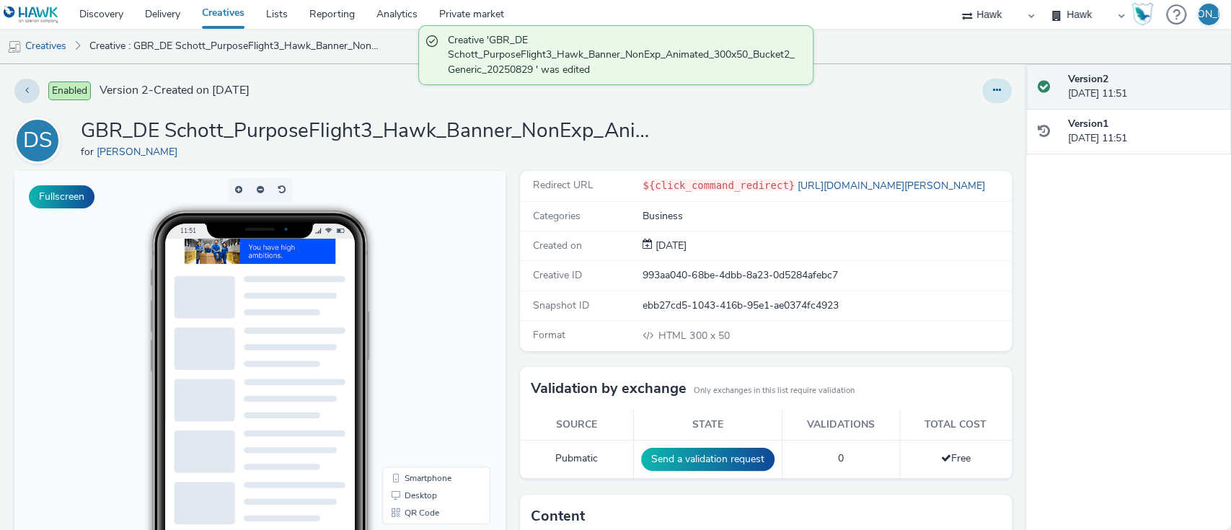
click at [993, 95] on icon at bounding box center [997, 90] width 8 height 10
click at [963, 147] on link "Duplicate" at bounding box center [957, 148] width 108 height 29
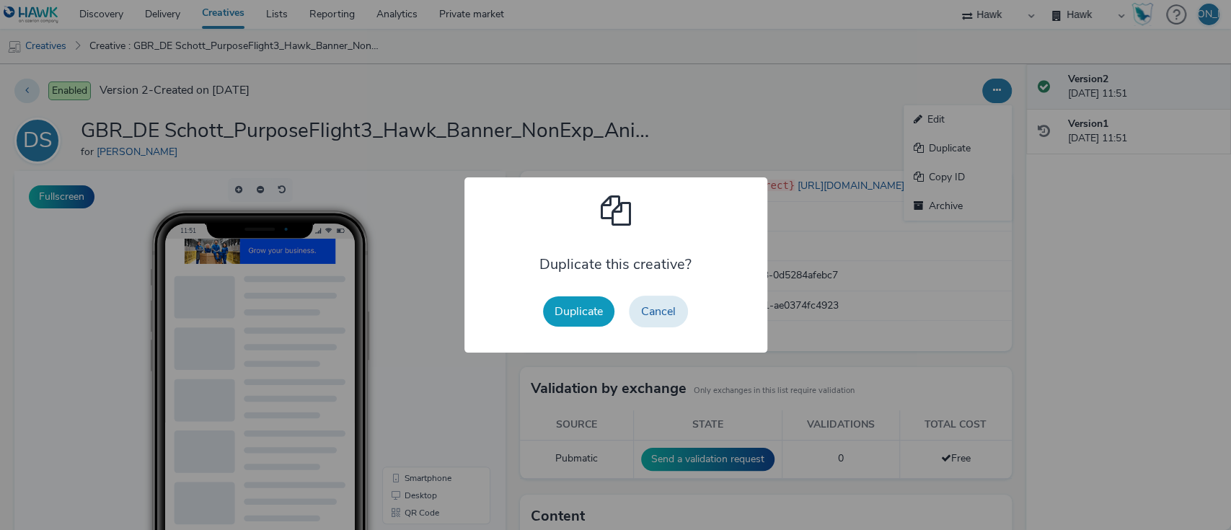
click at [577, 313] on button "Duplicate" at bounding box center [578, 311] width 71 height 30
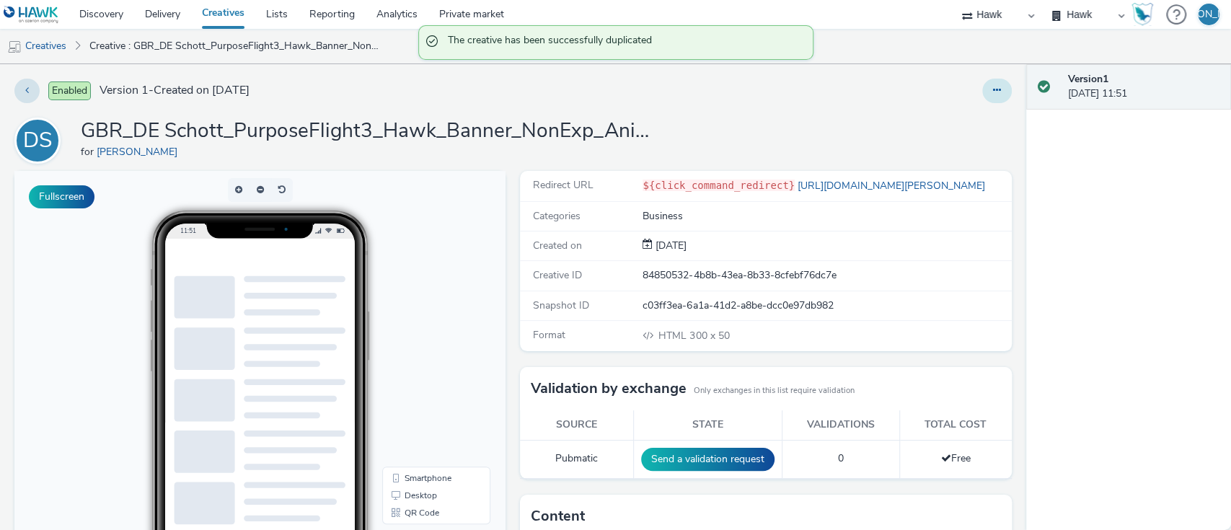
click at [982, 95] on button at bounding box center [997, 91] width 30 height 25
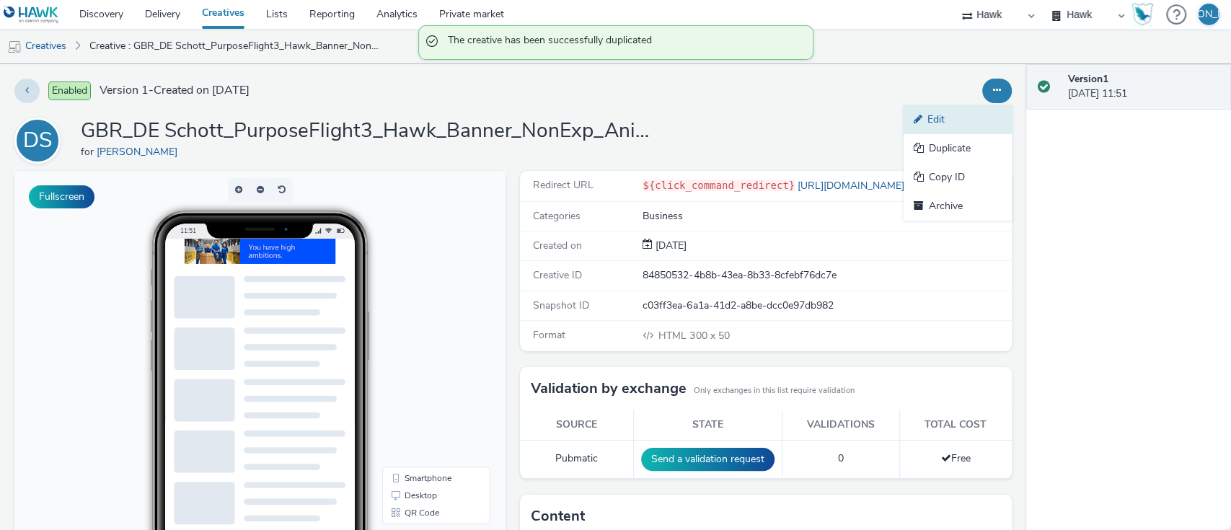
click at [950, 118] on link "Edit" at bounding box center [957, 119] width 108 height 29
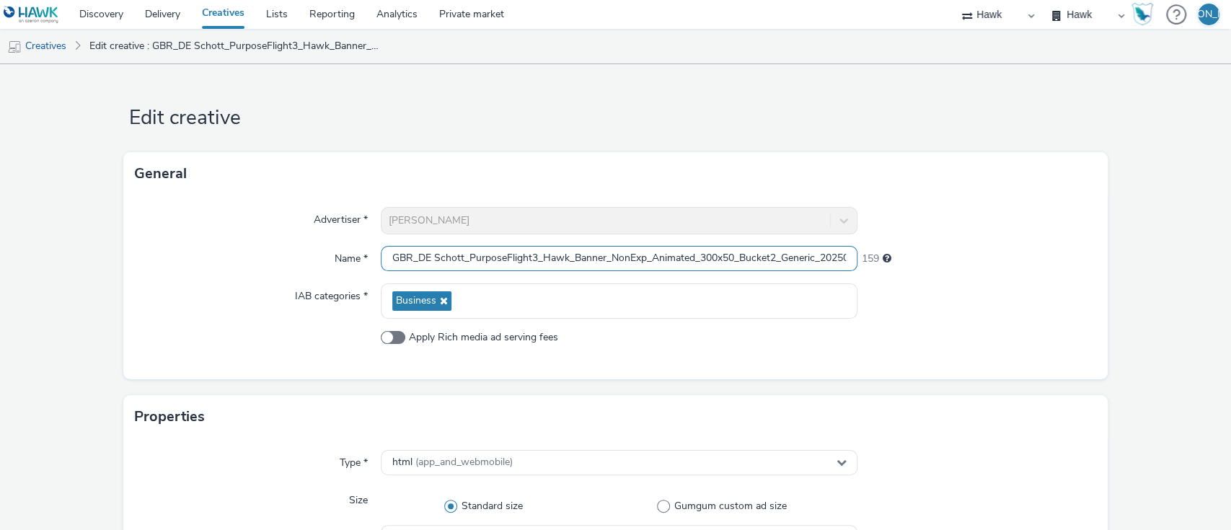
click at [769, 260] on input "GBR_DE Schott_PurposeFlight3_Hawk_Banner_NonExp_Animated_300x50_Bucket2_Generic…" at bounding box center [619, 258] width 477 height 25
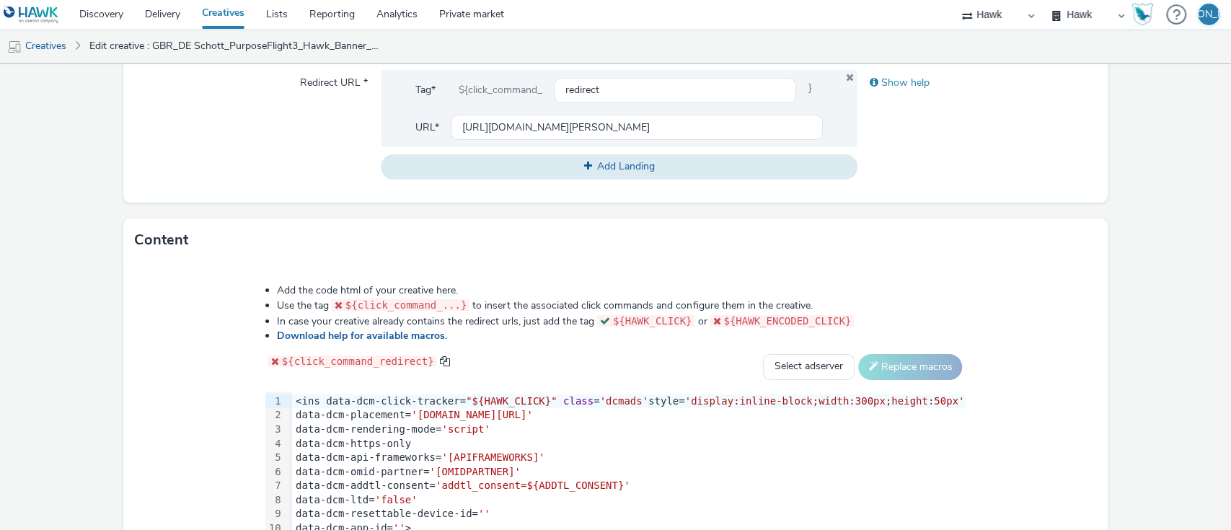
scroll to position [752, 0]
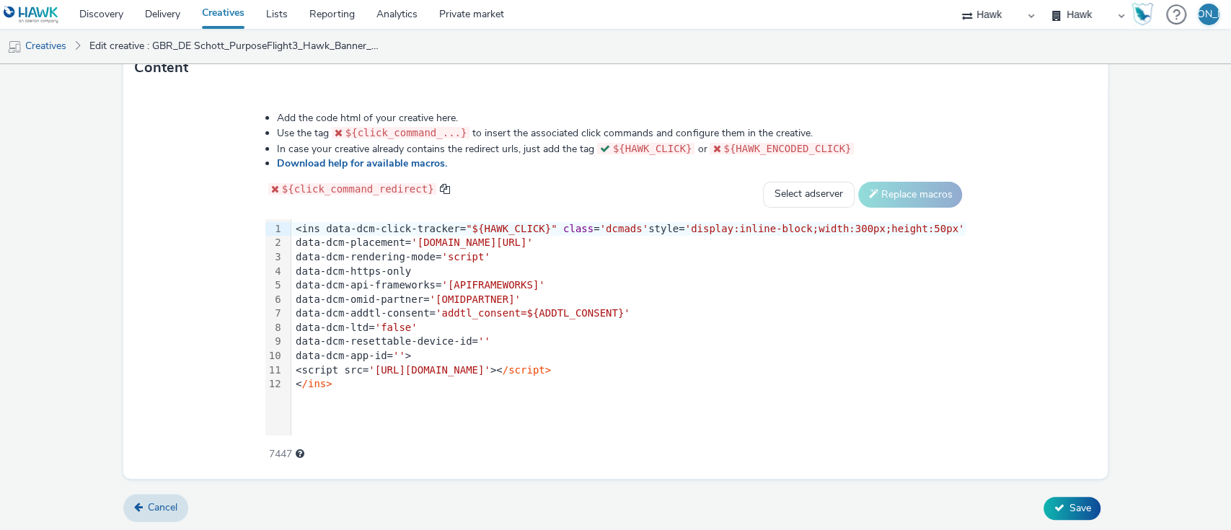
type input "GBR_DE Schott_PurposeFlight3_Hawk_Banner_NonExp_Animated_300x50_Bucket3_Generic…"
drag, startPoint x: 465, startPoint y: 399, endPoint x: 456, endPoint y: 384, distance: 17.8
click at [456, 384] on div "99 1 2 3 4 5 6 7 8 9 10 11 12 › <ins data-dcm-click-tracker= "${HAWK_CLICK}" cl…" at bounding box center [615, 327] width 701 height 216
drag, startPoint x: 456, startPoint y: 384, endPoint x: 267, endPoint y: -66, distance: 487.2
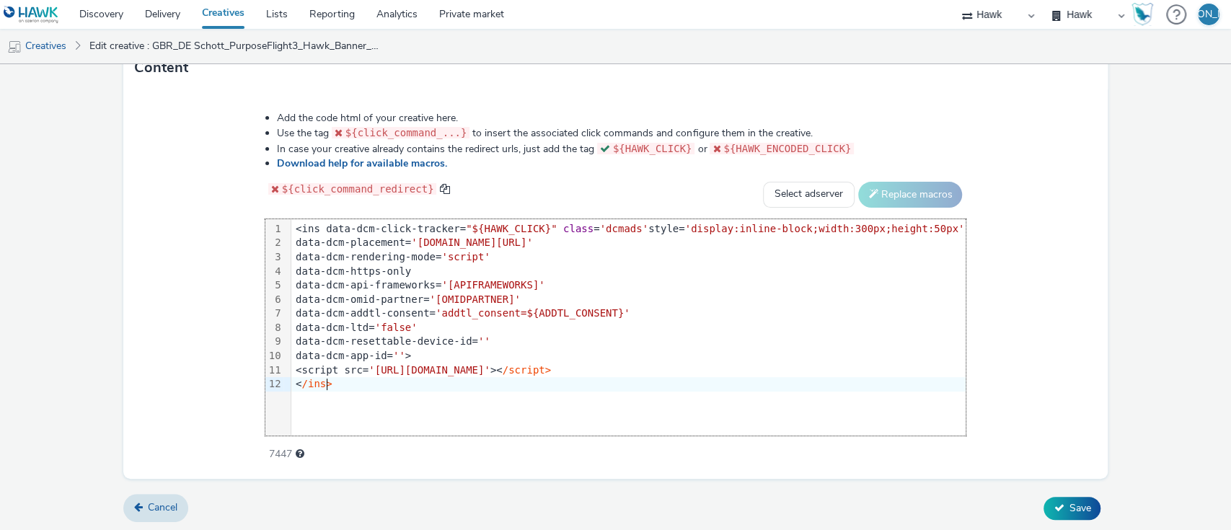
click at [267, 0] on html "Discovery Delivery Creatives Lists Reporting Analytics Private market Hawk Hawk…" at bounding box center [615, 265] width 1231 height 530
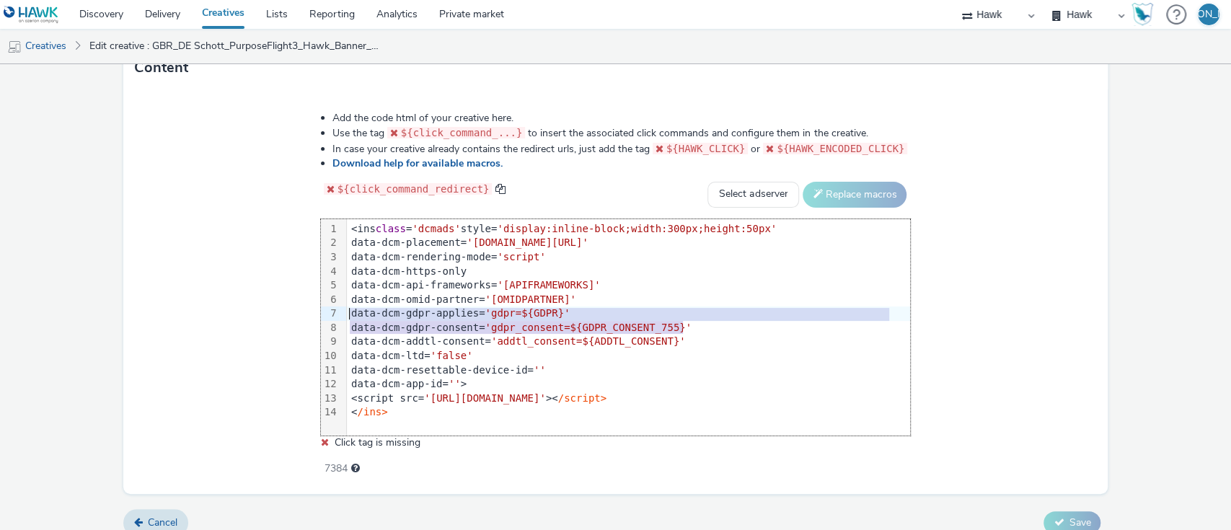
drag, startPoint x: 696, startPoint y: 326, endPoint x: 340, endPoint y: 306, distance: 356.0
click at [340, 306] on div "99 1 2 3 4 5 6 7 8 9 10 11 12 13 14 › <ins class = 'dcmads' style= 'display:inl…" at bounding box center [616, 327] width 590 height 216
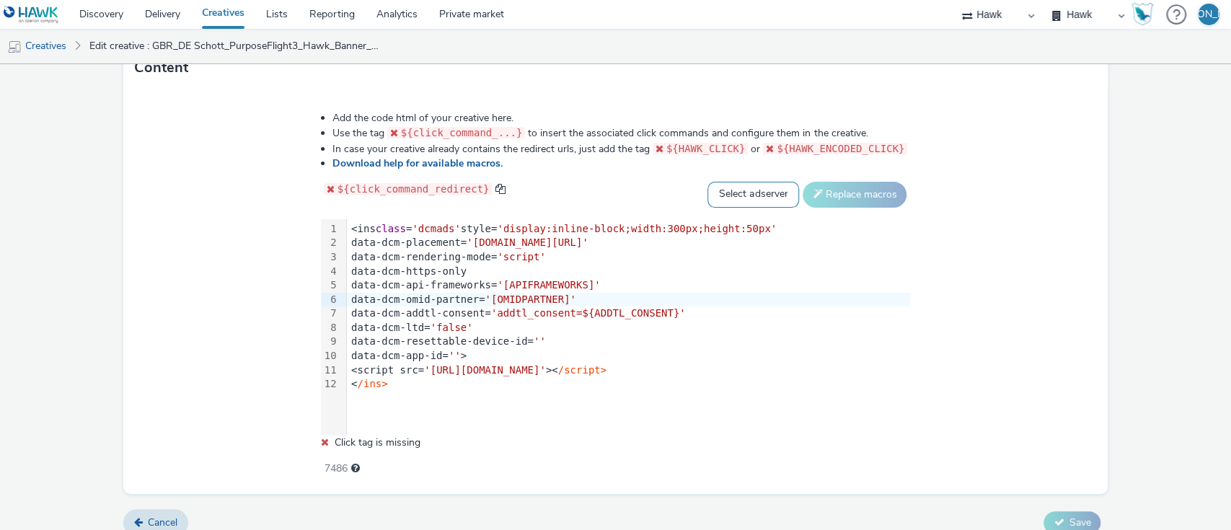
click at [755, 190] on select "Select adserver Sizmek DCM Adform Sting" at bounding box center [753, 195] width 92 height 26
select select "dcm"
click at [707, 182] on select "Select adserver Sizmek DCM Adform Sting" at bounding box center [753, 195] width 92 height 26
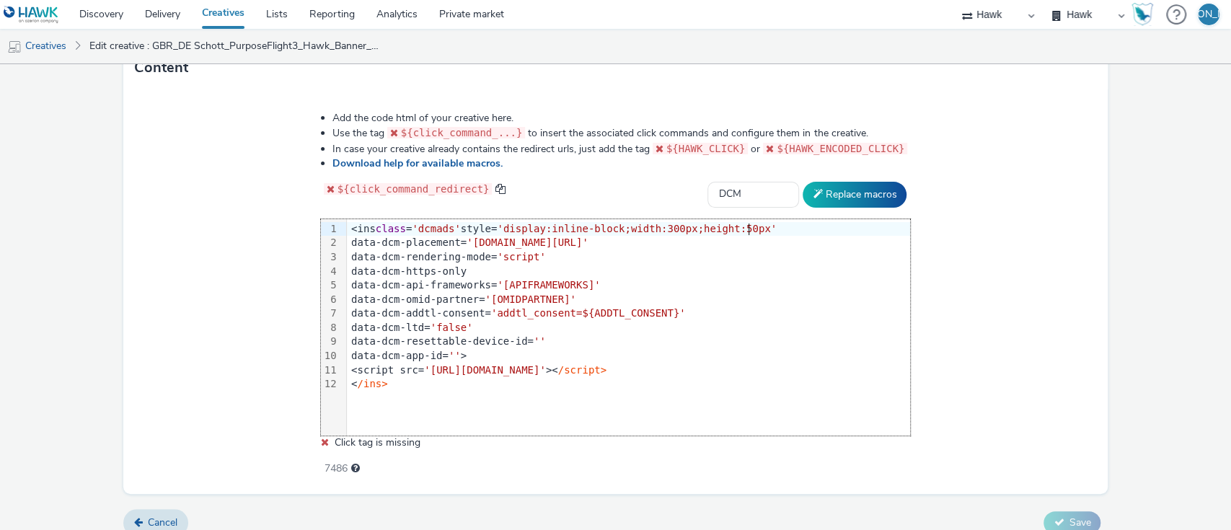
click at [799, 213] on div "Add the code html of your creative here. Use the tag ${click_command_...} to in…" at bounding box center [615, 286] width 693 height 370
click at [820, 197] on button "Replace macros" at bounding box center [854, 195] width 104 height 26
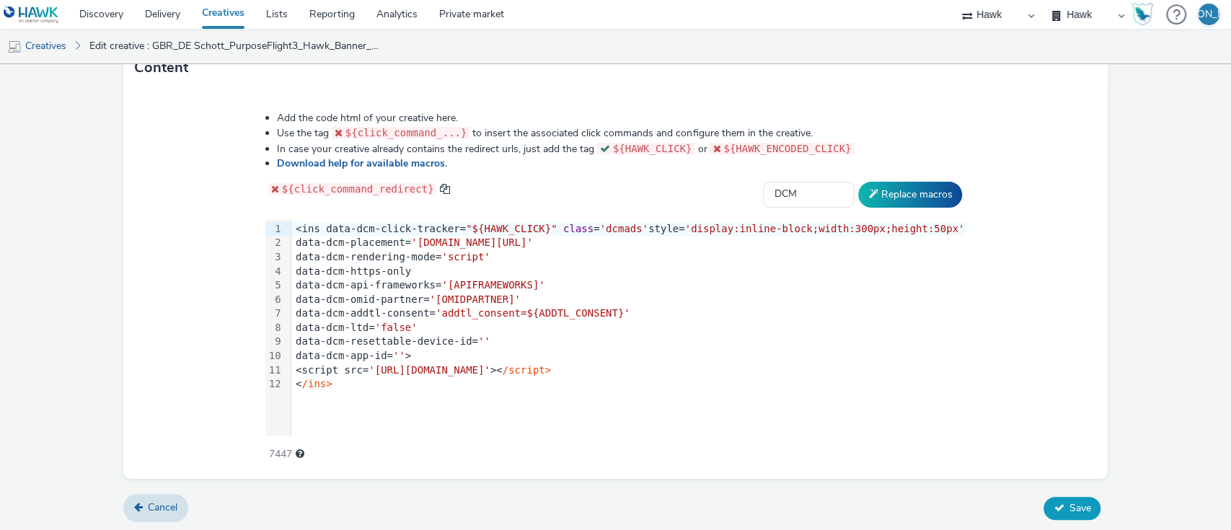
click at [1050, 503] on button "Save" at bounding box center [1071, 508] width 57 height 23
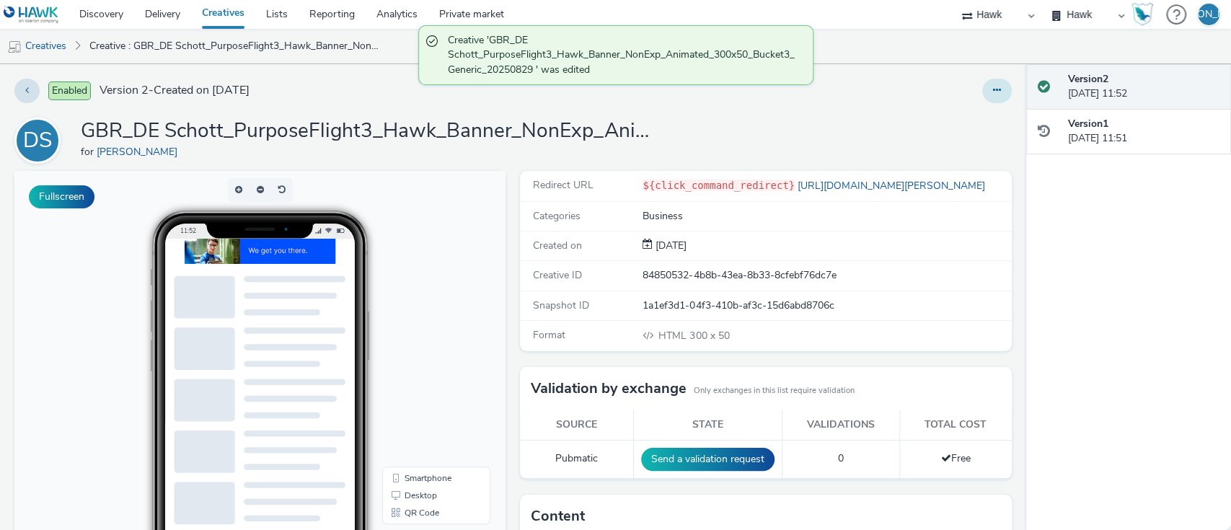
click at [985, 79] on button at bounding box center [997, 91] width 30 height 25
click at [946, 141] on link "Duplicate" at bounding box center [957, 148] width 108 height 29
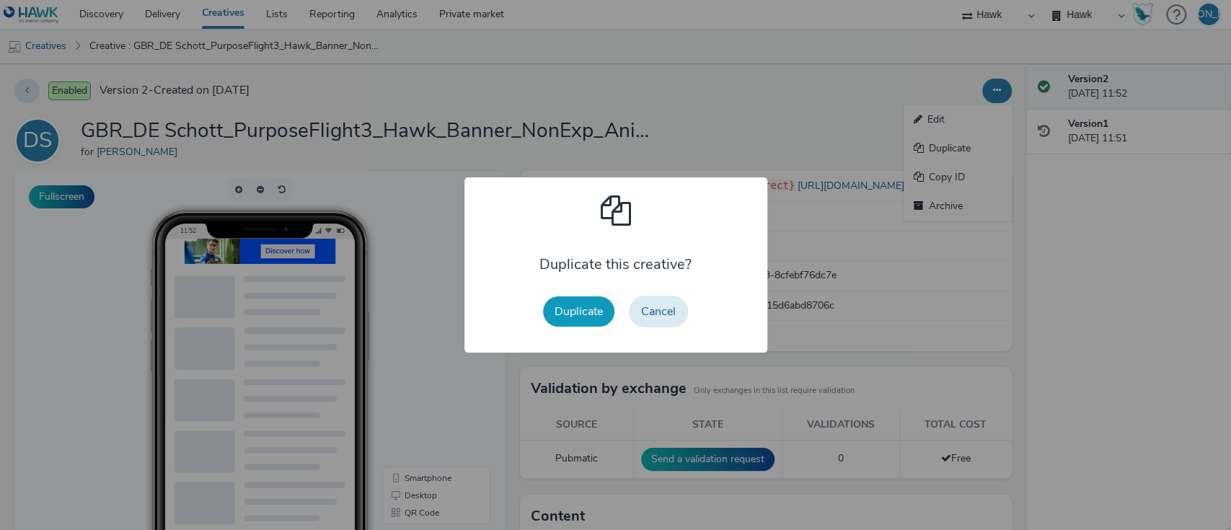
click at [577, 306] on button "Duplicate" at bounding box center [578, 311] width 71 height 30
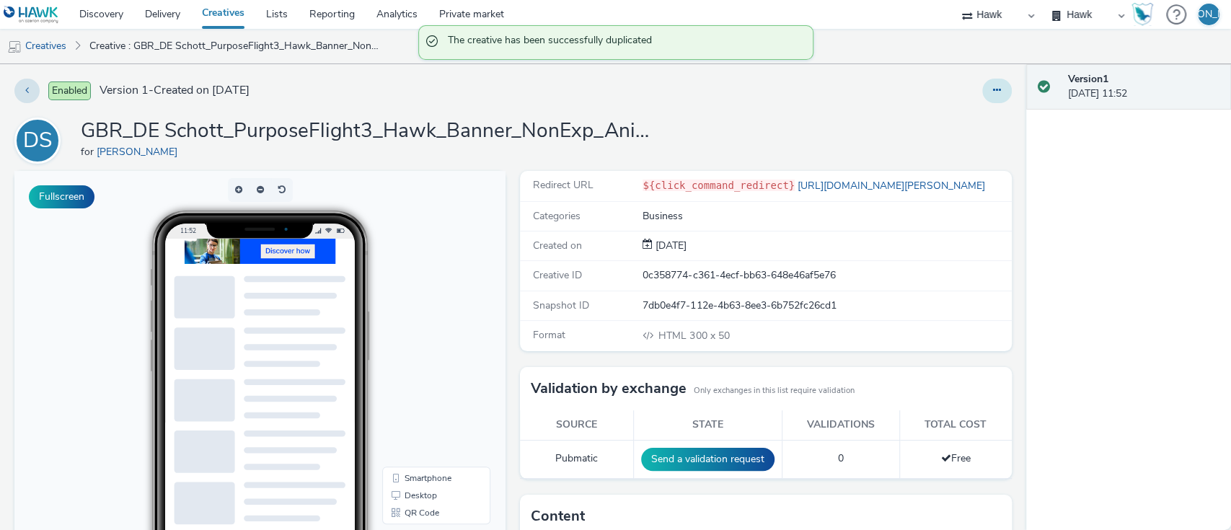
click at [982, 99] on button at bounding box center [997, 91] width 30 height 25
click at [977, 110] on link "Edit" at bounding box center [957, 119] width 108 height 29
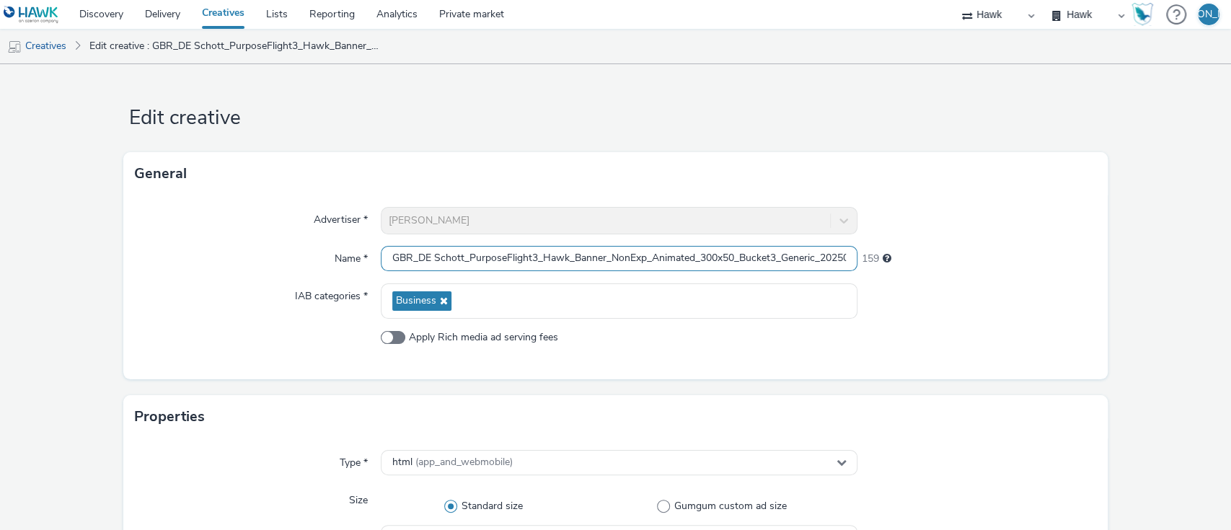
click at [708, 247] on input "GBR_DE Schott_PurposeFlight3_Hawk_Banner_NonExp_Animated_300x50_Bucket3_Generic…" at bounding box center [619, 258] width 477 height 25
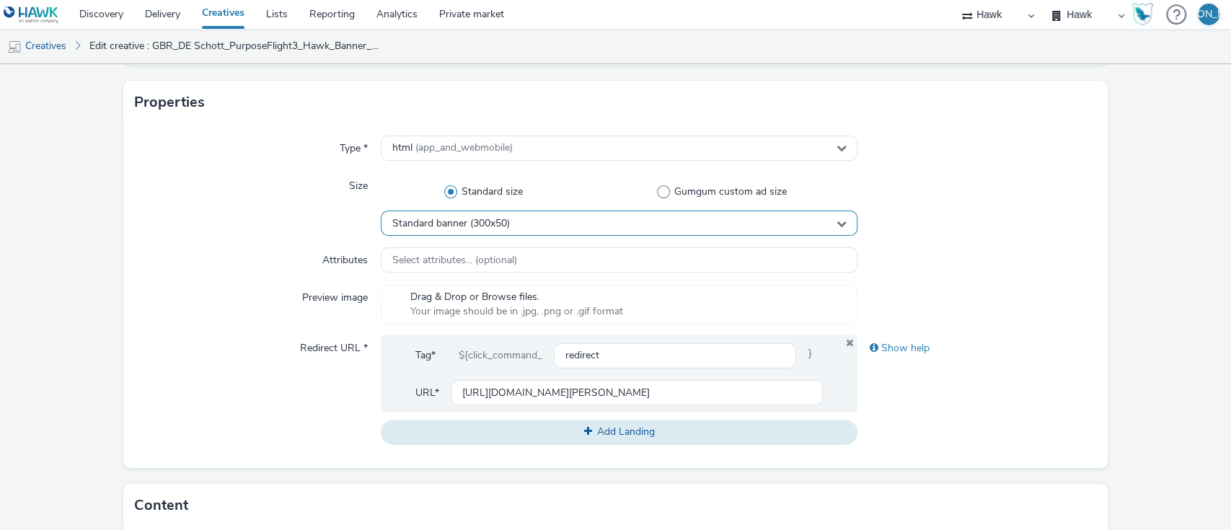
type input "GBR_DE Schott_PurposeFlight3_Hawk_Banner_NonExp_Animated_160x600_Bucket1_Generi…"
click at [487, 216] on div "Standard banner (300x50)" at bounding box center [619, 222] width 477 height 25
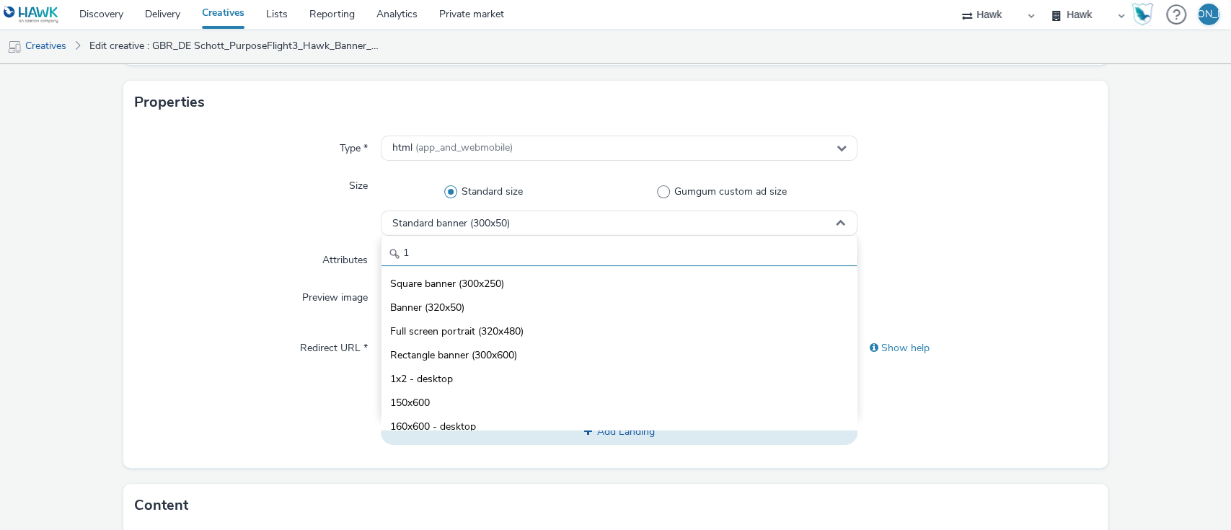
click at [499, 257] on input "1" at bounding box center [619, 253] width 476 height 25
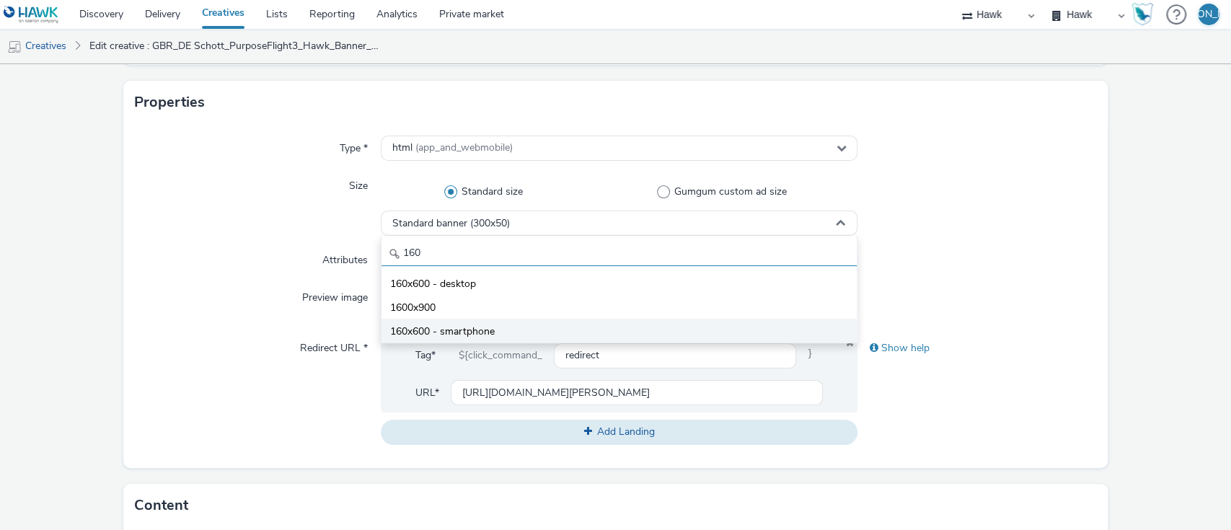
type input "160"
click at [502, 324] on li "160x600 - smartphone" at bounding box center [619, 331] width 476 height 24
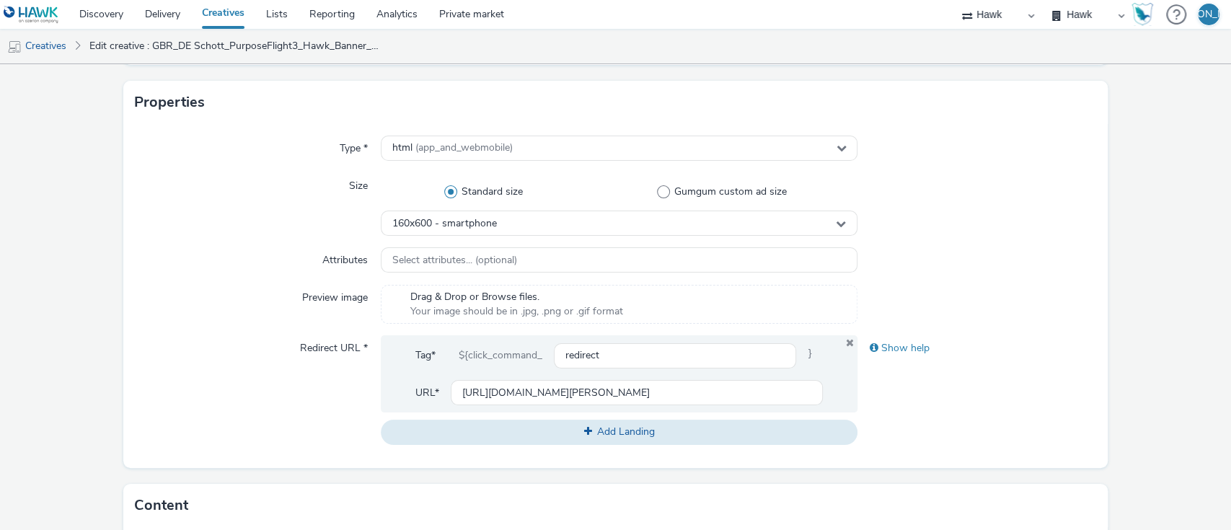
scroll to position [752, 0]
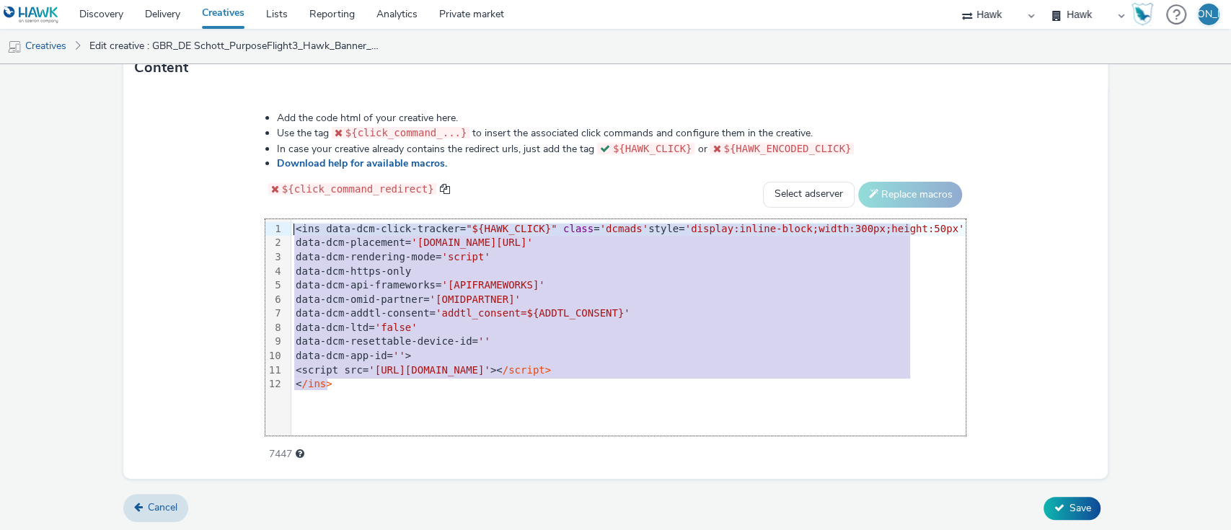
drag, startPoint x: 363, startPoint y: 390, endPoint x: 115, endPoint y: 66, distance: 407.8
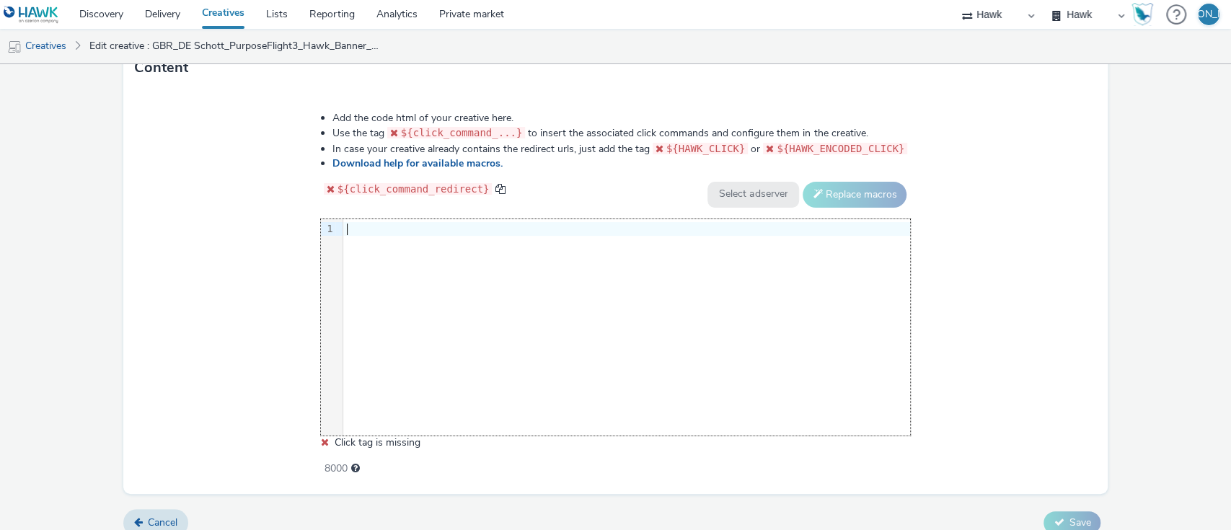
click at [604, 249] on div "9 1 ›" at bounding box center [616, 327] width 590 height 216
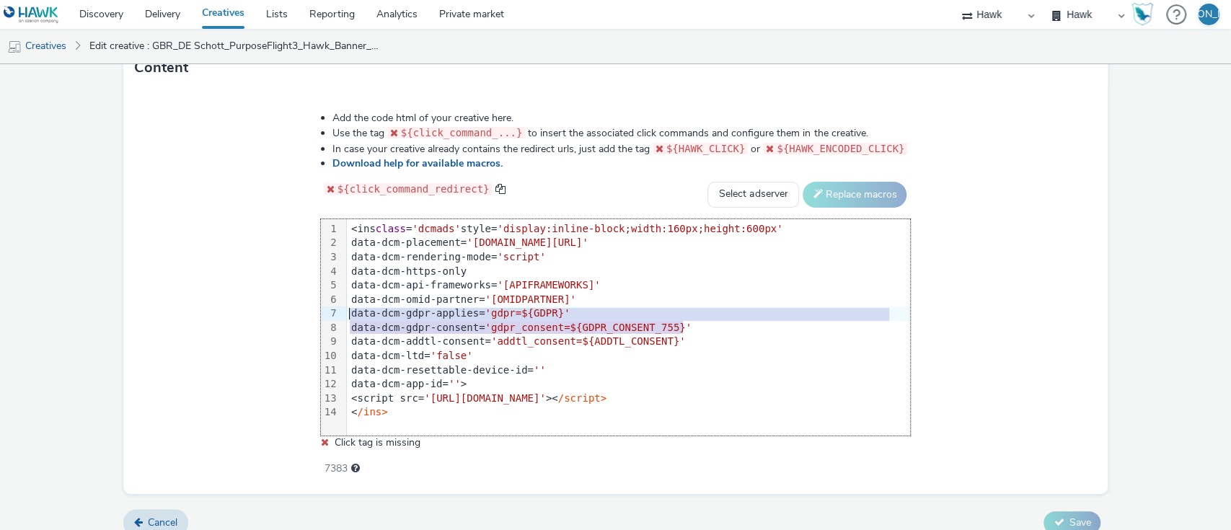
drag, startPoint x: 692, startPoint y: 320, endPoint x: 287, endPoint y: 311, distance: 405.2
click at [287, 311] on div "Add the code html of your creative here. Use the tag ${click_command_...} to in…" at bounding box center [615, 286] width 693 height 370
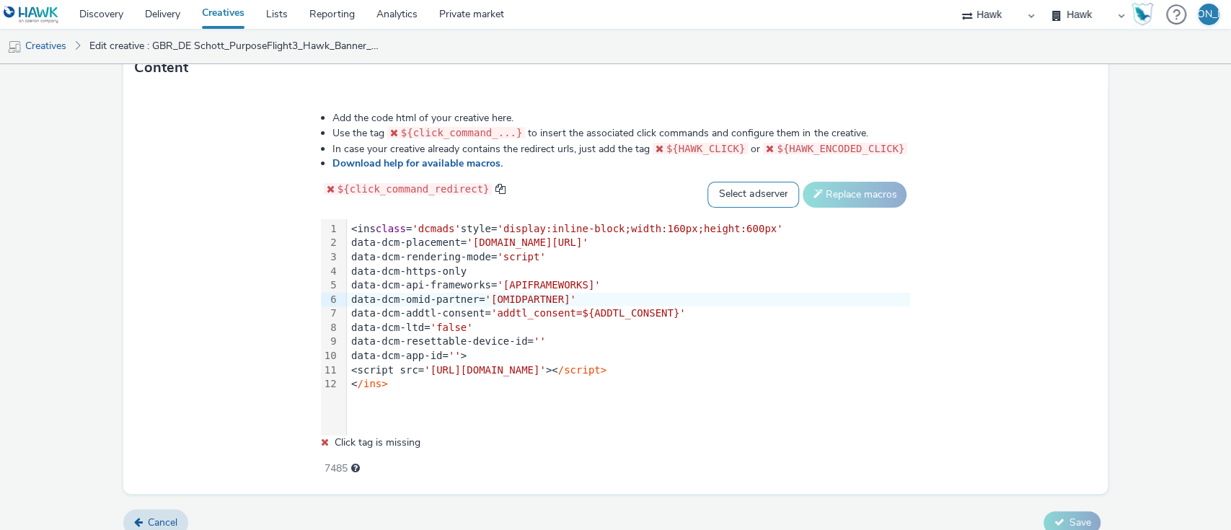
click at [750, 185] on select "Select adserver Sizmek DCM Adform Sting" at bounding box center [753, 195] width 92 height 26
select select "dcm"
click at [707, 182] on select "Select adserver Sizmek DCM Adform Sting" at bounding box center [753, 195] width 92 height 26
click at [838, 187] on button "Replace macros" at bounding box center [854, 195] width 104 height 26
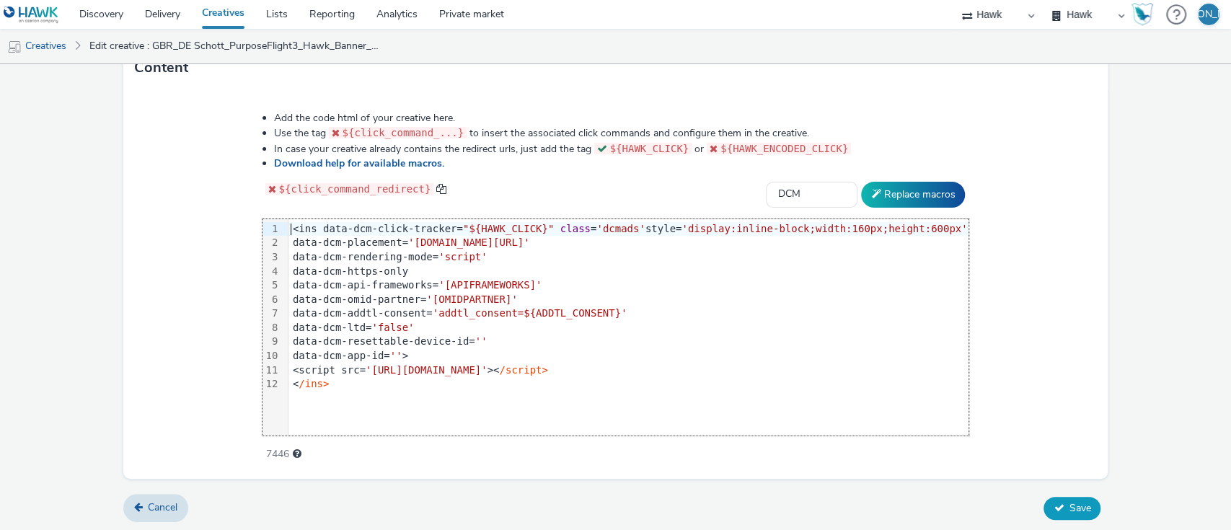
click at [1053, 502] on icon at bounding box center [1058, 507] width 10 height 10
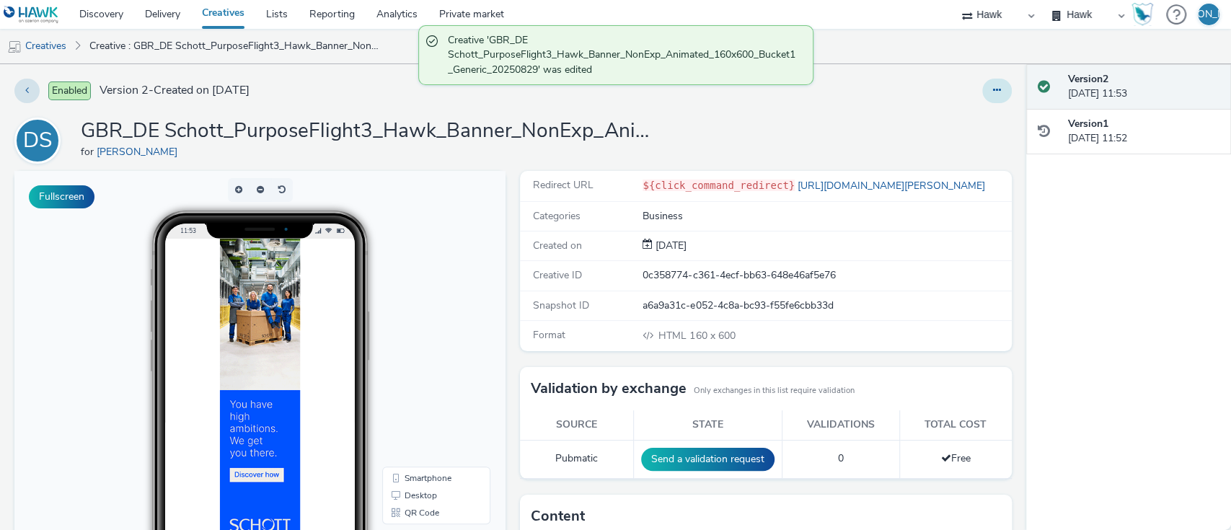
click at [993, 89] on icon at bounding box center [997, 90] width 8 height 10
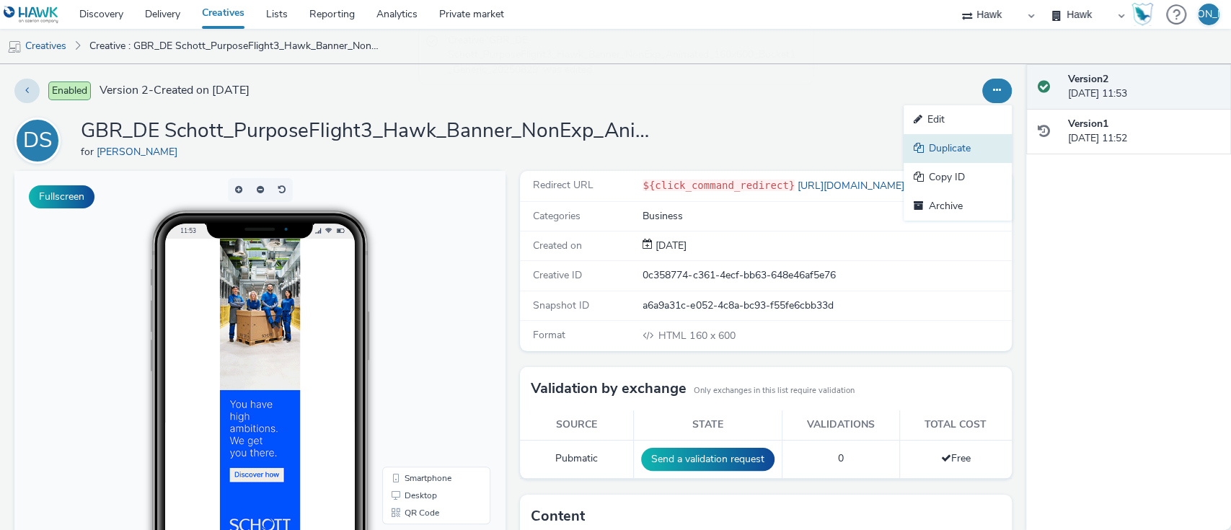
click at [947, 147] on link "Duplicate" at bounding box center [957, 148] width 108 height 29
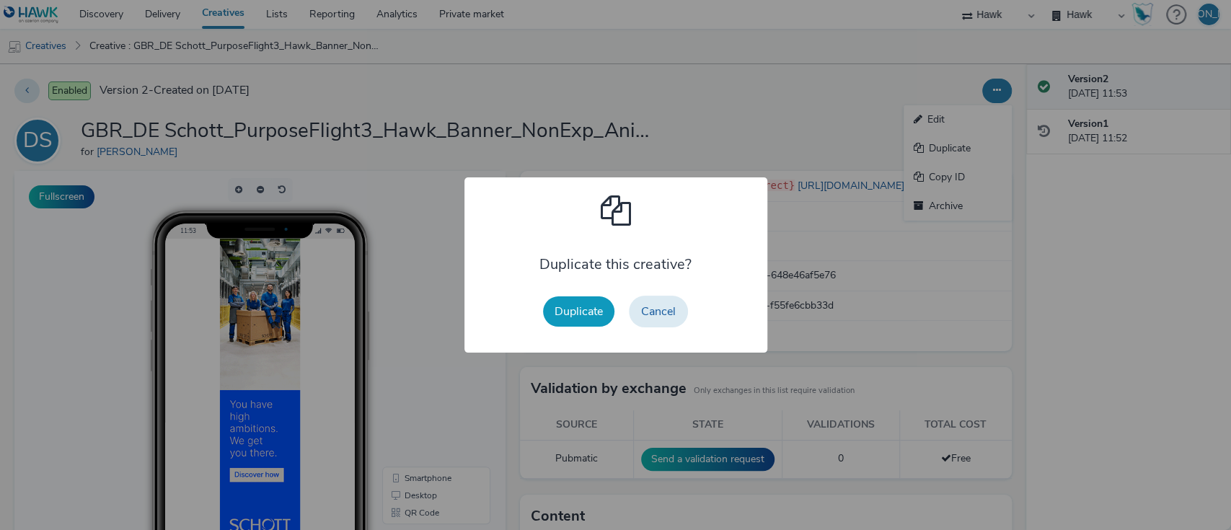
click at [573, 301] on button "Duplicate" at bounding box center [578, 311] width 71 height 30
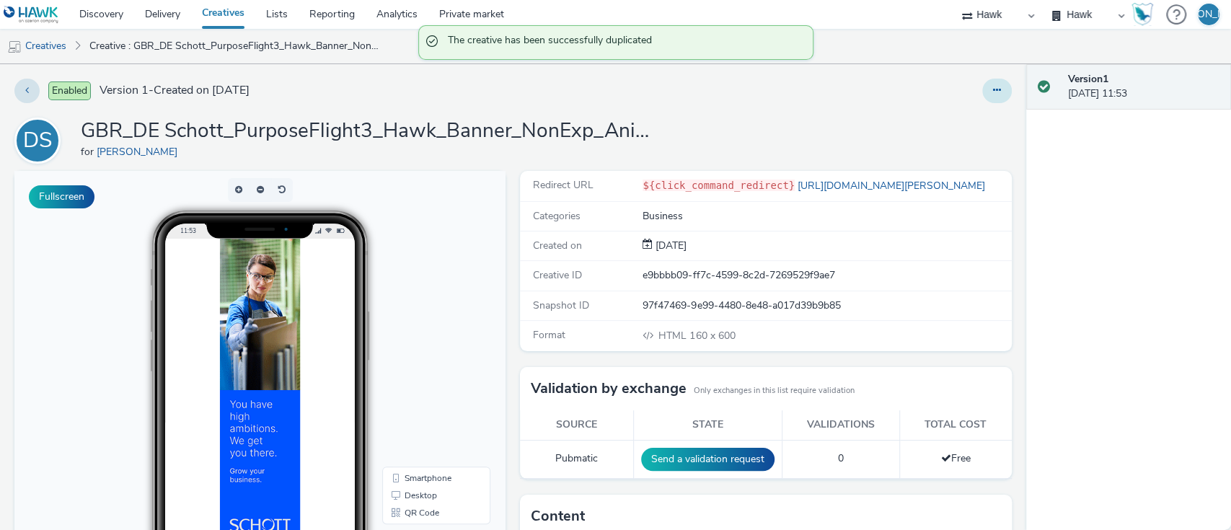
click at [988, 84] on button at bounding box center [997, 91] width 30 height 25
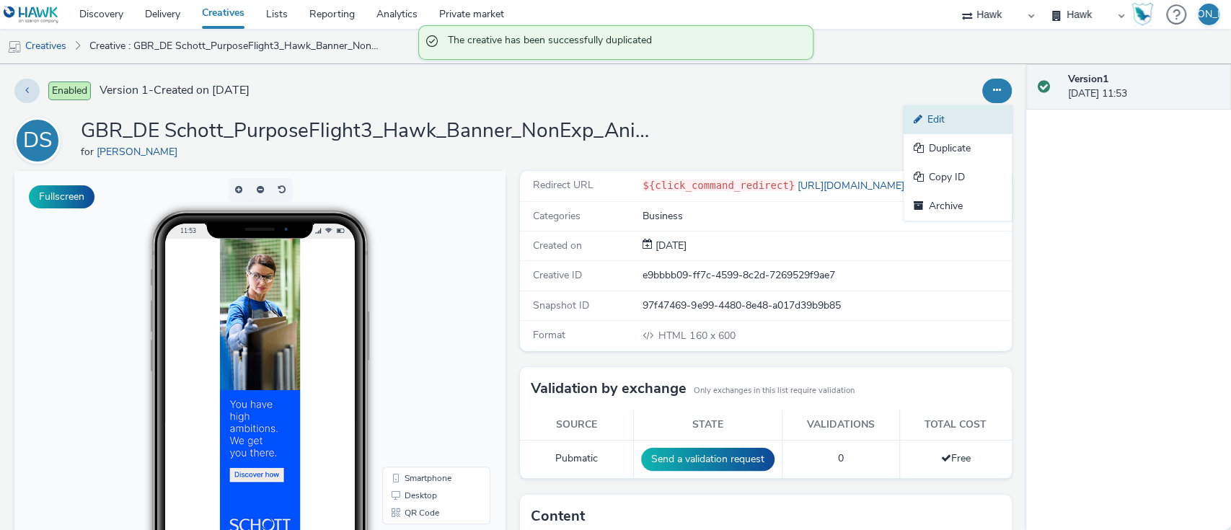
click at [983, 110] on link "Edit" at bounding box center [957, 119] width 108 height 29
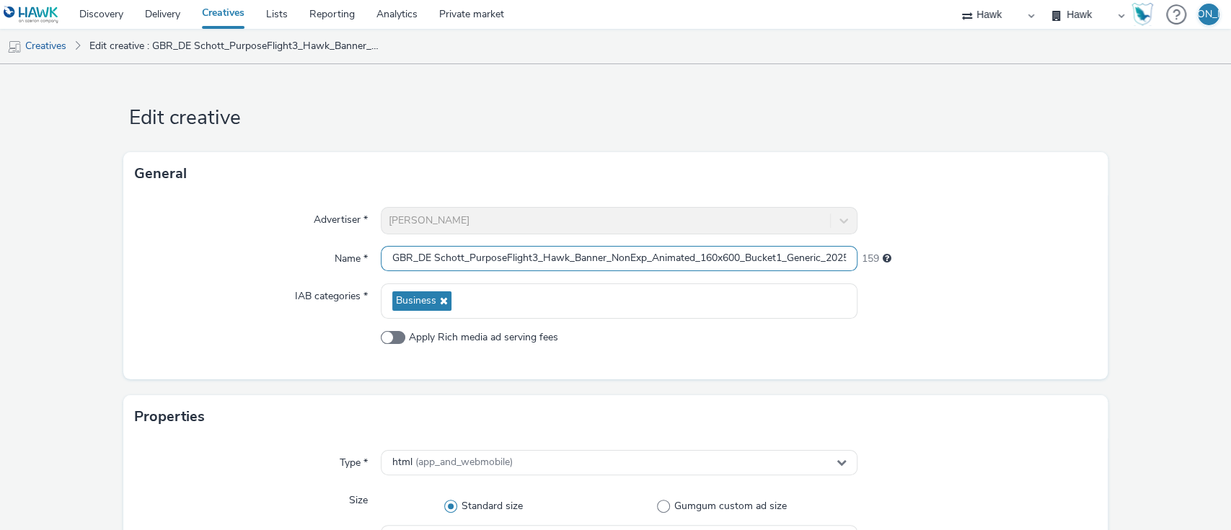
click at [779, 252] on input "GBR_DE Schott_PurposeFlight3_Hawk_Banner_NonExp_Animated_160x600_Bucket1_Generi…" at bounding box center [619, 258] width 477 height 25
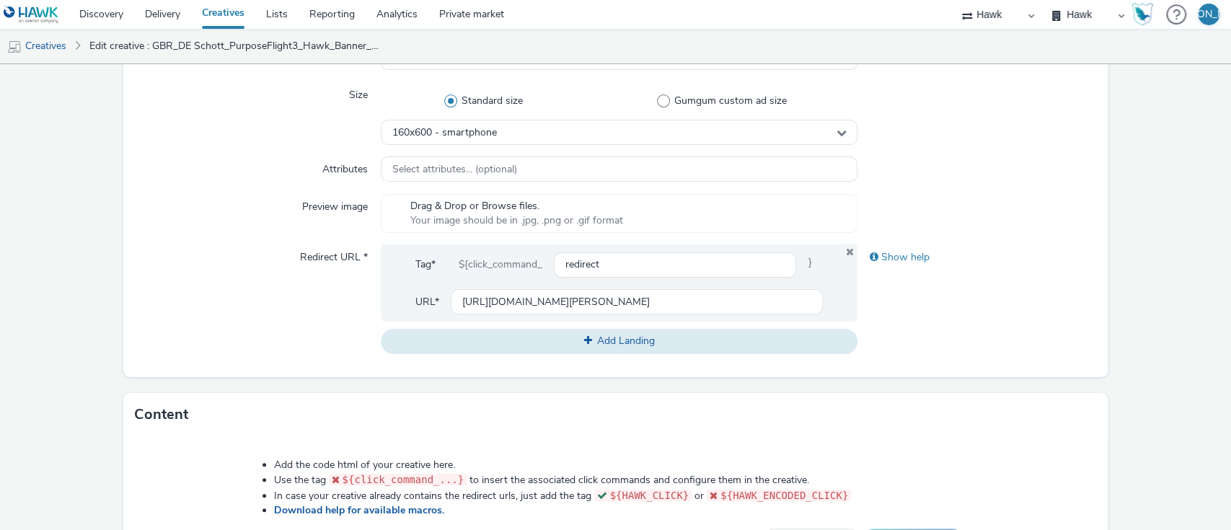
scroll to position [752, 0]
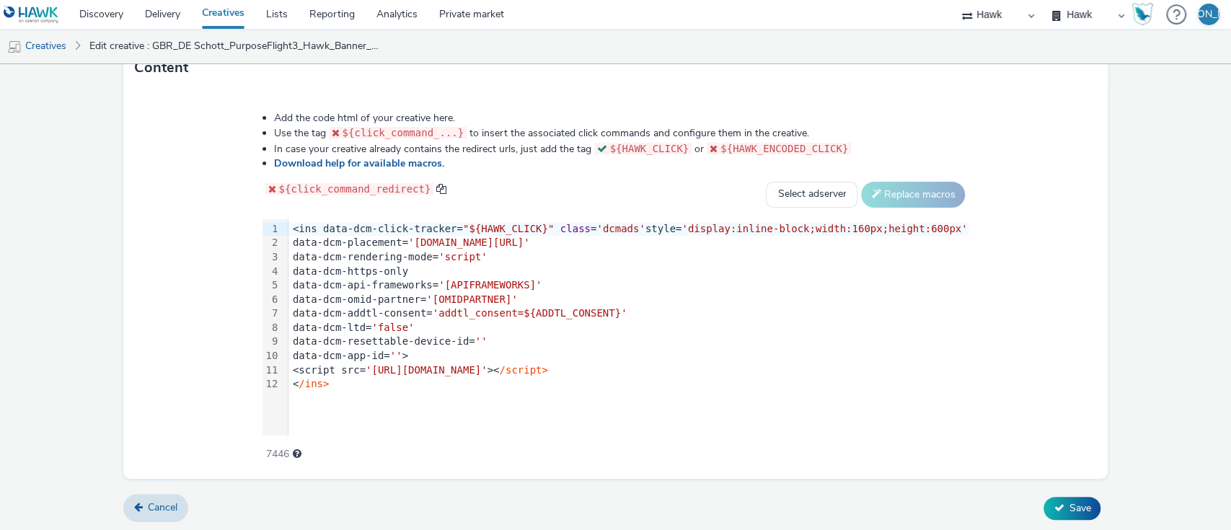
type input "GBR_DE Schott_PurposeFlight3_Hawk_Banner_NonExp_Animated_160x600_Bucket2_Generi…"
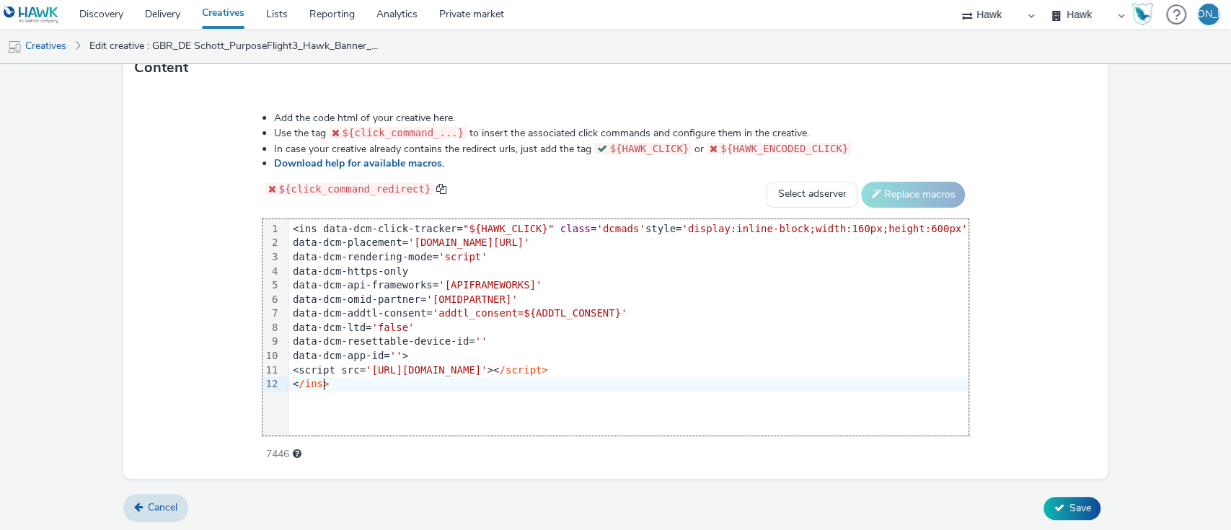
drag, startPoint x: 458, startPoint y: 387, endPoint x: 237, endPoint y: 184, distance: 300.0
click at [237, 184] on div "Add the code html of your creative here. Use the tag ${click_command_...} to in…" at bounding box center [615, 278] width 810 height 355
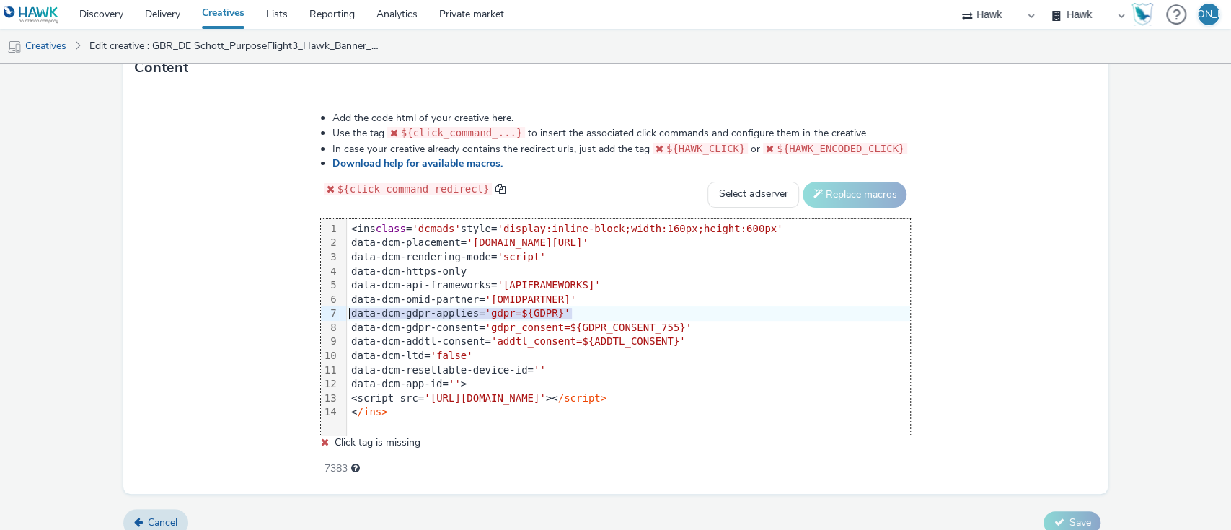
drag, startPoint x: 703, startPoint y: 316, endPoint x: 278, endPoint y: 316, distance: 424.6
click at [278, 316] on div "Add the code html of your creative here. Use the tag ${click_command_...} to in…" at bounding box center [615, 286] width 693 height 370
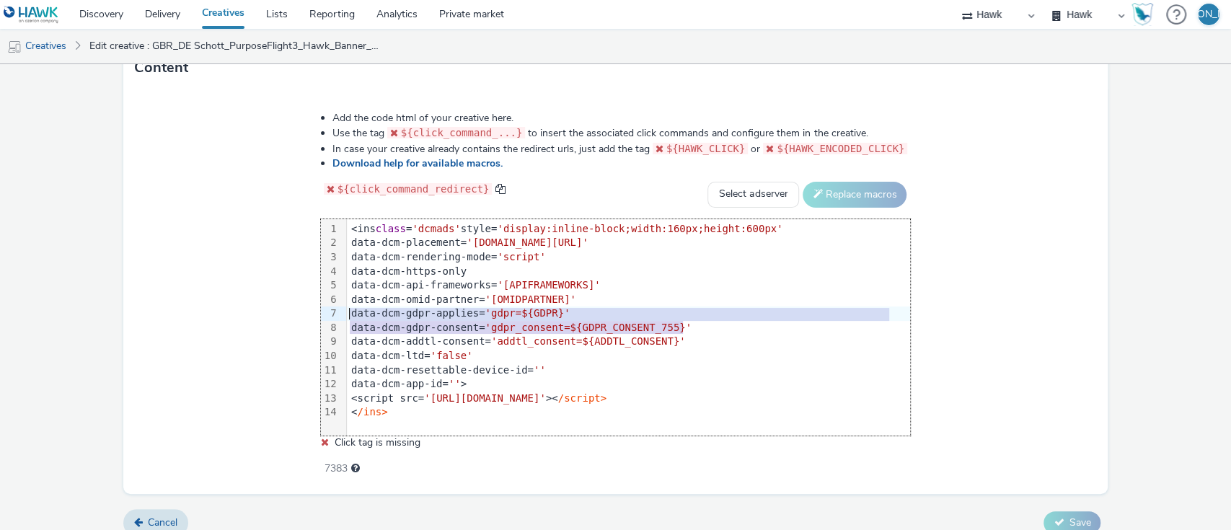
drag, startPoint x: 696, startPoint y: 328, endPoint x: 351, endPoint y: 311, distance: 345.0
click at [351, 311] on div "<ins class = 'dcmads' style= 'display:inline-block;width:160px;height:600px' da…" at bounding box center [628, 320] width 563 height 203
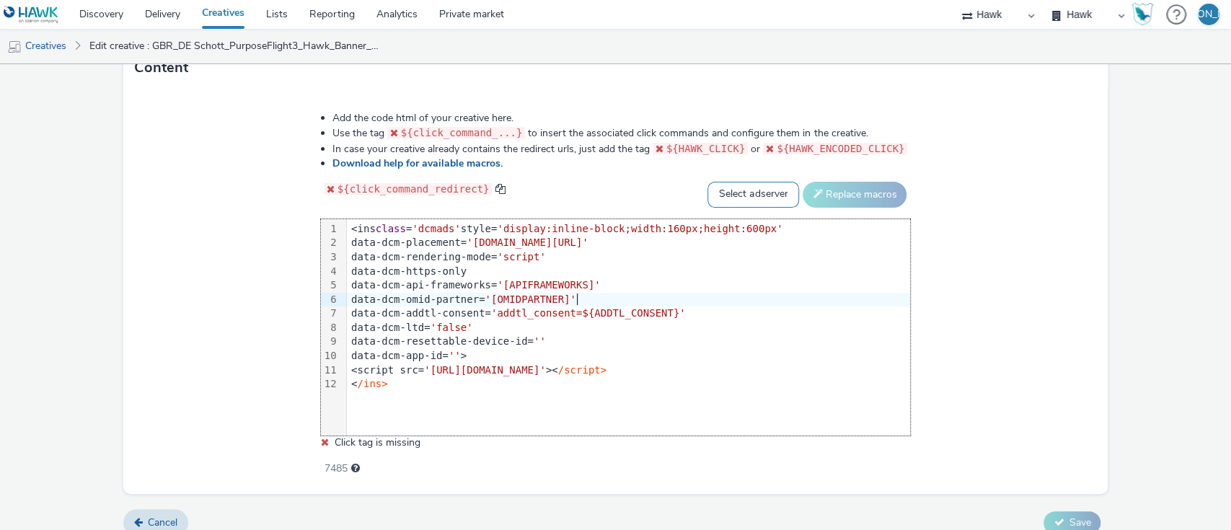
click at [758, 197] on select "Select adserver Sizmek DCM Adform Sting" at bounding box center [753, 195] width 92 height 26
select select "dcm"
click at [707, 182] on select "Select adserver Sizmek DCM Adform Sting" at bounding box center [753, 195] width 92 height 26
click at [837, 183] on button "Replace macros" at bounding box center [854, 195] width 104 height 26
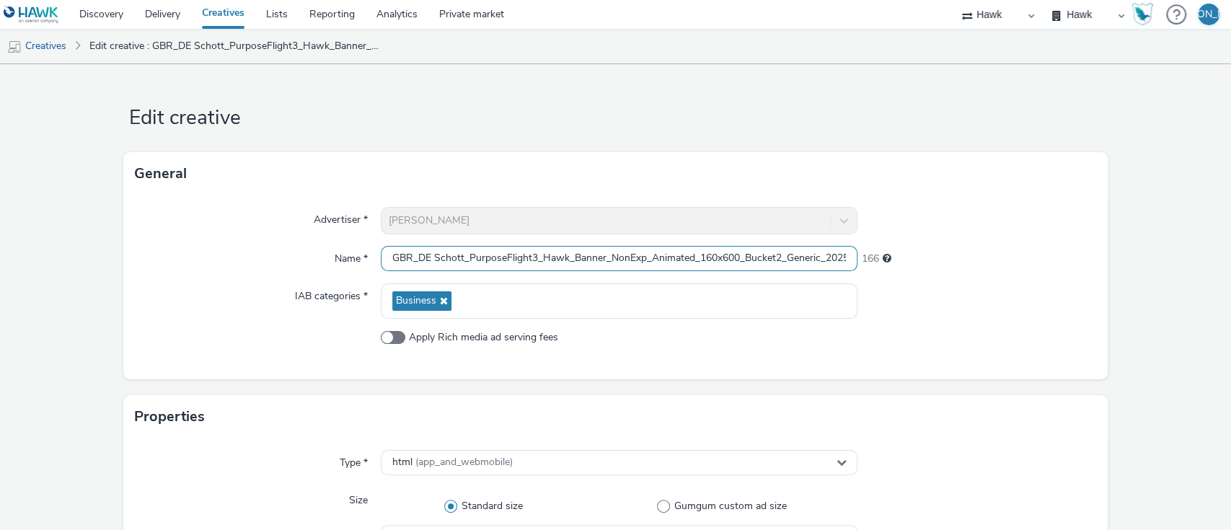
scroll to position [0, 37]
drag, startPoint x: 526, startPoint y: 253, endPoint x: 959, endPoint y: 251, distance: 432.5
click at [959, 251] on div "Name * GBR_DE Schott_PurposeFlight3_Hawk_Banner_NonExp_Animated_160x600_Bucket2…" at bounding box center [616, 259] width 962 height 26
click at [1030, 236] on div "Advertiser * [PERSON_NAME] Name * GBR_DE Schott_PurposeFlight3_Hawk_Banner_NonE…" at bounding box center [615, 287] width 985 height 184
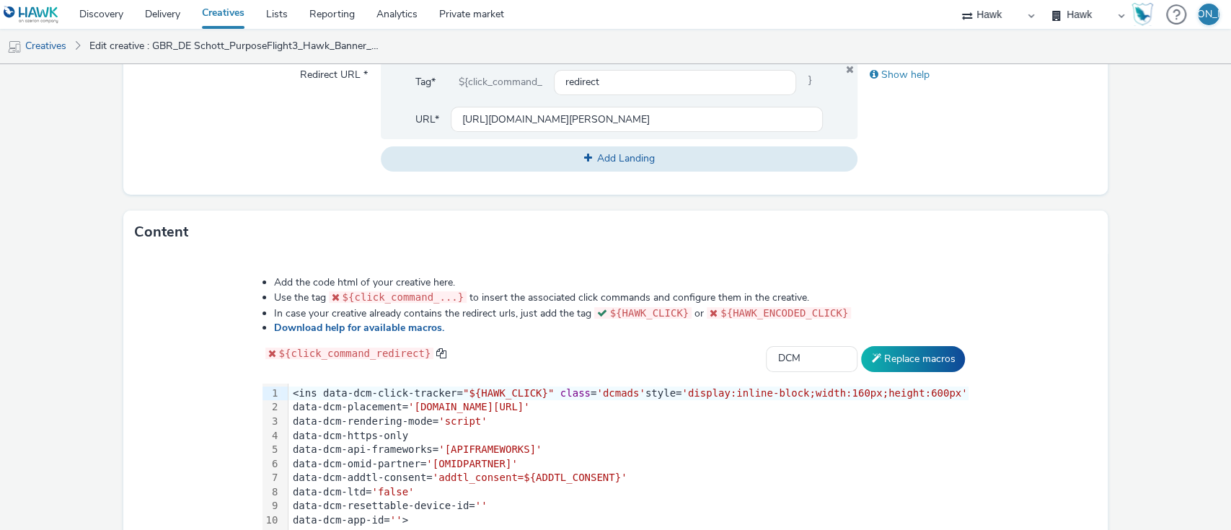
scroll to position [752, 0]
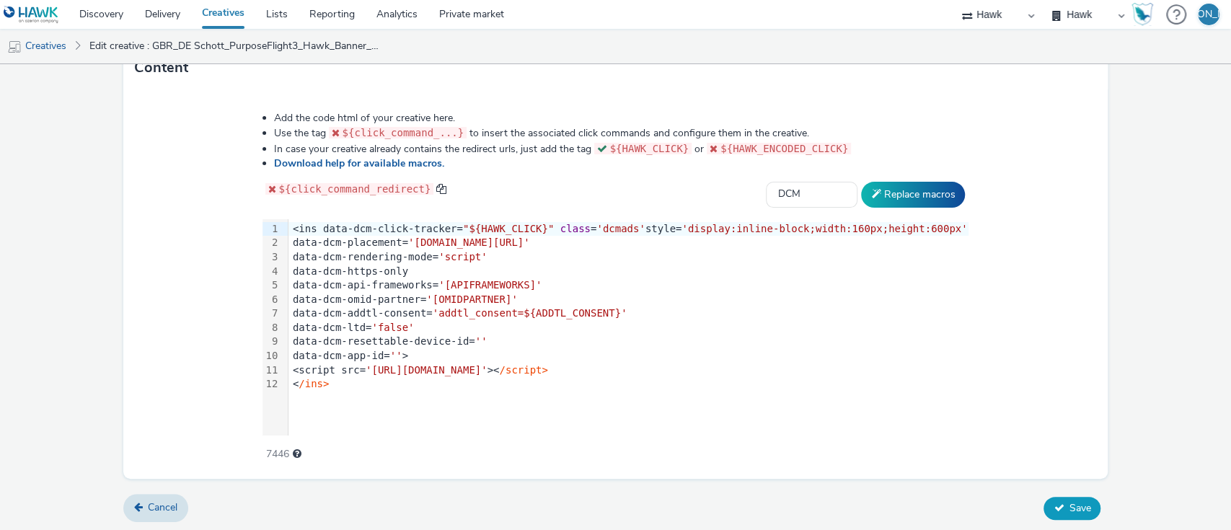
click at [1068, 497] on button "Save" at bounding box center [1071, 508] width 57 height 23
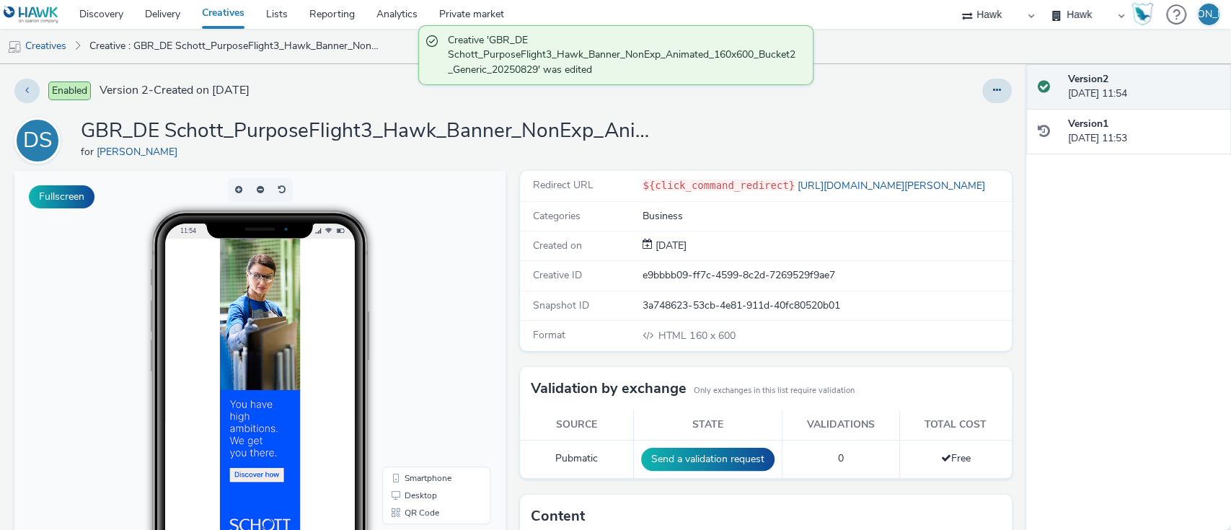
click at [975, 105] on div "Enabled Version 2 - Created on [DATE] DS GBR_DE Schott_PurposeFlight3_Hawk_Bann…" at bounding box center [513, 297] width 1026 height 466
click at [993, 92] on icon at bounding box center [997, 90] width 8 height 10
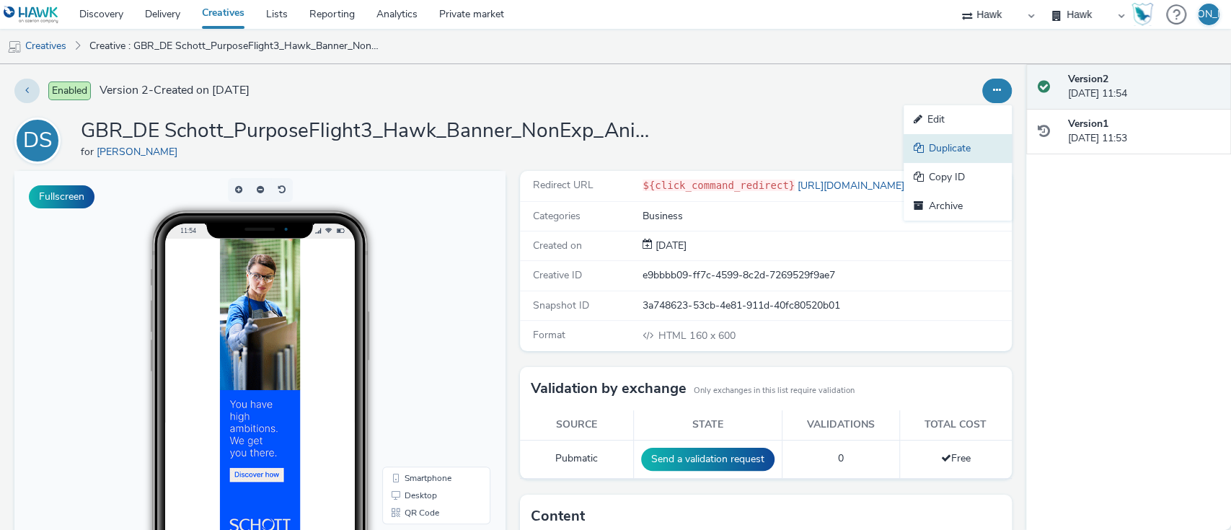
click at [947, 149] on link "Duplicate" at bounding box center [957, 148] width 108 height 29
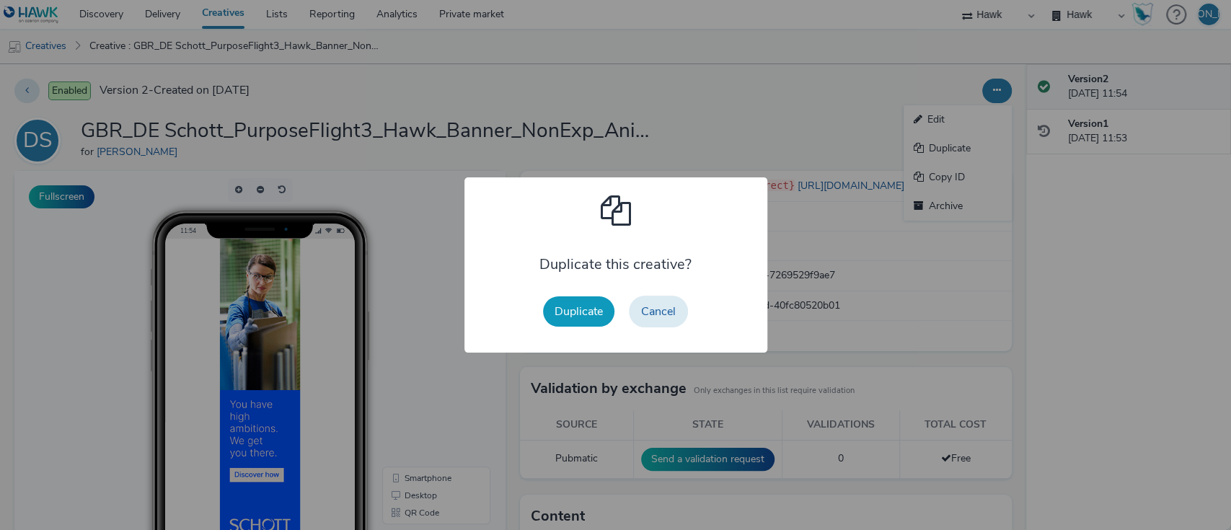
click at [596, 298] on button "Duplicate" at bounding box center [578, 311] width 71 height 30
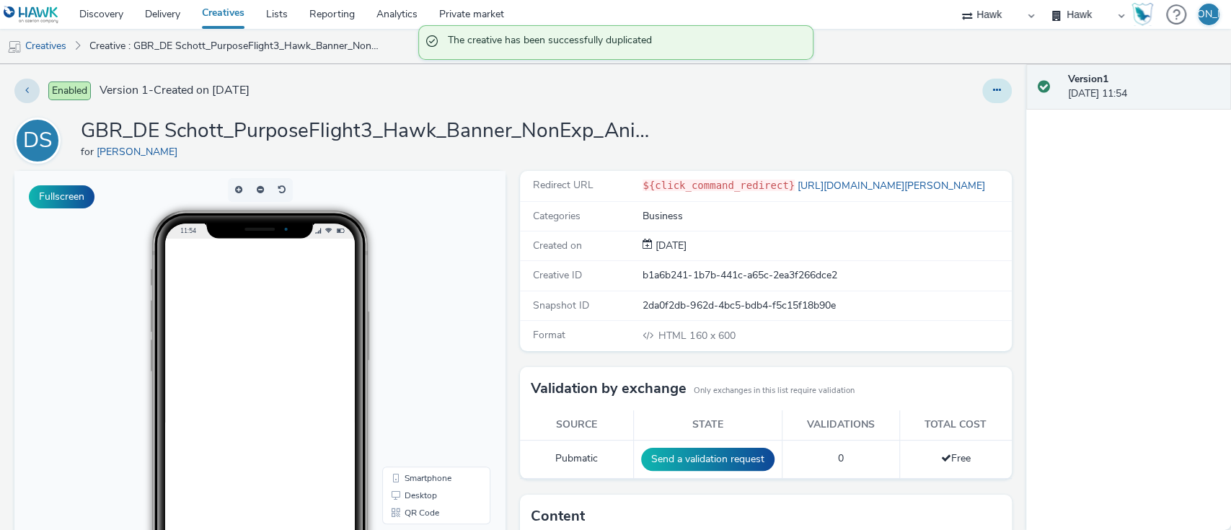
click at [990, 89] on button at bounding box center [997, 91] width 30 height 25
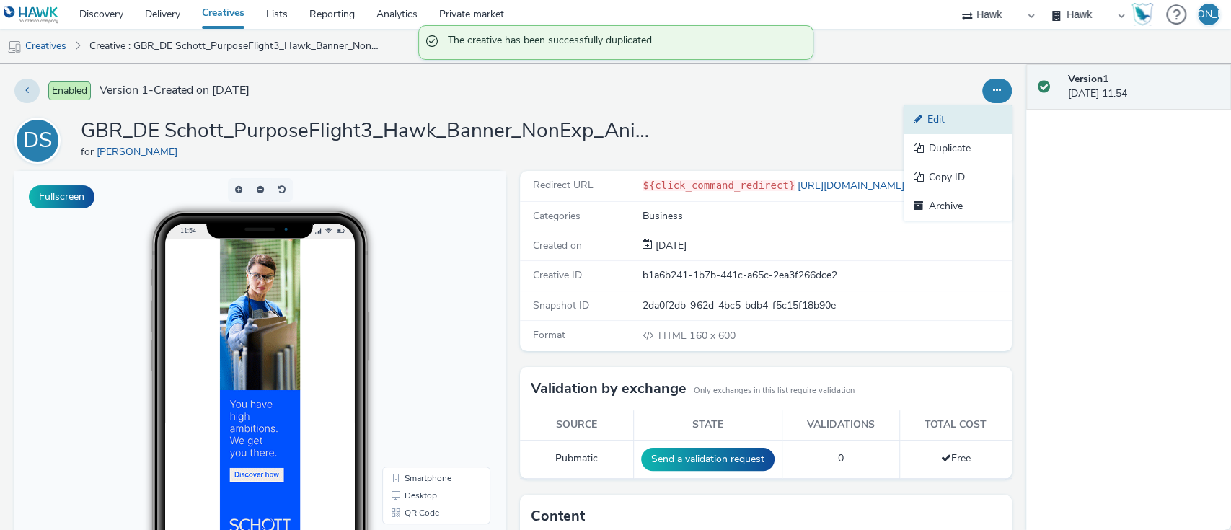
click at [969, 120] on link "Edit" at bounding box center [957, 119] width 108 height 29
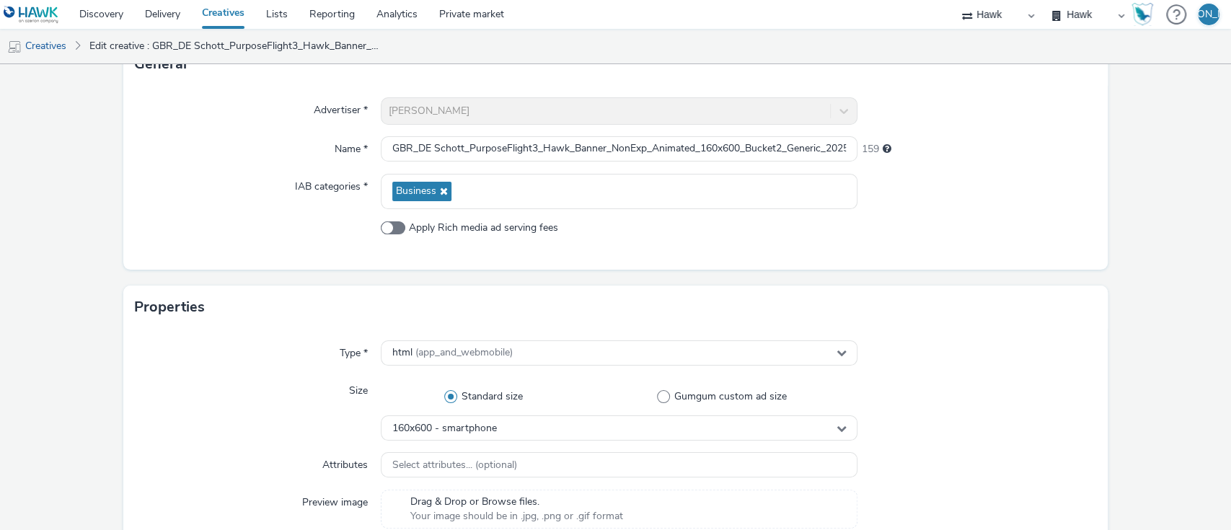
scroll to position [55, 0]
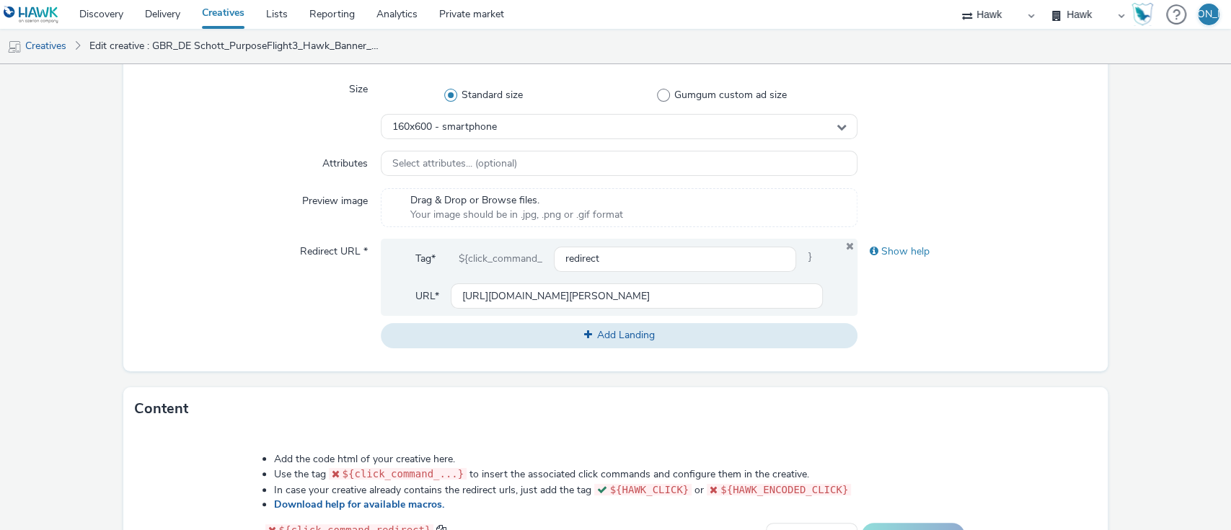
scroll to position [752, 0]
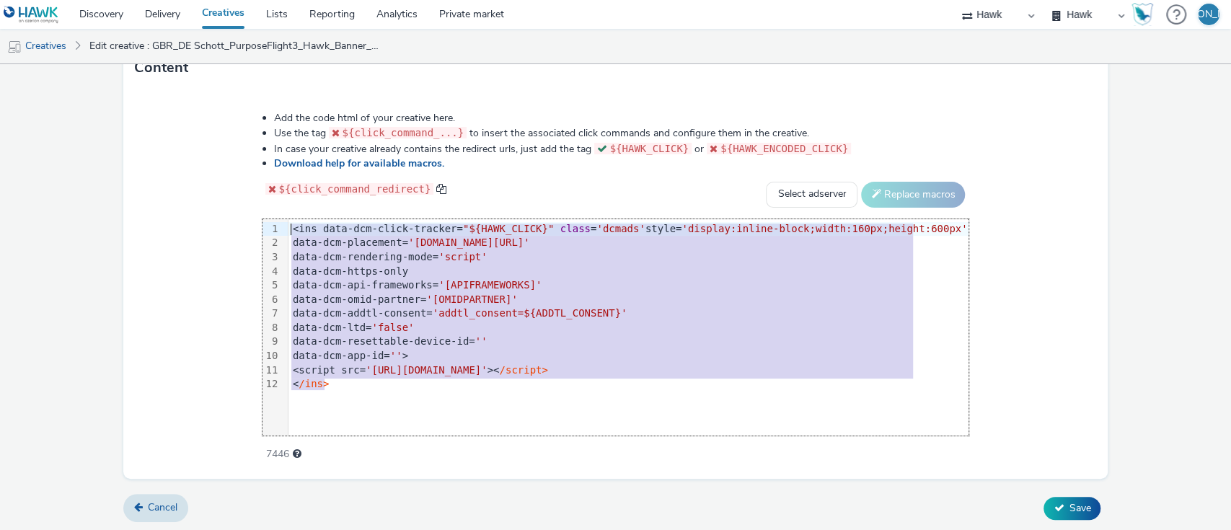
drag, startPoint x: 365, startPoint y: 381, endPoint x: 274, endPoint y: 150, distance: 248.9
click at [274, 150] on div "Add the code html of your creative here. Use the tag ${click_command_...} to in…" at bounding box center [615, 278] width 810 height 355
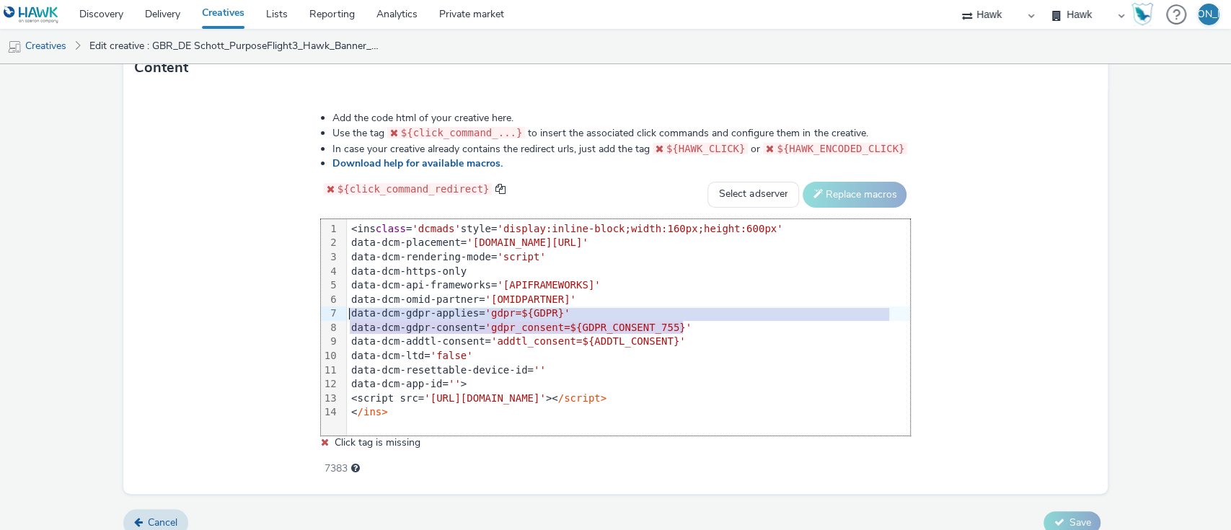
drag, startPoint x: 693, startPoint y: 322, endPoint x: 345, endPoint y: 306, distance: 348.5
click at [345, 306] on div "99 1 2 3 4 5 6 7 8 9 10 11 12 13 14 › <ins class = 'dcmads' style= 'display:inl…" at bounding box center [616, 327] width 590 height 216
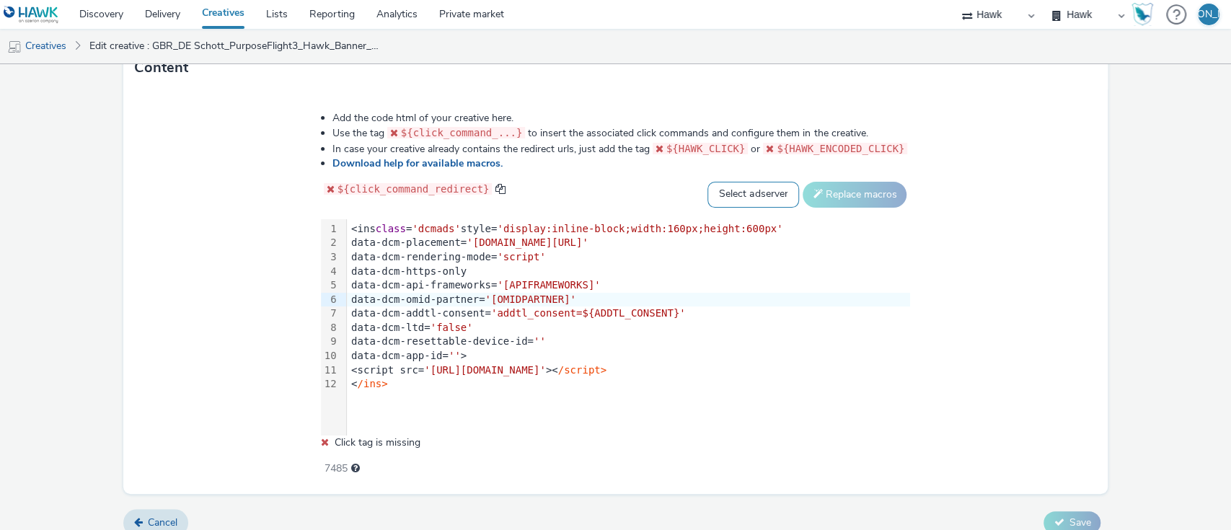
click at [712, 196] on select "Select adserver Sizmek DCM Adform Sting" at bounding box center [753, 195] width 92 height 26
select select "dcm"
click at [707, 182] on select "Select adserver Sizmek DCM Adform Sting" at bounding box center [753, 195] width 92 height 26
click at [833, 192] on button "Replace macros" at bounding box center [854, 195] width 104 height 26
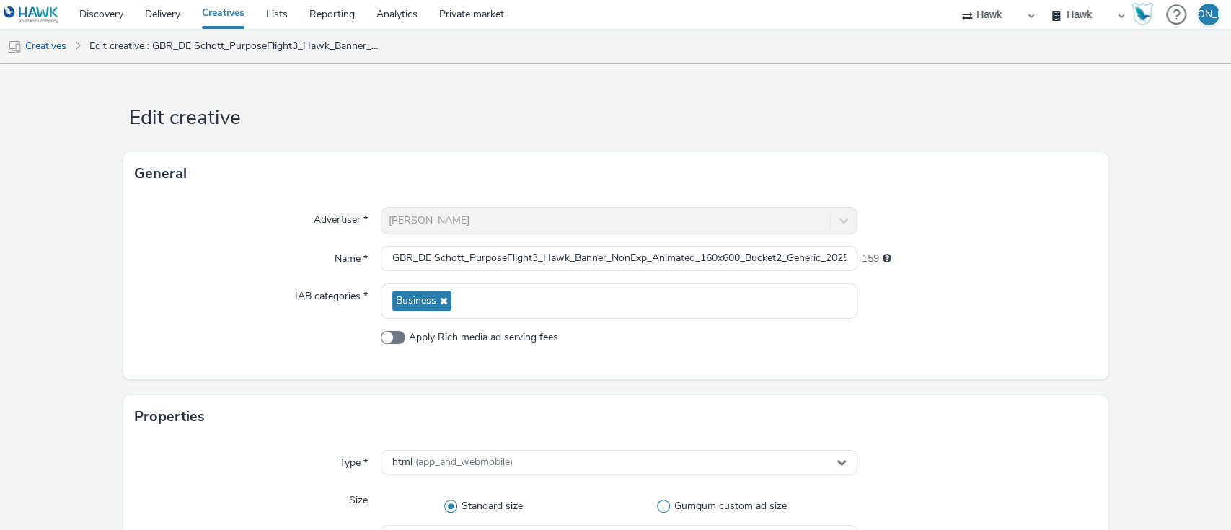
scroll to position [0, 0]
click at [779, 254] on input "GBR_DE Schott_PurposeFlight3_Hawk_Banner_NonExp_Animated_160x600_Bucket2_Generi…" at bounding box center [619, 258] width 477 height 25
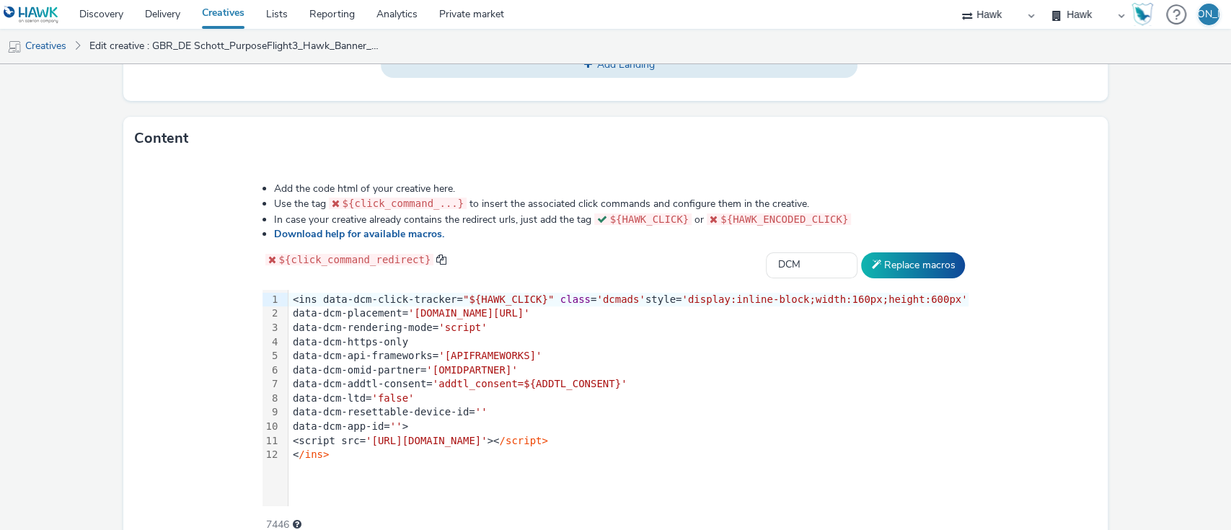
scroll to position [752, 0]
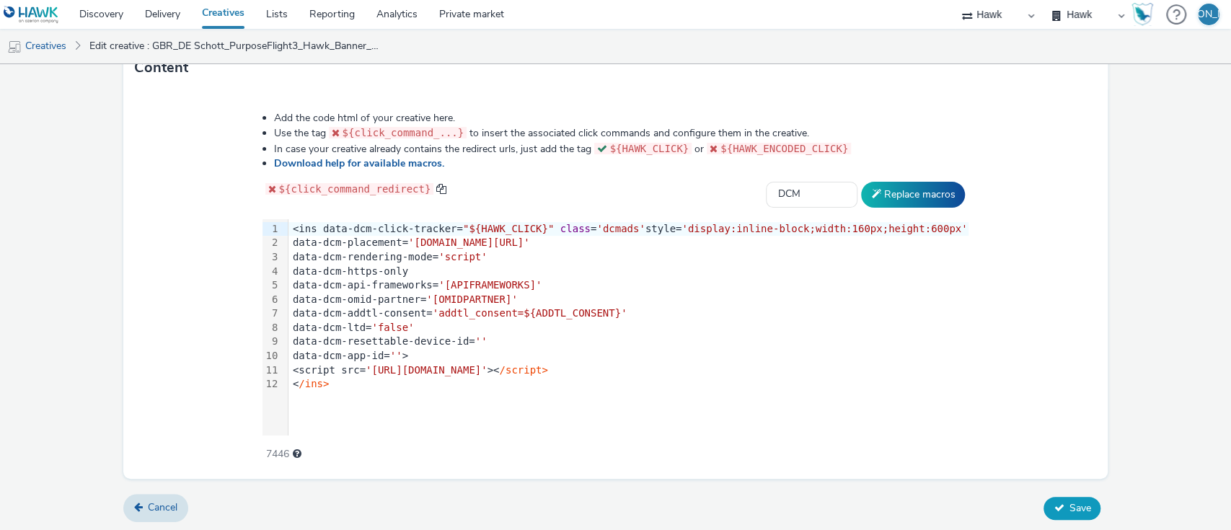
type input "GBR_DE Schott_PurposeFlight3_Hawk_Banner_NonExp_Animated_160x600_Bucket3_Generi…"
click at [1068, 505] on span "Save" at bounding box center [1079, 508] width 22 height 14
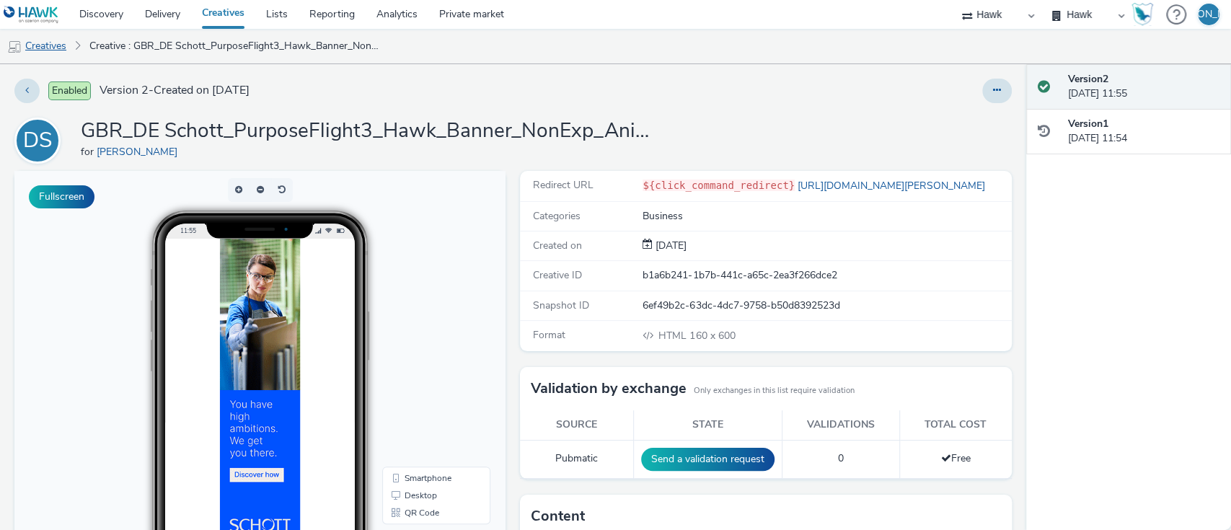
click at [45, 46] on link "Creatives" at bounding box center [37, 46] width 74 height 35
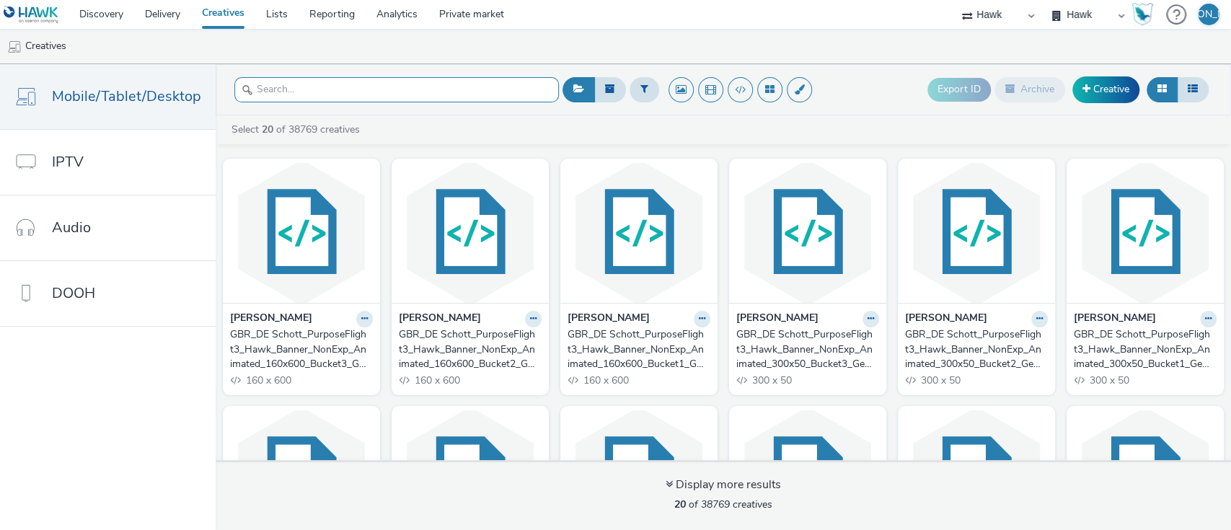
click at [362, 89] on input "text" at bounding box center [396, 89] width 324 height 25
click at [362, 89] on input "160" at bounding box center [396, 89] width 324 height 25
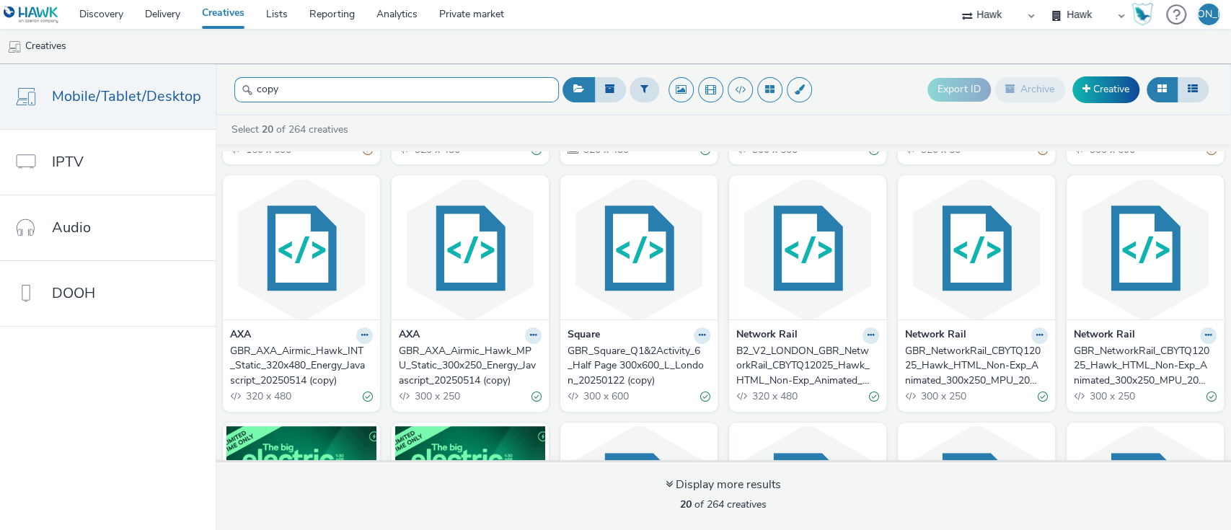
scroll to position [229, 0]
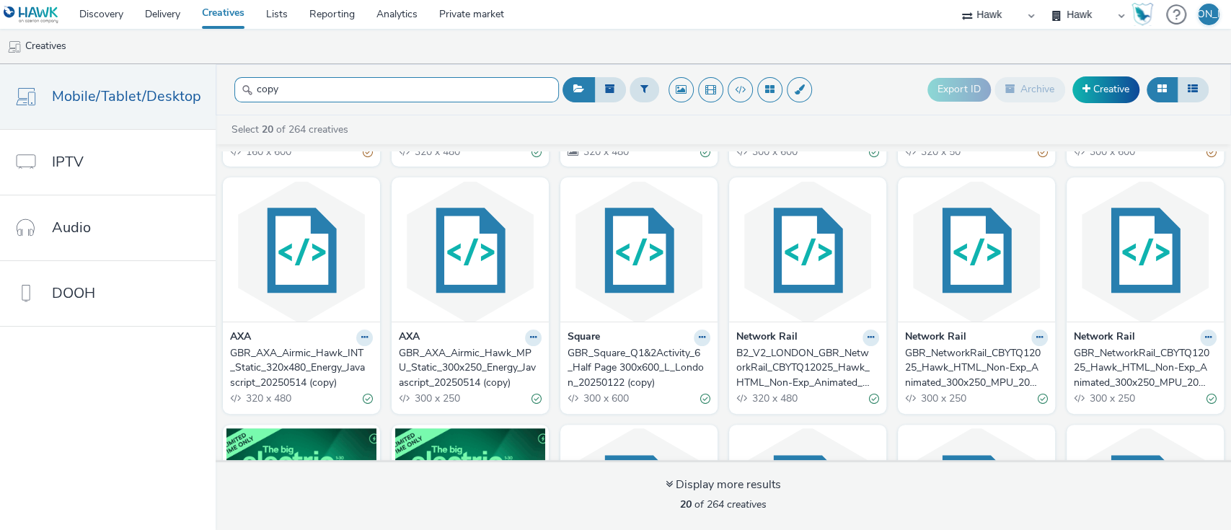
type input "copy"
click at [296, 360] on div "GBR_AXA_Airmic_Hawk_INT_Static_320x480_Energy_Javascript_20250514 (copy)" at bounding box center [298, 368] width 137 height 44
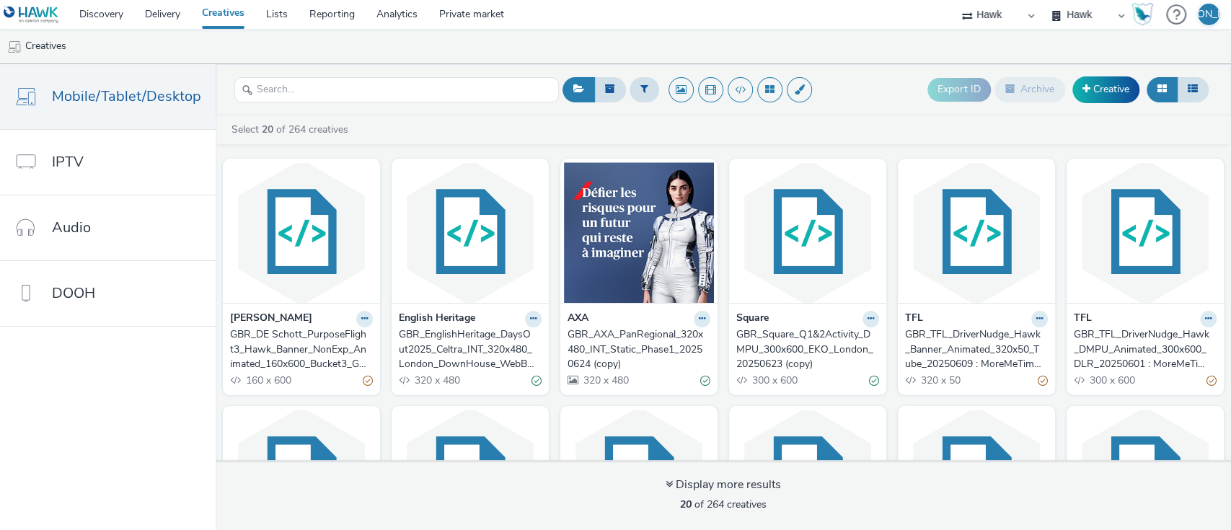
click at [314, 369] on div "GBR_DE Schott_PurposeFlight3_Hawk_Banner_NonExp_Animated_160x600_Bucket3_Generi…" at bounding box center [298, 349] width 137 height 44
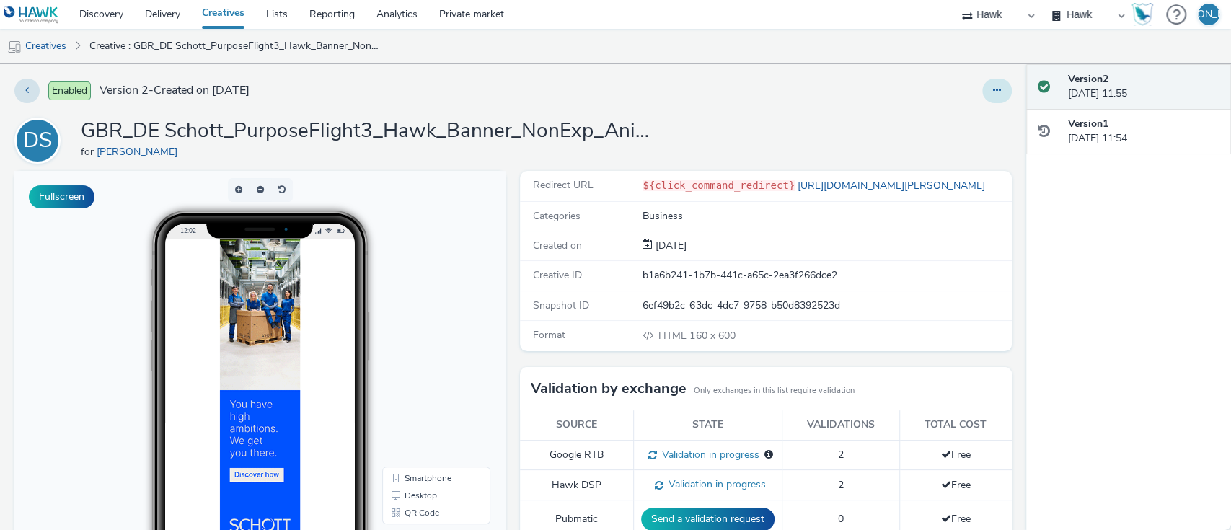
click at [986, 90] on button at bounding box center [997, 91] width 30 height 25
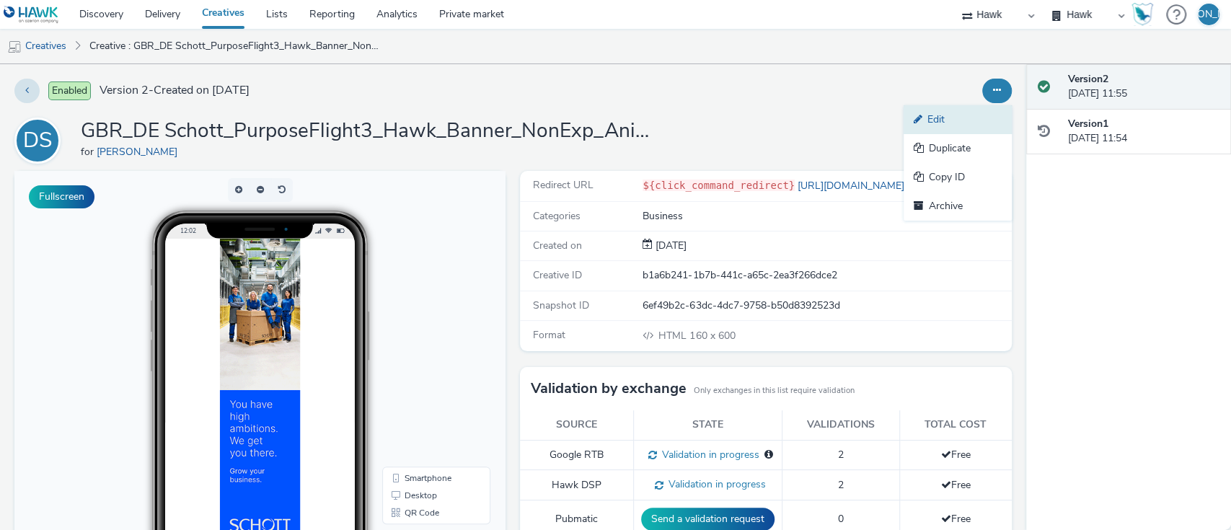
click at [967, 112] on link "Edit" at bounding box center [957, 119] width 108 height 29
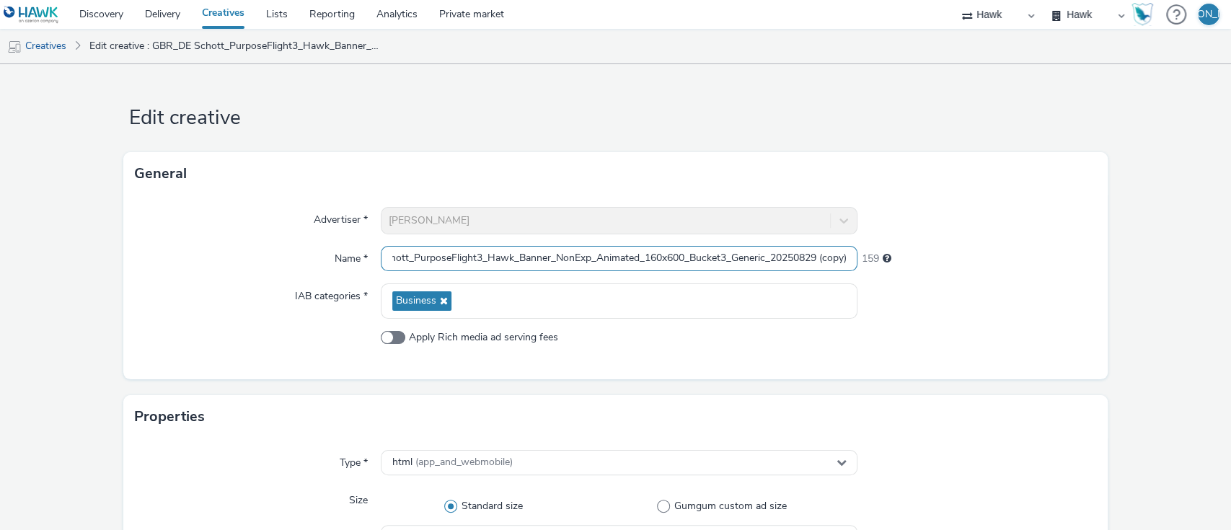
drag, startPoint x: 819, startPoint y: 257, endPoint x: 878, endPoint y: 267, distance: 59.9
click at [878, 267] on div "Name * GBR_DE Schott_PurposeFlight3_Hawk_Banner_NonExp_Animated_160x600_Bucket3…" at bounding box center [616, 259] width 962 height 26
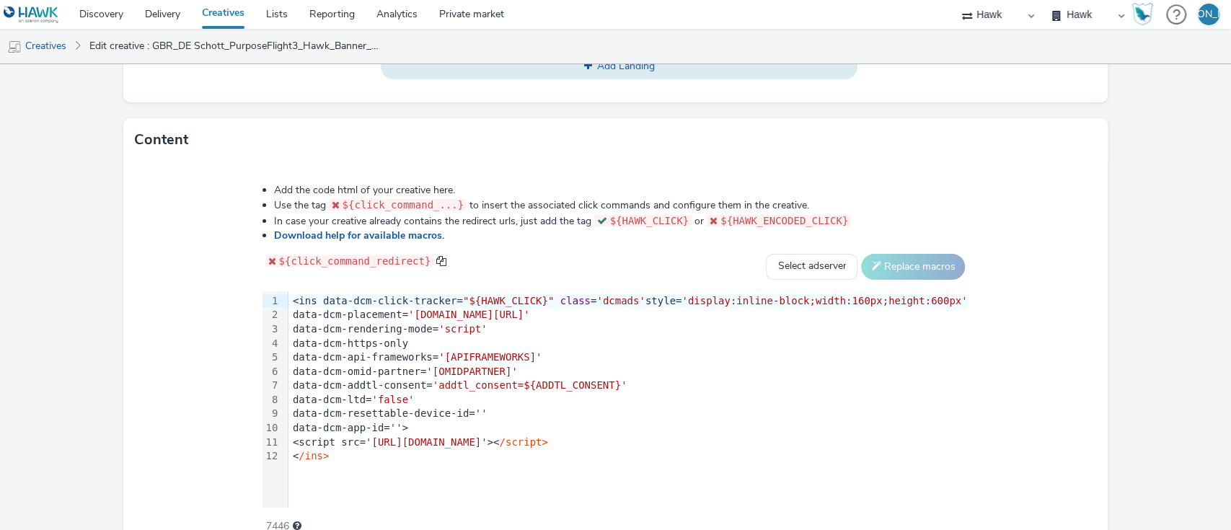
scroll to position [752, 0]
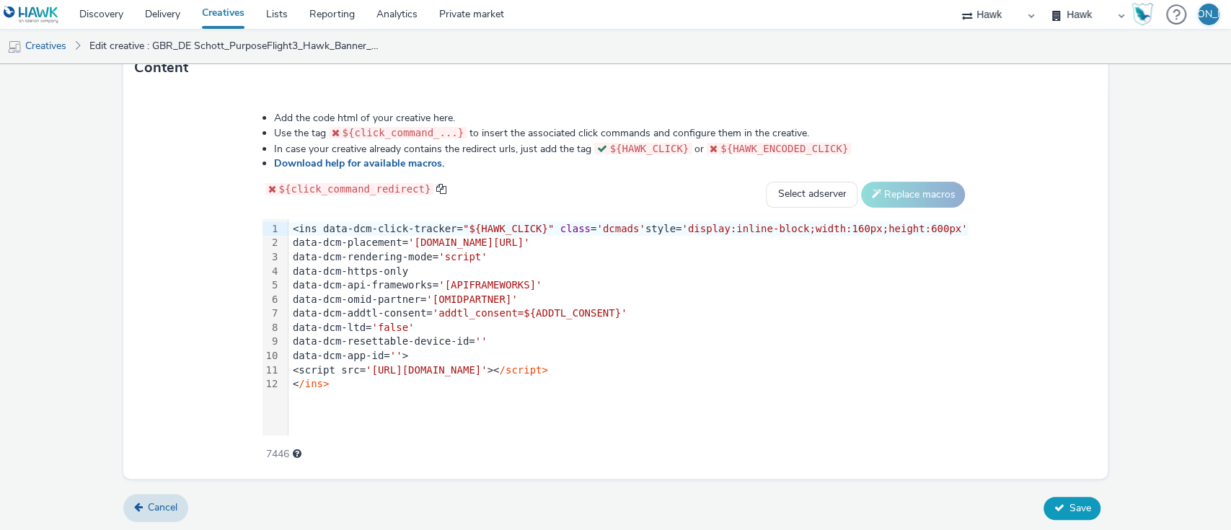
type input "GBR_DE Schott_PurposeFlight3_Hawk_Banner_NonExp_Animated_160x600_Bucket3_Generi…"
click at [1068, 505] on span "Save" at bounding box center [1079, 508] width 22 height 14
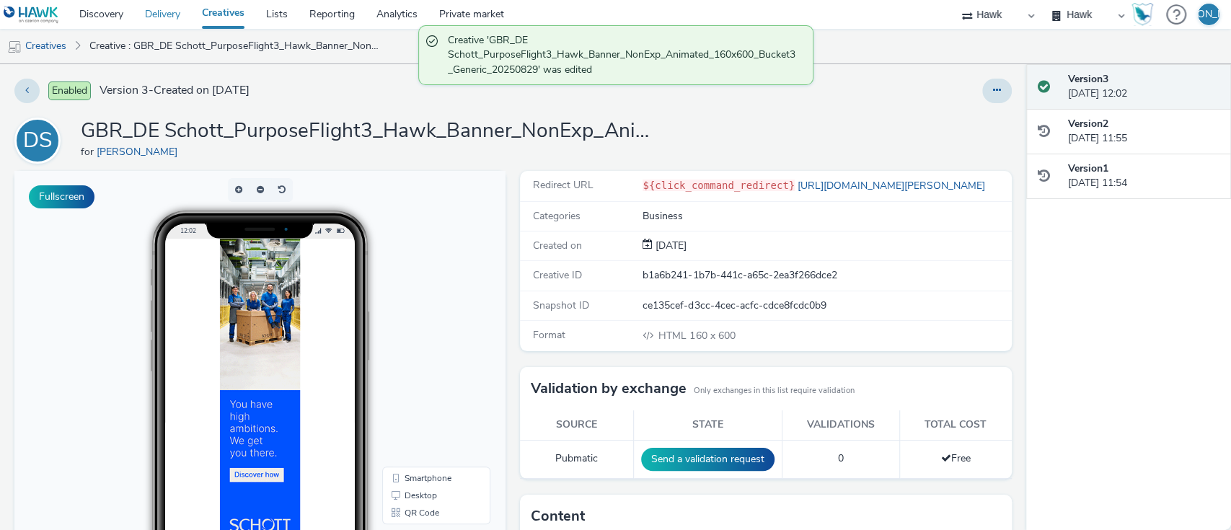
click at [160, 20] on link "Delivery" at bounding box center [162, 14] width 57 height 29
